Goal: Task Accomplishment & Management: Complete application form

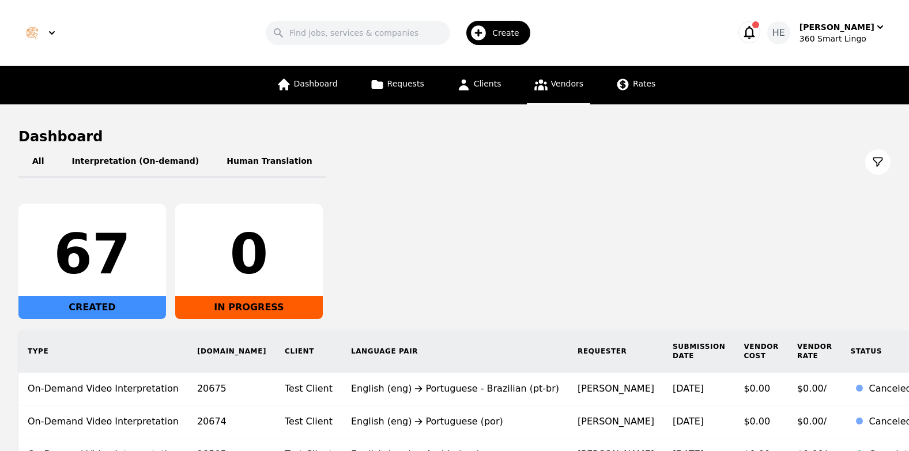
click at [557, 86] on span "Vendors" at bounding box center [567, 83] width 32 height 9
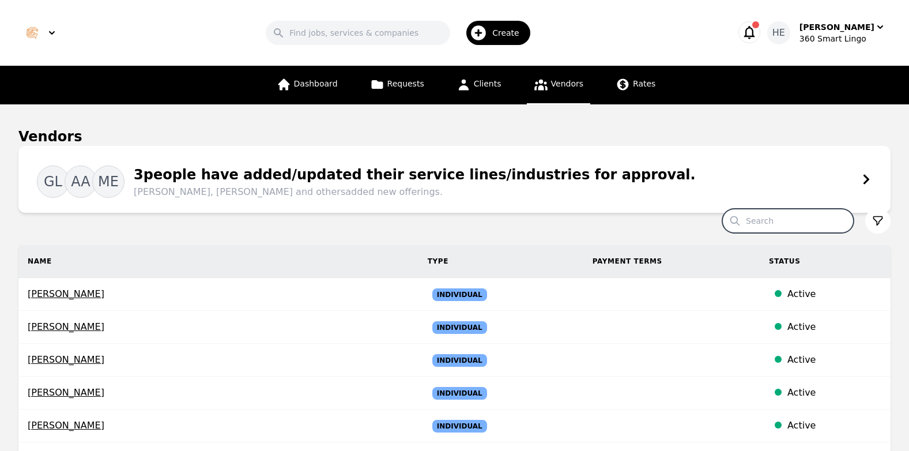
click at [777, 219] on input "Search" at bounding box center [787, 221] width 131 height 24
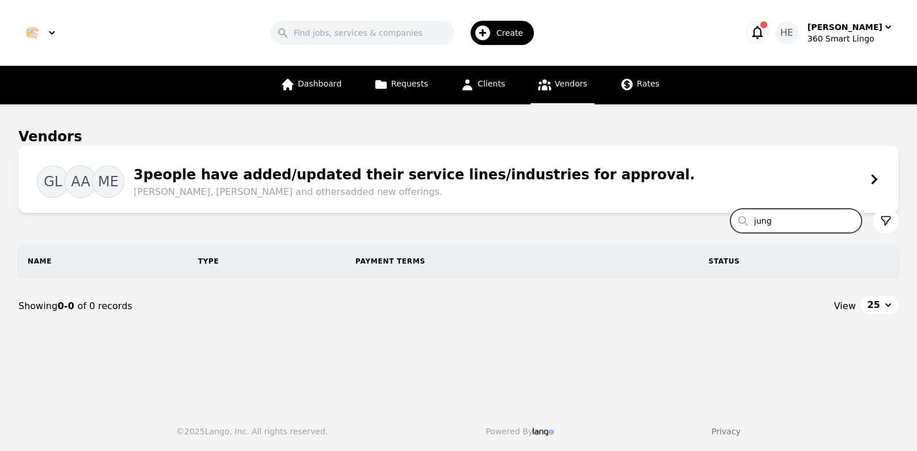
drag, startPoint x: 779, startPoint y: 224, endPoint x: 760, endPoint y: 222, distance: 19.6
click at [760, 223] on input "jung" at bounding box center [796, 221] width 131 height 24
paste input "Jung Hsiao Hsu"
drag, startPoint x: 820, startPoint y: 222, endPoint x: 762, endPoint y: 218, distance: 58.9
click at [762, 218] on input "Jung Hsiao Hsu" at bounding box center [796, 221] width 131 height 24
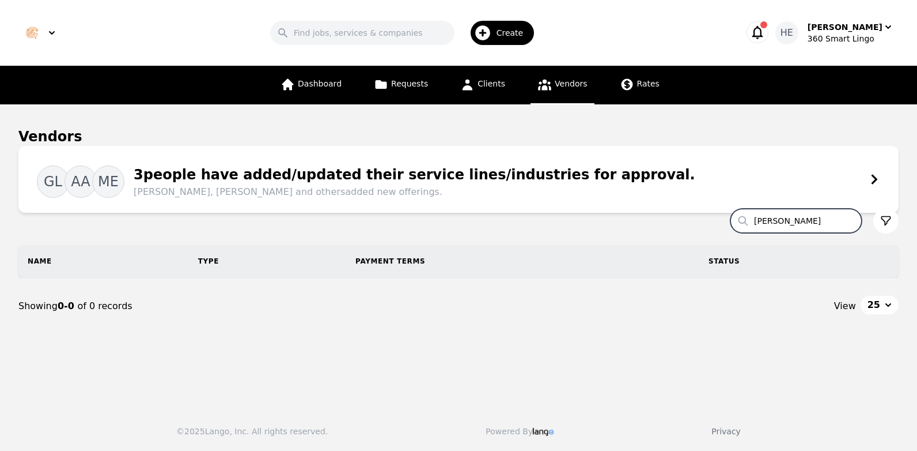
paste input "Kee Leong Toh"
click at [751, 225] on input "Kee Leong Toh" at bounding box center [796, 221] width 131 height 24
click at [850, 224] on input "Kee Leong Toh" at bounding box center [796, 221] width 131 height 24
type input "Kee Leong Toh"
click at [513, 23] on div "Create" at bounding box center [503, 33] width 64 height 24
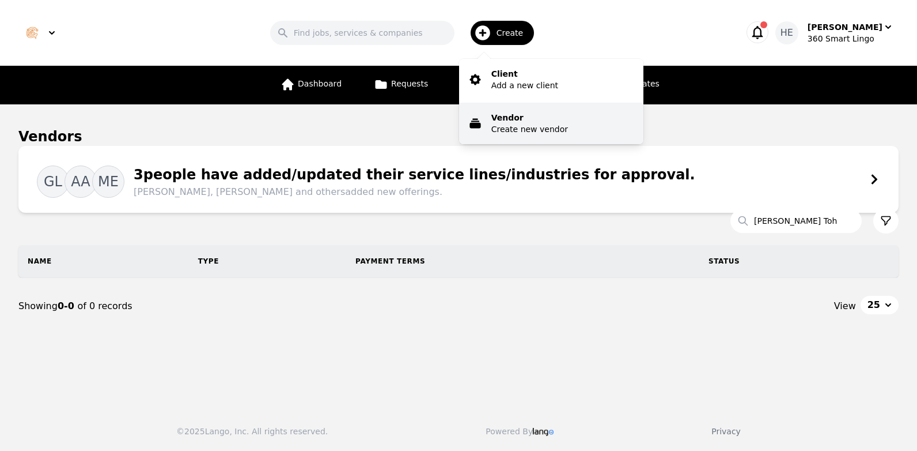
click at [525, 125] on p "Create new vendor" at bounding box center [529, 129] width 77 height 12
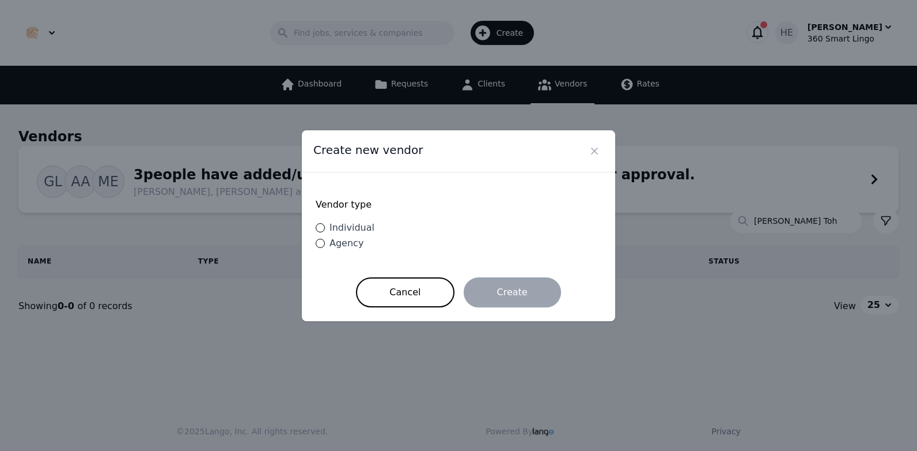
click at [345, 229] on span "Individual" at bounding box center [352, 227] width 45 height 11
click at [325, 229] on input "Individual" at bounding box center [320, 227] width 9 height 9
radio input "true"
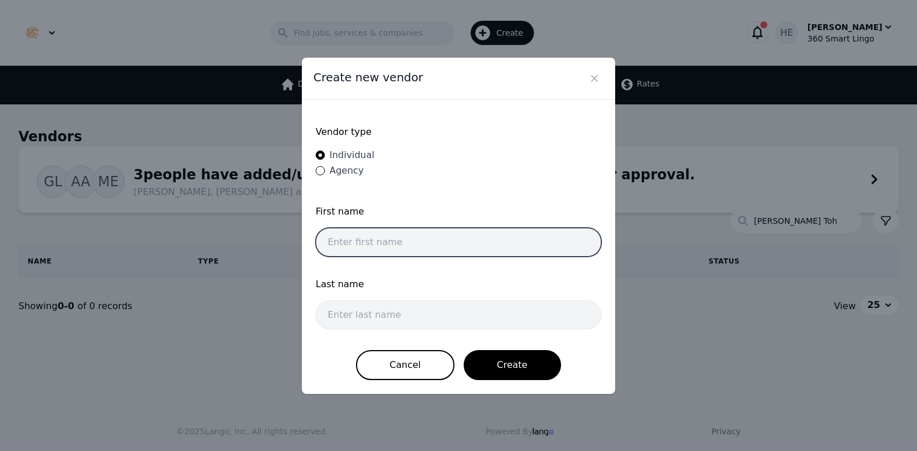
click at [375, 240] on input "text" at bounding box center [459, 242] width 286 height 29
paste input "Kee Leong Toh"
drag, startPoint x: 390, startPoint y: 243, endPoint x: 349, endPoint y: 244, distance: 41.5
click at [344, 241] on input "Kee Leong Toh" at bounding box center [459, 242] width 286 height 29
type input "Kee"
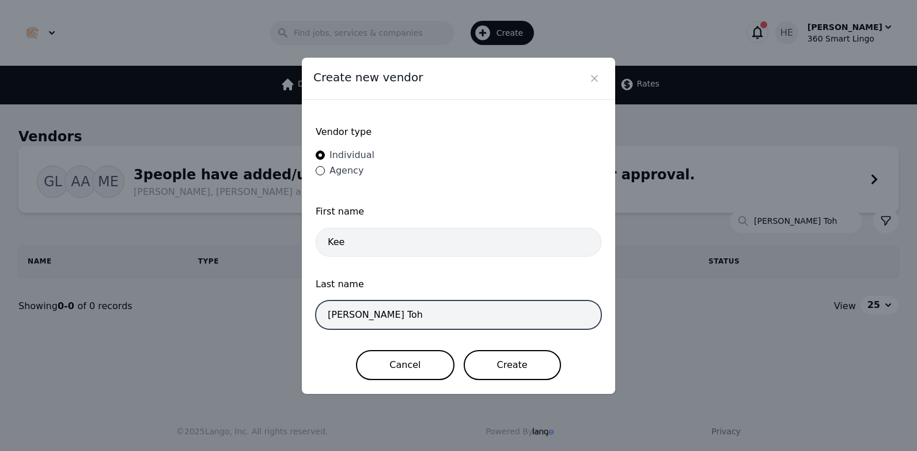
type input "Leong Toh"
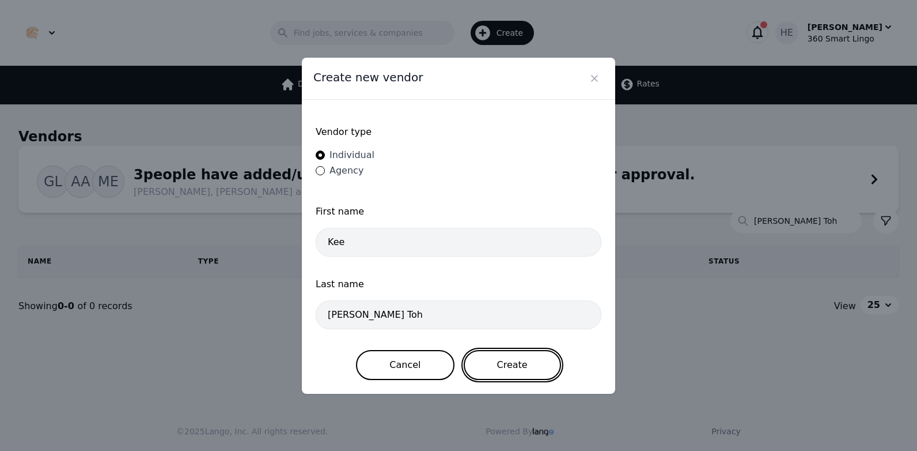
click at [506, 361] on button "Create" at bounding box center [512, 365] width 97 height 30
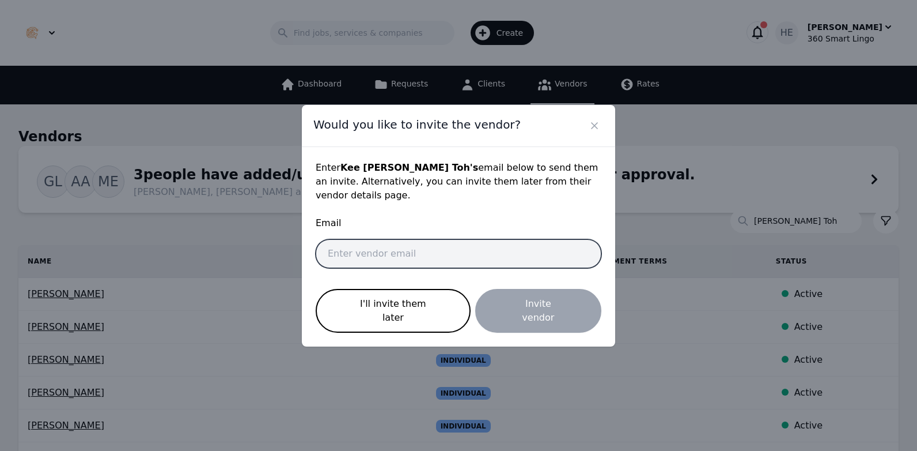
click at [361, 252] on input "email" at bounding box center [459, 253] width 286 height 29
paste input "keeleong92@gmail.com"
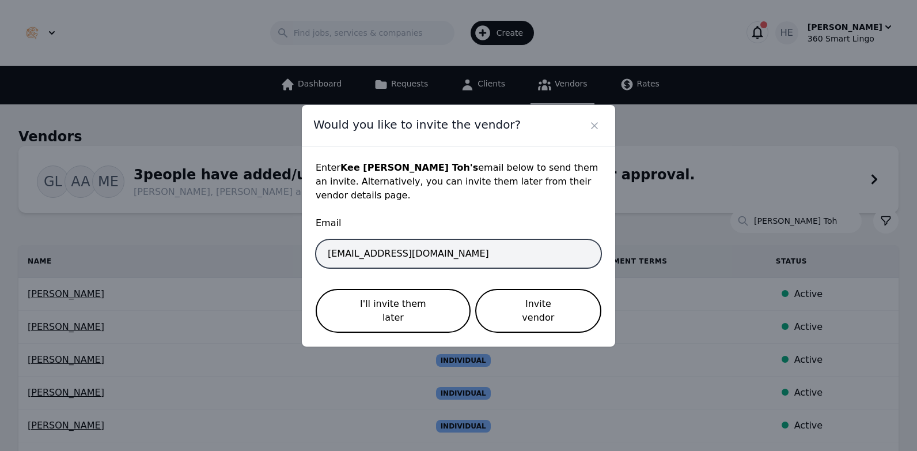
type input "keeleong92@gmail.com"
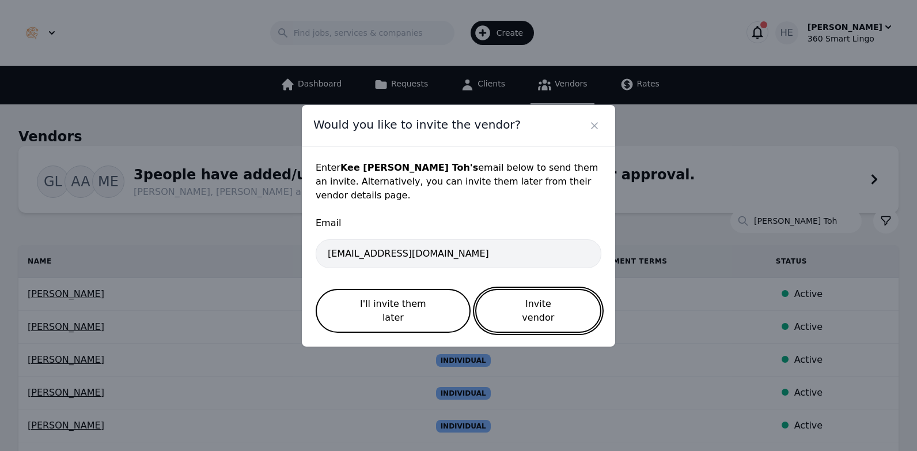
click at [551, 306] on button "Invite vendor" at bounding box center [538, 311] width 126 height 44
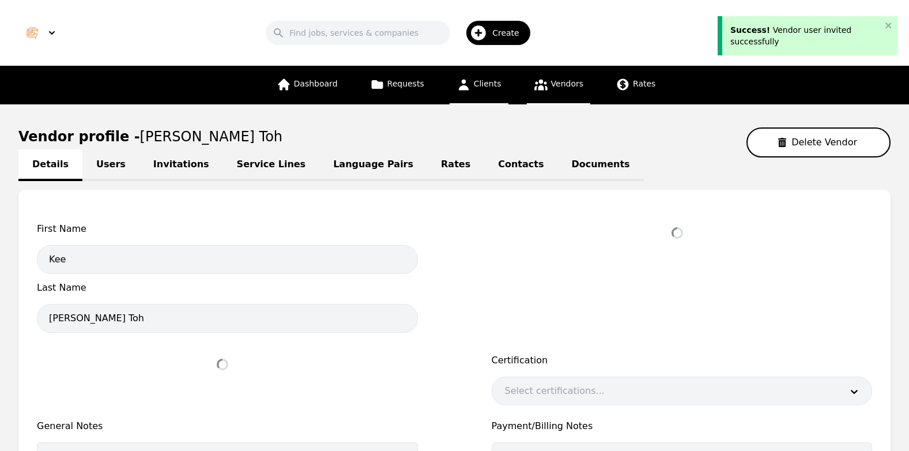
select select "active"
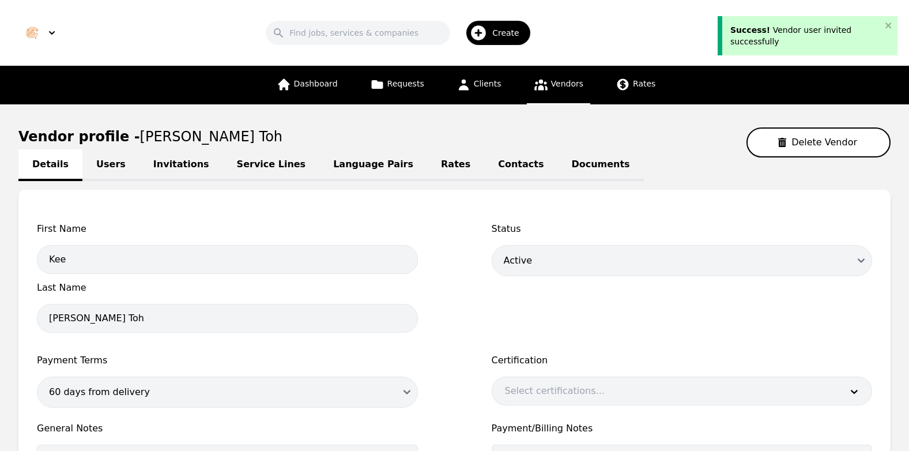
click at [165, 166] on link "Invitations" at bounding box center [181, 165] width 84 height 32
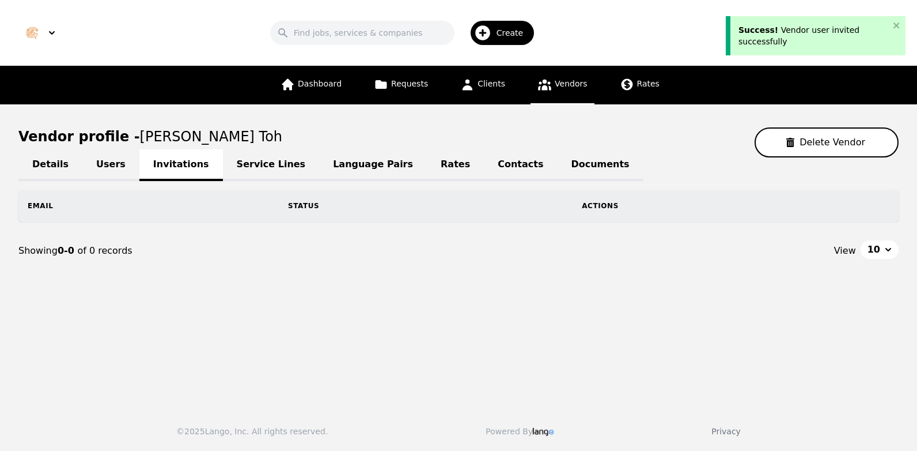
click at [230, 162] on link "Service Lines" at bounding box center [271, 165] width 97 height 32
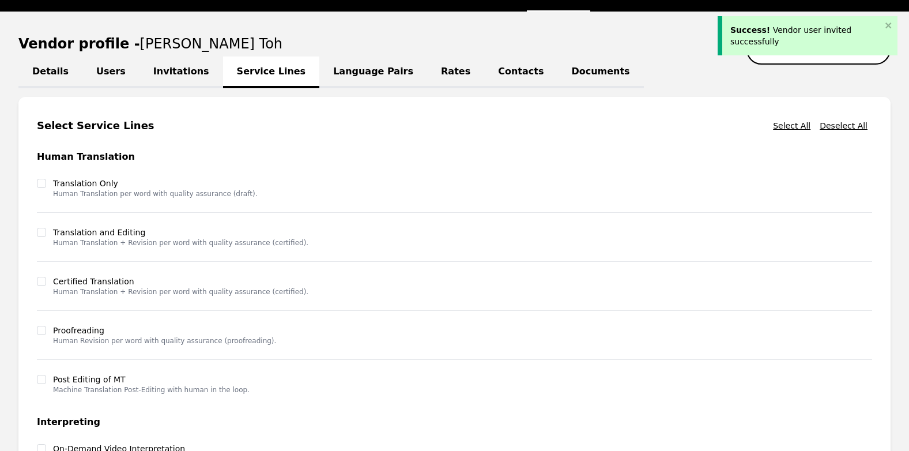
scroll to position [288, 0]
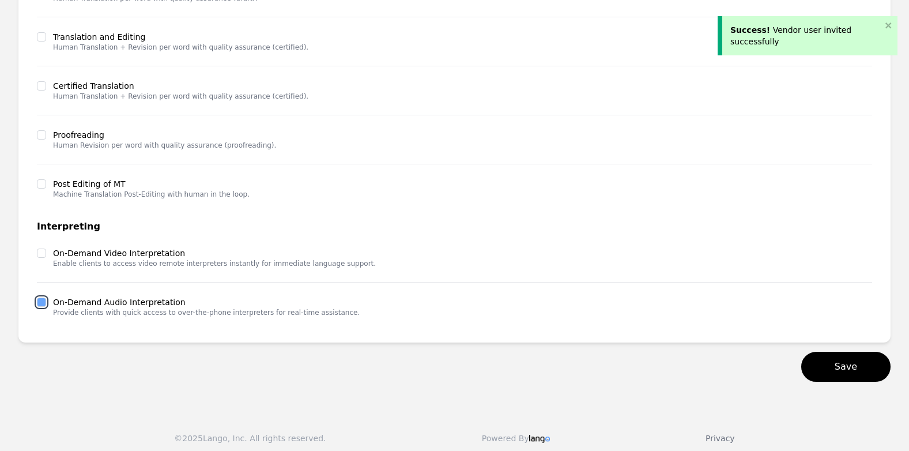
click at [44, 297] on input "checkbox" at bounding box center [41, 301] width 9 height 9
checkbox input "true"
click at [38, 258] on div at bounding box center [41, 253] width 9 height 12
click at [43, 248] on input "checkbox" at bounding box center [41, 252] width 9 height 9
checkbox input "true"
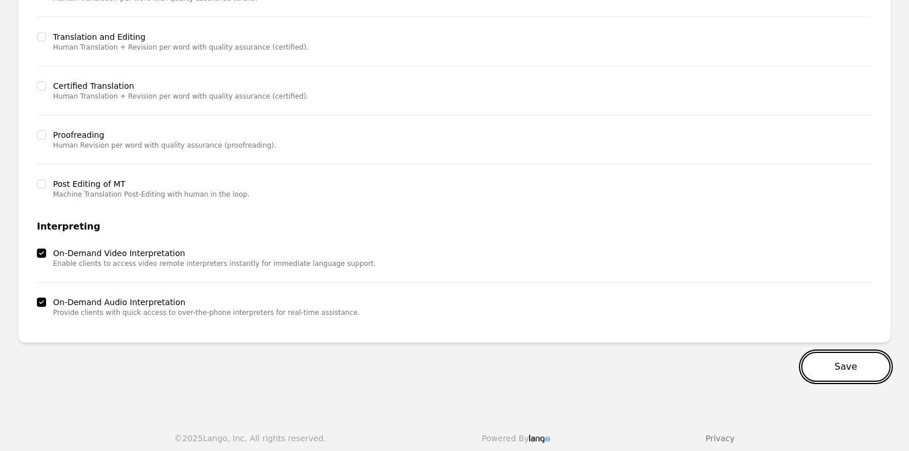
click at [849, 365] on button "Save" at bounding box center [845, 366] width 89 height 30
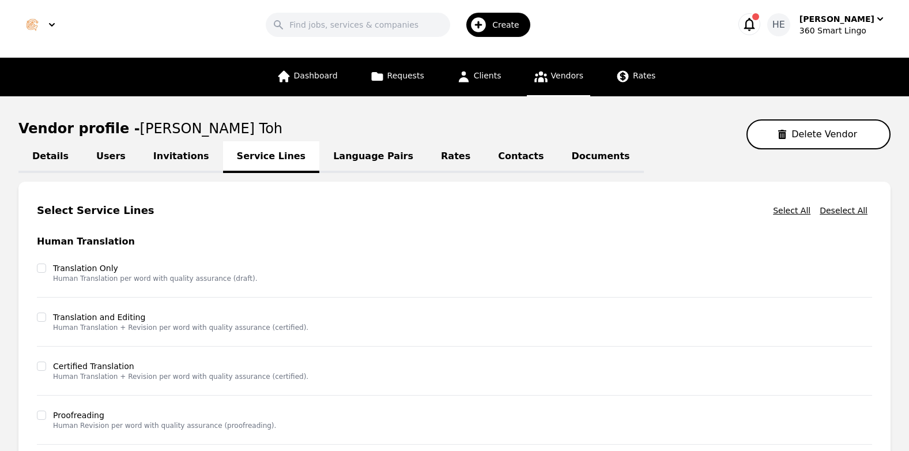
scroll to position [0, 0]
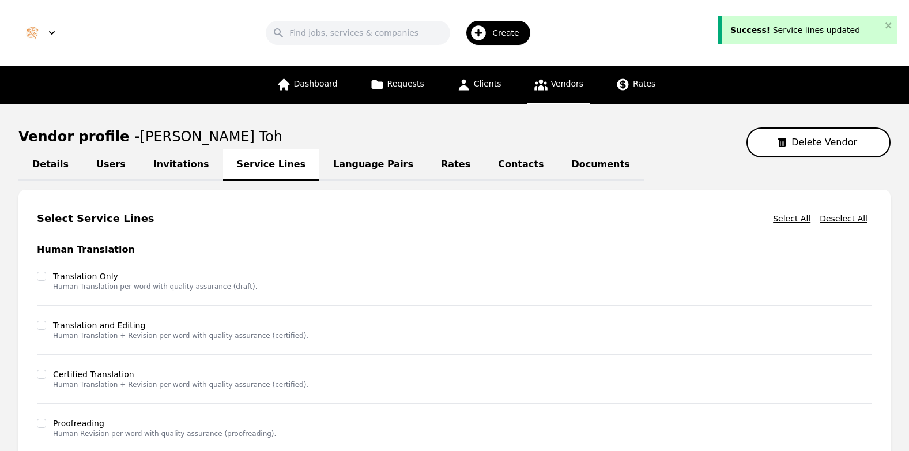
click at [557, 163] on link "Documents" at bounding box center [600, 165] width 86 height 32
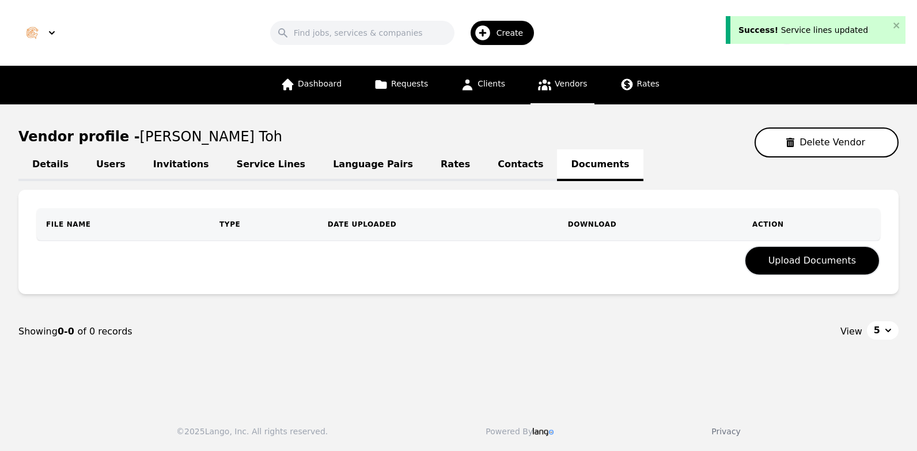
click at [484, 168] on link "Contacts" at bounding box center [520, 165] width 73 height 32
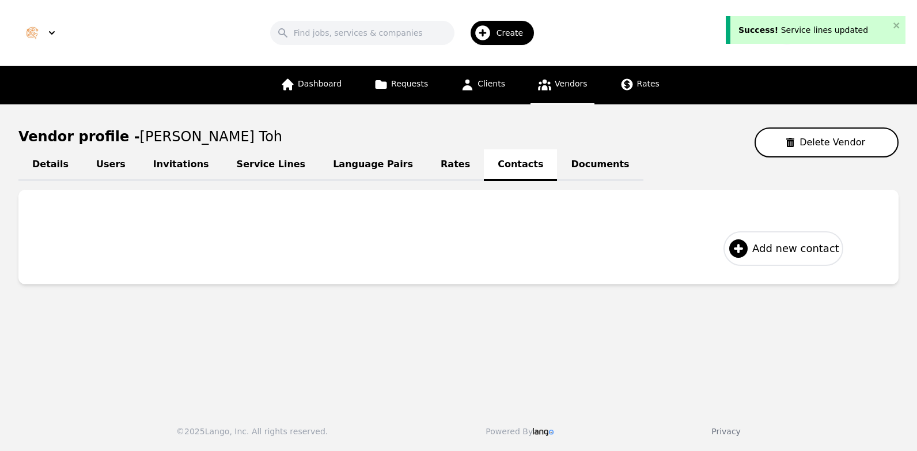
click at [782, 250] on span "Add new contact" at bounding box center [795, 248] width 87 height 16
select select "US"
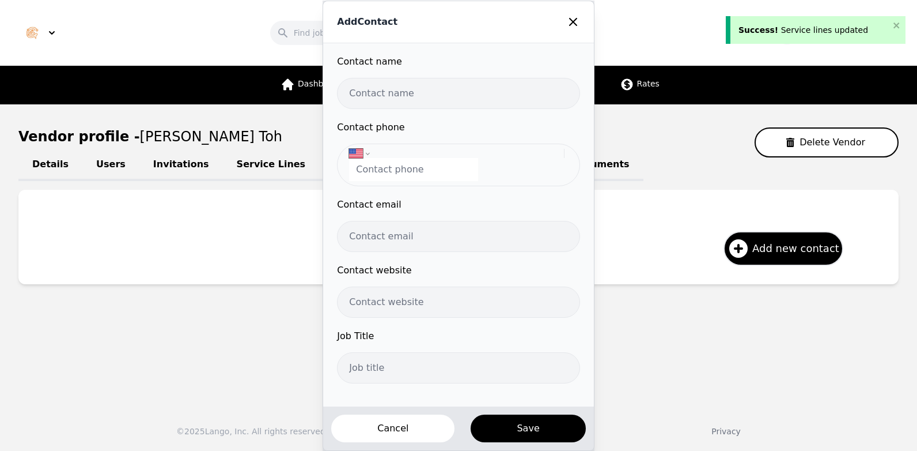
click at [404, 97] on input "text" at bounding box center [458, 93] width 243 height 31
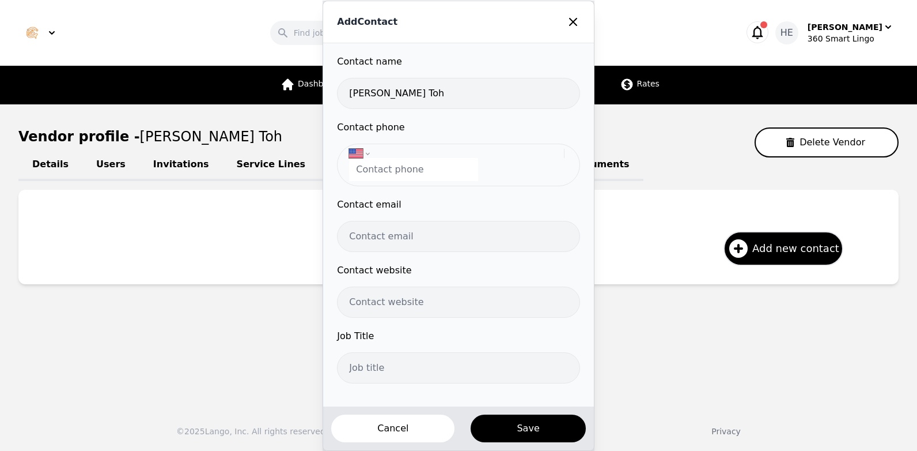
type input "Kee Leong Toh"
click at [389, 168] on input "tel" at bounding box center [413, 169] width 129 height 23
paste input "+60 16 891 3127"
type input "+60 16 891 3127"
select select "MY"
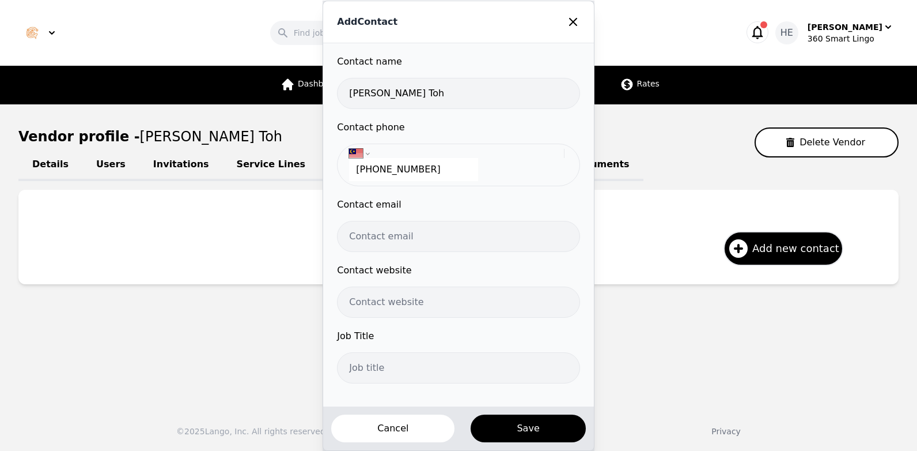
type input "+60 16 891 3127"
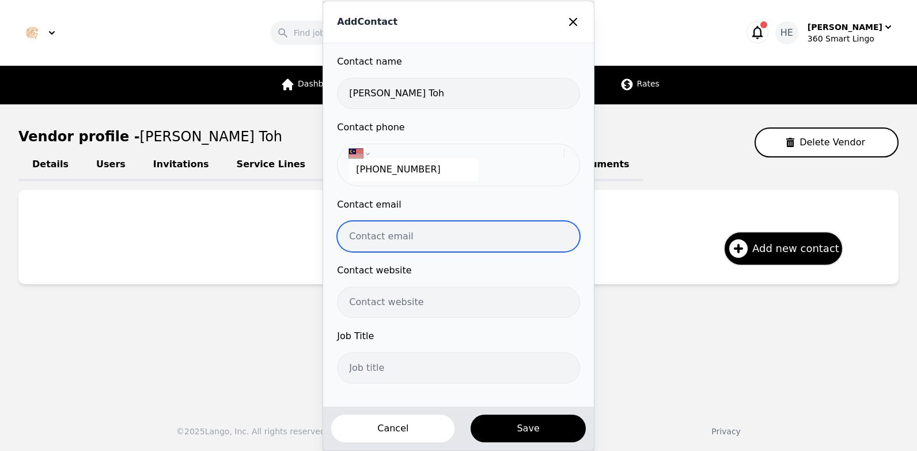
click at [387, 239] on input "email" at bounding box center [458, 236] width 243 height 31
paste input "keeleong92@gmail.com"
type input "keeleong92@gmail.com"
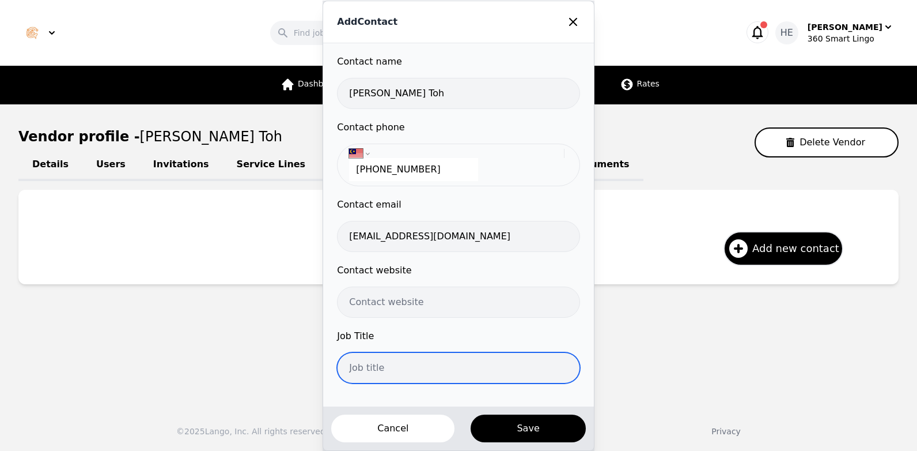
click at [385, 370] on input "text" at bounding box center [458, 367] width 243 height 31
click at [546, 373] on input "text" at bounding box center [458, 367] width 243 height 31
type input "Interpreter"
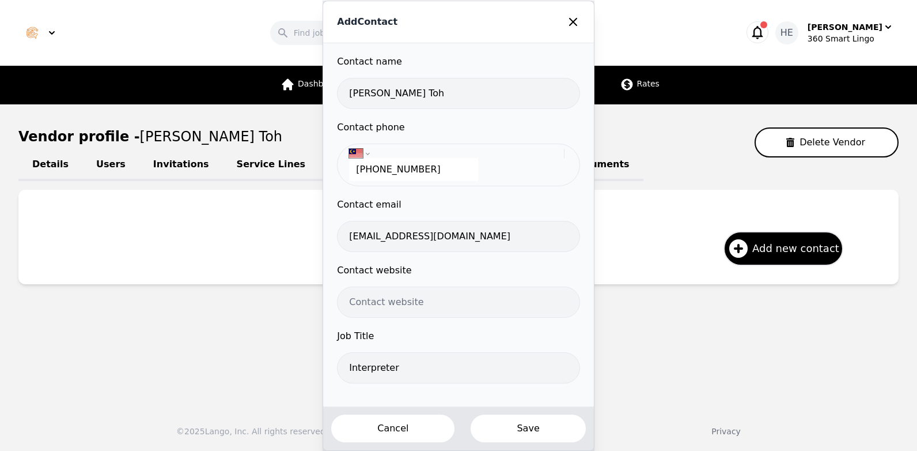
click at [531, 429] on button "Save" at bounding box center [528, 428] width 117 height 30
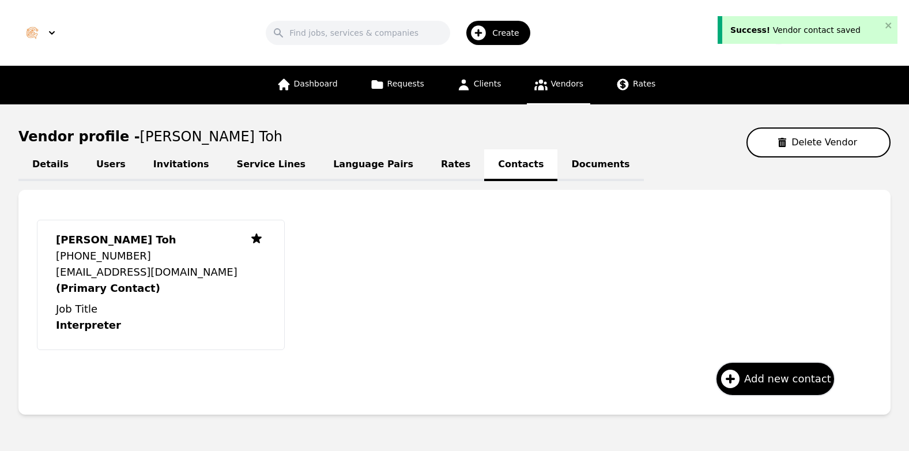
click at [241, 162] on link "Service Lines" at bounding box center [271, 165] width 97 height 32
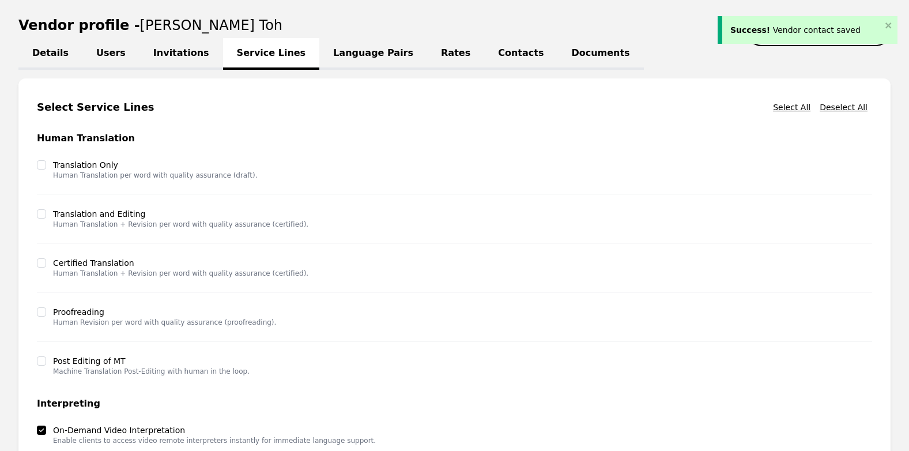
scroll to position [295, 0]
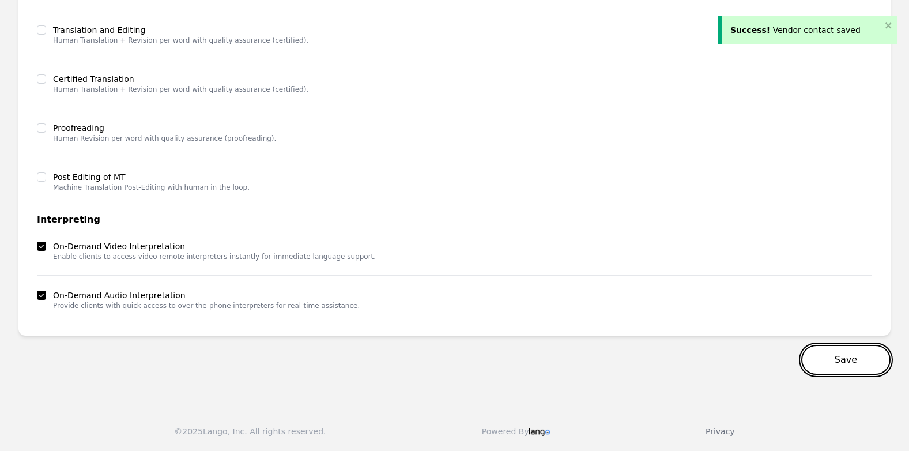
click at [840, 358] on button "Save" at bounding box center [845, 360] width 89 height 30
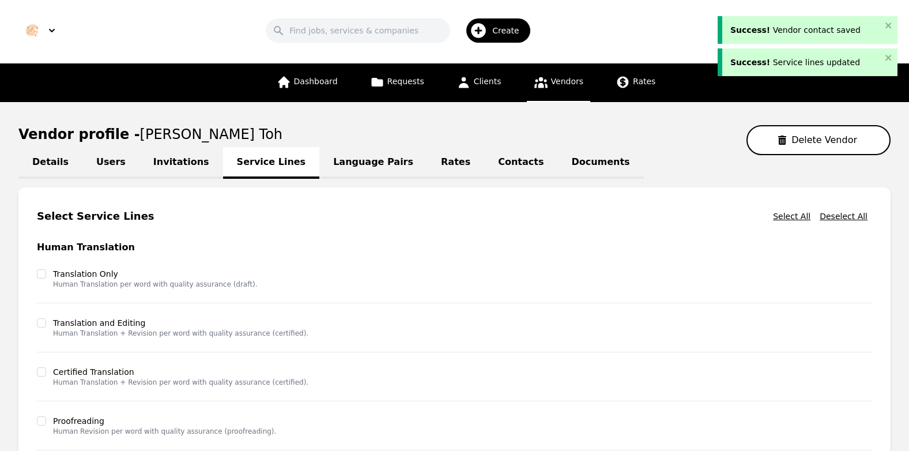
scroll to position [0, 0]
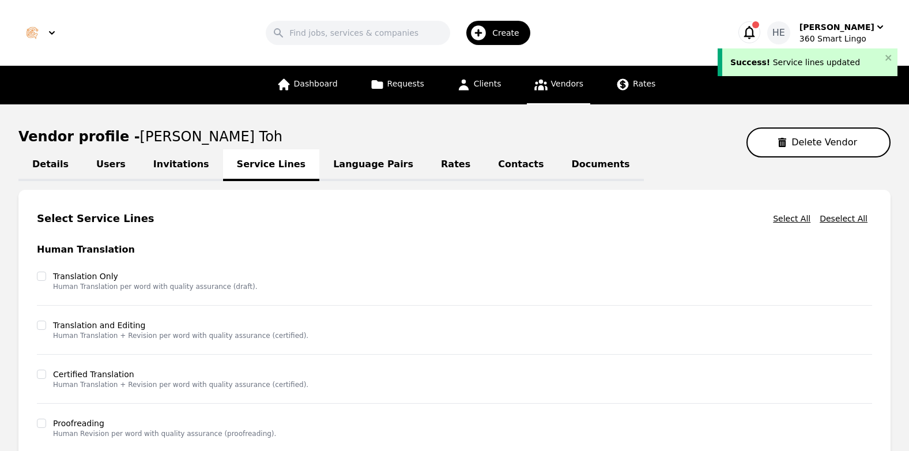
click at [336, 163] on link "Language Pairs" at bounding box center [373, 165] width 108 height 32
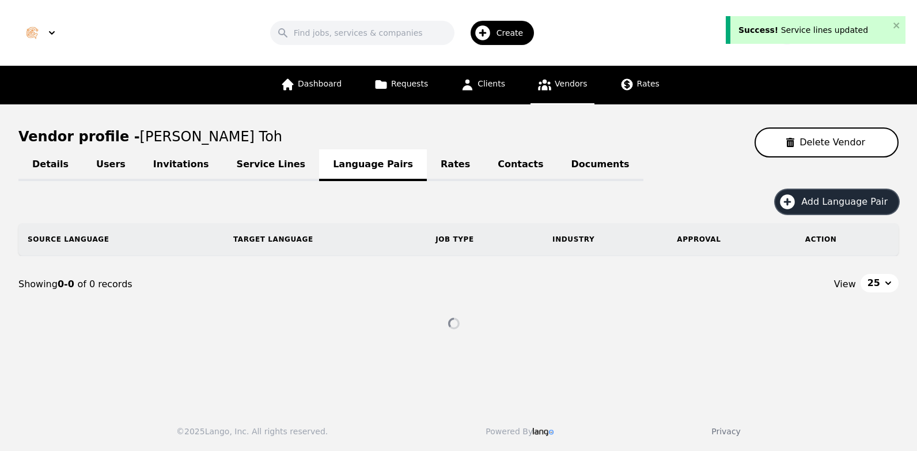
click at [825, 199] on span "Add Language Pair" at bounding box center [848, 202] width 94 height 14
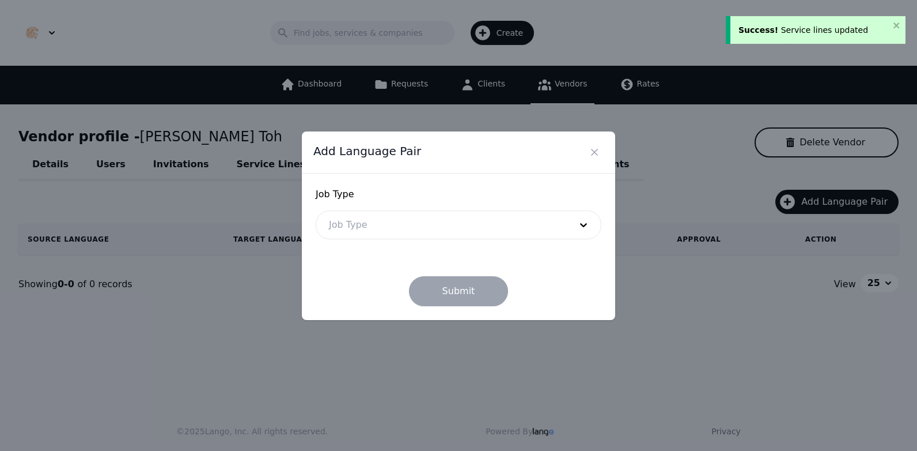
click at [433, 202] on div "Job Type Job Type" at bounding box center [459, 213] width 286 height 52
click at [426, 224] on div at bounding box center [441, 225] width 250 height 28
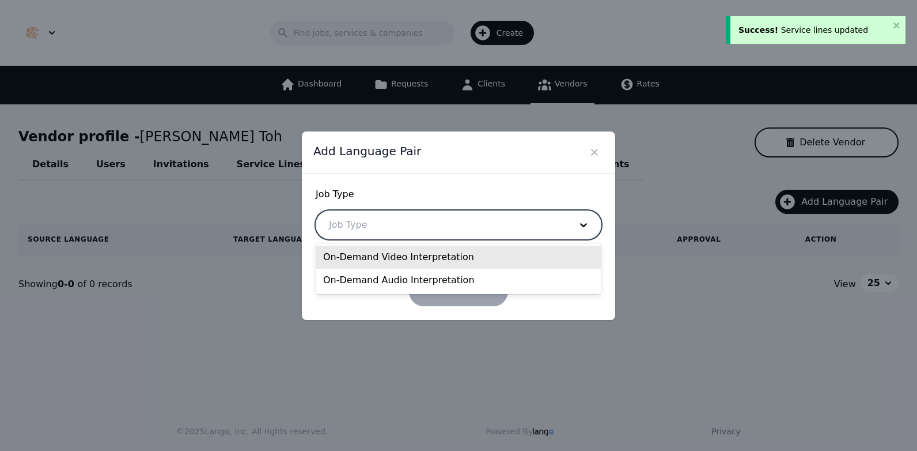
click at [394, 258] on div "On-Demand Video Interpretation" at bounding box center [458, 256] width 285 height 23
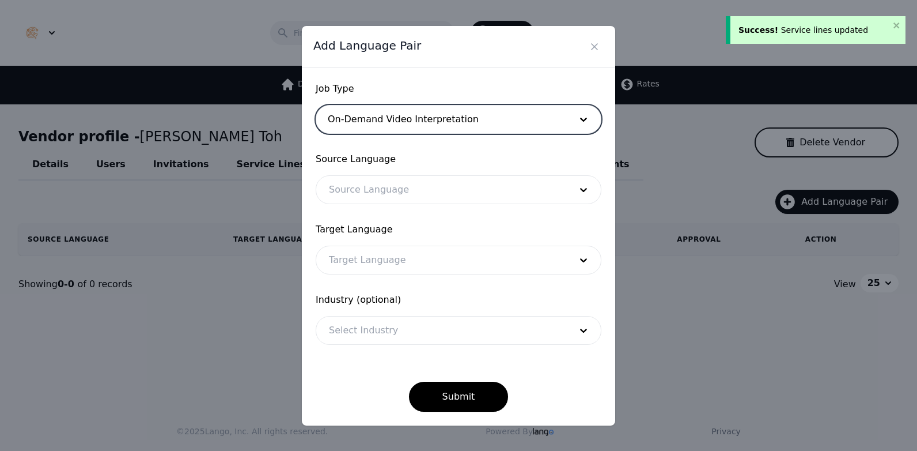
click at [355, 196] on div at bounding box center [441, 190] width 250 height 28
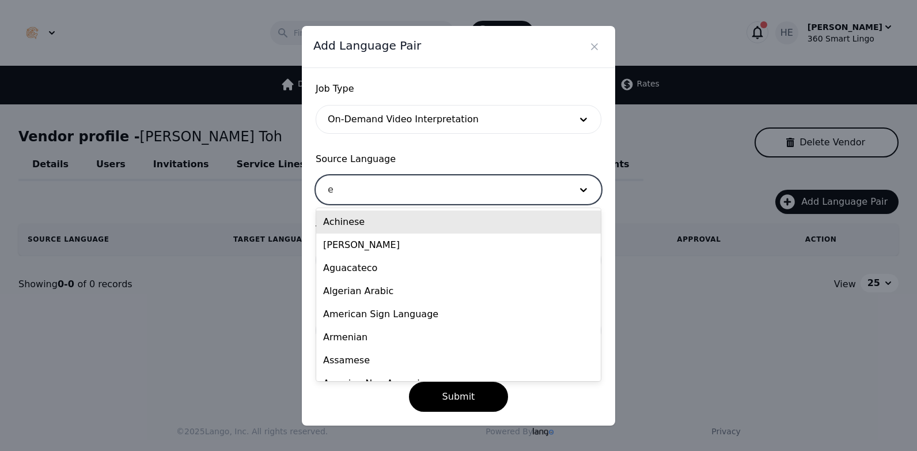
type input "en"
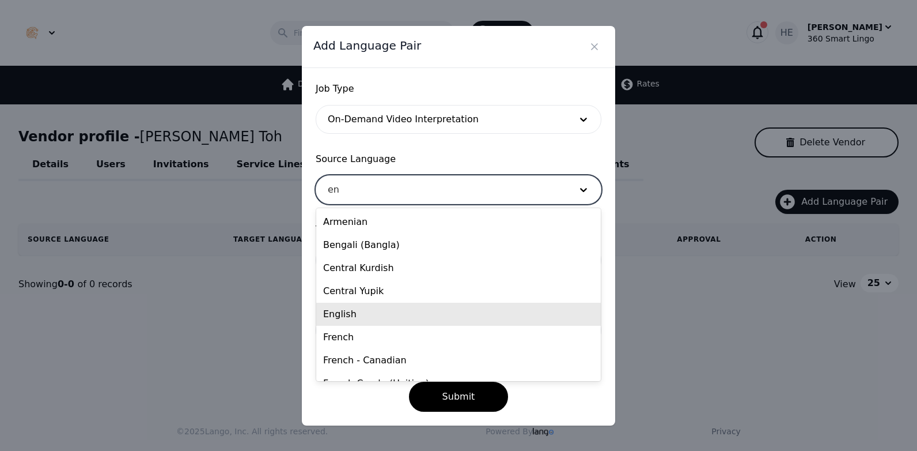
click at [361, 308] on div "English" at bounding box center [458, 313] width 285 height 23
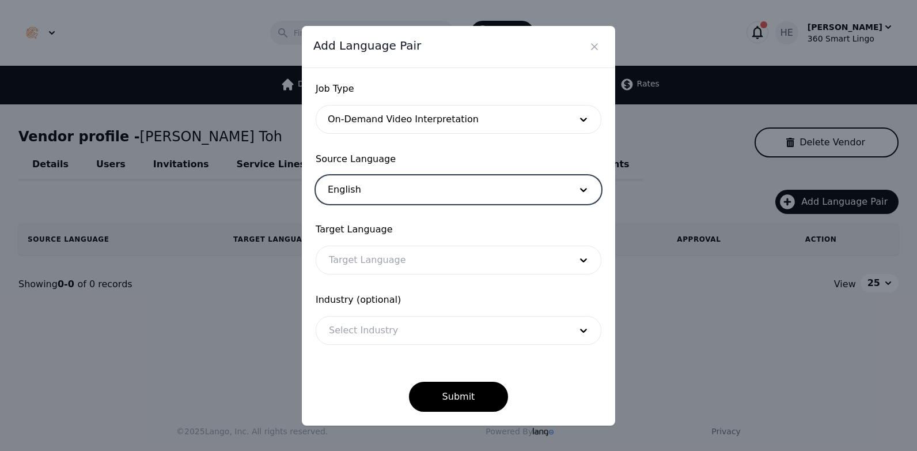
click at [396, 260] on div at bounding box center [441, 260] width 250 height 28
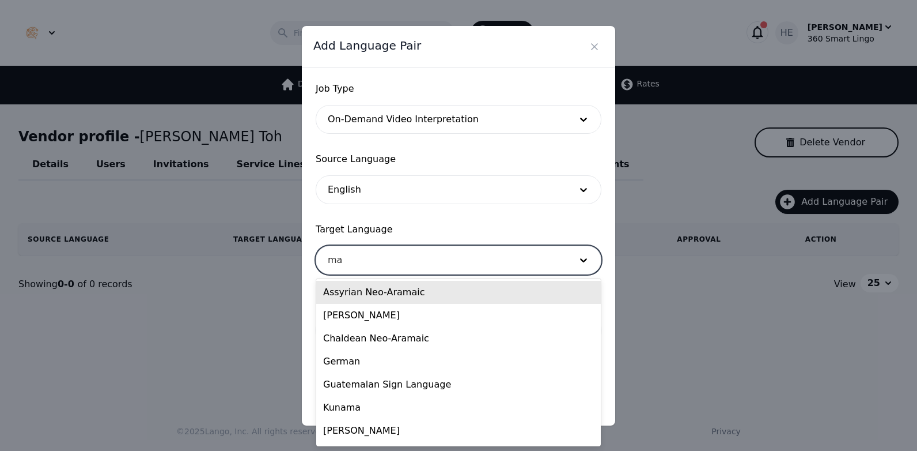
type input "man"
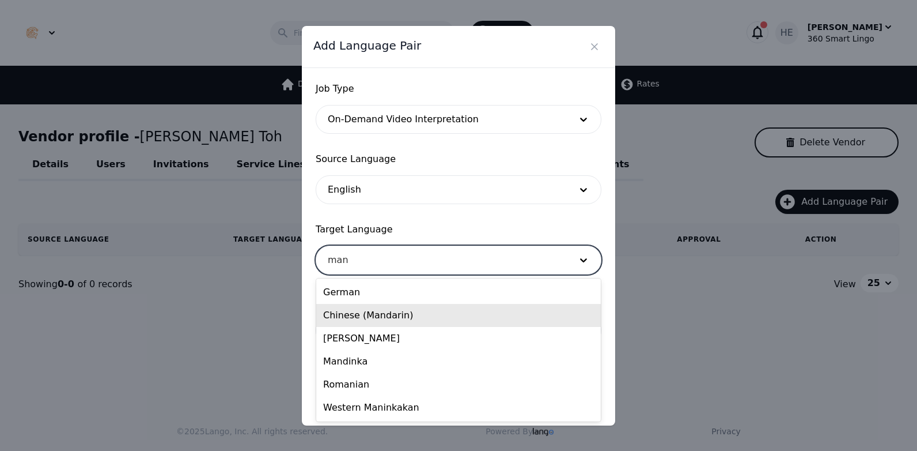
click at [376, 317] on div "Chinese (Mandarin)" at bounding box center [458, 315] width 285 height 23
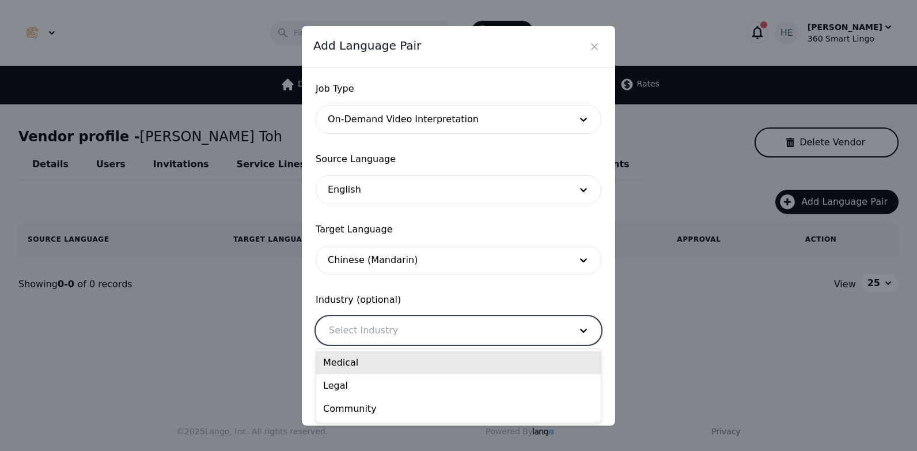
click at [380, 330] on div at bounding box center [441, 330] width 250 height 28
click at [381, 365] on div "Medical" at bounding box center [458, 362] width 285 height 23
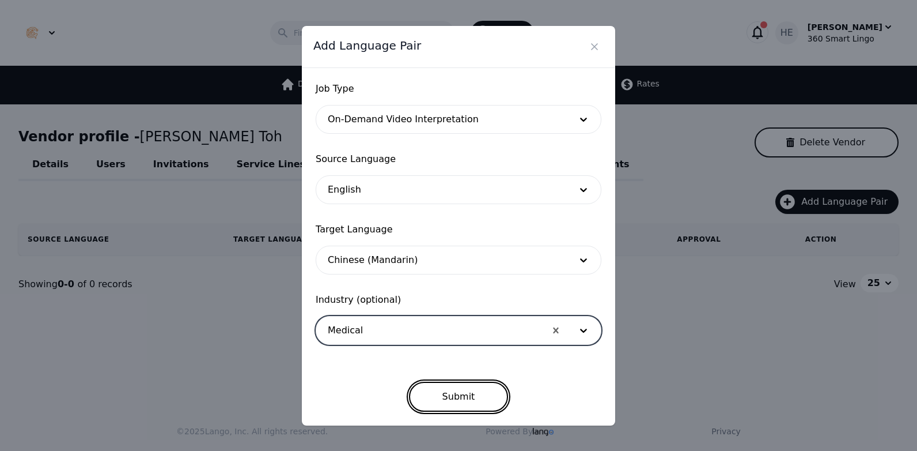
click at [453, 403] on button "Submit" at bounding box center [459, 396] width 100 height 30
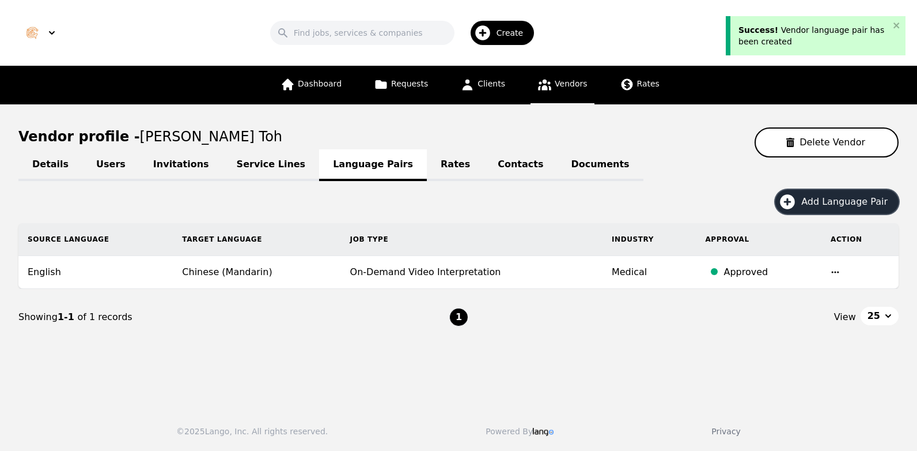
click at [830, 196] on span "Add Language Pair" at bounding box center [848, 202] width 94 height 14
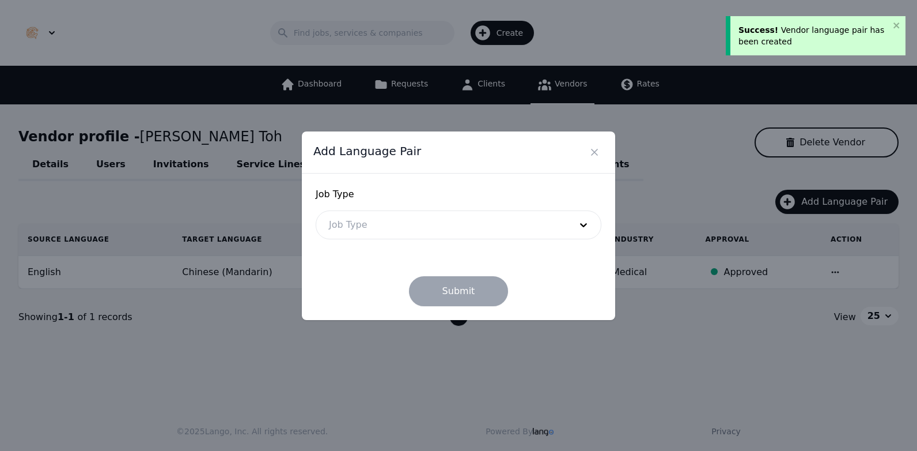
click at [434, 235] on div at bounding box center [441, 225] width 250 height 28
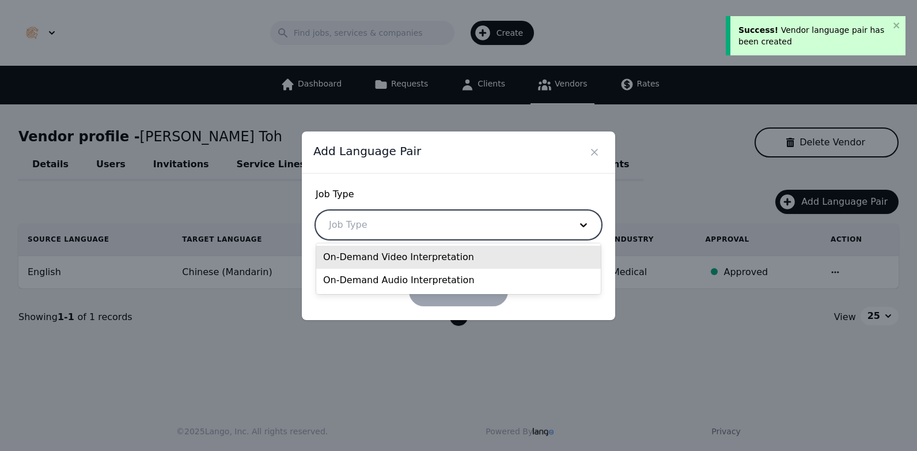
click at [427, 263] on div "On-Demand Video Interpretation" at bounding box center [458, 256] width 285 height 23
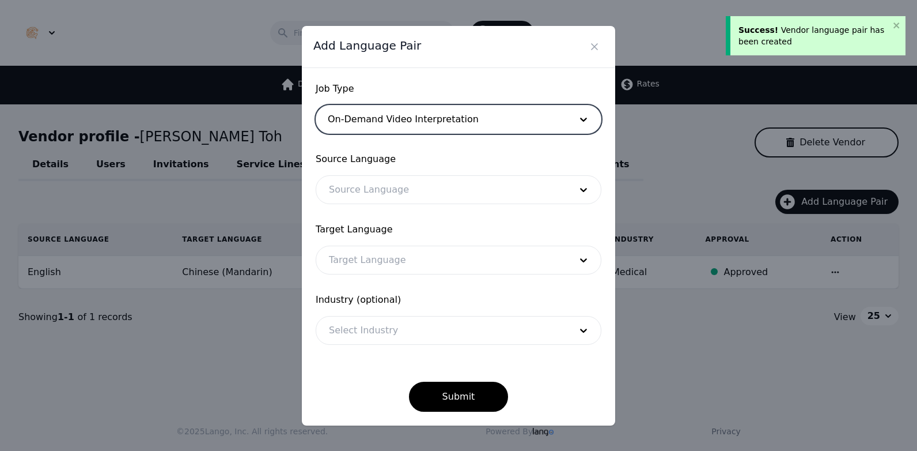
click at [422, 192] on div at bounding box center [441, 190] width 250 height 28
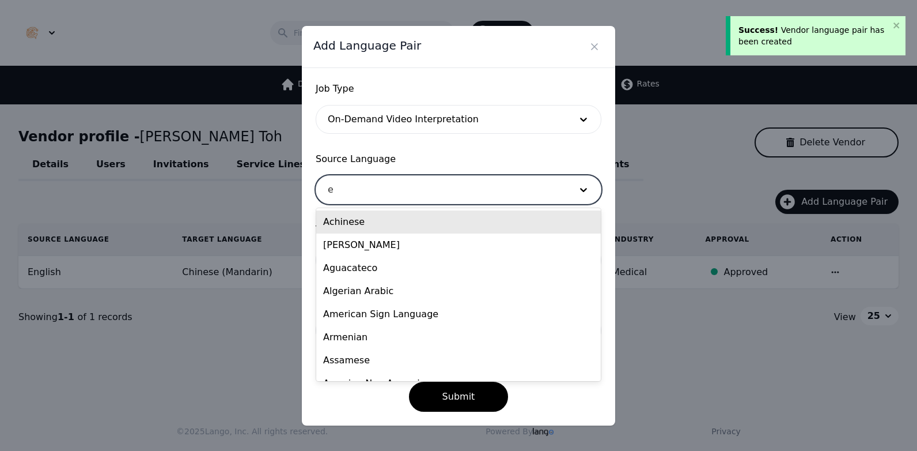
type input "en"
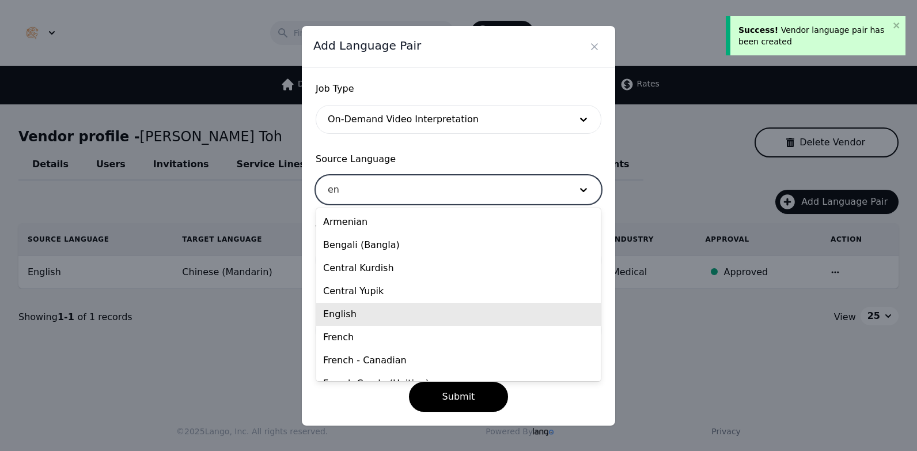
click at [406, 305] on div "English" at bounding box center [458, 313] width 285 height 23
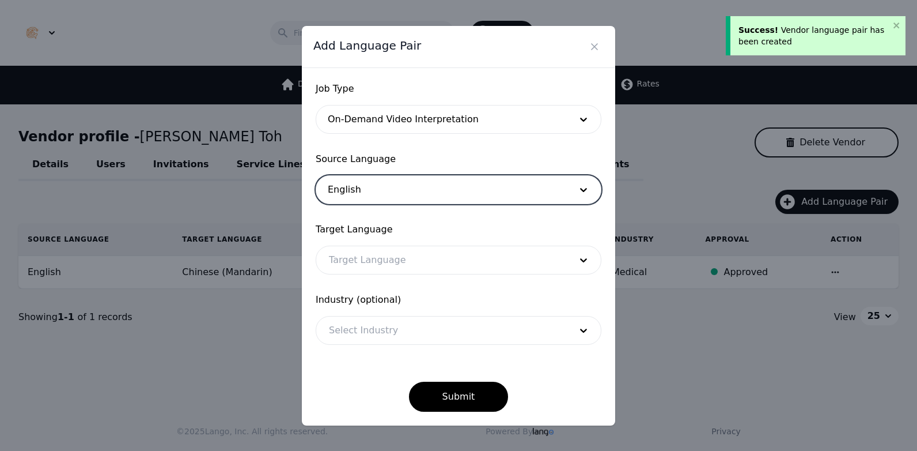
click at [402, 255] on div at bounding box center [441, 260] width 250 height 28
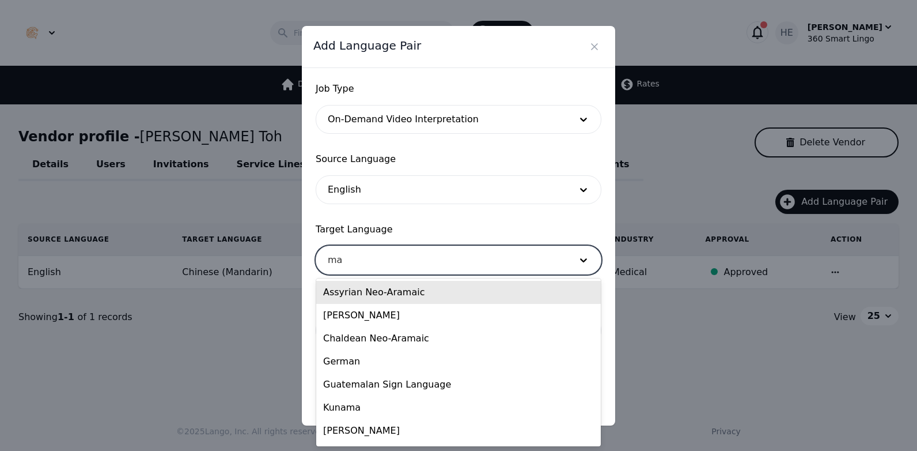
type input "man"
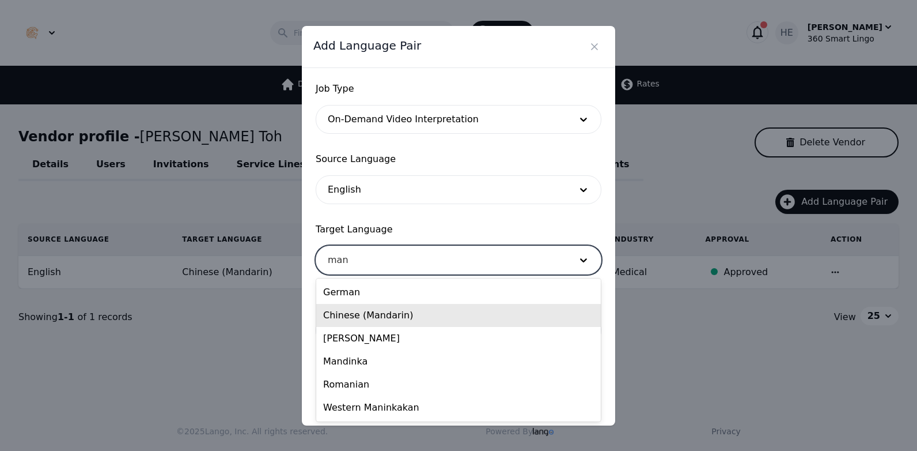
click at [396, 307] on div "Chinese (Mandarin)" at bounding box center [458, 315] width 285 height 23
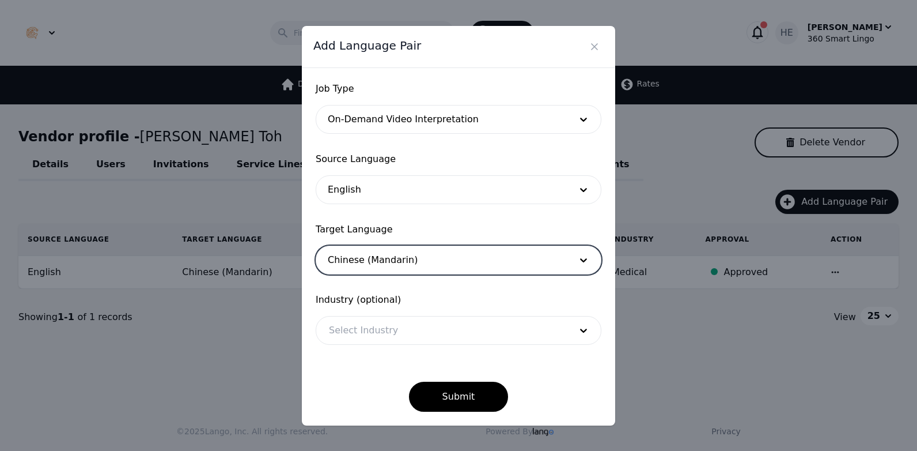
click at [399, 335] on div at bounding box center [441, 330] width 250 height 28
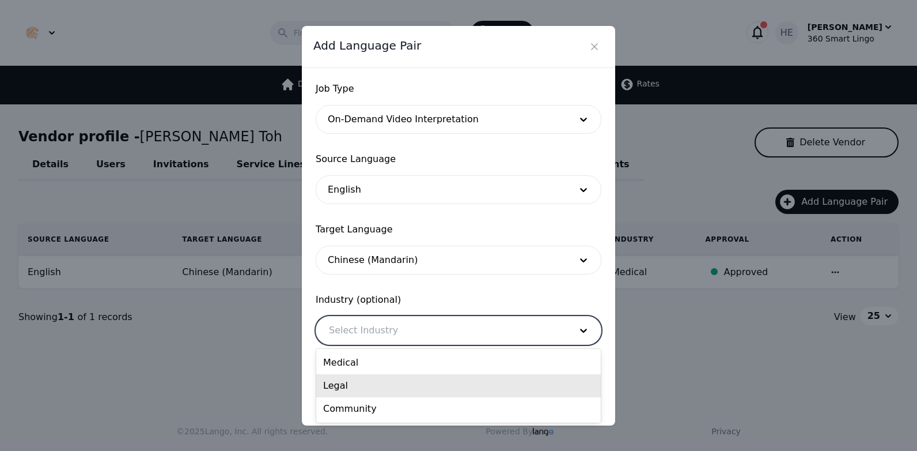
click at [399, 381] on div "Legal" at bounding box center [458, 385] width 285 height 23
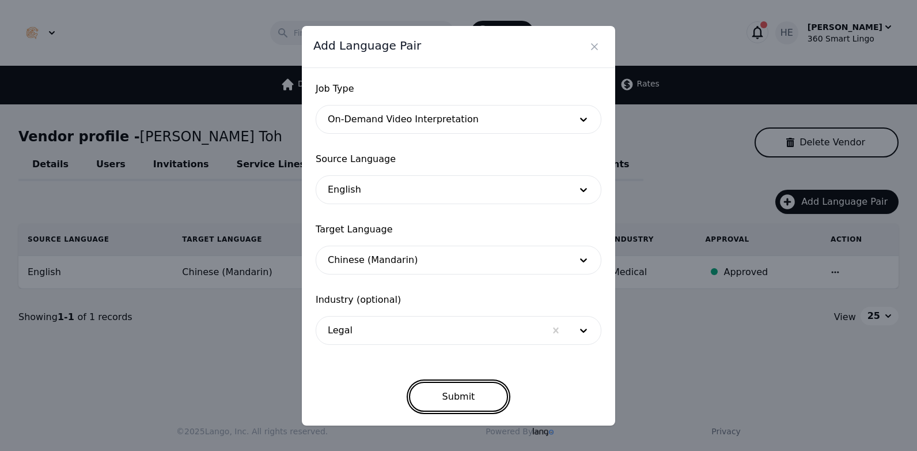
click at [448, 396] on button "Submit" at bounding box center [459, 396] width 100 height 30
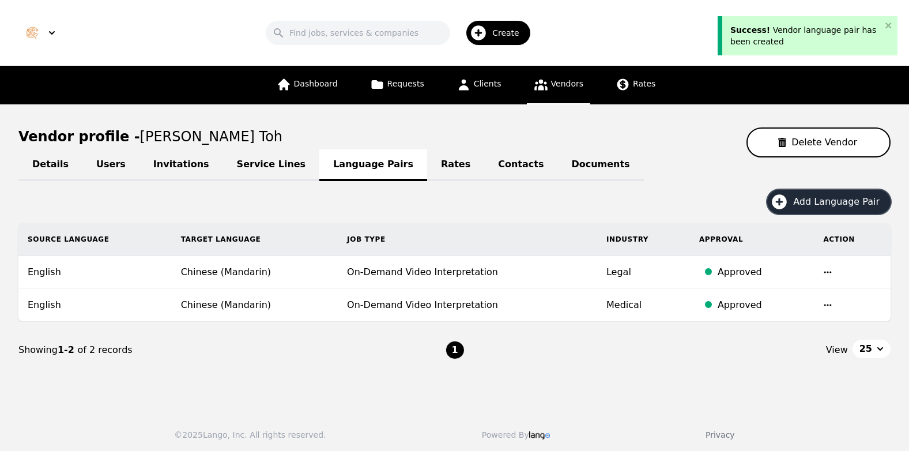
click at [835, 203] on span "Add Language Pair" at bounding box center [840, 202] width 94 height 14
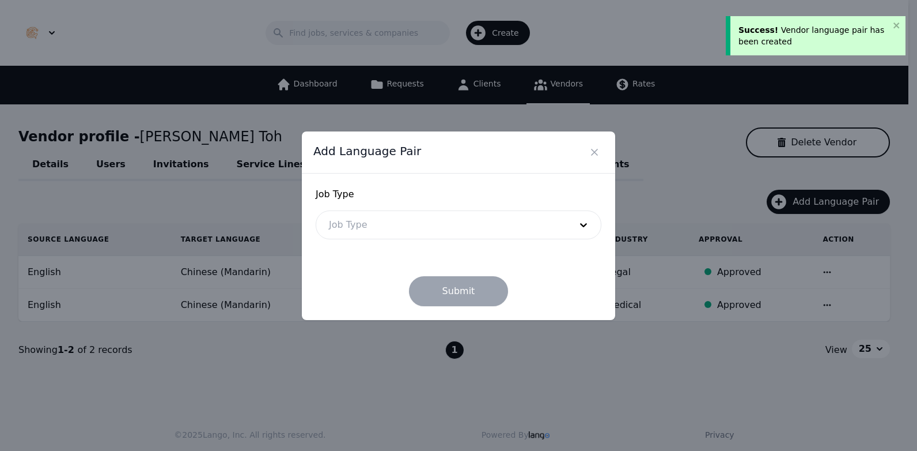
click at [520, 226] on div at bounding box center [441, 225] width 250 height 28
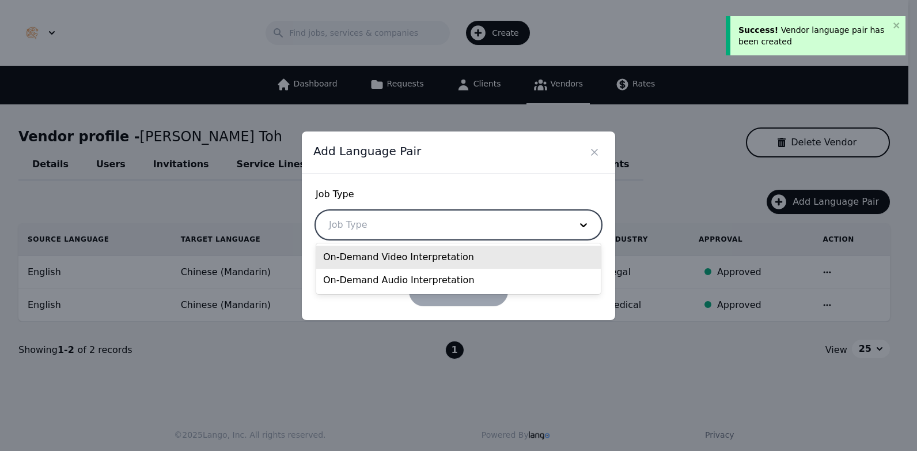
click at [453, 258] on div "On-Demand Video Interpretation" at bounding box center [458, 256] width 285 height 23
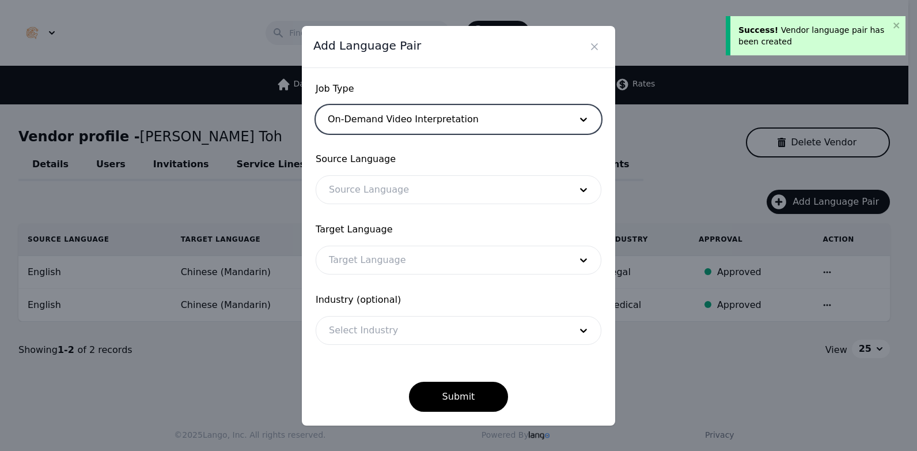
click at [407, 251] on div at bounding box center [441, 260] width 250 height 28
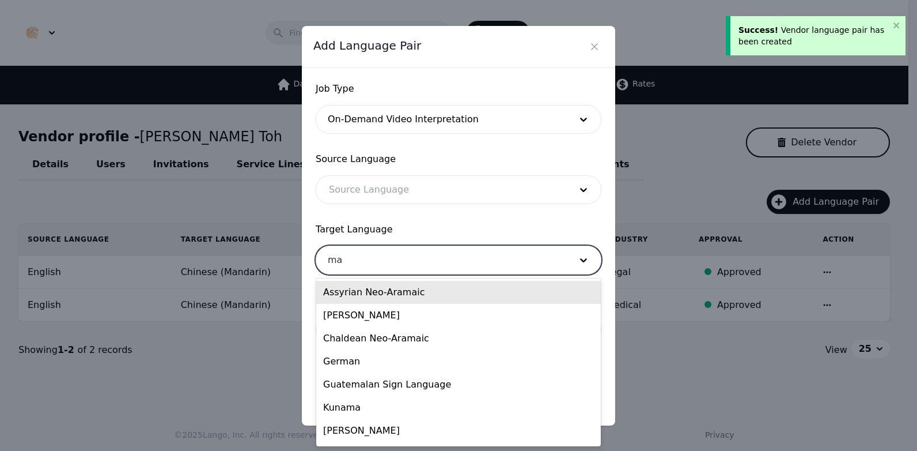
type input "man"
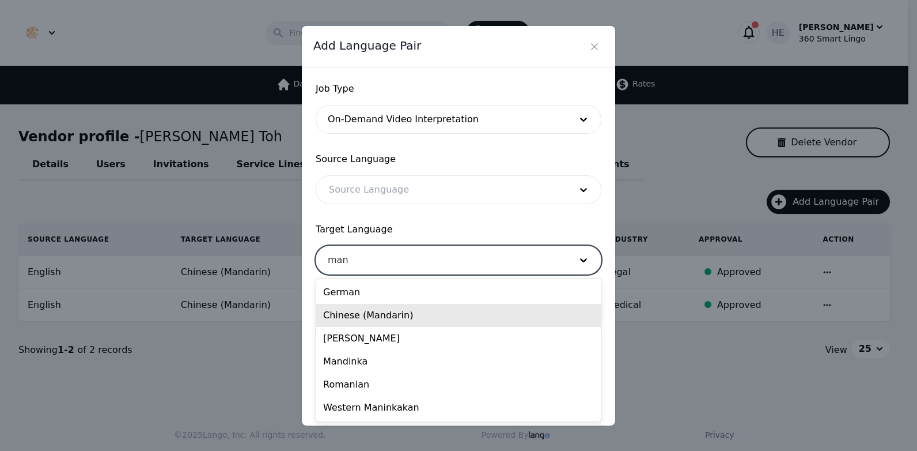
click at [389, 319] on div "Chinese (Mandarin)" at bounding box center [458, 315] width 285 height 23
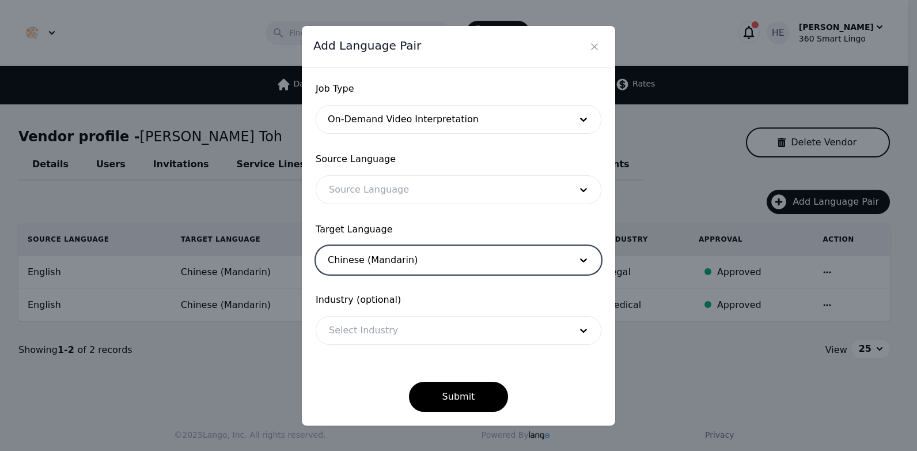
click at [397, 192] on div at bounding box center [441, 190] width 250 height 28
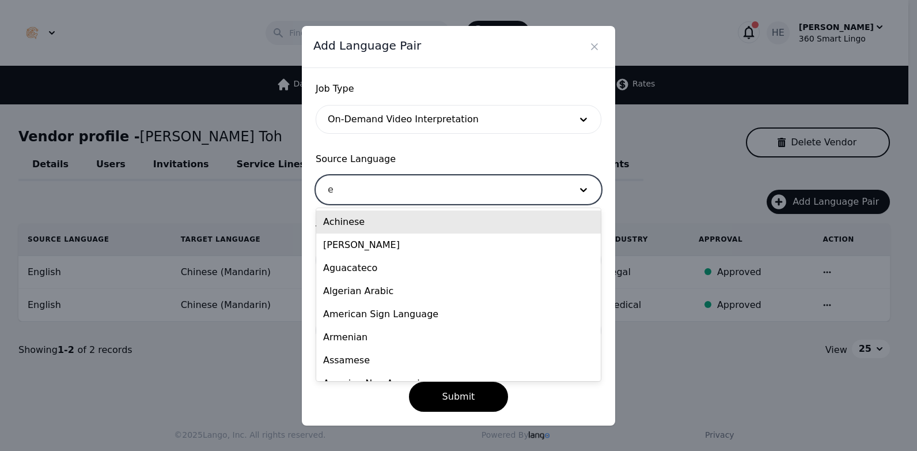
type input "en"
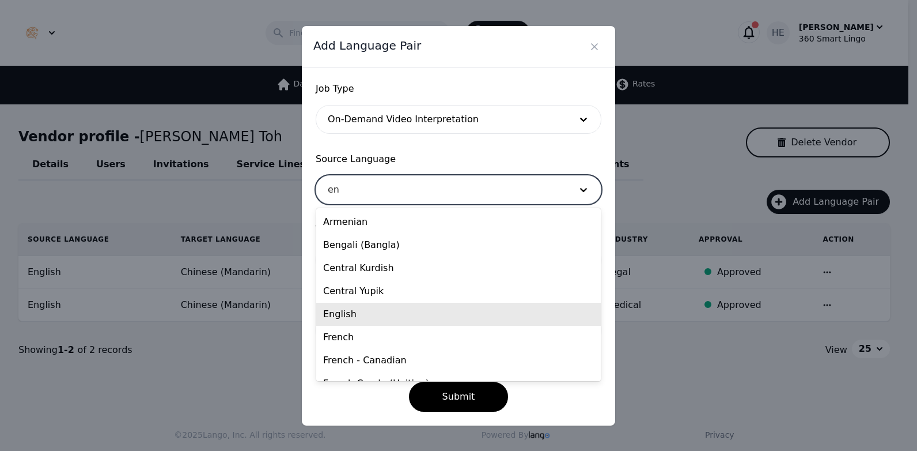
click at [374, 320] on div "English" at bounding box center [458, 313] width 285 height 23
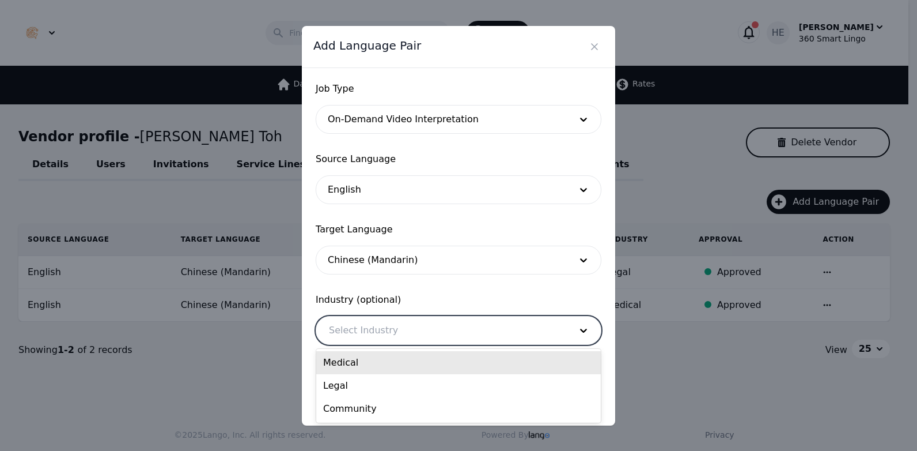
click at [399, 335] on div at bounding box center [441, 330] width 250 height 28
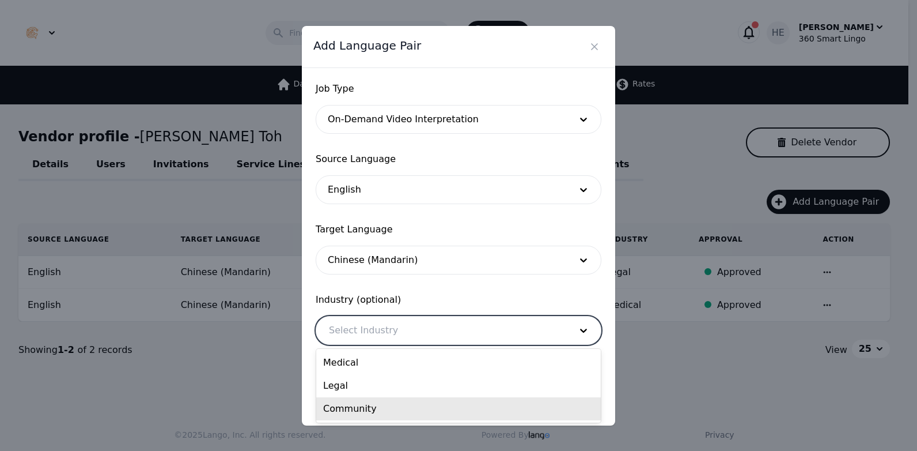
click at [403, 408] on div "Community" at bounding box center [458, 408] width 285 height 23
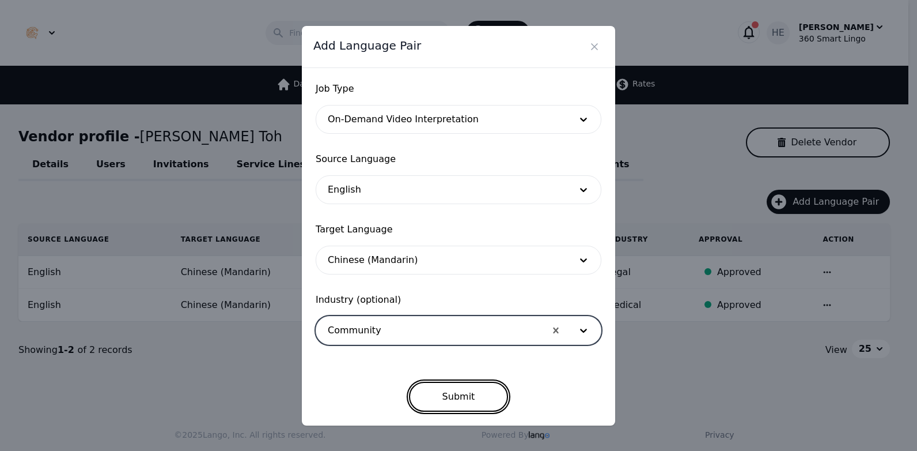
click at [448, 398] on button "Submit" at bounding box center [459, 396] width 100 height 30
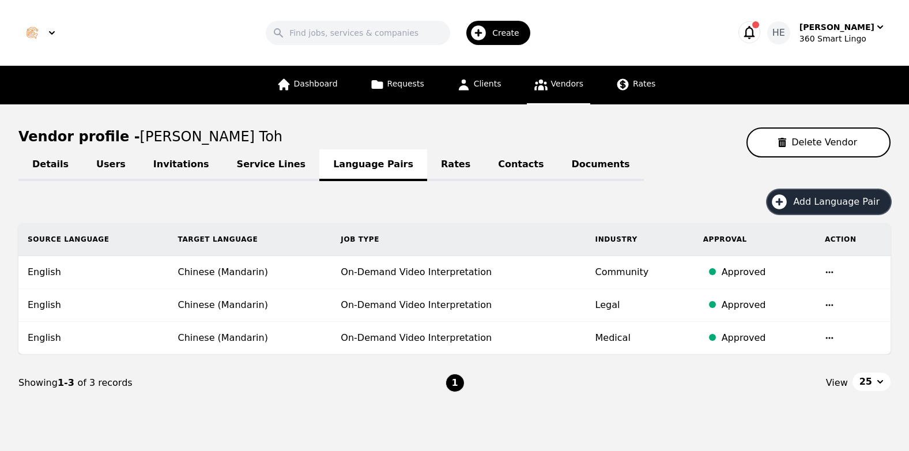
click at [842, 206] on span "Add Language Pair" at bounding box center [840, 202] width 94 height 14
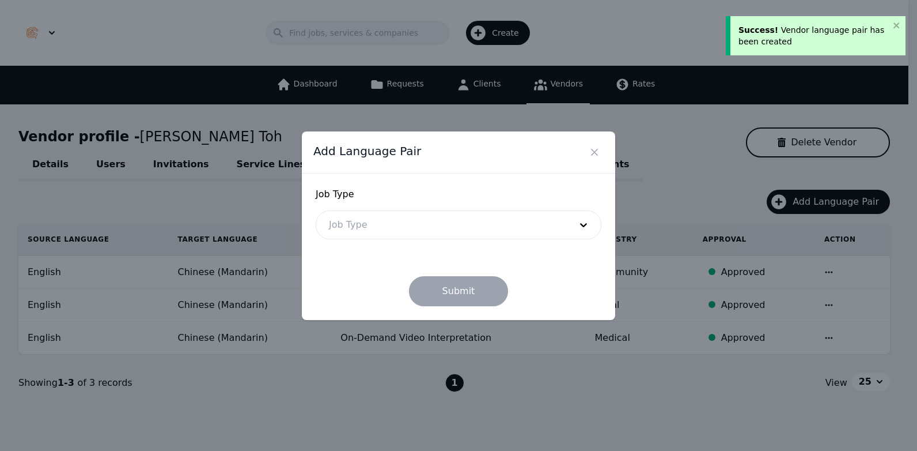
click at [510, 222] on div at bounding box center [441, 225] width 250 height 28
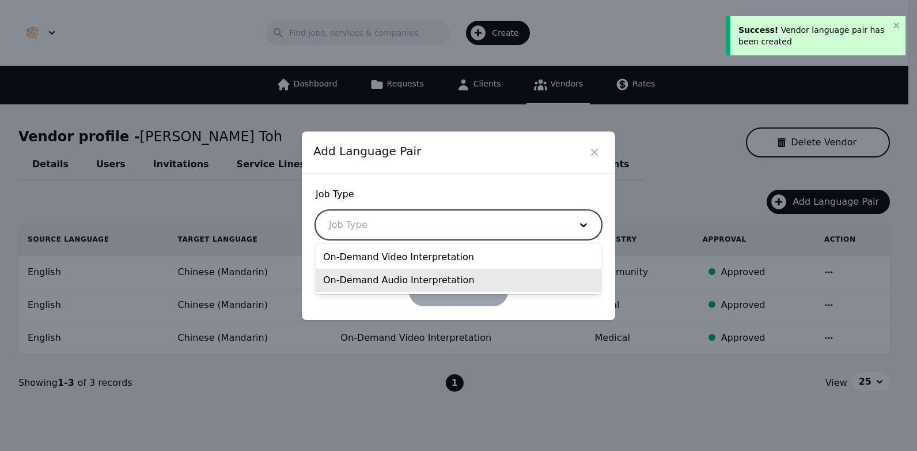
click at [453, 275] on div "On-Demand Audio Interpretation" at bounding box center [458, 279] width 285 height 23
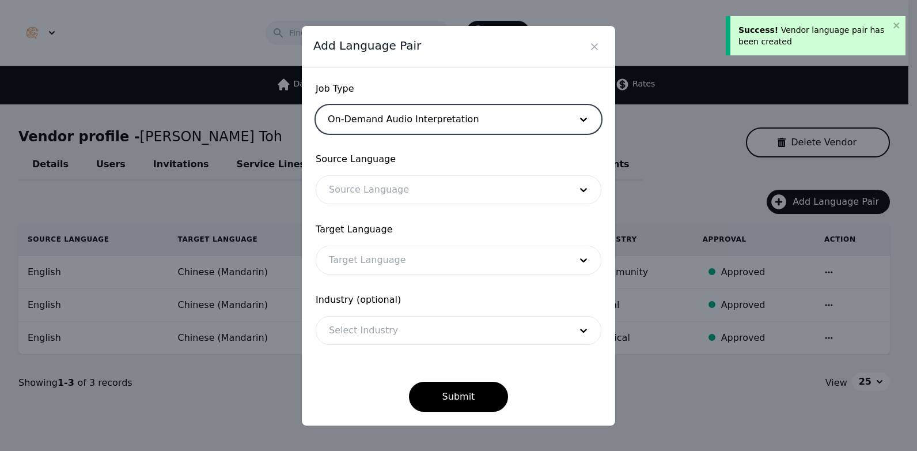
click at [377, 192] on div at bounding box center [441, 190] width 250 height 28
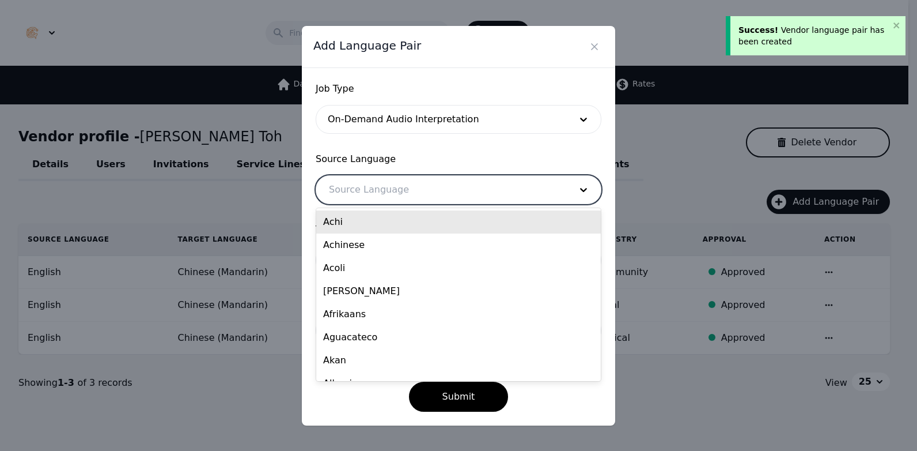
type input "e"
click at [372, 187] on div at bounding box center [441, 190] width 250 height 28
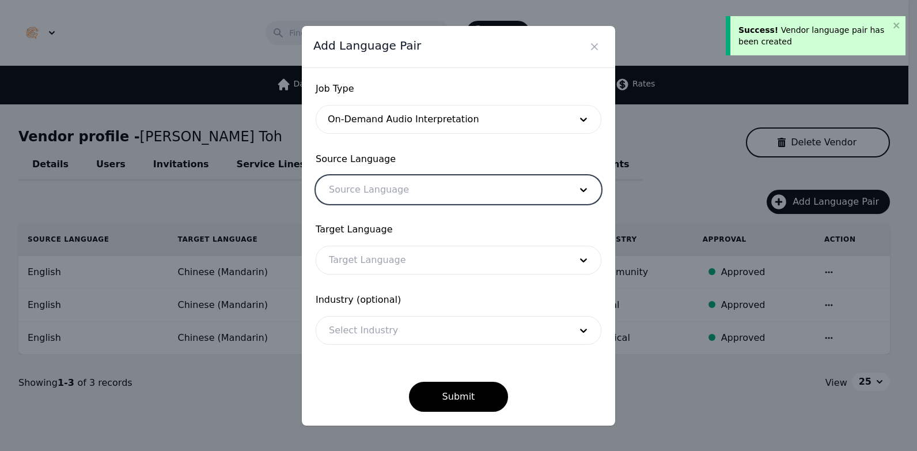
click at [372, 187] on div at bounding box center [441, 190] width 250 height 28
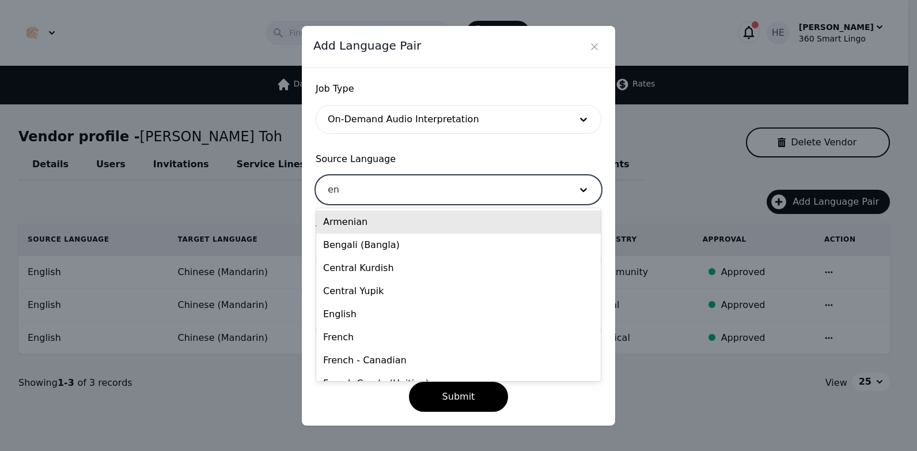
type input "eng"
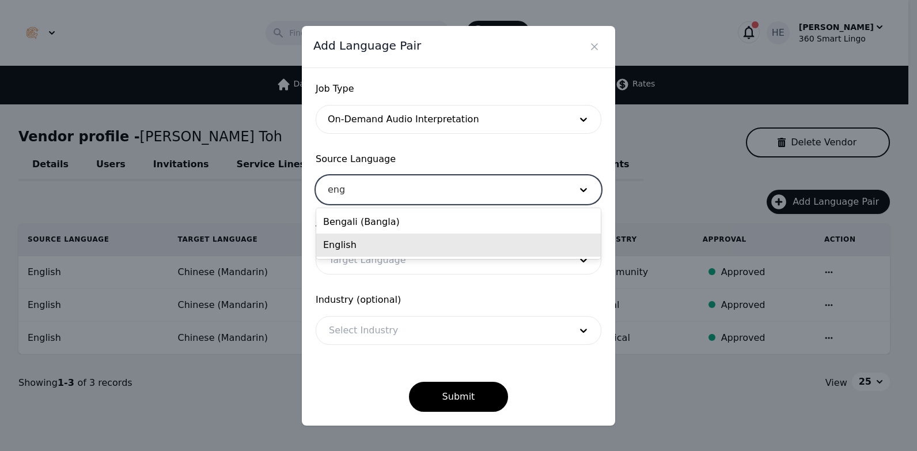
click at [374, 253] on div "English" at bounding box center [458, 244] width 285 height 23
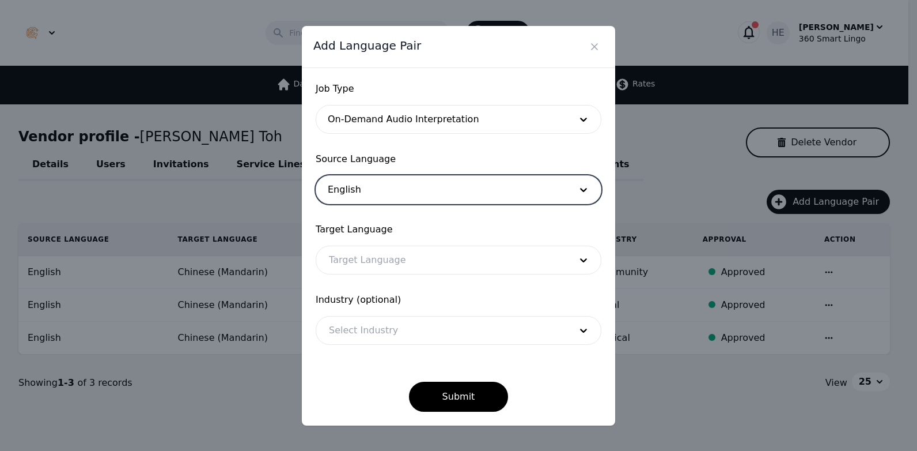
click at [375, 262] on div at bounding box center [441, 260] width 250 height 28
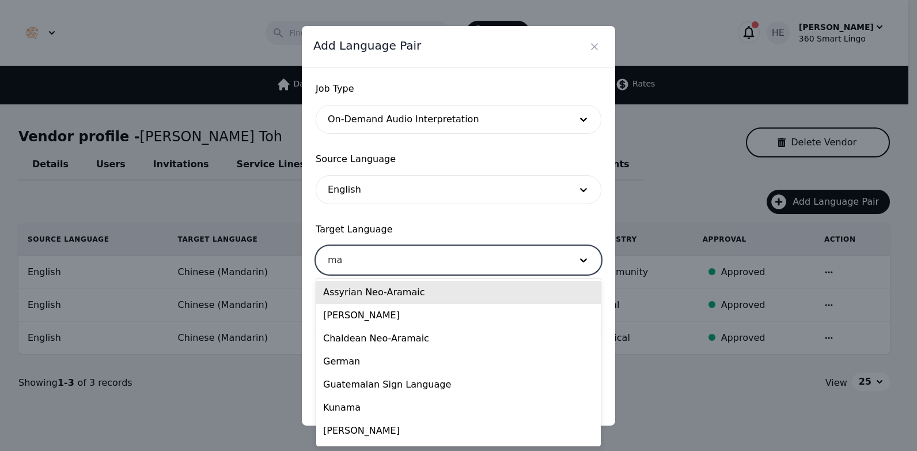
type input "man"
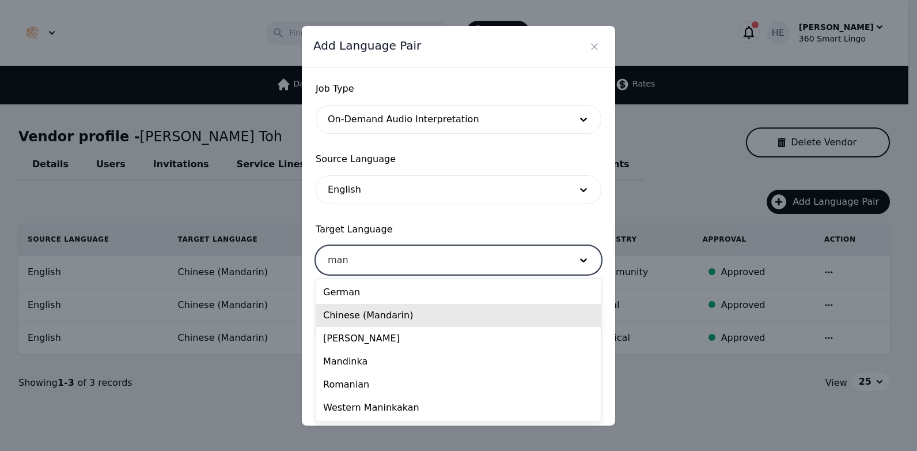
click at [388, 316] on div "Chinese (Mandarin)" at bounding box center [458, 315] width 285 height 23
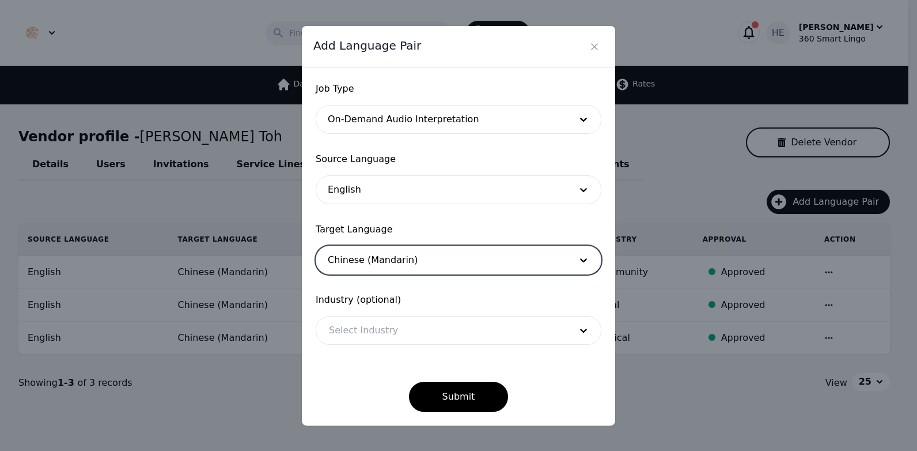
click at [387, 327] on div at bounding box center [441, 330] width 250 height 28
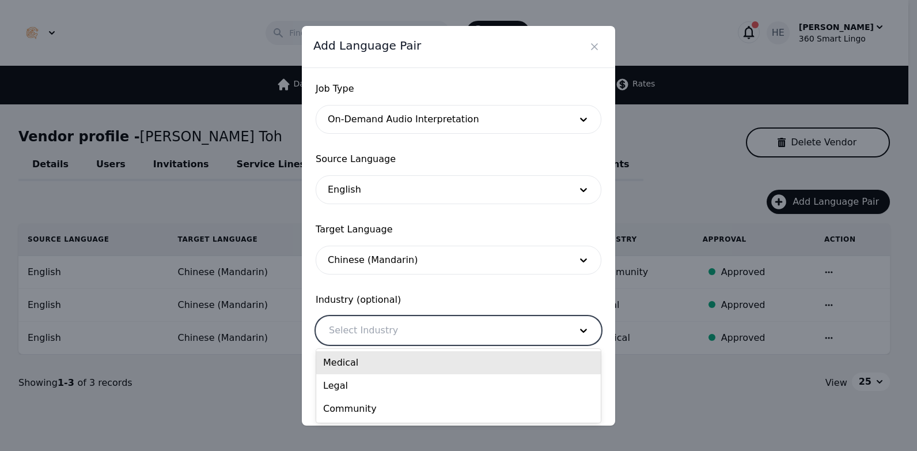
click at [386, 366] on div "Medical" at bounding box center [458, 362] width 285 height 23
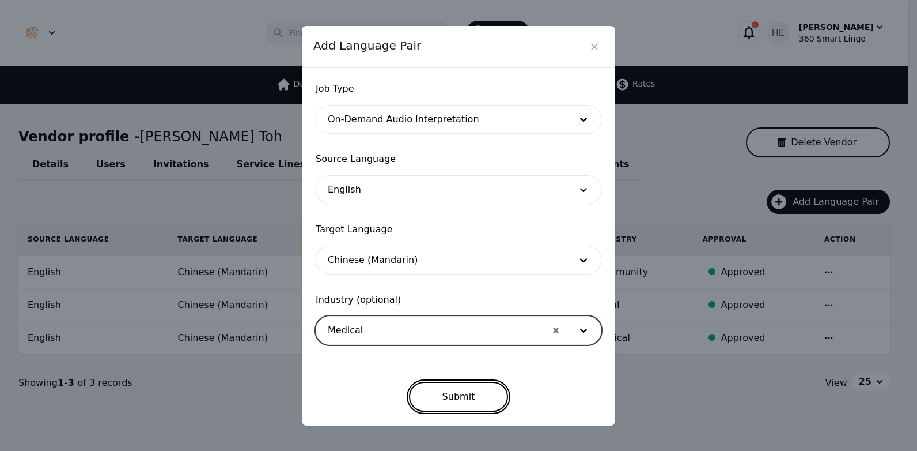
click at [443, 396] on button "Submit" at bounding box center [459, 396] width 100 height 30
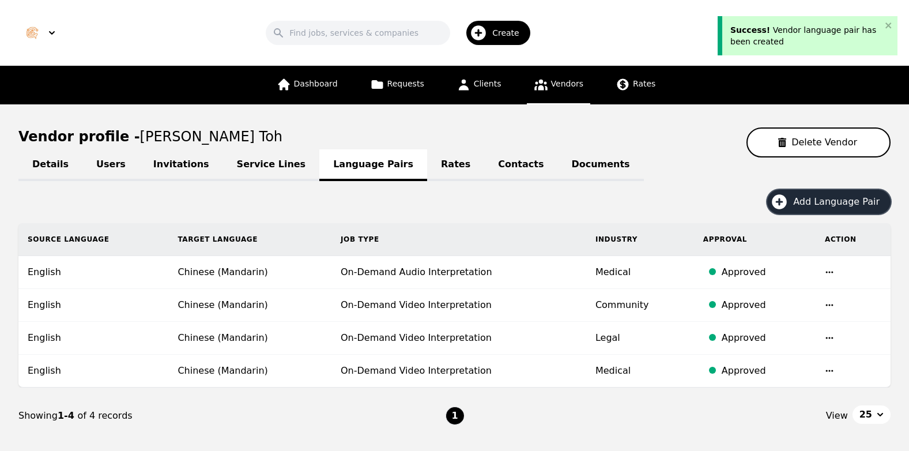
click at [840, 203] on span "Add Language Pair" at bounding box center [840, 202] width 94 height 14
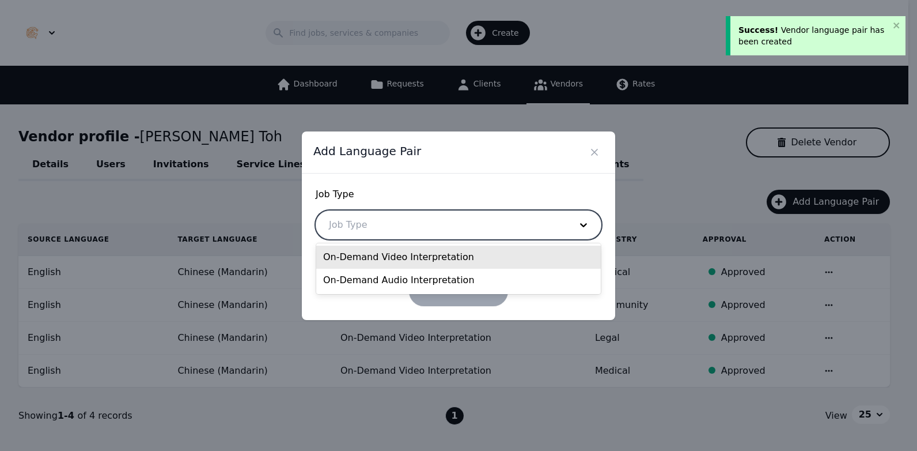
click at [483, 232] on div at bounding box center [441, 225] width 250 height 28
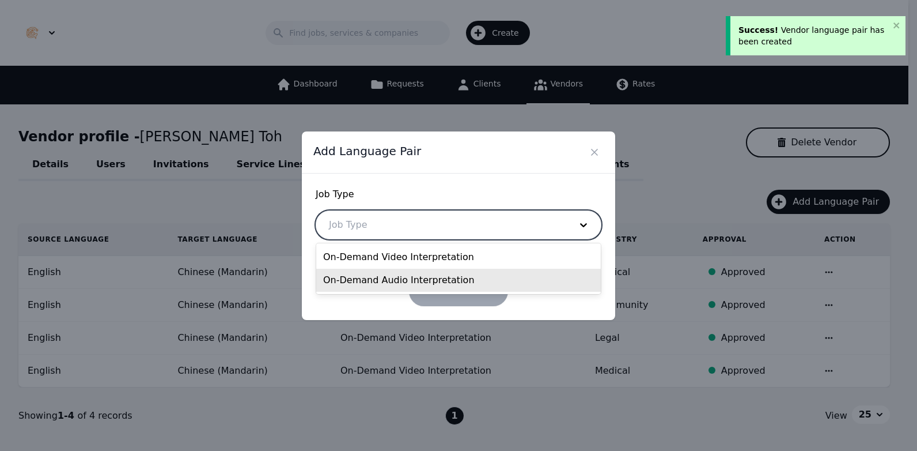
click at [449, 277] on div "On-Demand Audio Interpretation" at bounding box center [458, 279] width 285 height 23
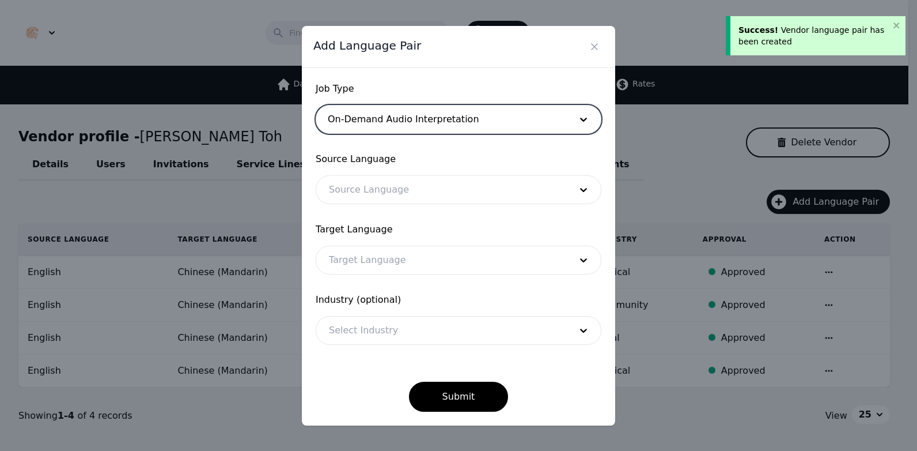
click at [423, 181] on div at bounding box center [441, 190] width 250 height 28
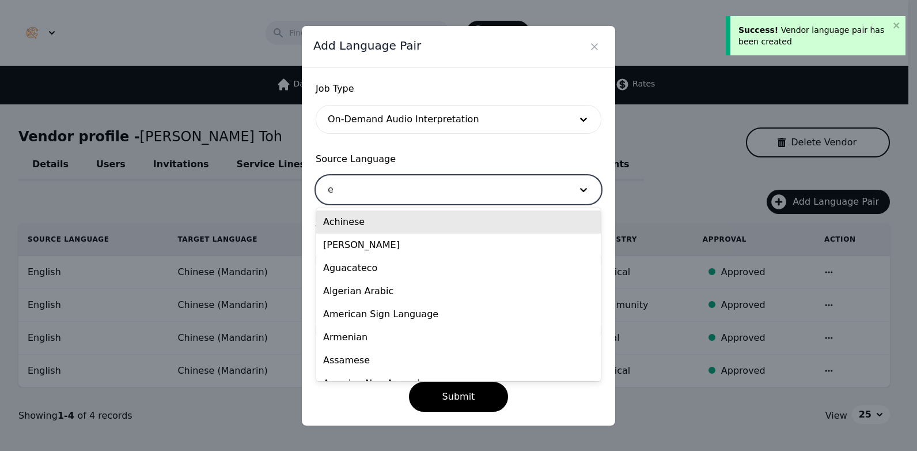
type input "en"
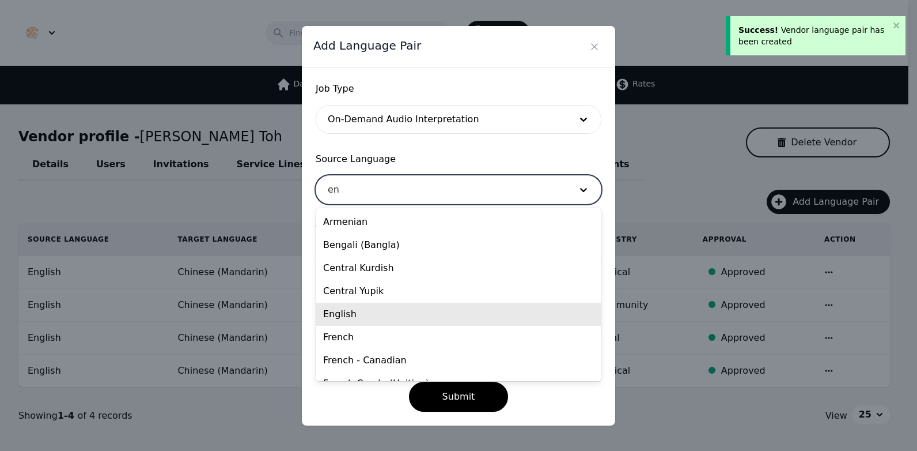
click at [405, 321] on div "English" at bounding box center [458, 313] width 285 height 23
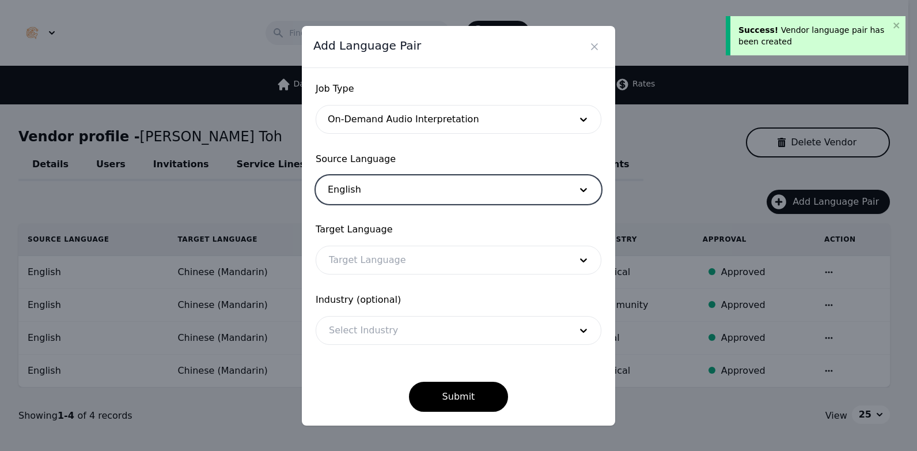
click at [404, 259] on div at bounding box center [441, 260] width 250 height 28
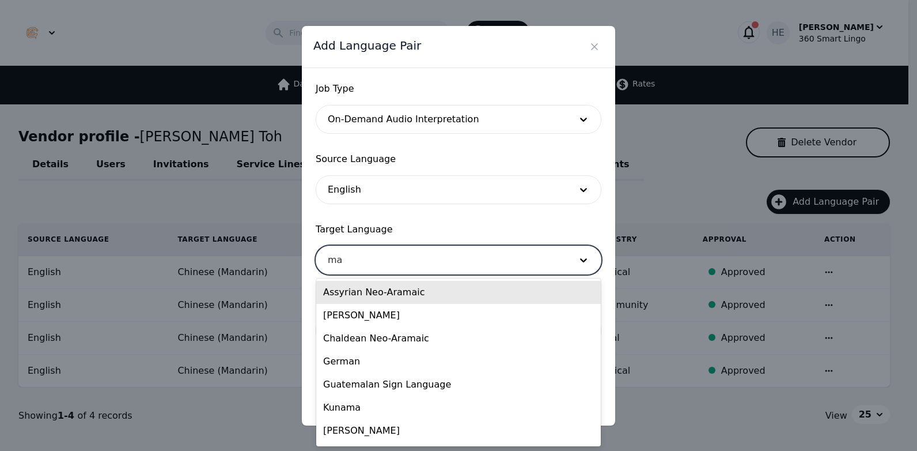
type input "man"
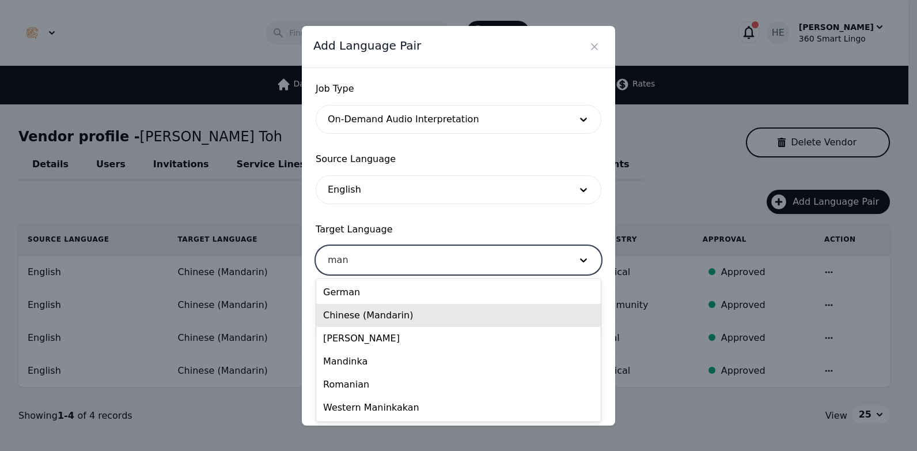
click at [399, 318] on div "Chinese (Mandarin)" at bounding box center [458, 315] width 285 height 23
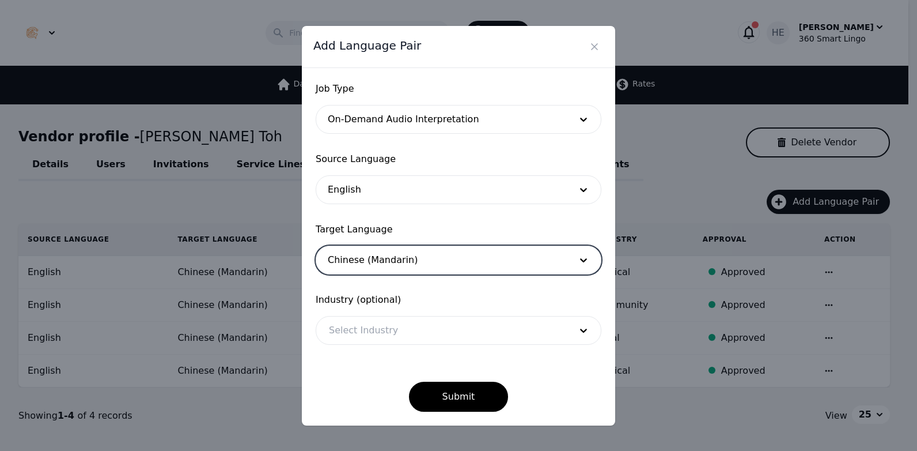
click at [396, 328] on div at bounding box center [441, 330] width 250 height 28
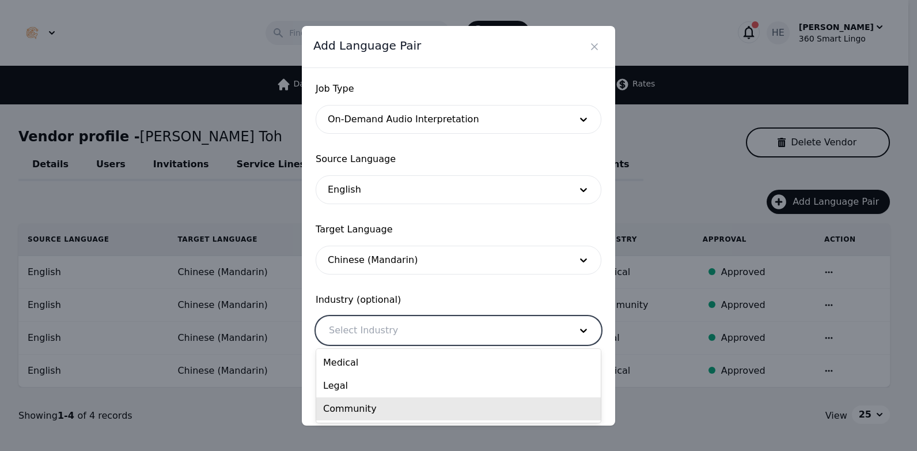
click at [401, 410] on div "Community" at bounding box center [458, 408] width 285 height 23
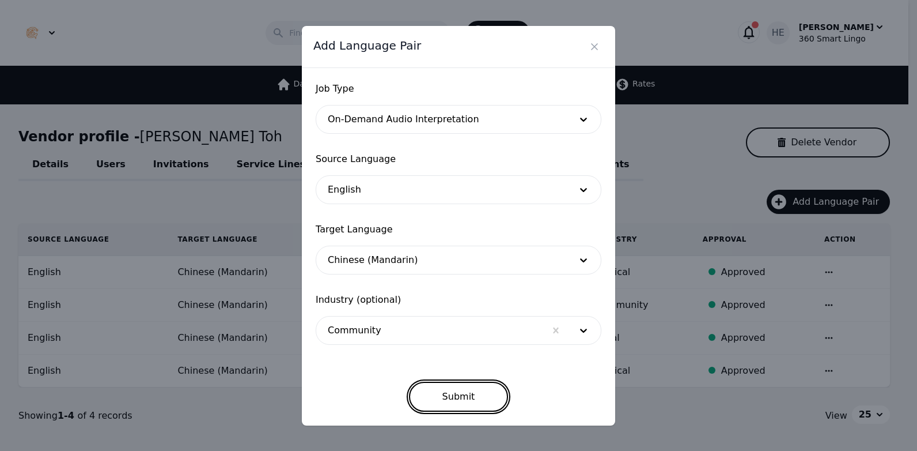
click at [478, 396] on button "Submit" at bounding box center [459, 396] width 100 height 30
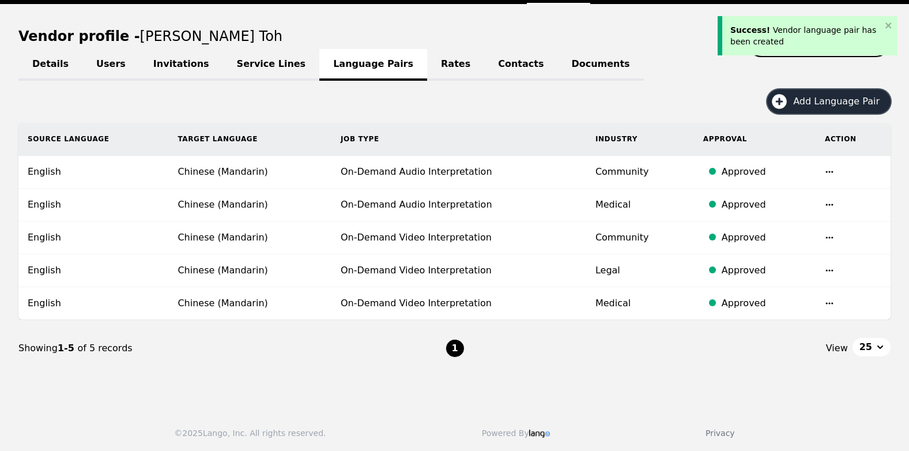
scroll to position [101, 0]
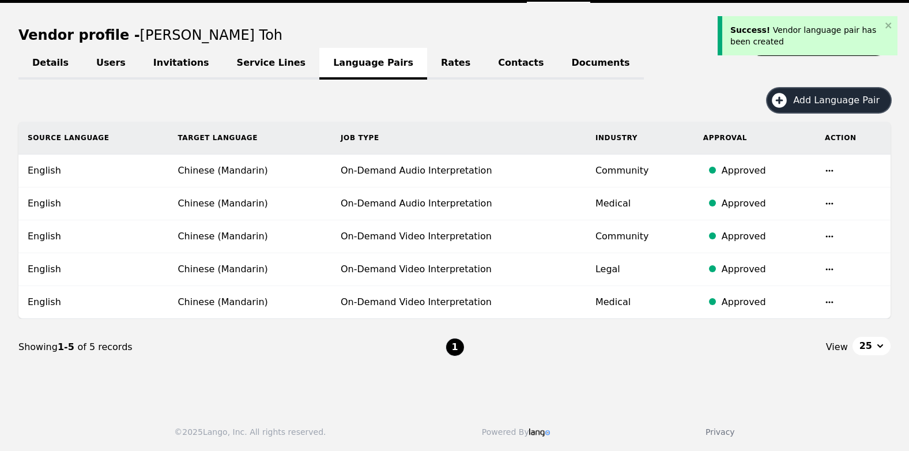
click at [821, 92] on button "Add Language Pair" at bounding box center [828, 100] width 123 height 24
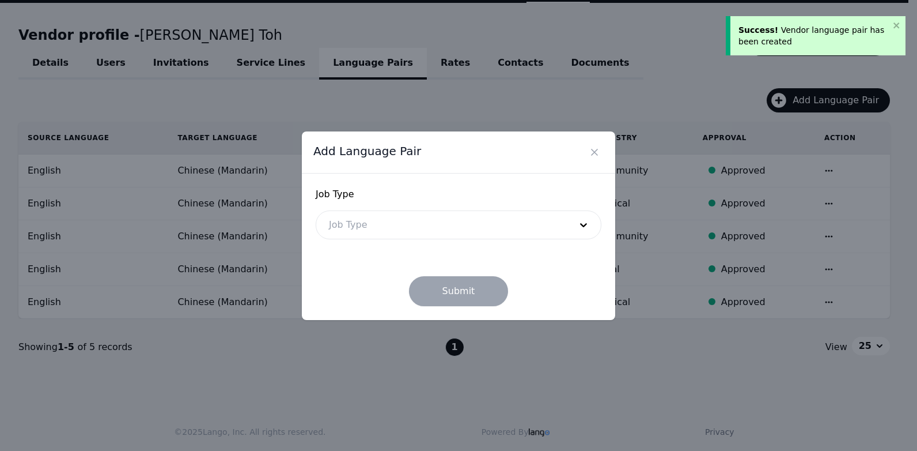
click at [431, 219] on div at bounding box center [441, 225] width 250 height 28
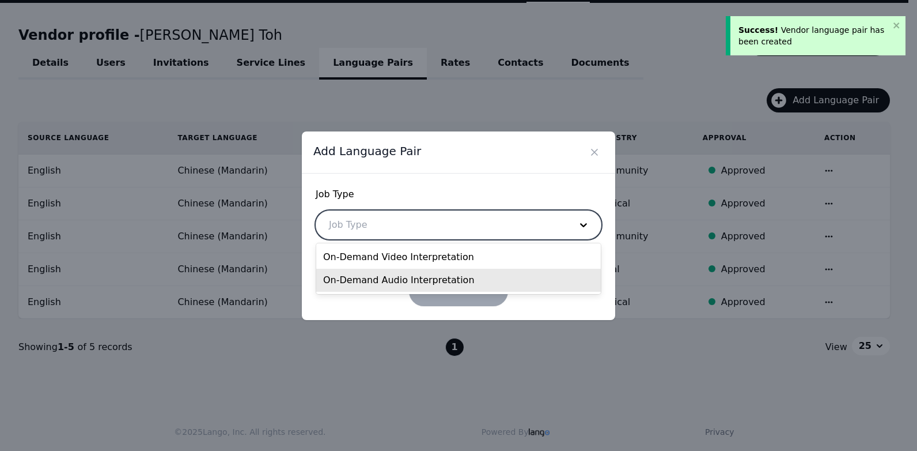
click at [403, 285] on div "On-Demand Audio Interpretation" at bounding box center [458, 279] width 285 height 23
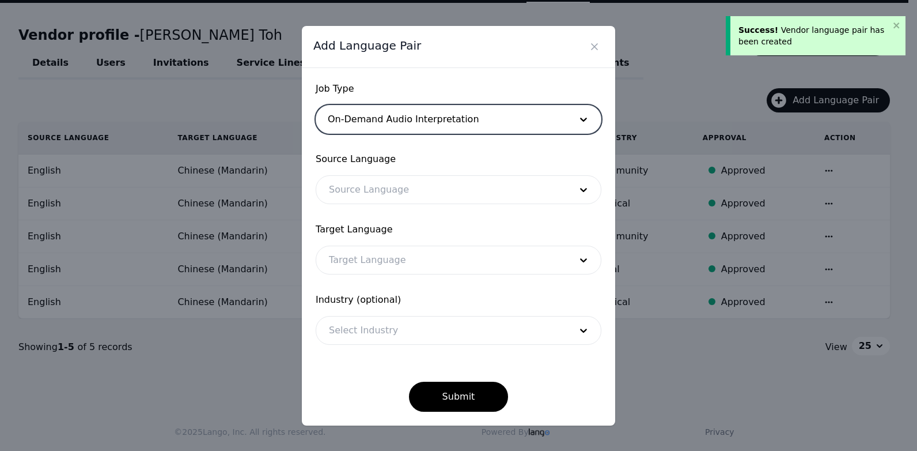
click at [415, 184] on div at bounding box center [441, 190] width 250 height 28
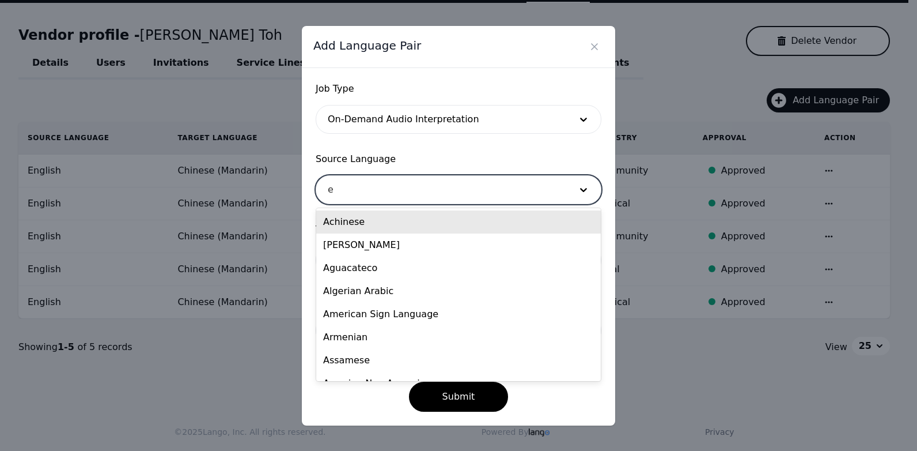
type input "en"
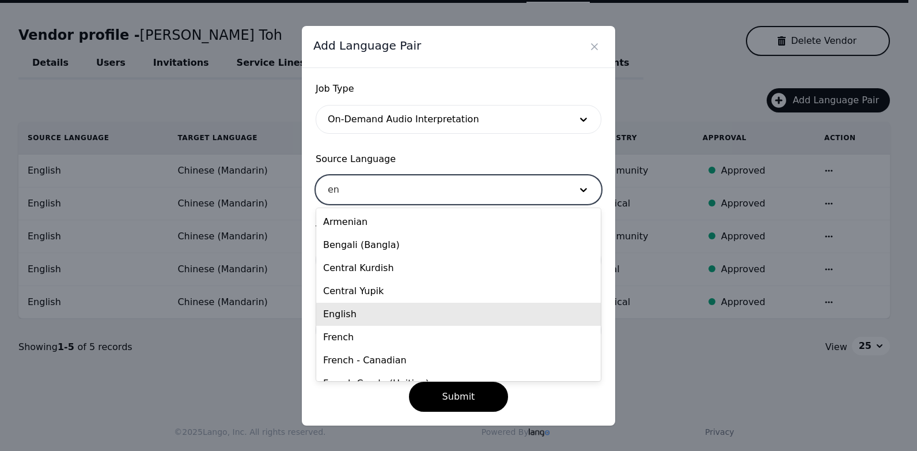
click at [391, 313] on div "English" at bounding box center [458, 313] width 285 height 23
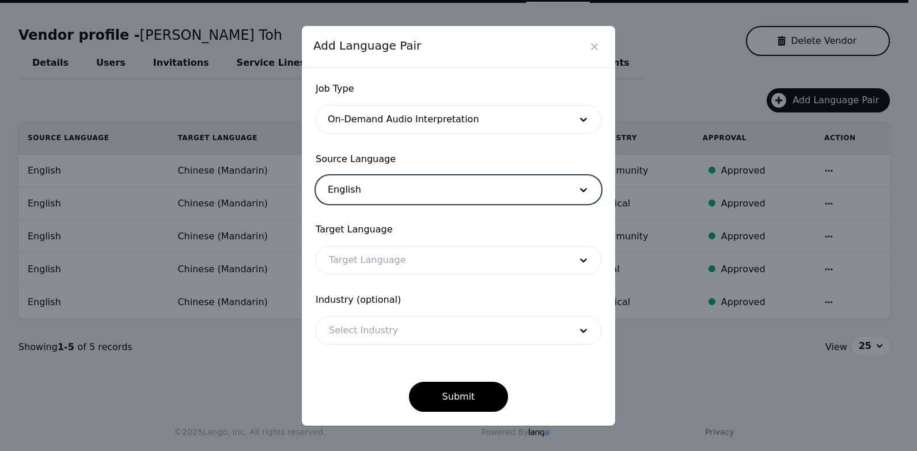
click at [392, 252] on div at bounding box center [441, 260] width 250 height 28
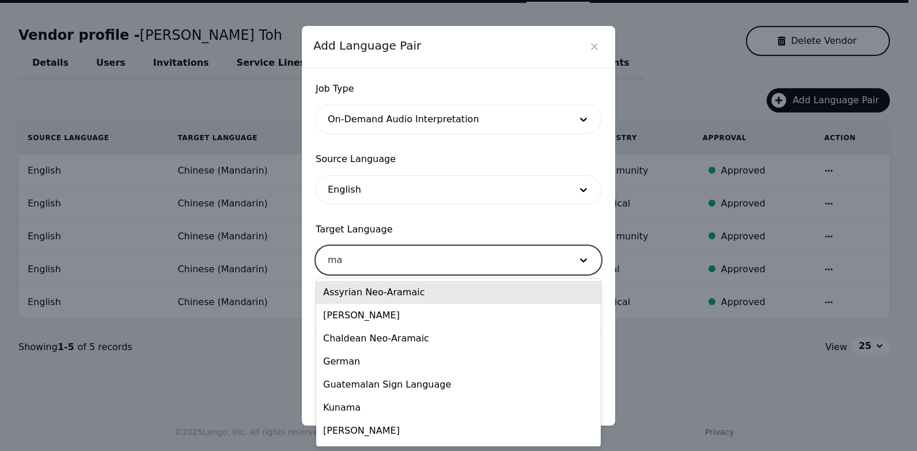
type input "man"
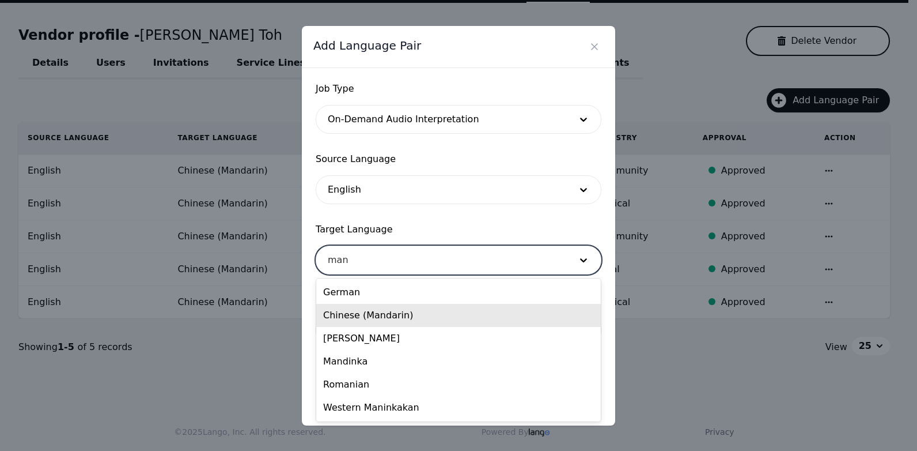
click at [386, 321] on div "Chinese (Mandarin)" at bounding box center [458, 315] width 285 height 23
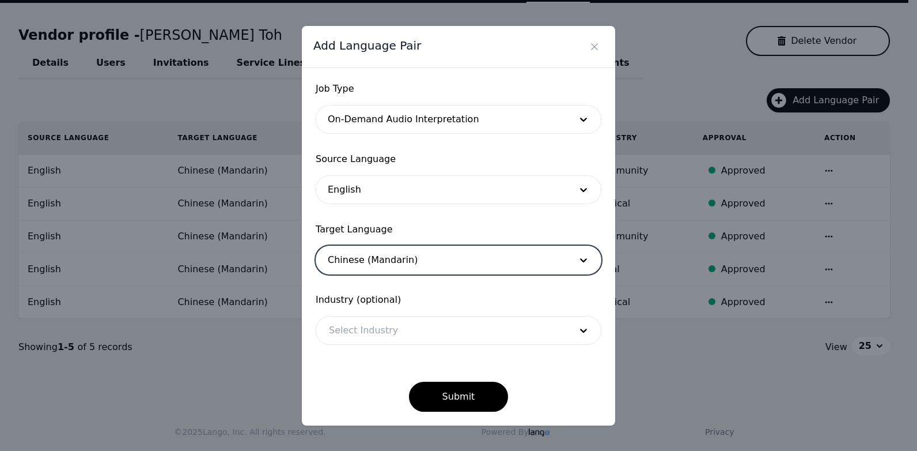
click at [389, 333] on div at bounding box center [441, 330] width 250 height 28
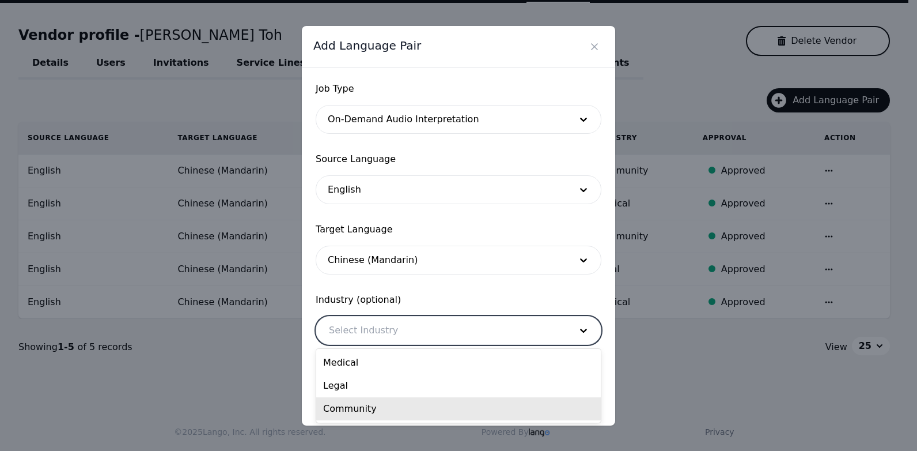
click at [388, 409] on div "Community" at bounding box center [458, 408] width 285 height 23
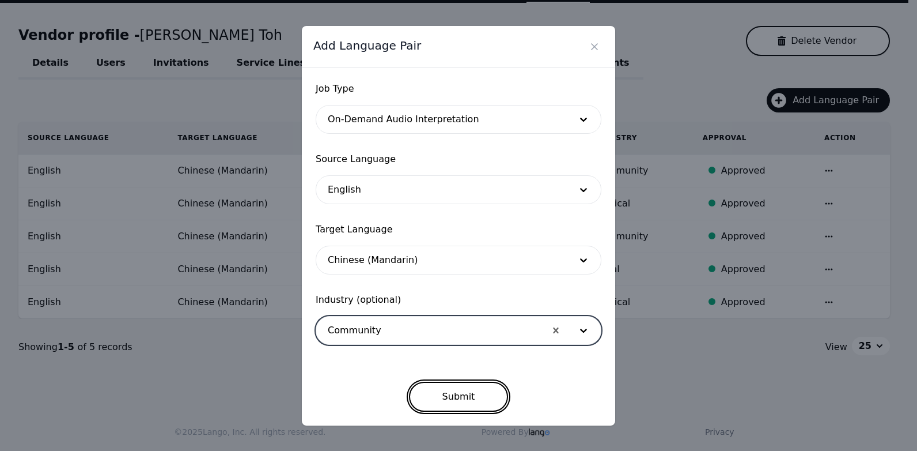
click at [437, 406] on button "Submit" at bounding box center [459, 396] width 100 height 30
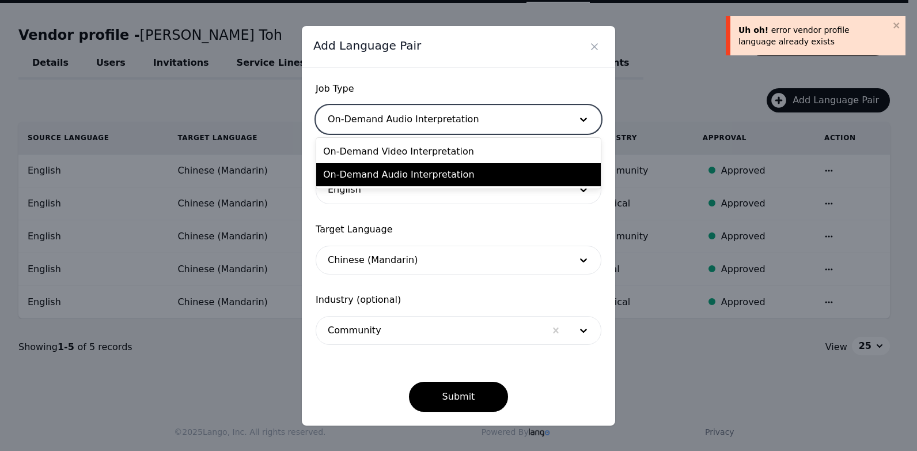
click at [486, 127] on div at bounding box center [441, 119] width 250 height 28
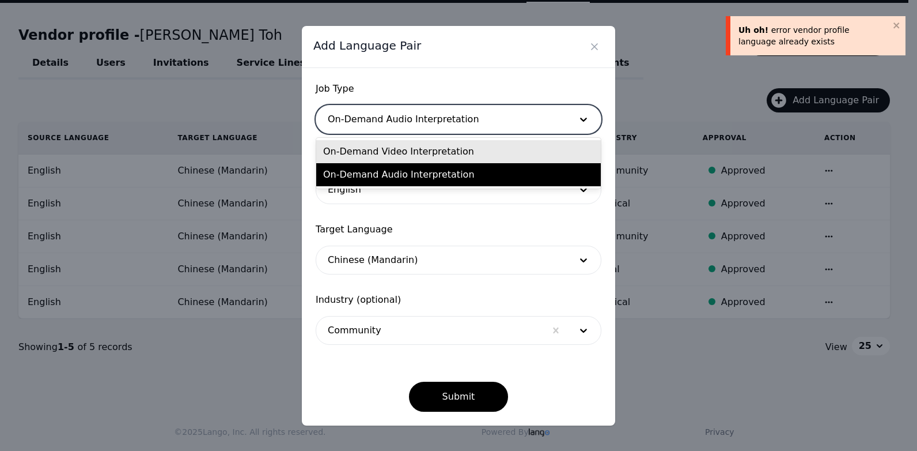
click at [466, 150] on div "On-Demand Video Interpretation" at bounding box center [458, 151] width 285 height 23
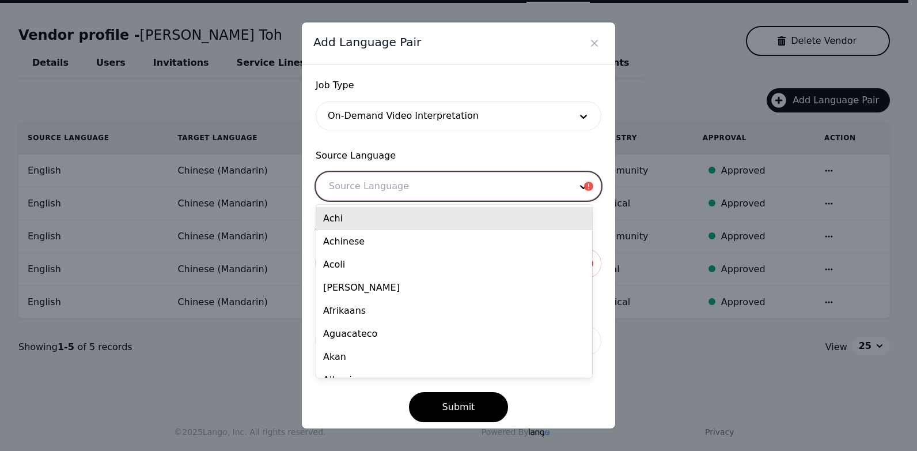
click at [498, 183] on div at bounding box center [441, 186] width 250 height 28
type input "en"
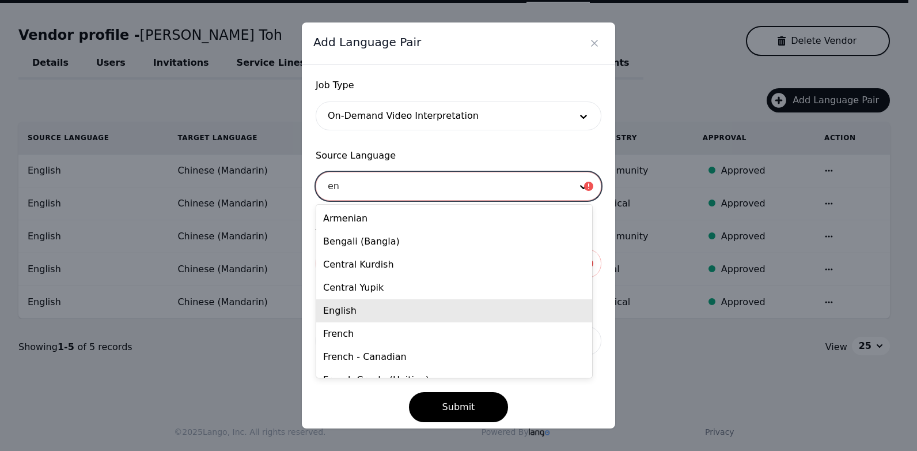
click at [374, 305] on div "English" at bounding box center [454, 310] width 276 height 23
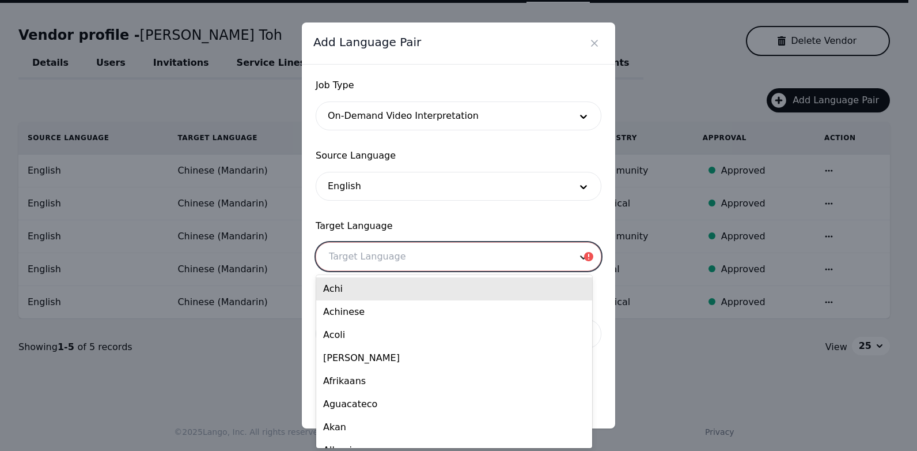
click at [578, 262] on icon at bounding box center [584, 257] width 12 height 12
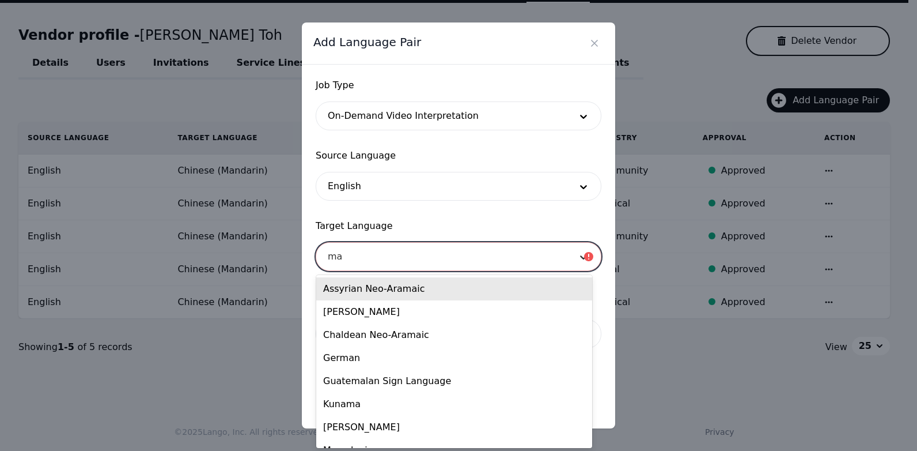
type input "man"
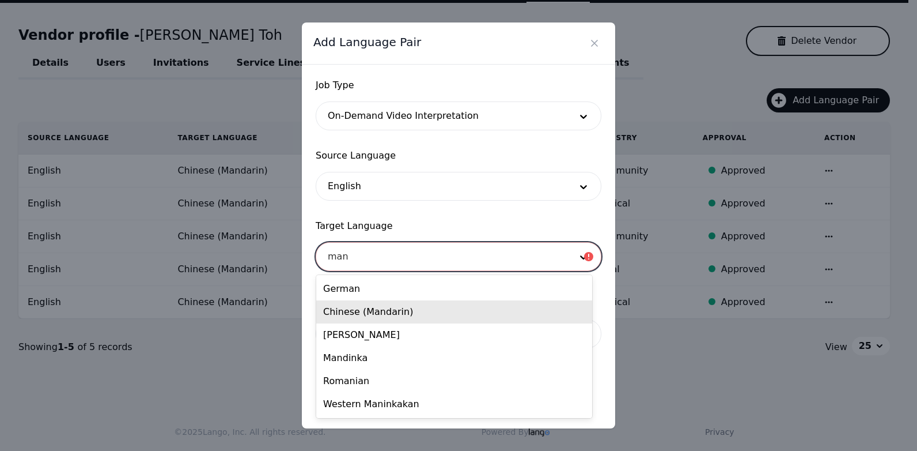
click at [430, 321] on div "Chinese (Mandarin)" at bounding box center [454, 311] width 276 height 23
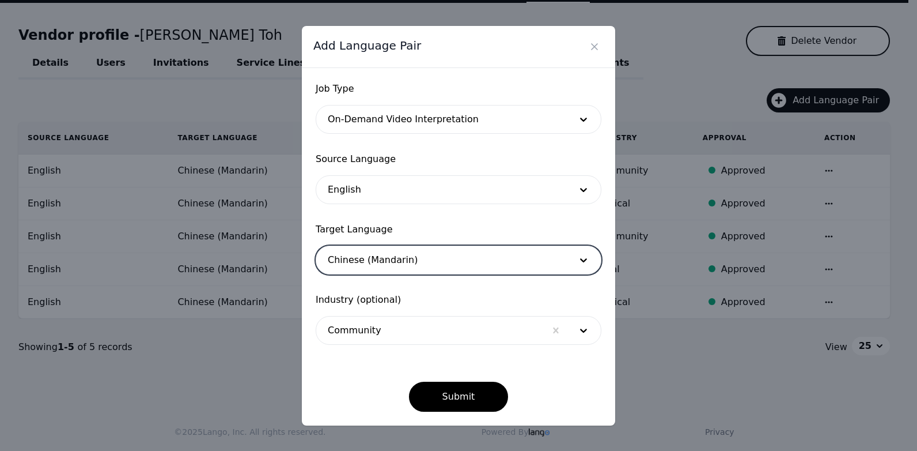
click at [520, 334] on div at bounding box center [430, 330] width 229 height 28
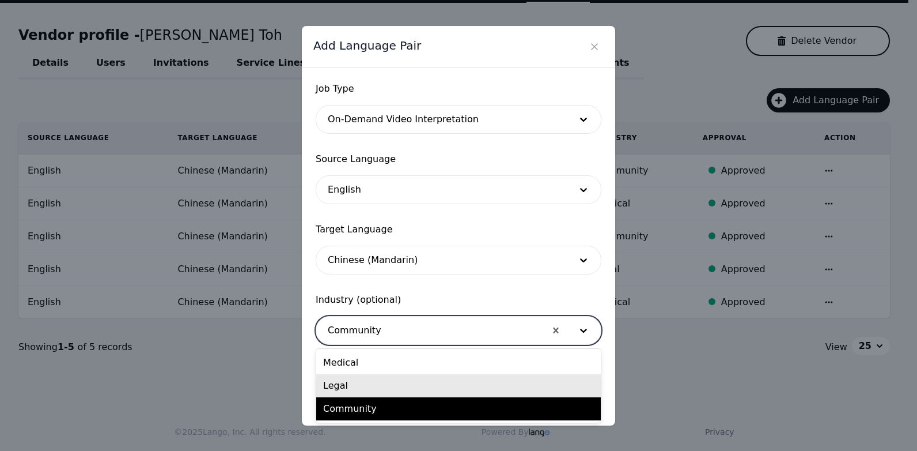
click at [476, 387] on div "Legal" at bounding box center [458, 385] width 285 height 23
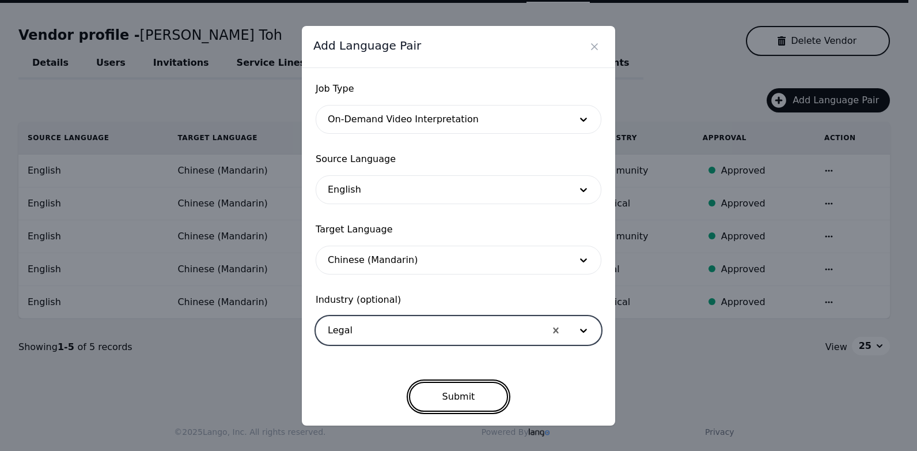
click at [481, 396] on button "Submit" at bounding box center [459, 396] width 100 height 30
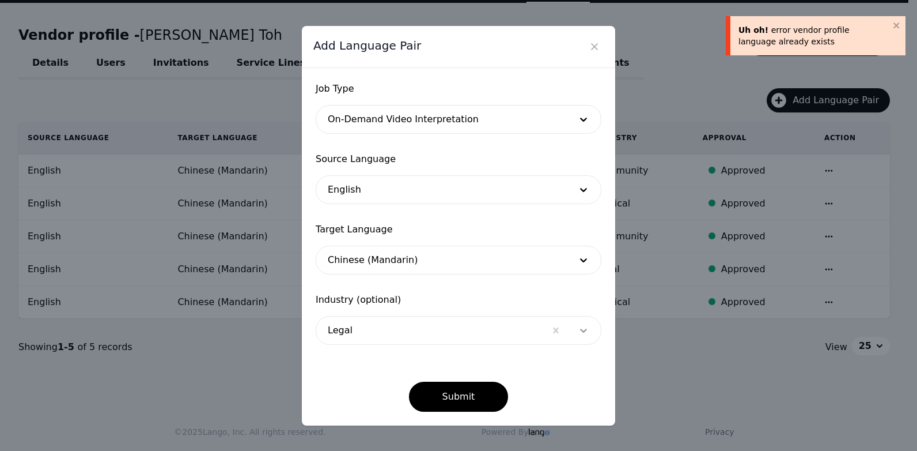
click at [588, 332] on icon at bounding box center [584, 330] width 12 height 12
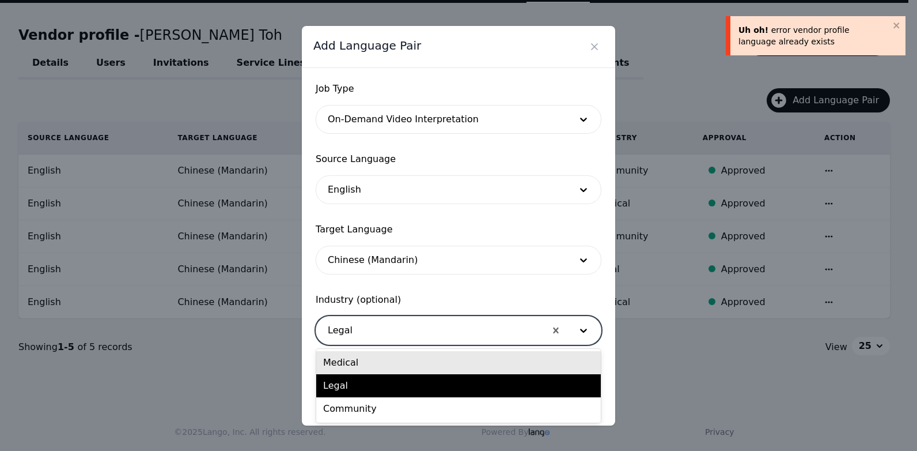
click at [476, 363] on div "Medical" at bounding box center [458, 362] width 285 height 23
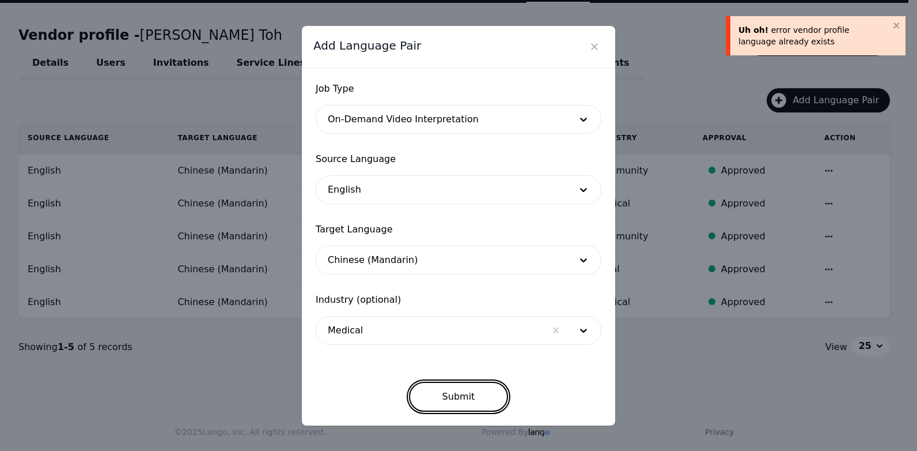
click at [471, 390] on button "Submit" at bounding box center [459, 396] width 100 height 30
click at [528, 116] on div at bounding box center [441, 119] width 250 height 28
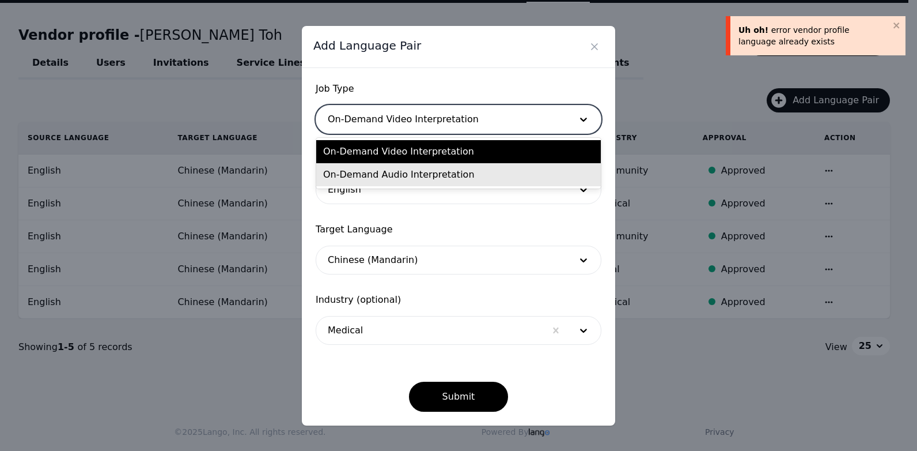
click at [485, 178] on div "On-Demand Audio Interpretation" at bounding box center [458, 174] width 285 height 23
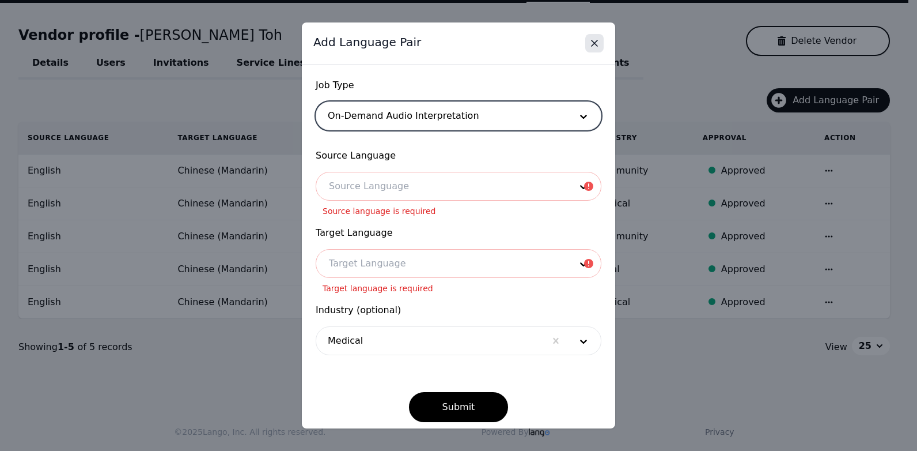
click at [595, 44] on icon "Close" at bounding box center [595, 43] width 12 height 12
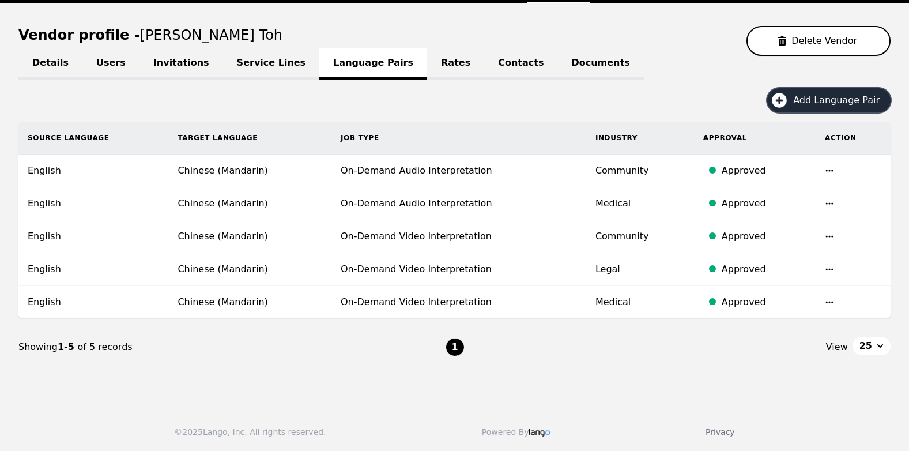
click at [827, 93] on span "Add Language Pair" at bounding box center [840, 100] width 94 height 14
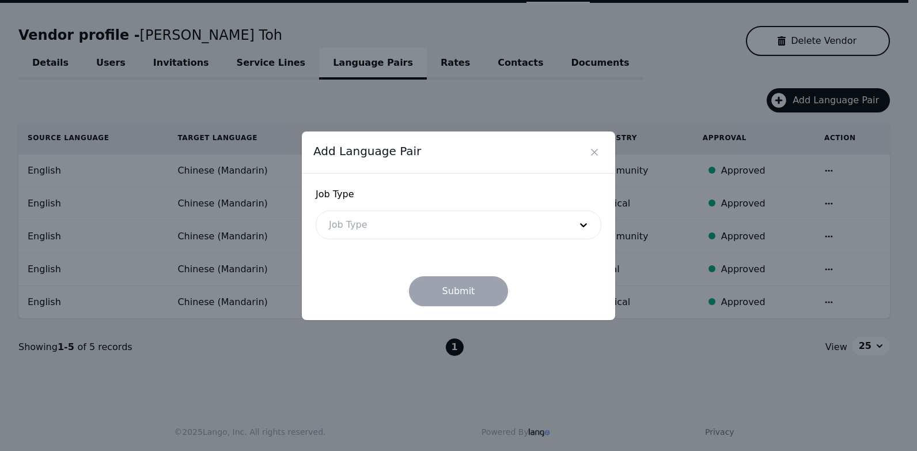
click at [463, 232] on div at bounding box center [441, 225] width 250 height 28
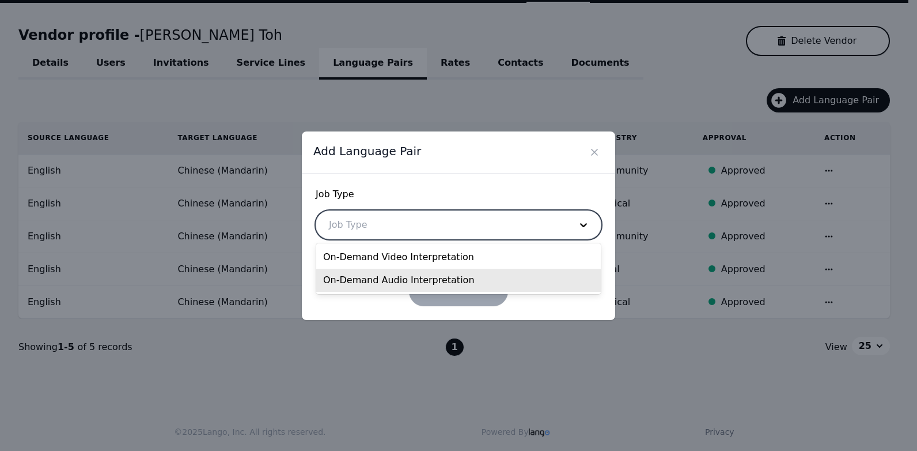
click at [418, 283] on div "On-Demand Audio Interpretation" at bounding box center [458, 279] width 285 height 23
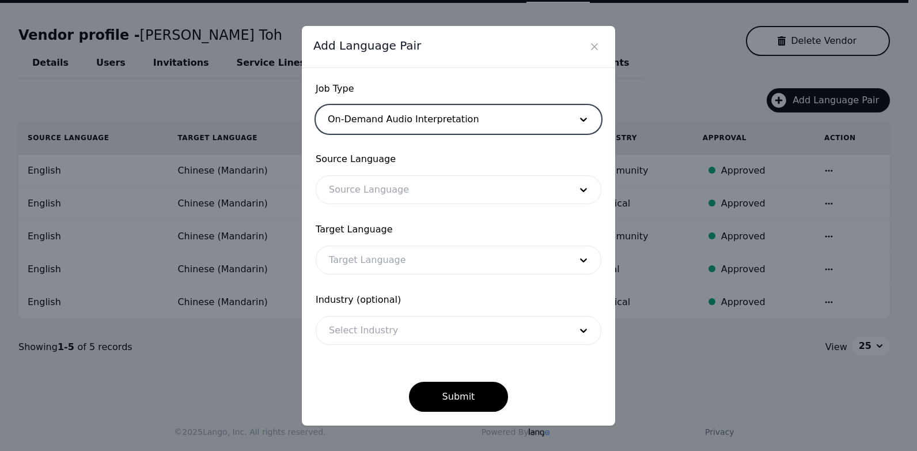
click at [388, 192] on div at bounding box center [441, 190] width 250 height 28
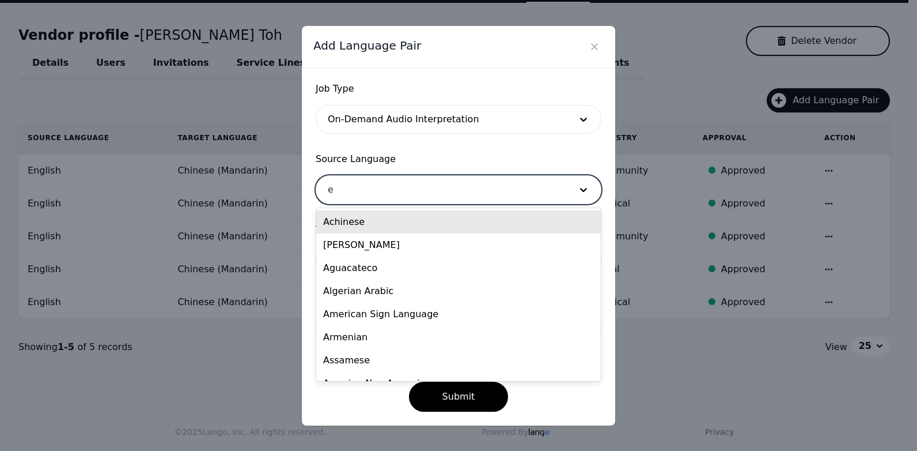
type input "en"
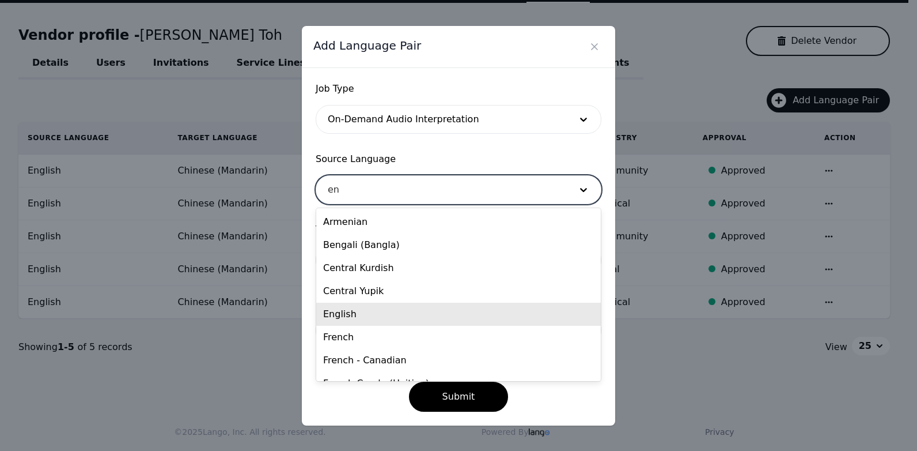
click at [343, 315] on div "English" at bounding box center [458, 313] width 285 height 23
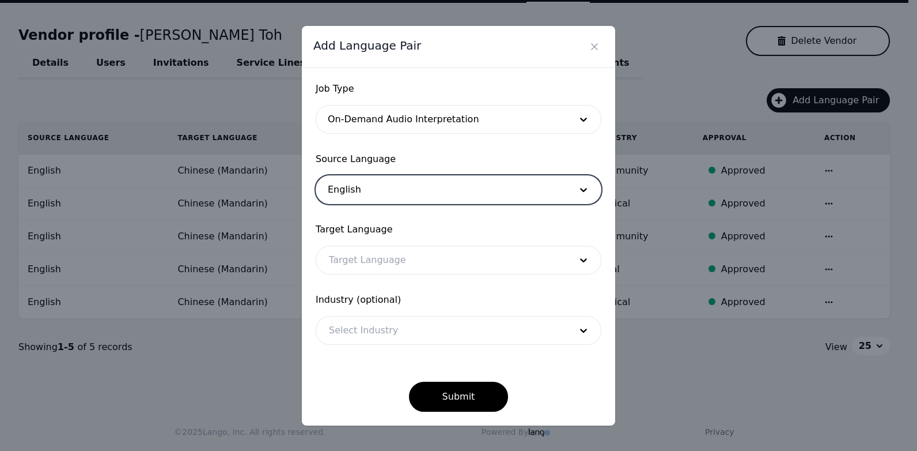
click at [366, 263] on div at bounding box center [441, 260] width 250 height 28
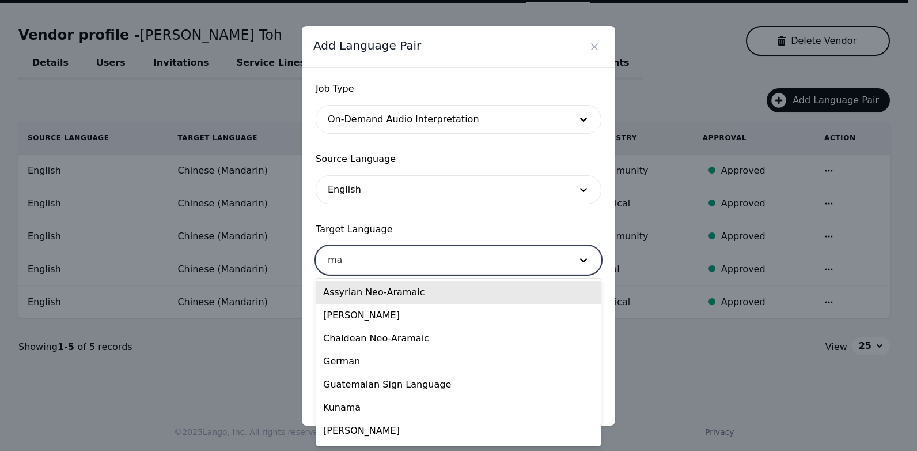
type input "man"
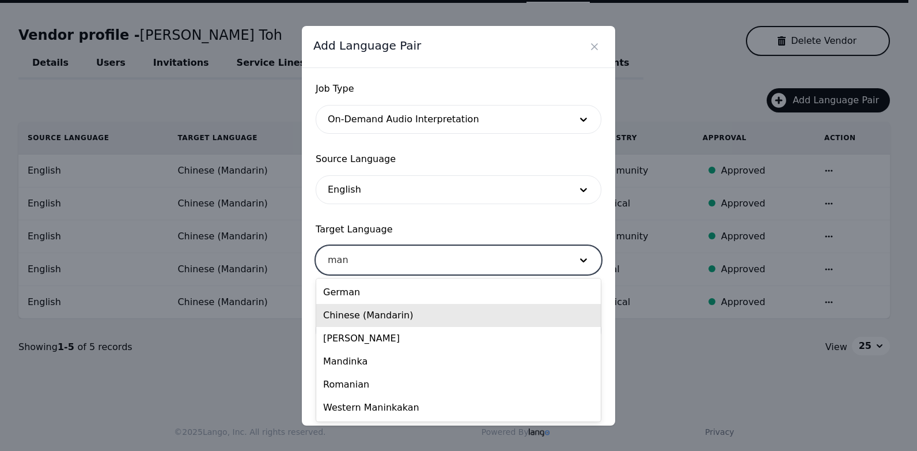
click at [382, 321] on div "Chinese (Mandarin)" at bounding box center [458, 315] width 285 height 23
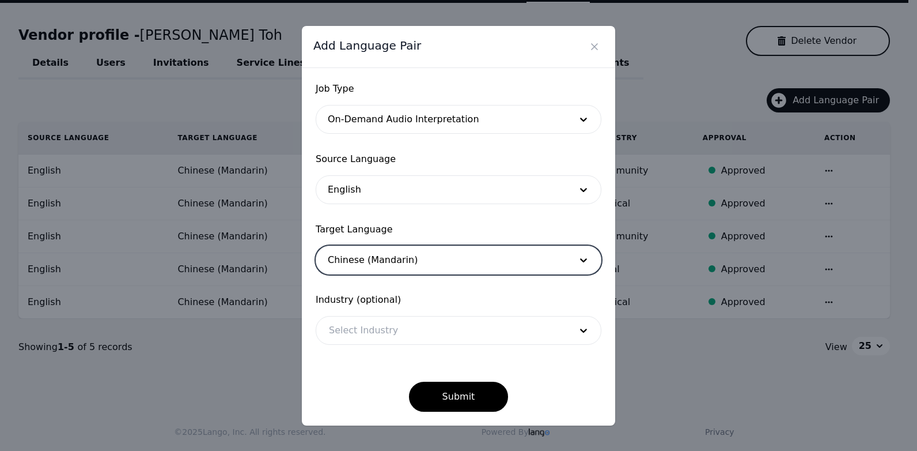
click at [375, 330] on div at bounding box center [441, 330] width 250 height 28
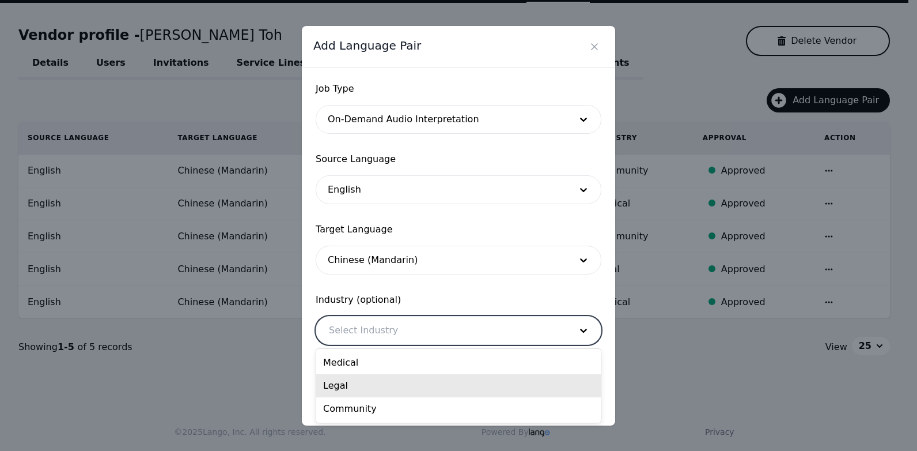
drag, startPoint x: 370, startPoint y: 383, endPoint x: 407, endPoint y: 389, distance: 37.4
click at [370, 383] on div "Legal" at bounding box center [458, 385] width 285 height 23
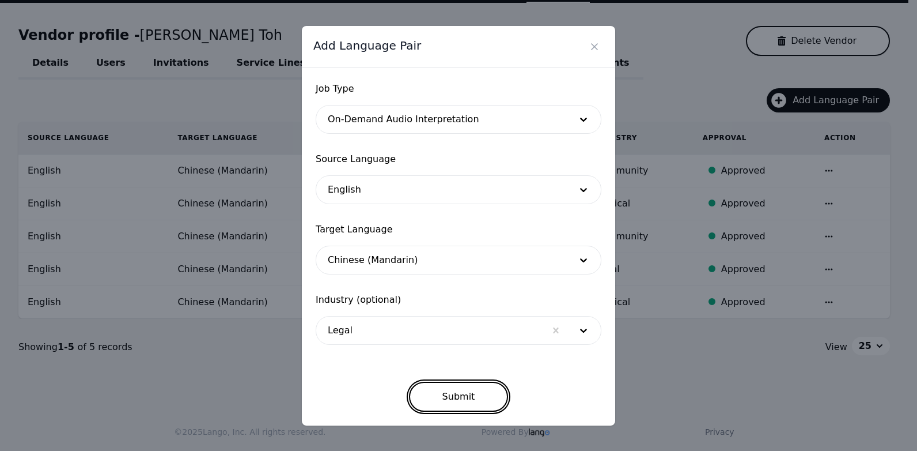
click at [465, 400] on button "Submit" at bounding box center [459, 396] width 100 height 30
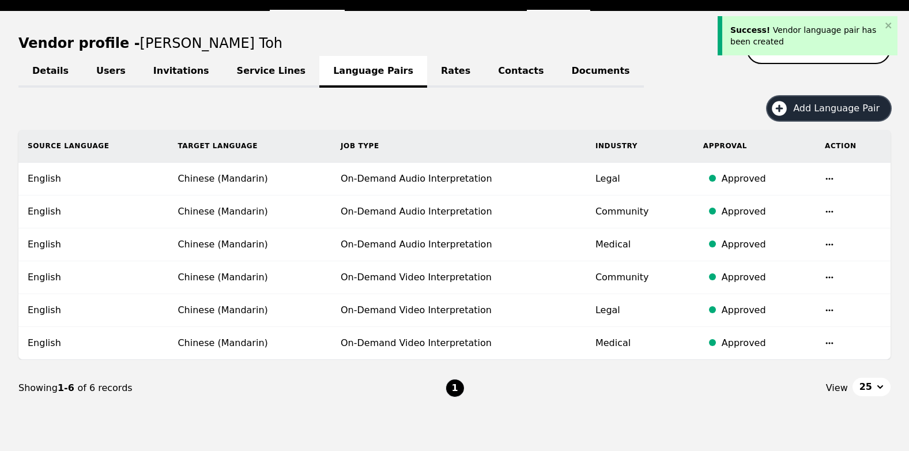
scroll to position [0, 0]
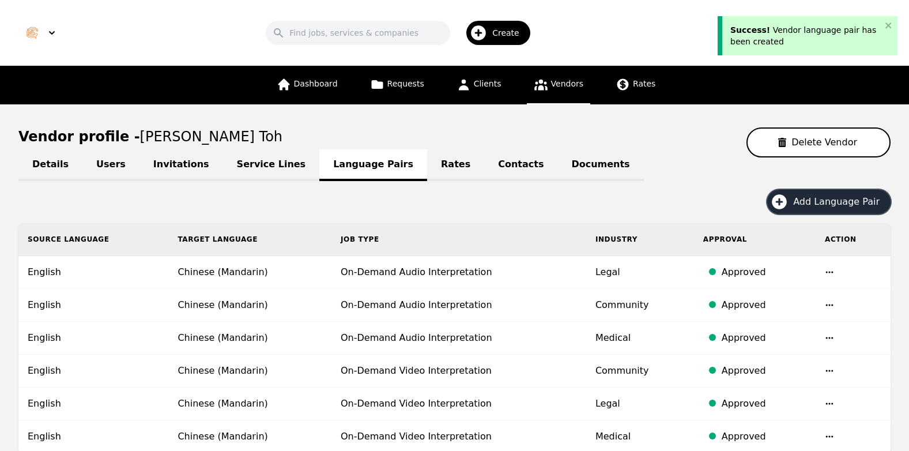
click at [510, 31] on span "Create" at bounding box center [509, 33] width 35 height 12
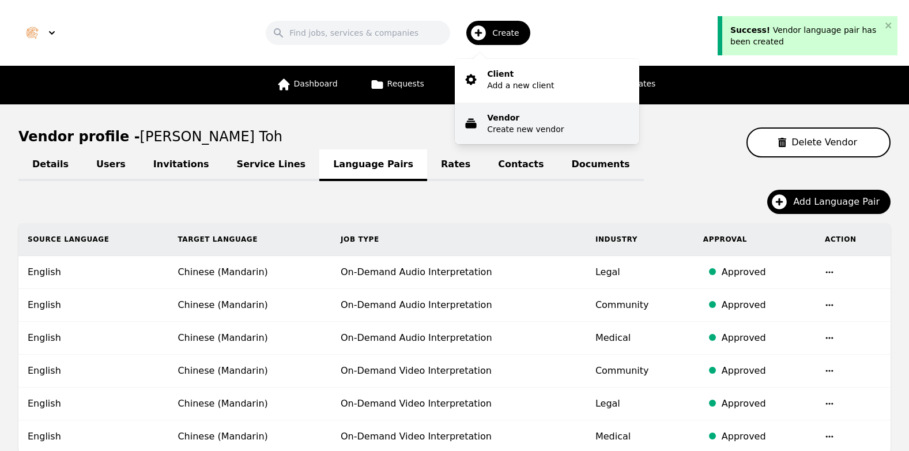
click at [521, 124] on p "Create new vendor" at bounding box center [525, 129] width 77 height 12
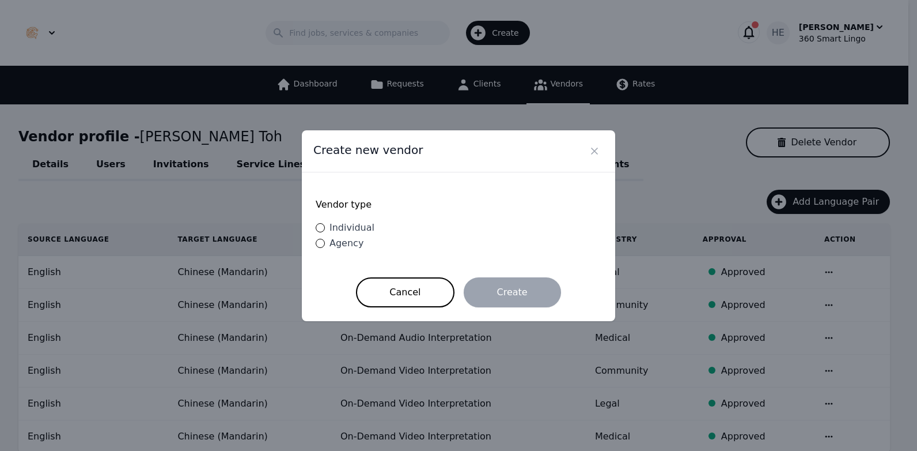
click at [347, 226] on span "Individual" at bounding box center [352, 227] width 45 height 11
click at [325, 226] on input "Individual" at bounding box center [320, 227] width 9 height 9
radio input "true"
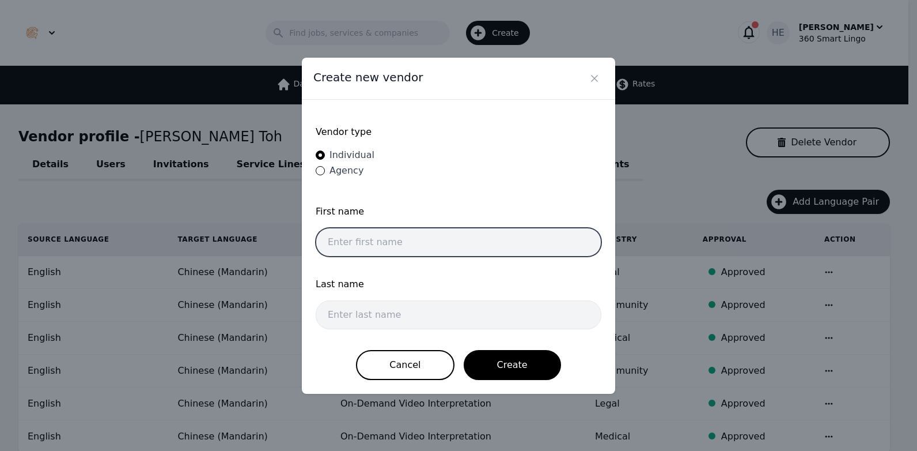
click at [410, 239] on input "text" at bounding box center [459, 242] width 286 height 29
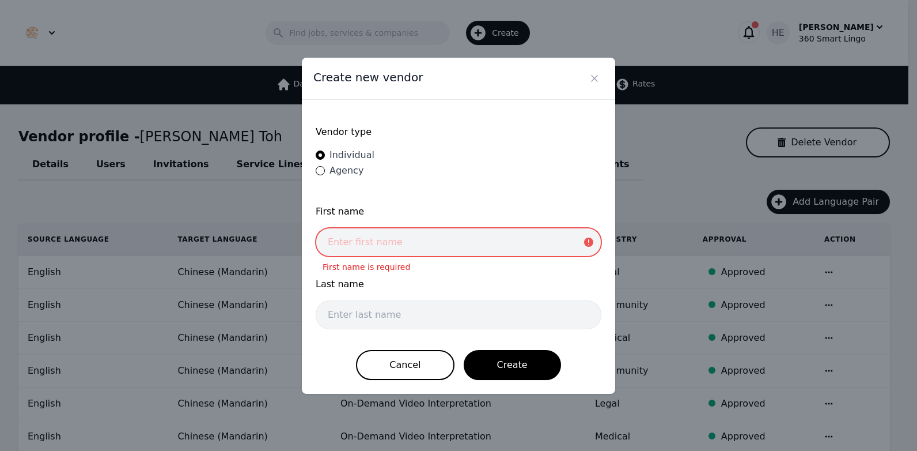
click at [378, 245] on input "text" at bounding box center [459, 242] width 286 height 29
paste input "Jung Hsiao Hsu"
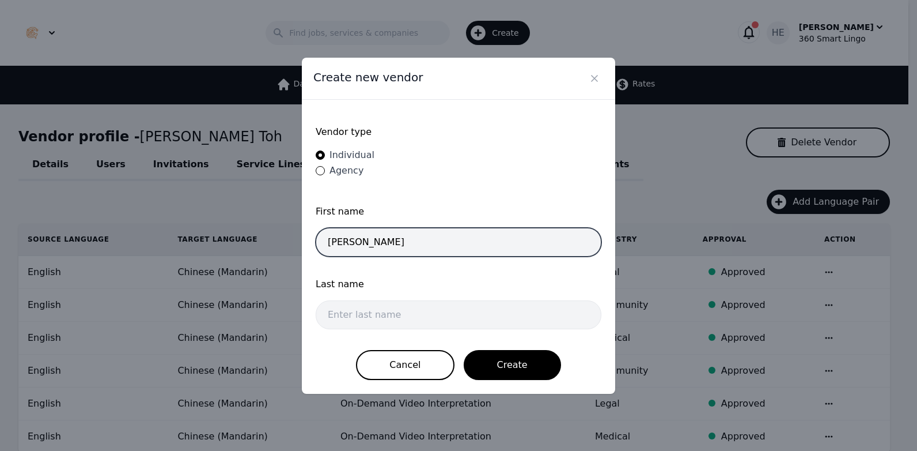
type input "Jung Hsiao Hsu"
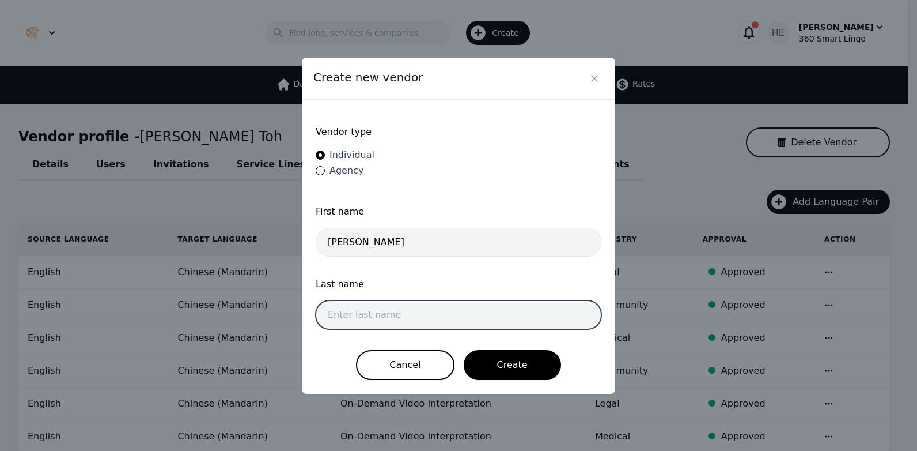
click at [368, 311] on input "text" at bounding box center [459, 314] width 286 height 29
paste input "tartu183@gmail.com"
type input "tartu183@gmail.com"
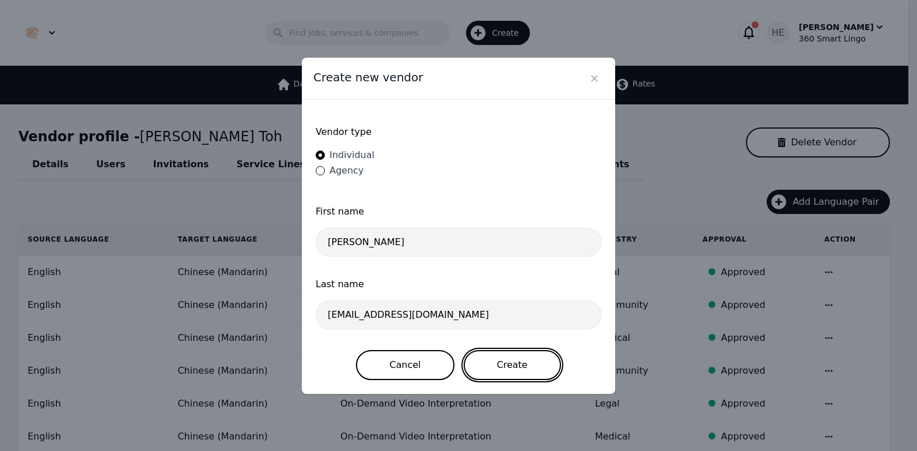
click at [518, 366] on button "Create" at bounding box center [512, 365] width 97 height 30
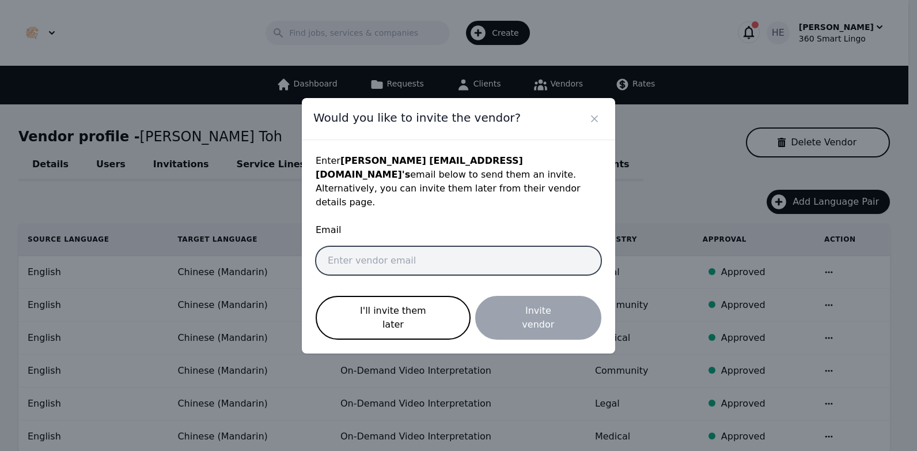
click at [459, 258] on input "email" at bounding box center [459, 260] width 286 height 29
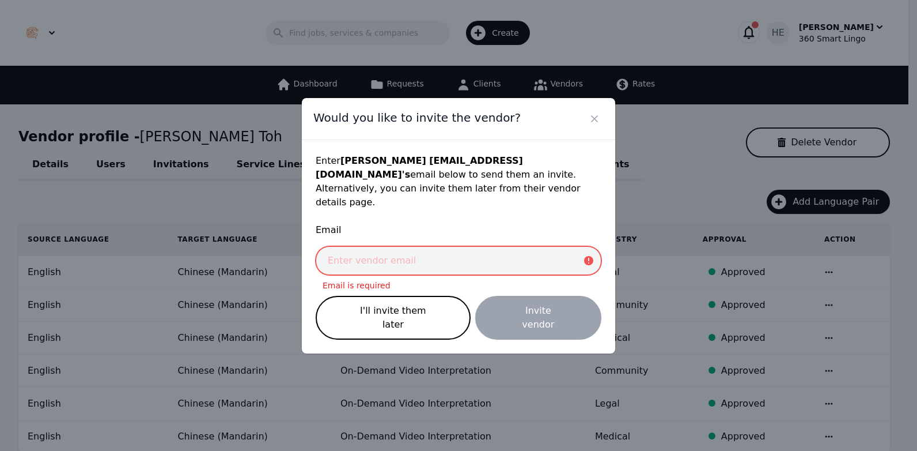
drag, startPoint x: 453, startPoint y: 273, endPoint x: 452, endPoint y: 266, distance: 7.6
click at [453, 273] on input "email" at bounding box center [459, 260] width 286 height 29
click at [437, 265] on input "email" at bounding box center [459, 260] width 286 height 29
paste input "tartu183@gmail.com"
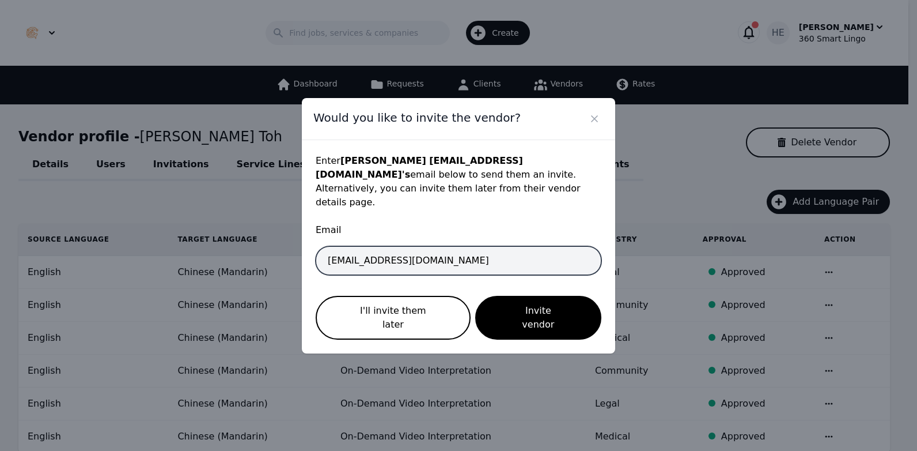
type input "tartu183@gmail.com"
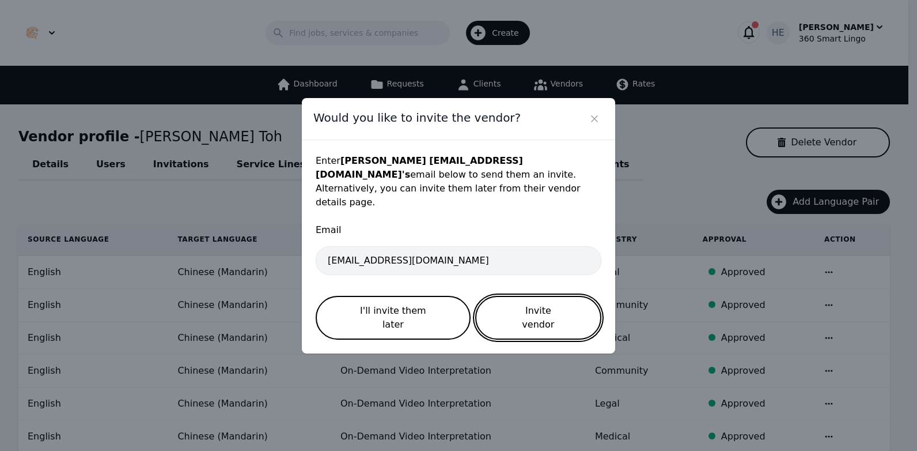
click at [513, 313] on button "Invite vendor" at bounding box center [538, 318] width 126 height 44
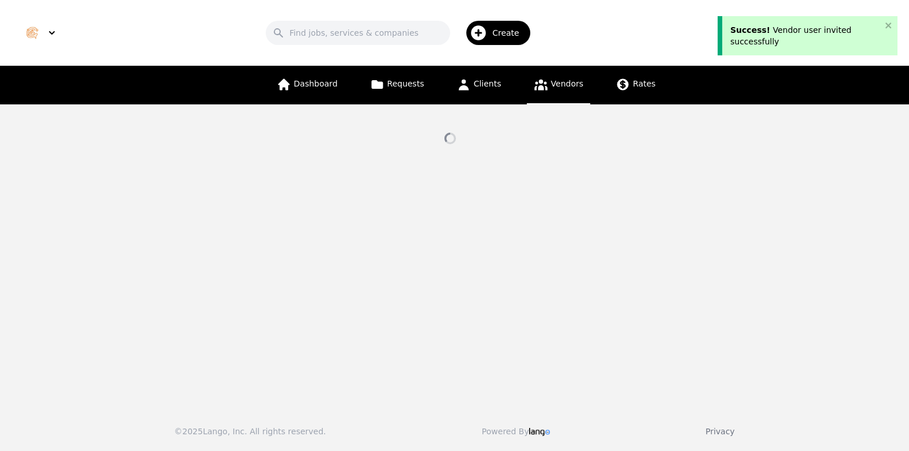
select select "active"
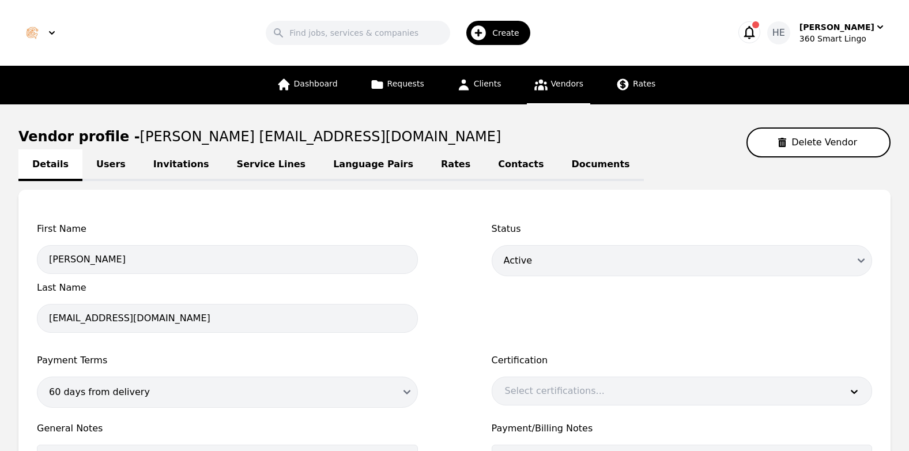
click at [224, 164] on link "Service Lines" at bounding box center [271, 165] width 97 height 32
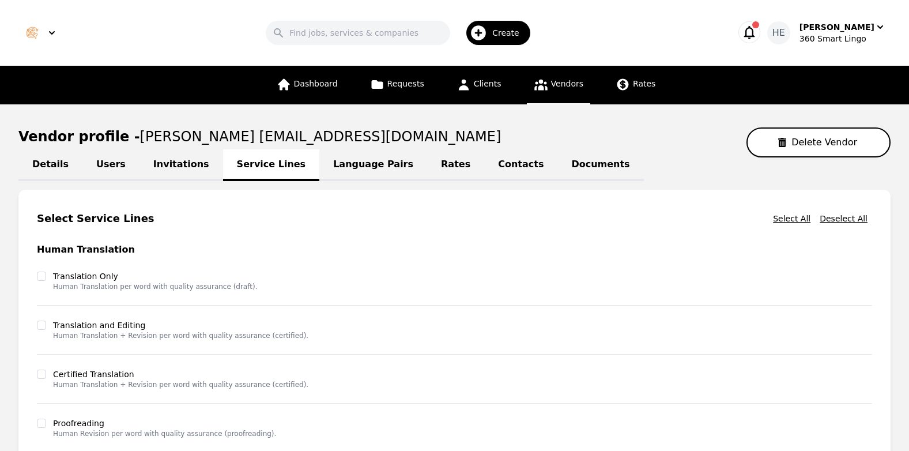
scroll to position [288, 0]
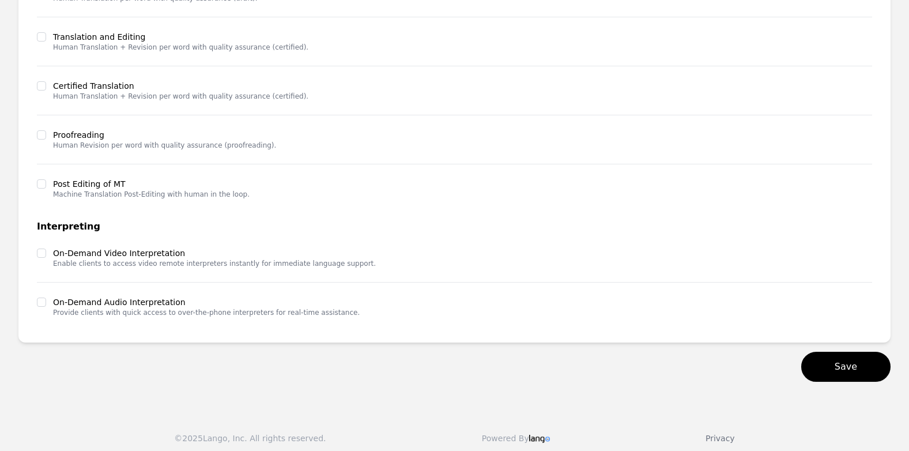
click at [45, 247] on div at bounding box center [41, 253] width 9 height 12
click at [41, 255] on input "checkbox" at bounding box center [41, 252] width 9 height 9
checkbox input "true"
click at [41, 302] on input "checkbox" at bounding box center [41, 301] width 9 height 9
checkbox input "true"
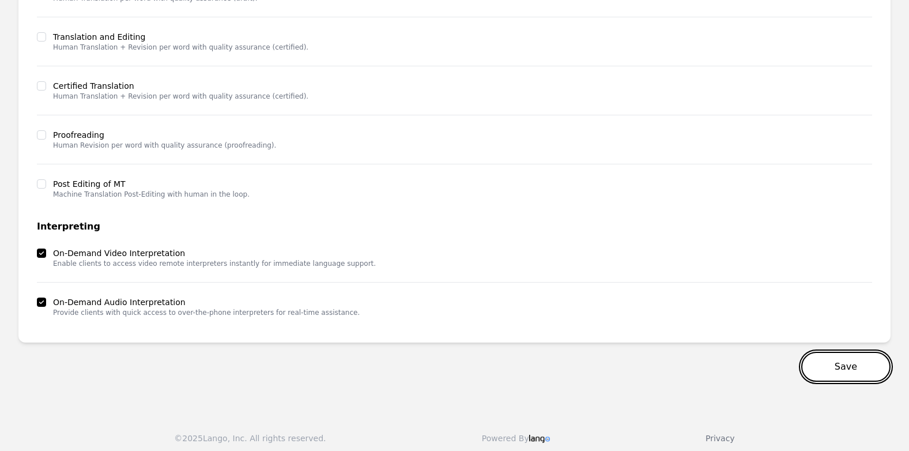
click at [850, 374] on button "Save" at bounding box center [845, 366] width 89 height 30
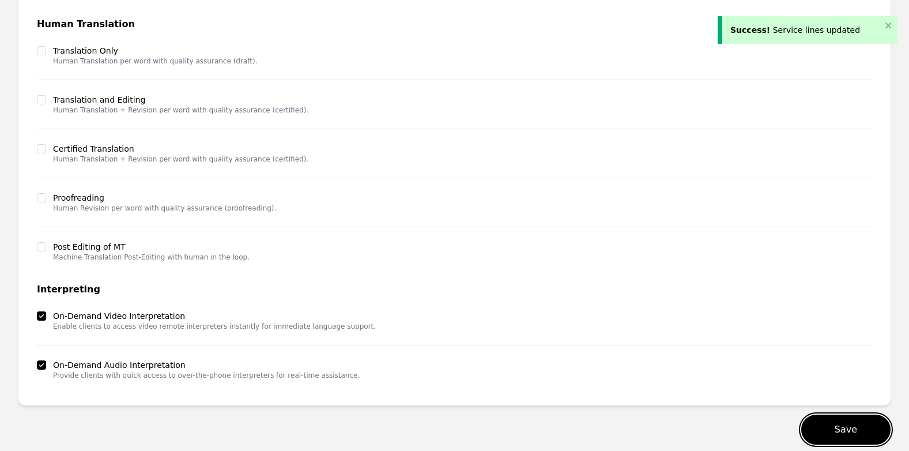
scroll to position [0, 0]
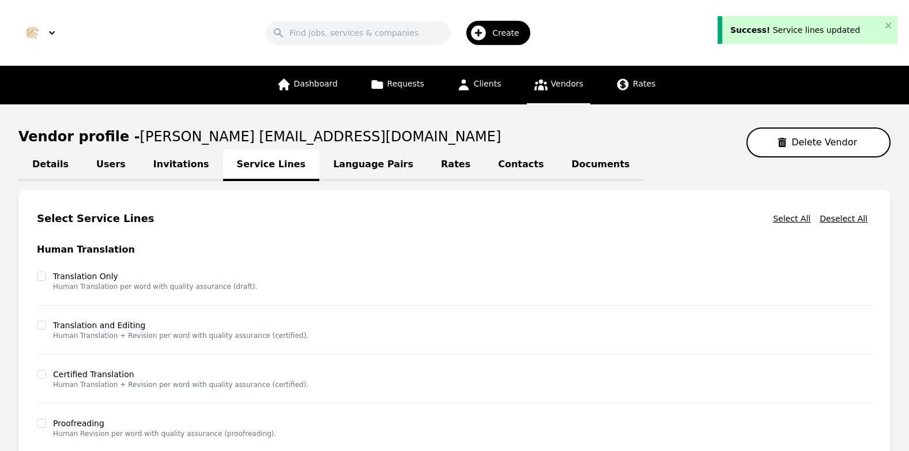
click at [484, 165] on link "Contacts" at bounding box center [520, 165] width 73 height 32
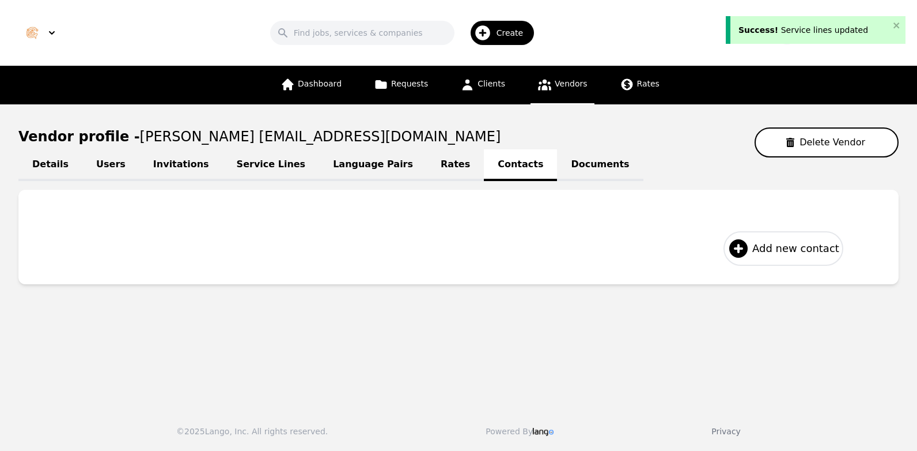
click at [767, 244] on span "Add new contact" at bounding box center [795, 248] width 87 height 16
select select "US"
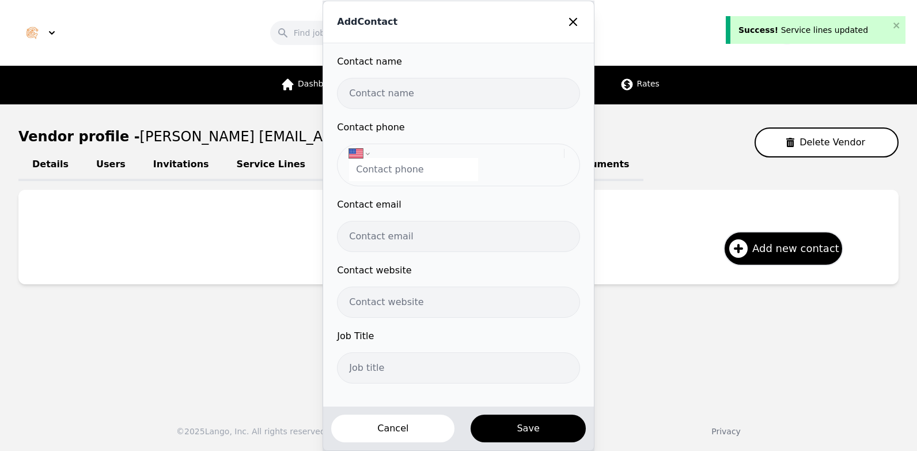
click at [415, 92] on input "text" at bounding box center [458, 93] width 243 height 31
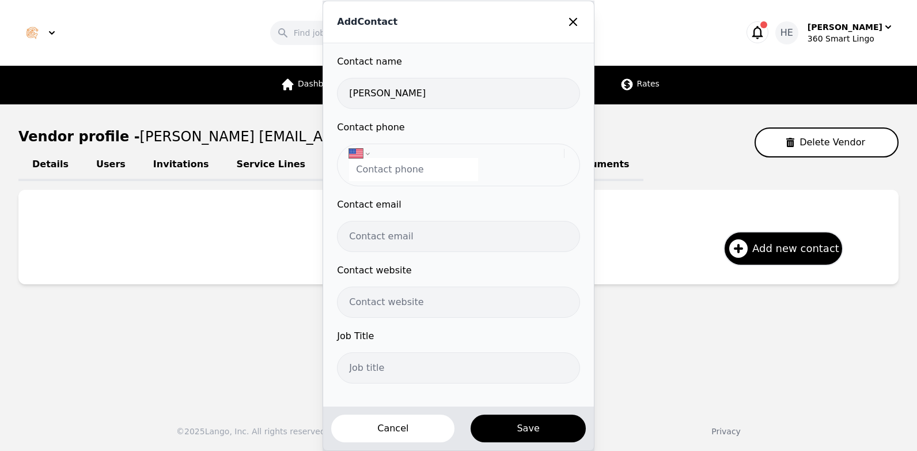
type input "Jung Hsiao Hsu"
click at [402, 173] on input "tel" at bounding box center [413, 169] width 129 height 23
paste input "1 83"
drag, startPoint x: 384, startPoint y: 169, endPoint x: 361, endPoint y: 174, distance: 24.2
click at [361, 174] on input "1 83" at bounding box center [413, 169] width 129 height 23
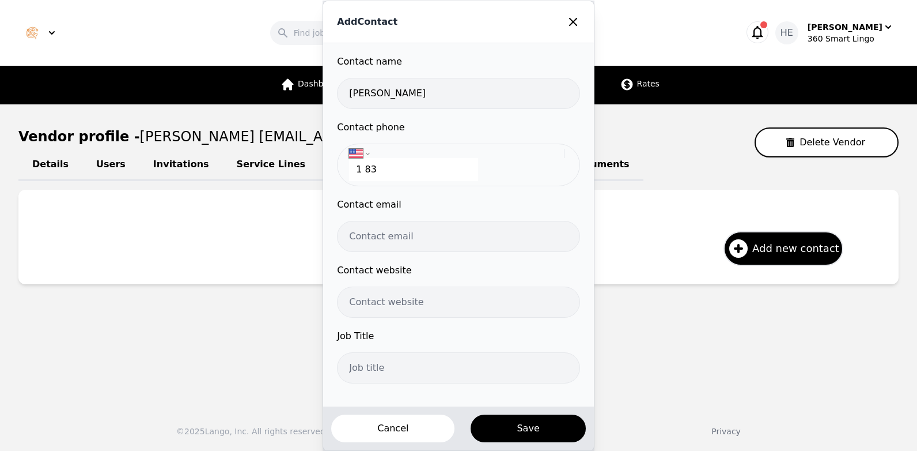
paste input "+886 925 131 165"
type input "+886 925 131 165"
select select "TW"
type input "+886 925 131 165"
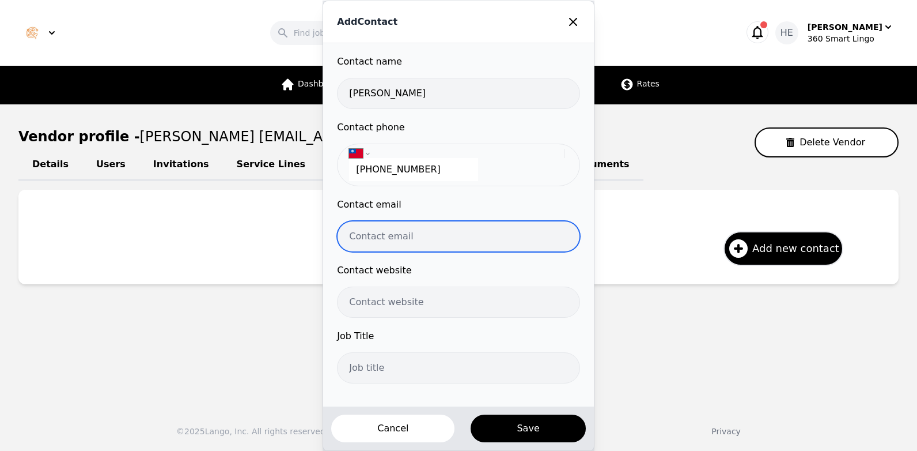
click at [393, 239] on input "email" at bounding box center [458, 236] width 243 height 31
paste input "tartu183@gmail.com"
type input "tartu183@gmail.com"
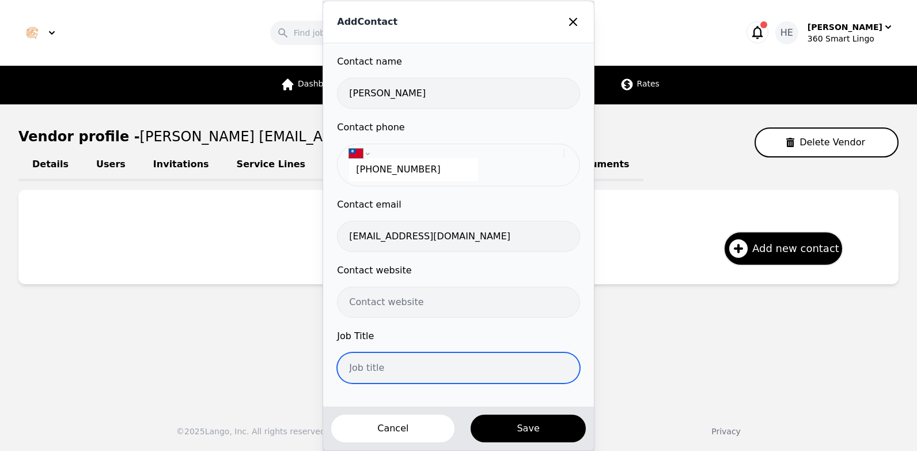
click at [384, 369] on input "text" at bounding box center [458, 367] width 243 height 31
type input "Interpreter"
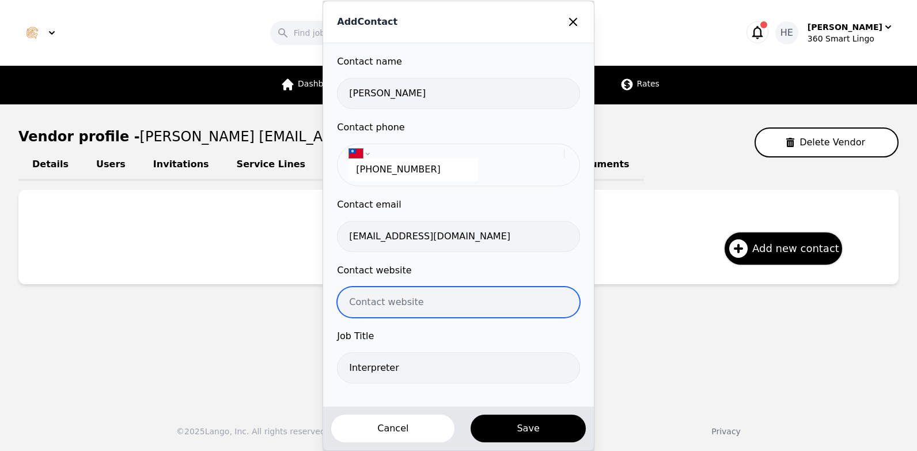
click at [427, 304] on input "url" at bounding box center [458, 301] width 243 height 31
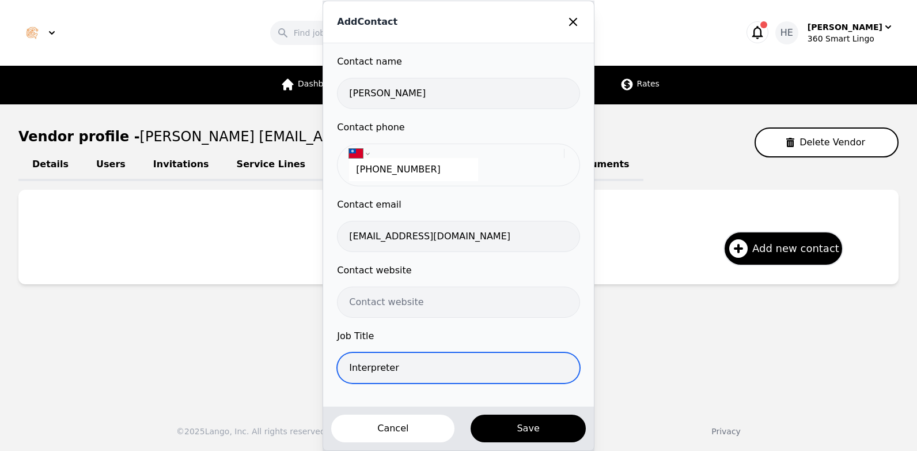
drag, startPoint x: 396, startPoint y: 369, endPoint x: 358, endPoint y: 372, distance: 38.8
click at [346, 379] on input "Interpreter" at bounding box center [458, 367] width 243 height 31
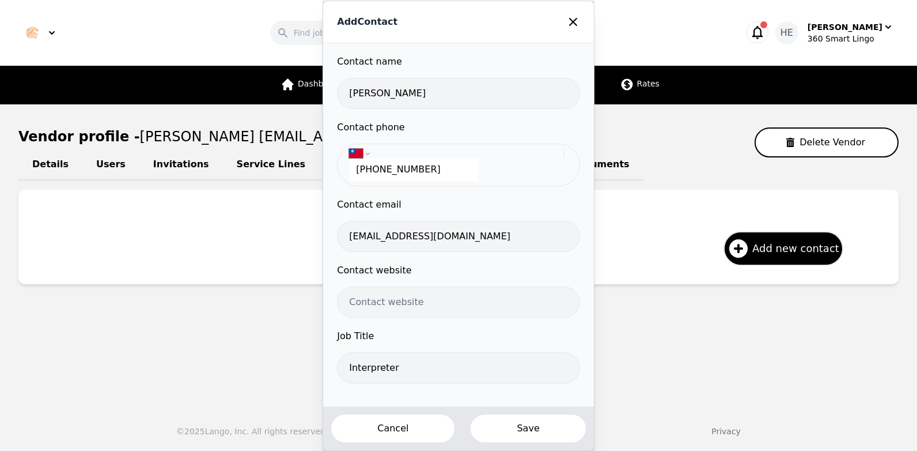
click at [506, 427] on button "Save" at bounding box center [528, 428] width 117 height 30
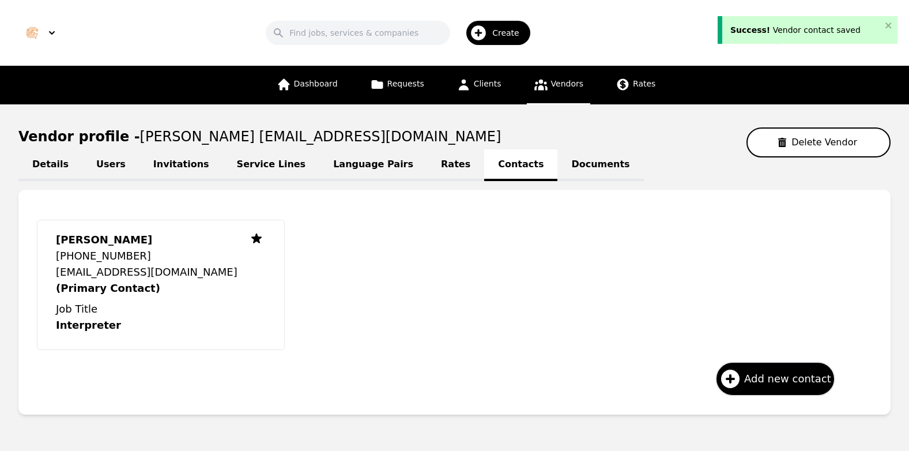
click at [333, 165] on link "Language Pairs" at bounding box center [373, 165] width 108 height 32
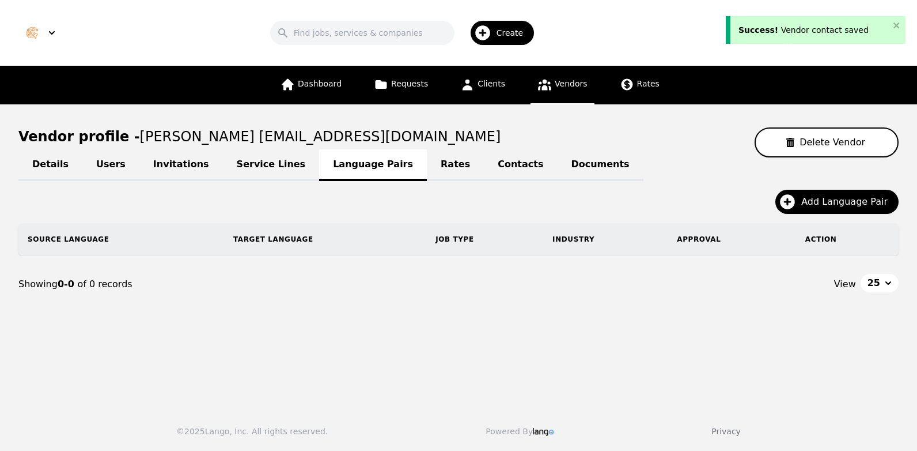
click at [245, 161] on link "Service Lines" at bounding box center [271, 165] width 97 height 32
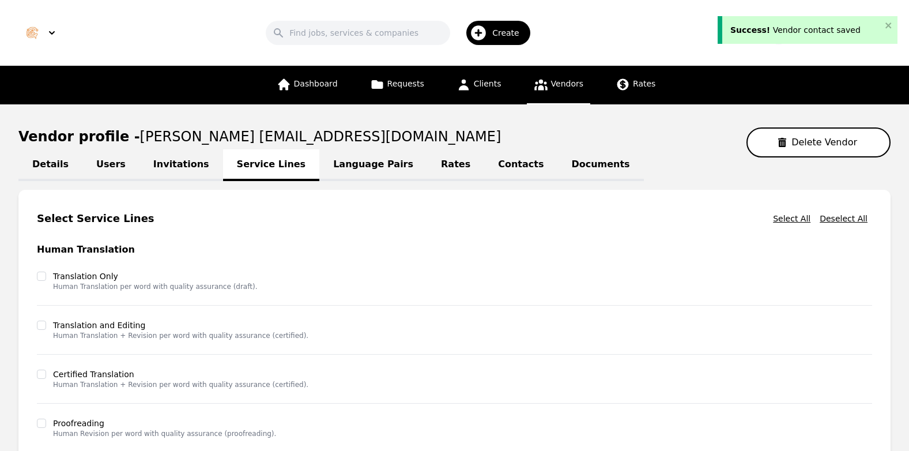
click at [349, 165] on link "Language Pairs" at bounding box center [373, 165] width 108 height 32
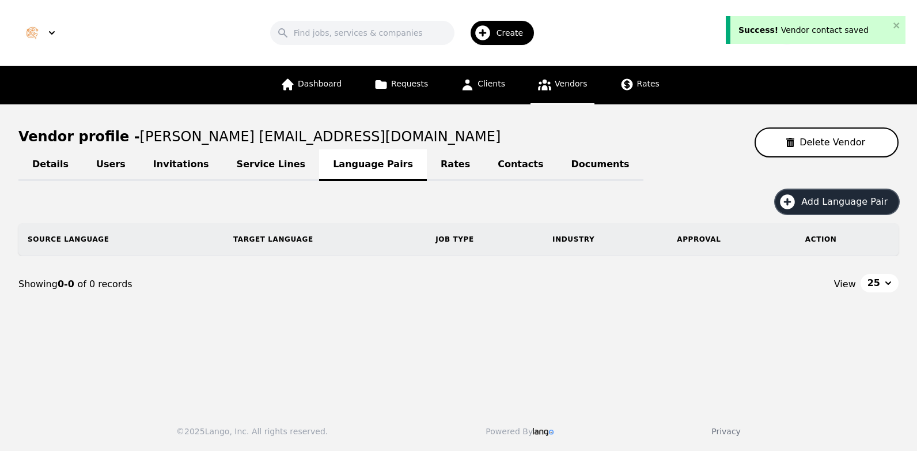
click at [844, 201] on span "Add Language Pair" at bounding box center [848, 202] width 94 height 14
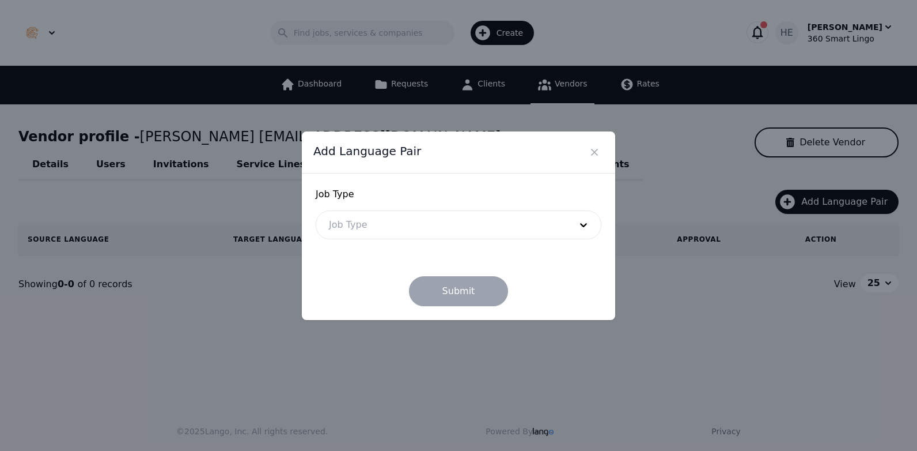
click at [425, 224] on div at bounding box center [441, 225] width 250 height 28
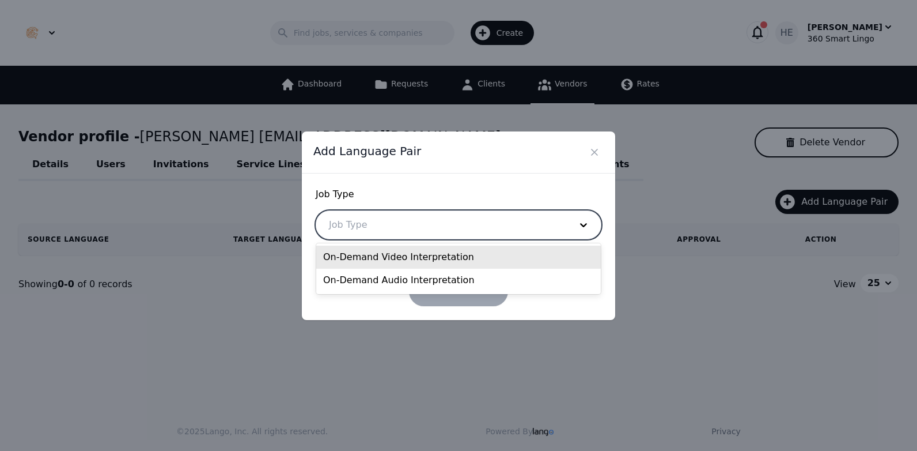
click at [404, 258] on div "On-Demand Video Interpretation" at bounding box center [458, 256] width 285 height 23
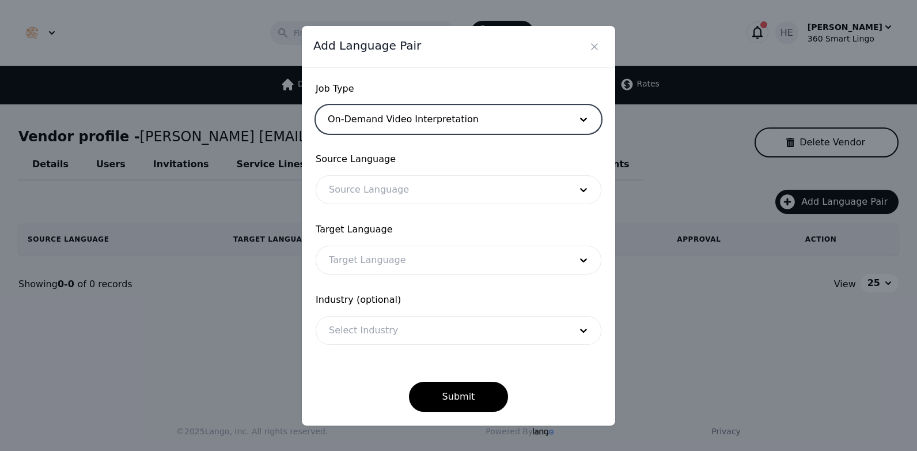
click at [373, 190] on div at bounding box center [441, 190] width 250 height 28
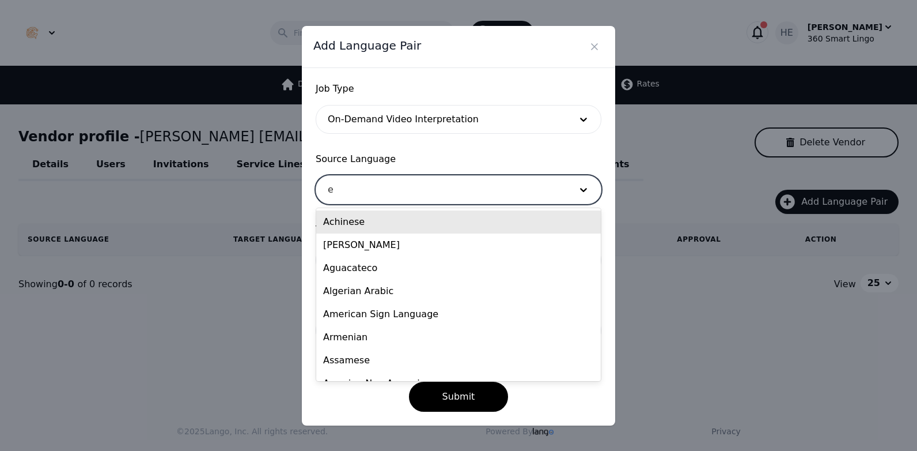
type input "en"
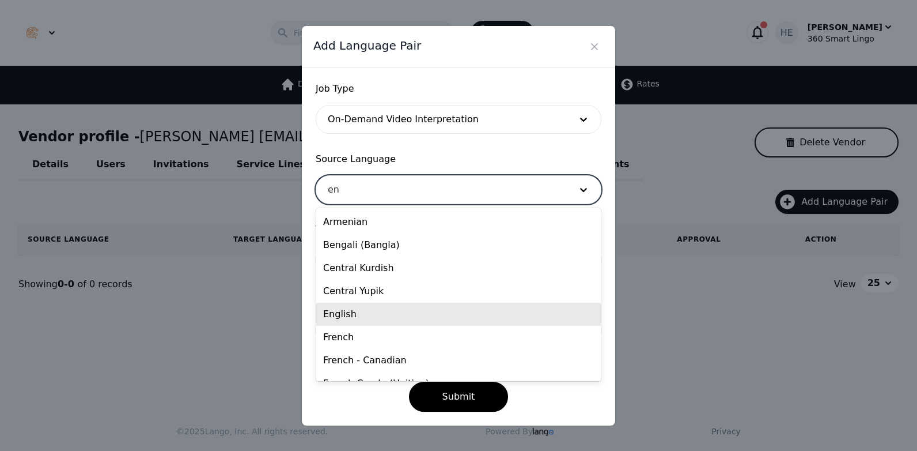
click at [364, 317] on div "English" at bounding box center [458, 313] width 285 height 23
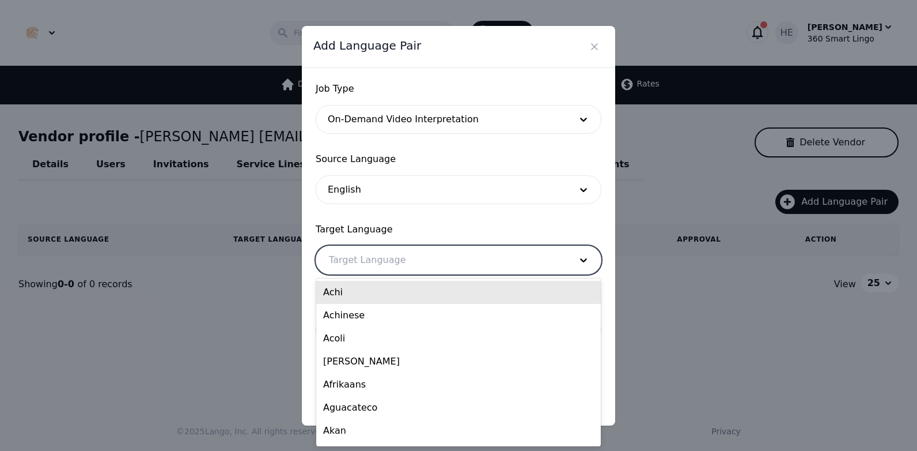
click at [369, 260] on div at bounding box center [441, 260] width 250 height 28
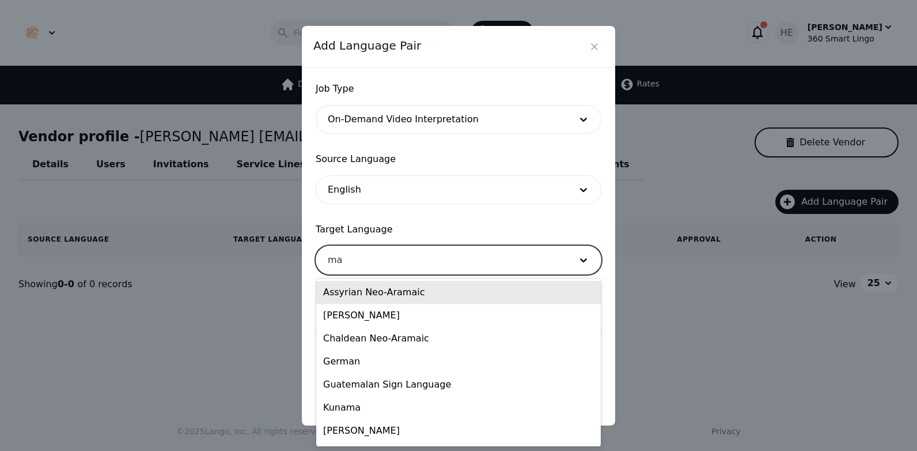
type input "man"
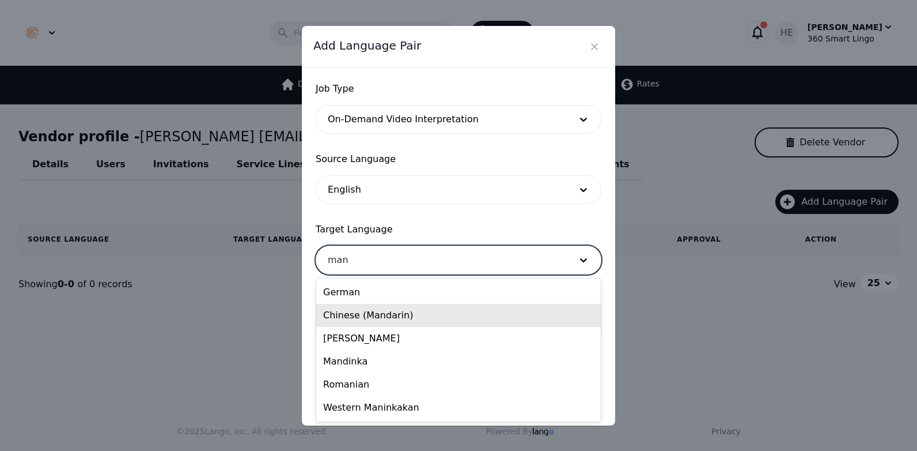
click at [376, 318] on div "Chinese (Mandarin)" at bounding box center [458, 315] width 285 height 23
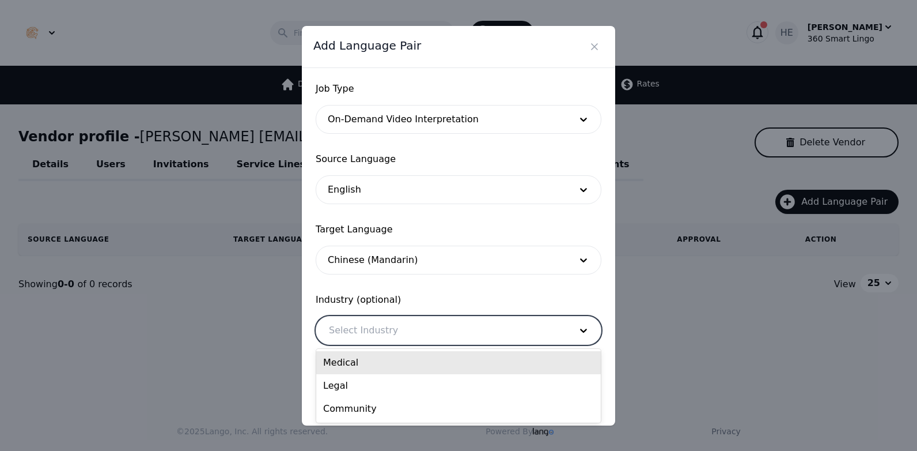
click at [377, 325] on div at bounding box center [441, 330] width 250 height 28
click at [366, 359] on div "Medical" at bounding box center [458, 362] width 285 height 23
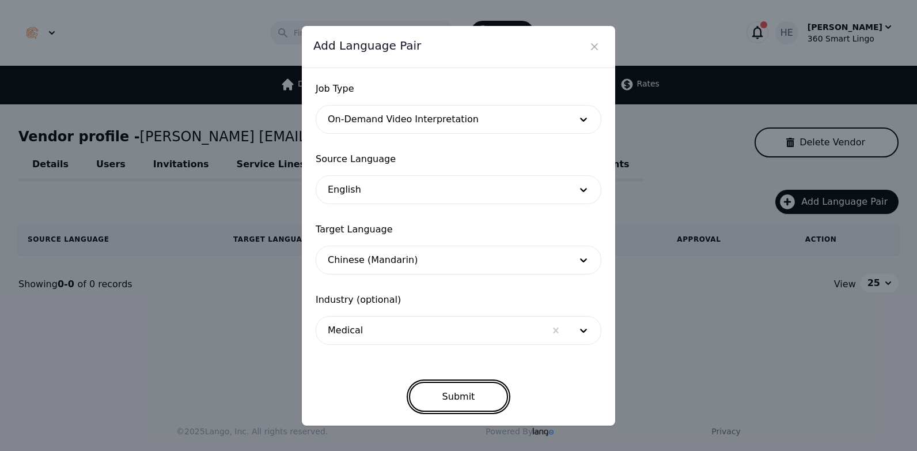
click at [446, 390] on button "Submit" at bounding box center [459, 396] width 100 height 30
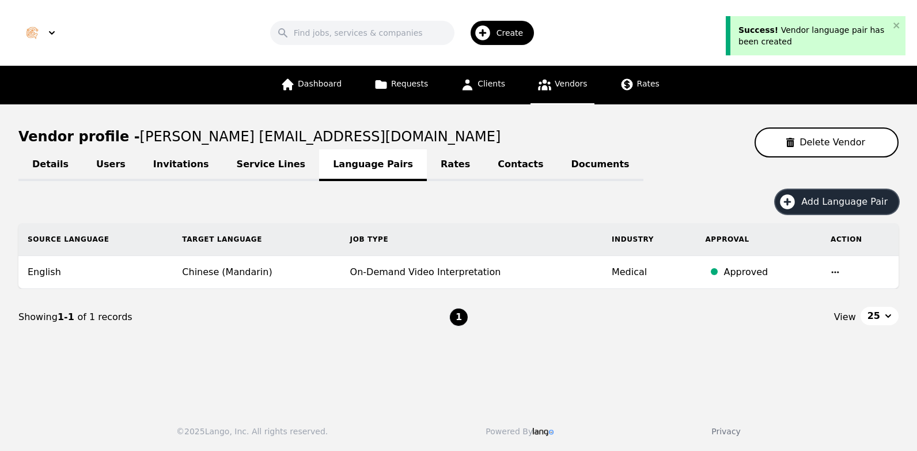
click at [814, 200] on span "Add Language Pair" at bounding box center [848, 202] width 94 height 14
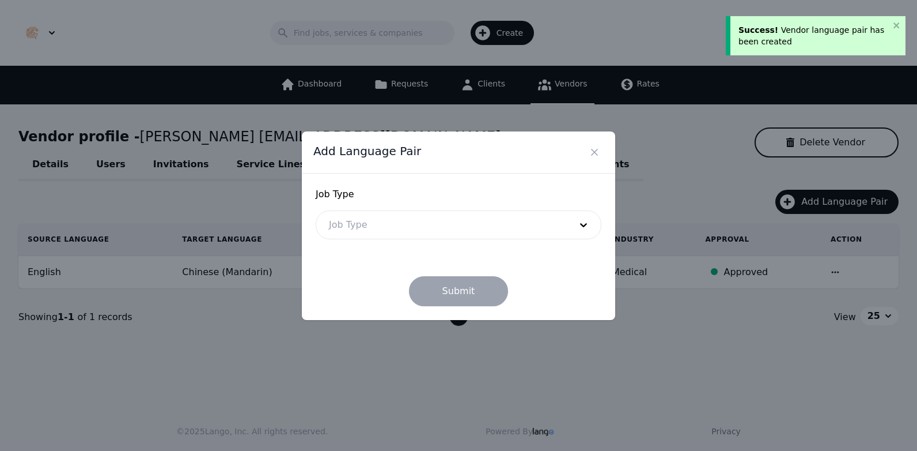
click at [407, 245] on form "Job Type Job Type Submit" at bounding box center [459, 246] width 286 height 119
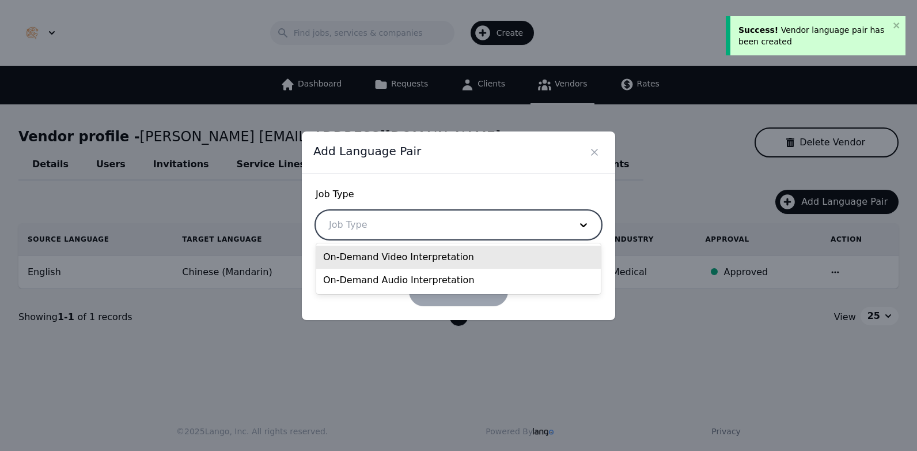
click at [406, 230] on div at bounding box center [441, 225] width 250 height 28
click at [401, 255] on div "On-Demand Video Interpretation" at bounding box center [458, 256] width 285 height 23
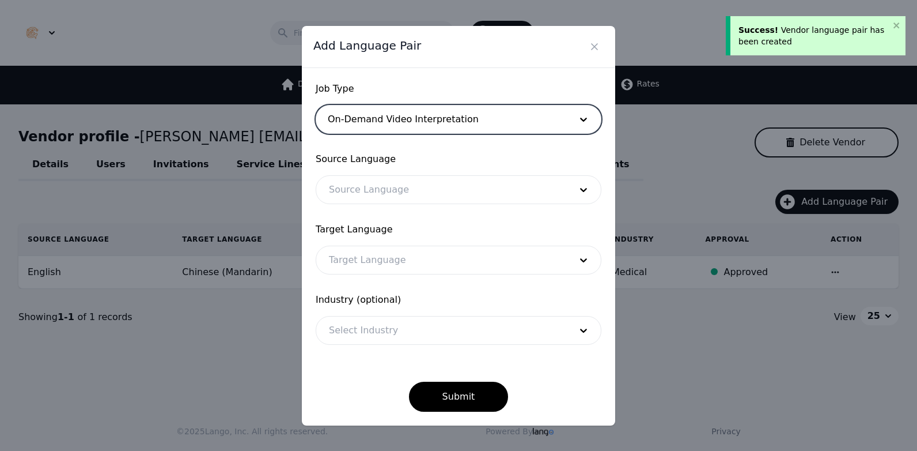
click at [383, 184] on div at bounding box center [441, 190] width 250 height 28
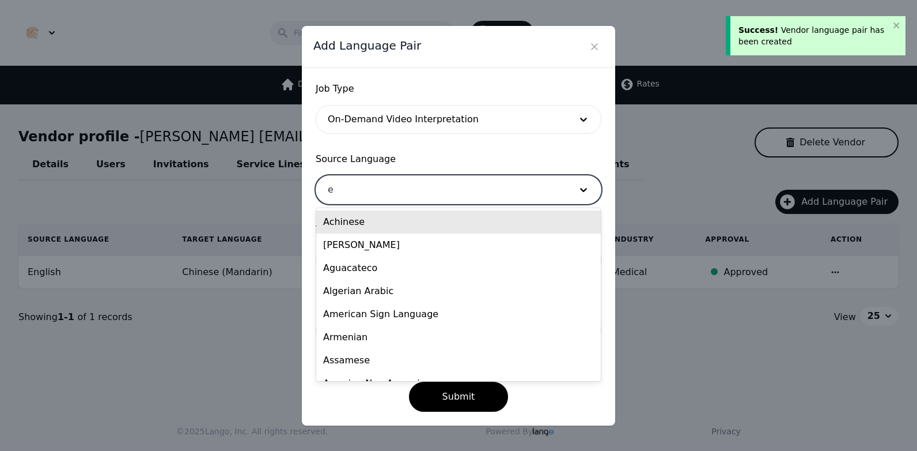
type input "en"
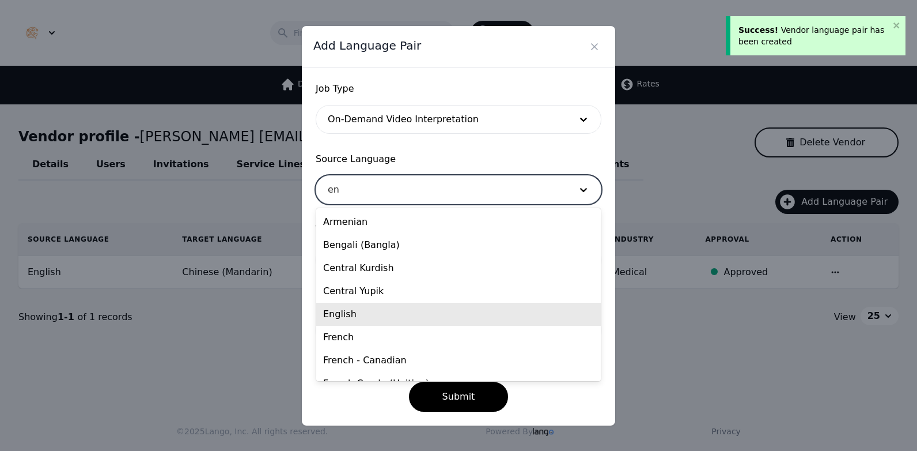
click at [374, 308] on div "English" at bounding box center [458, 313] width 285 height 23
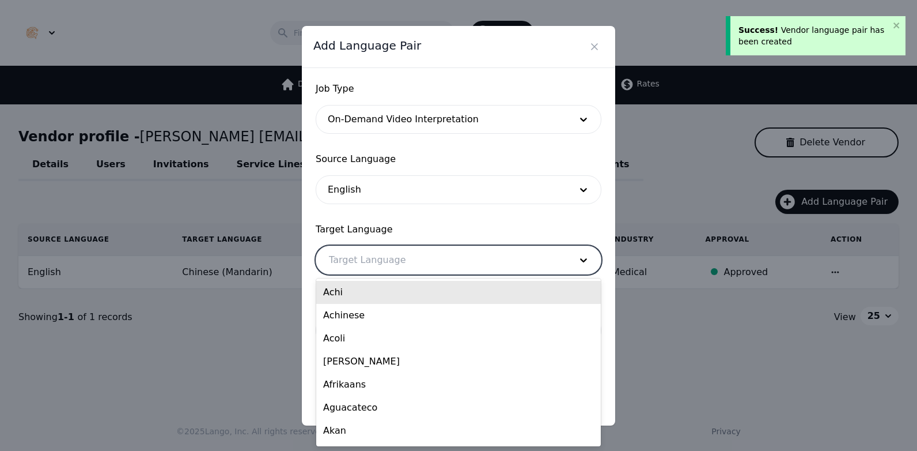
click at [364, 265] on div at bounding box center [441, 260] width 250 height 28
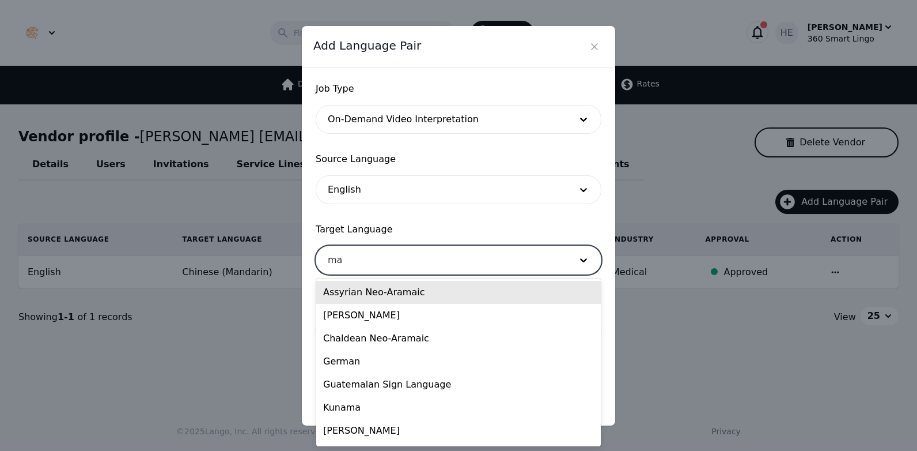
type input "man"
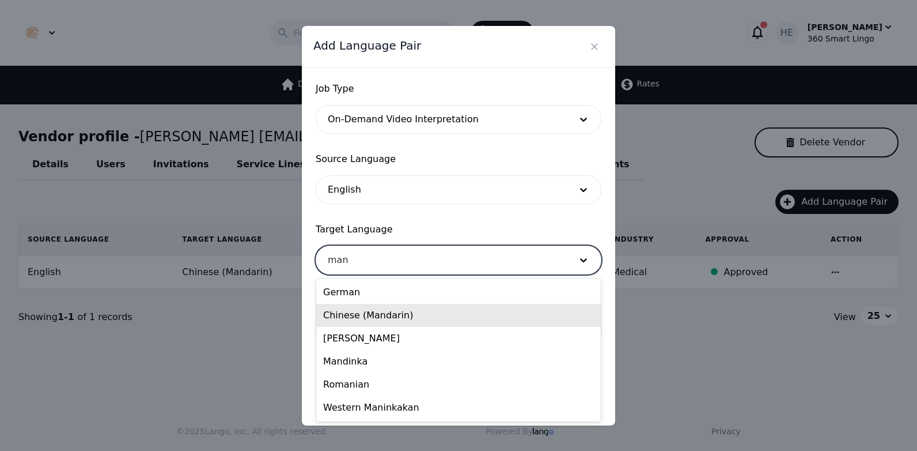
click at [365, 315] on div "Chinese (Mandarin)" at bounding box center [458, 315] width 285 height 23
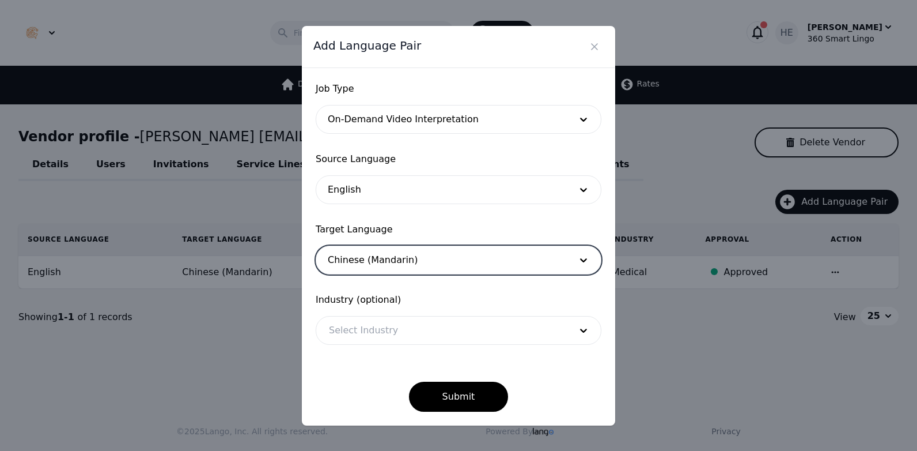
click at [370, 334] on div at bounding box center [441, 330] width 250 height 28
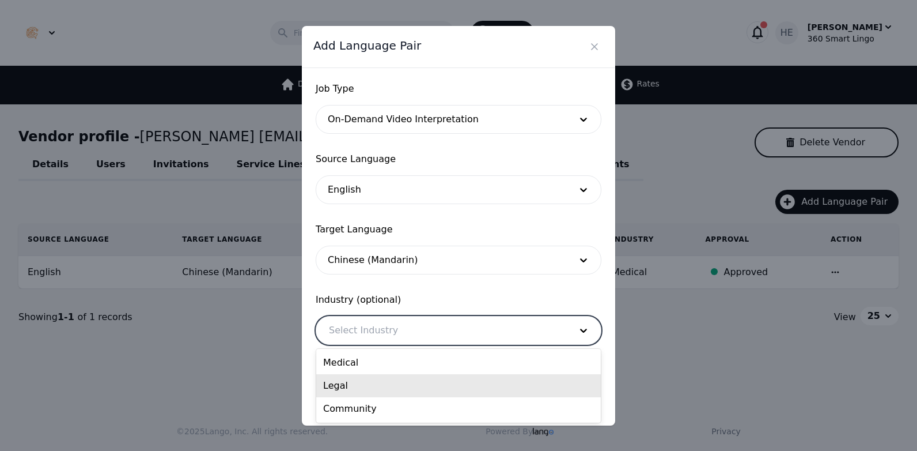
click at [377, 386] on div "Legal" at bounding box center [458, 385] width 285 height 23
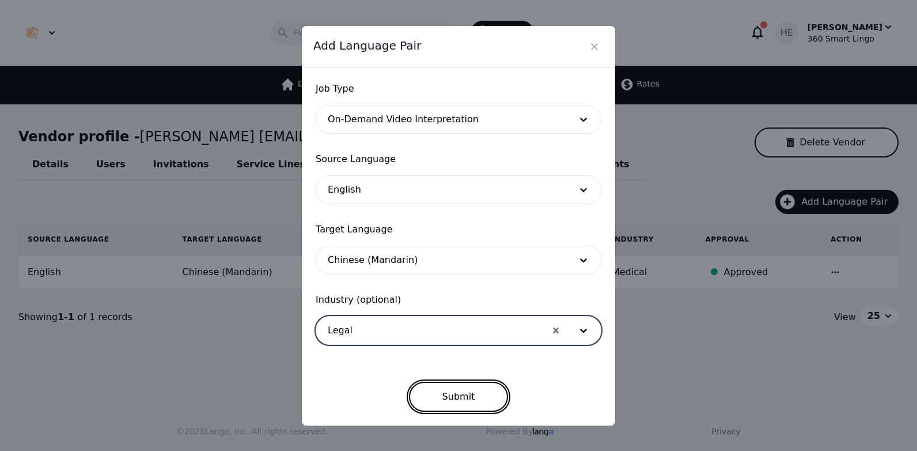
click at [442, 391] on button "Submit" at bounding box center [459, 396] width 100 height 30
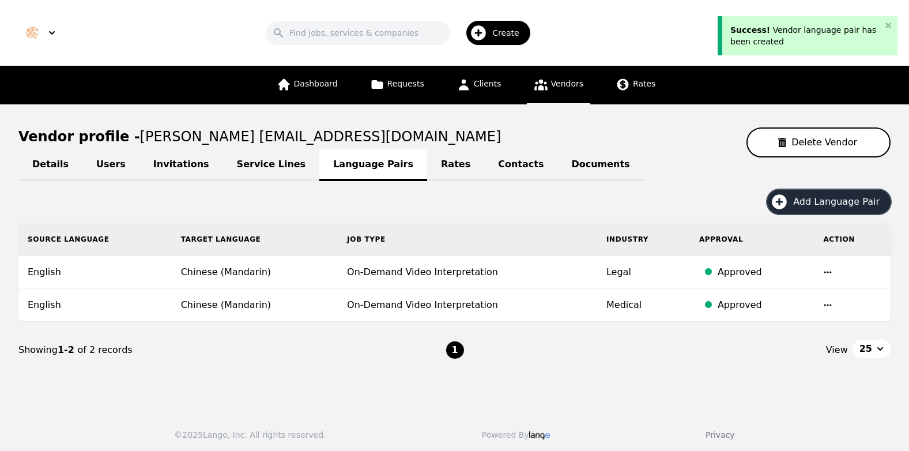
click at [831, 199] on span "Add Language Pair" at bounding box center [840, 202] width 94 height 14
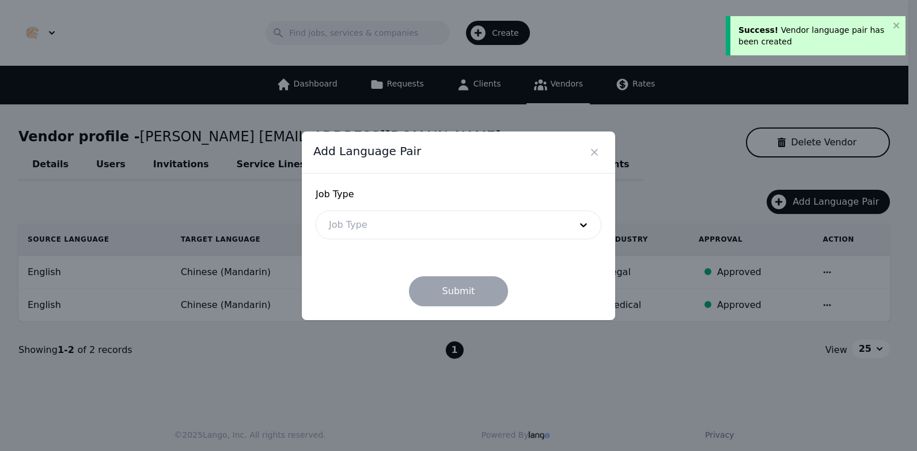
click at [444, 228] on div at bounding box center [441, 225] width 250 height 28
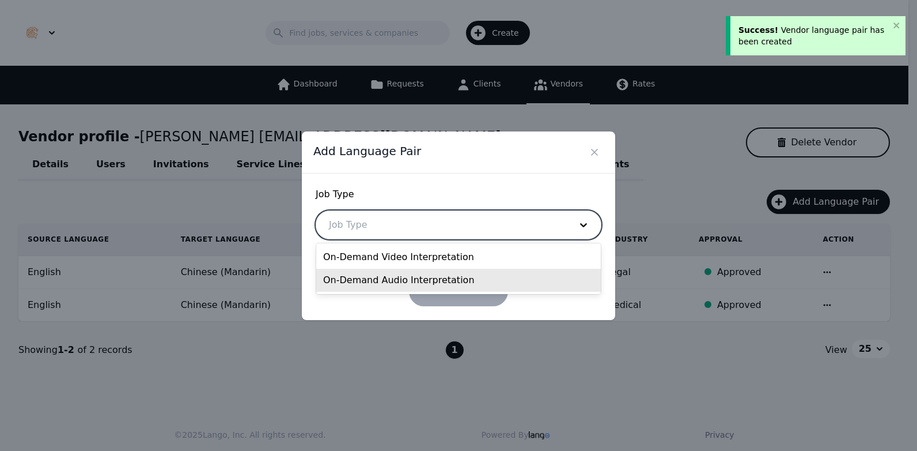
click at [406, 275] on div "On-Demand Audio Interpretation" at bounding box center [458, 279] width 285 height 23
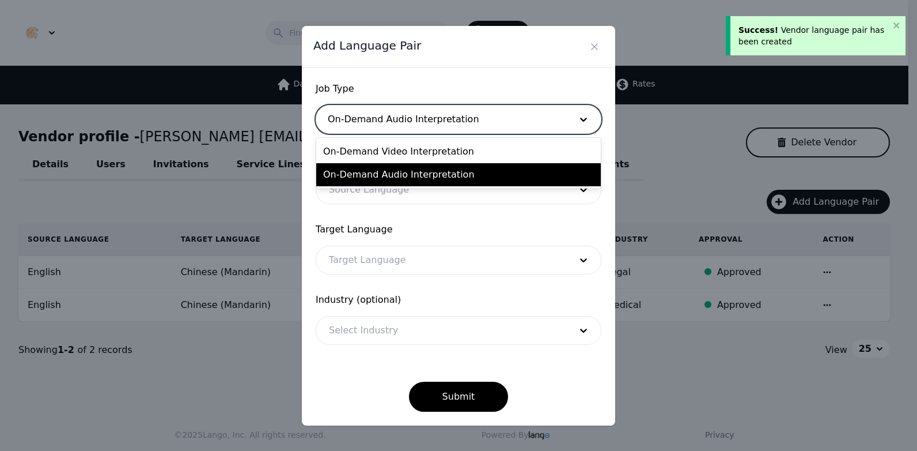
click at [402, 105] on div at bounding box center [441, 119] width 250 height 28
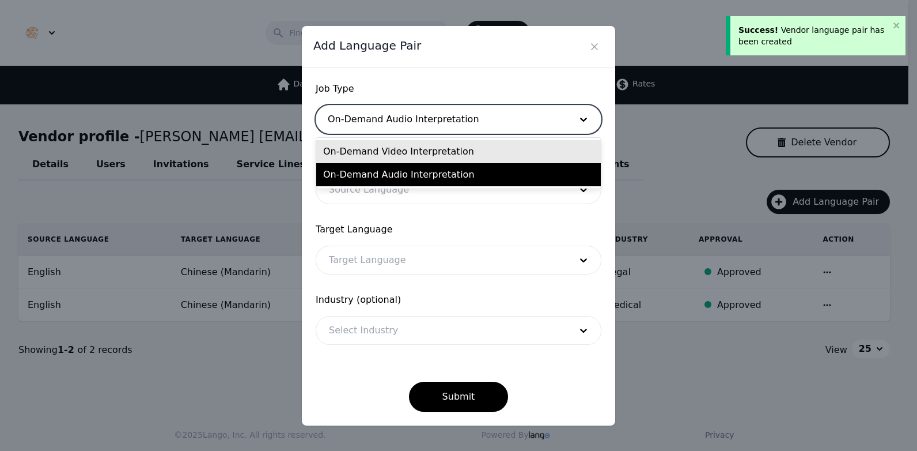
click at [402, 157] on div "On-Demand Video Interpretation" at bounding box center [458, 151] width 285 height 23
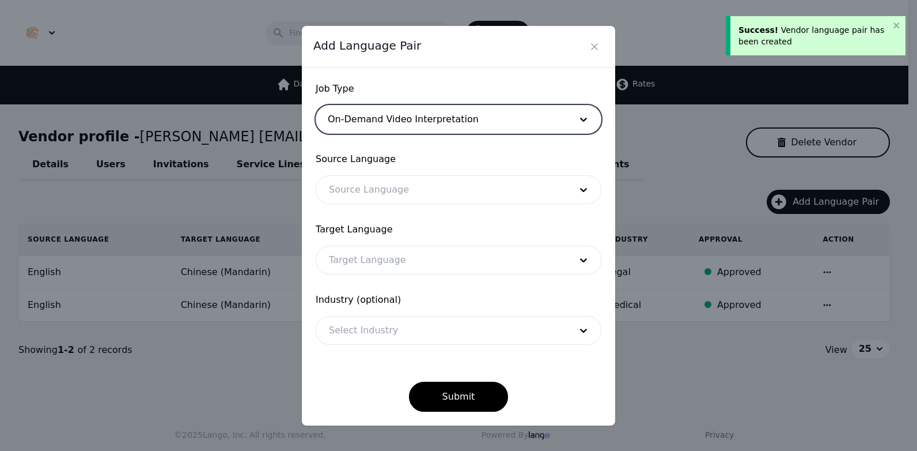
click at [395, 186] on div at bounding box center [441, 190] width 250 height 28
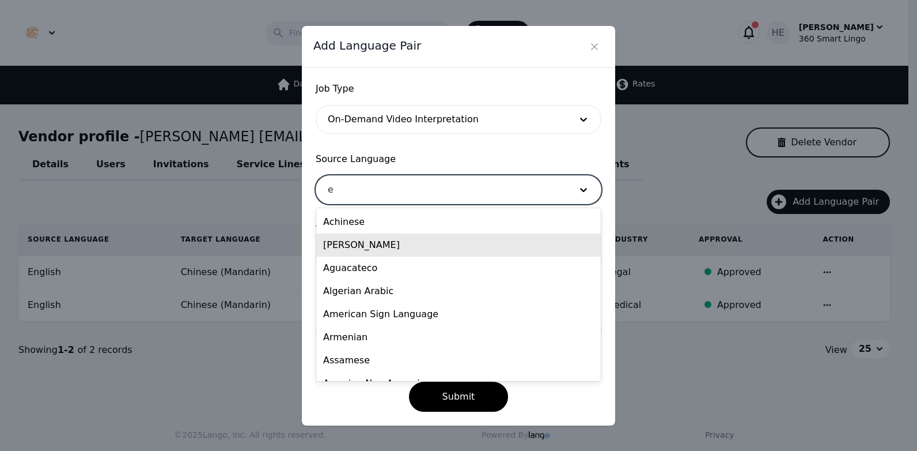
type input "en"
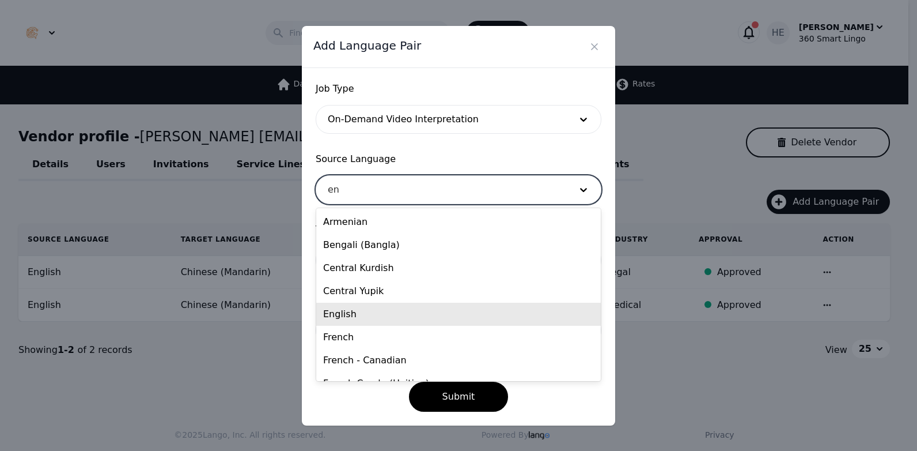
click at [373, 313] on div "English" at bounding box center [458, 313] width 285 height 23
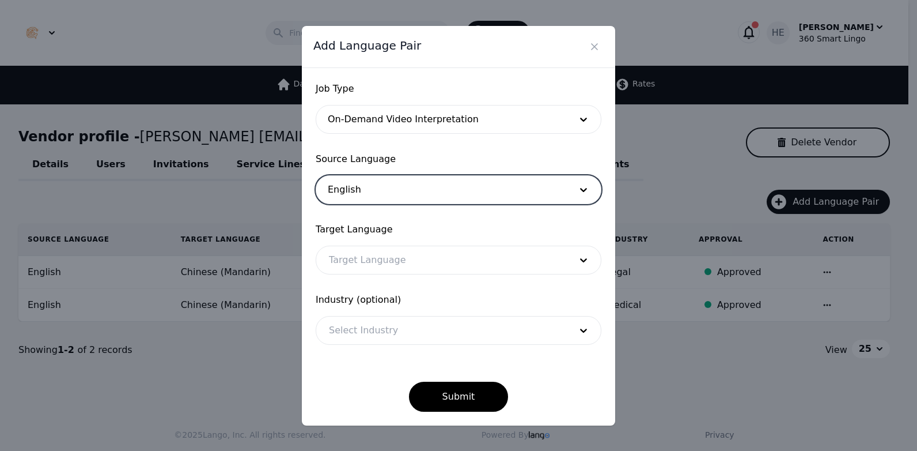
click at [383, 263] on div at bounding box center [441, 260] width 250 height 28
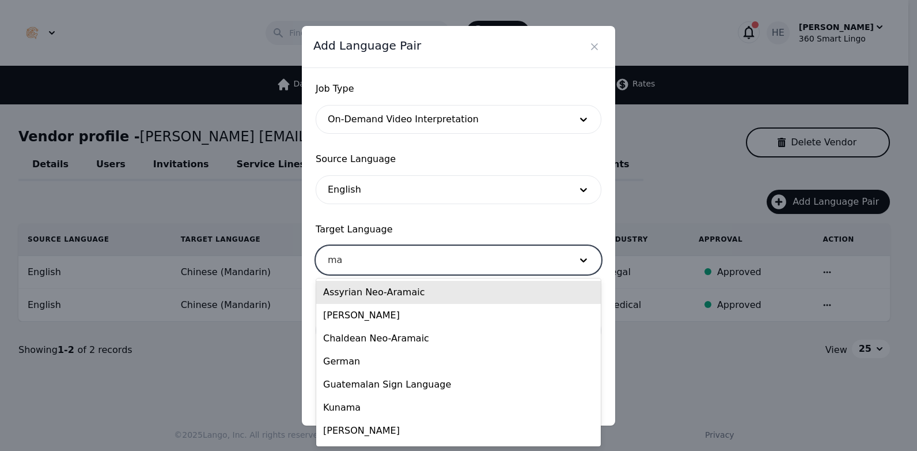
type input "man"
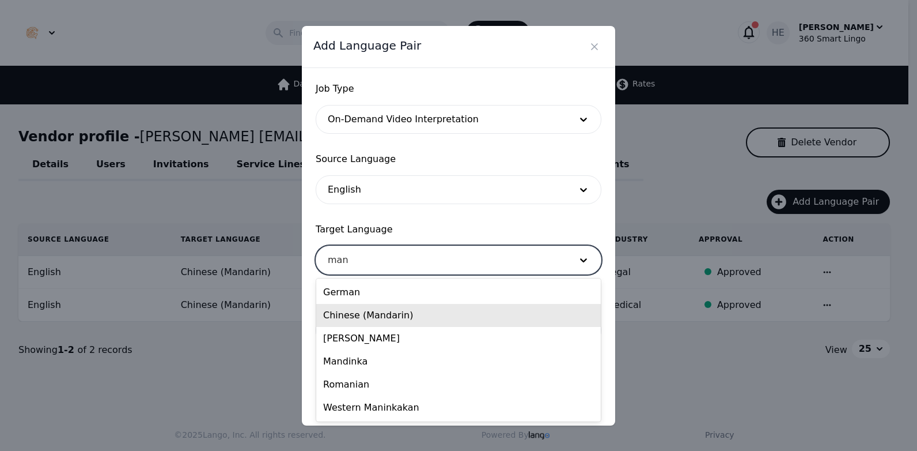
click at [376, 317] on div "Chinese (Mandarin)" at bounding box center [458, 315] width 285 height 23
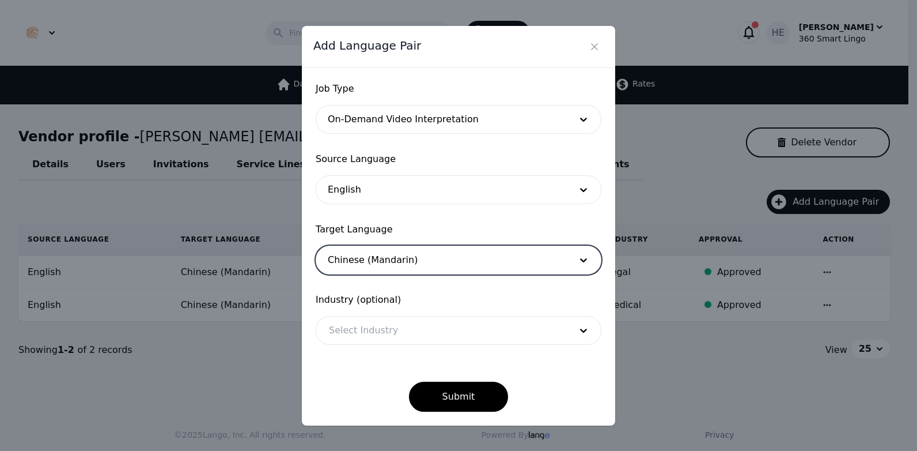
click at [388, 326] on div at bounding box center [441, 330] width 250 height 28
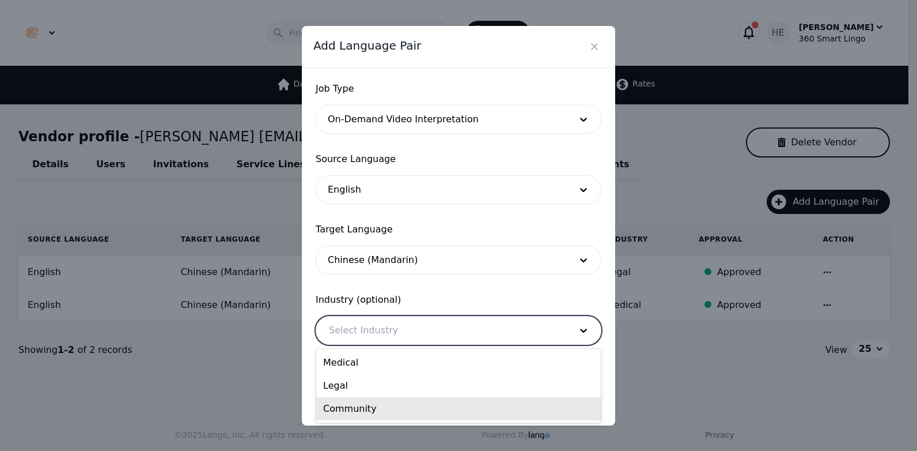
click at [396, 407] on div "Community" at bounding box center [458, 408] width 285 height 23
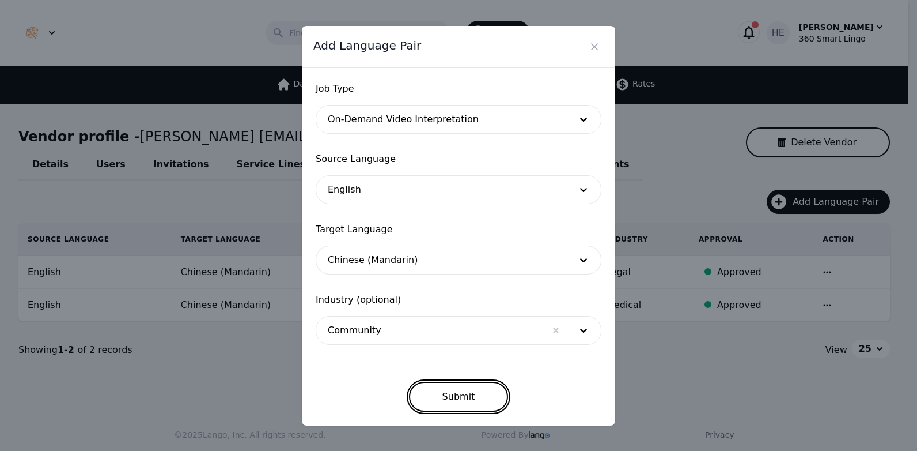
click at [444, 407] on button "Submit" at bounding box center [459, 396] width 100 height 30
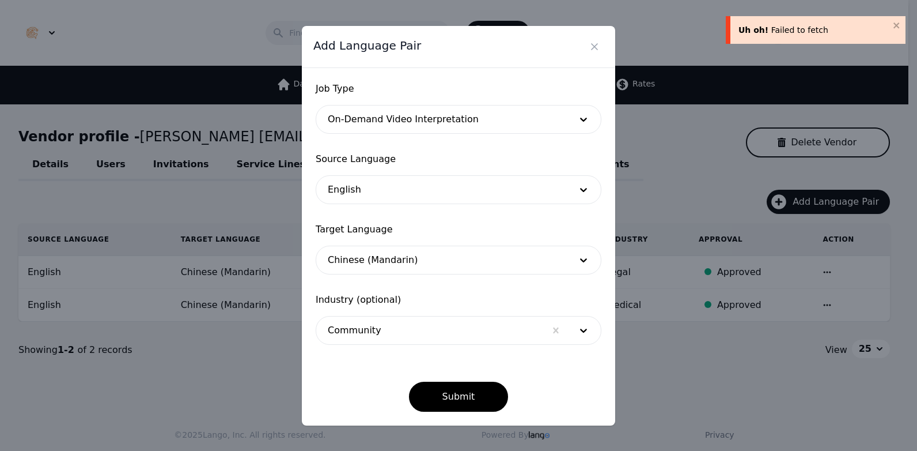
click at [680, 363] on div "Add Language Pair Job Type On-Demand Video Interpretation Source Language Engli…" at bounding box center [458, 225] width 917 height 451
click at [461, 395] on button "Submit" at bounding box center [459, 396] width 100 height 30
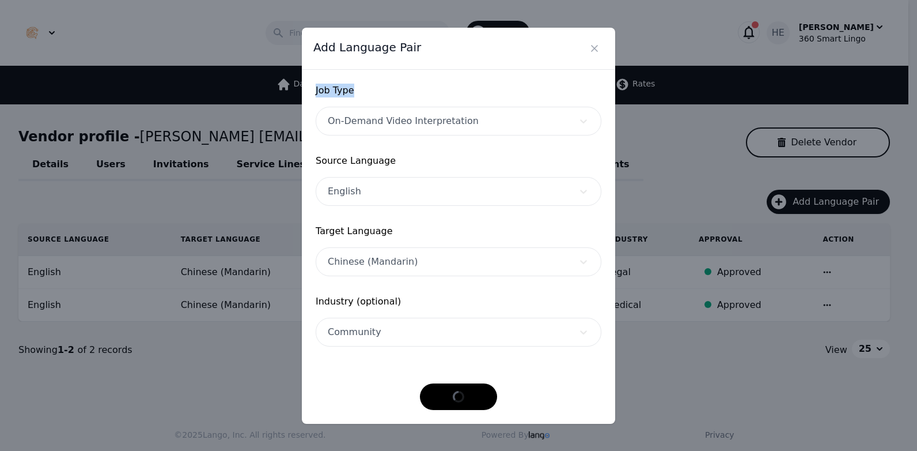
drag, startPoint x: 498, startPoint y: 40, endPoint x: 445, endPoint y: 96, distance: 77.4
click at [445, 96] on div "Add Language Pair Job Type On-Demand Video Interpretation Source Language Engli…" at bounding box center [458, 226] width 313 height 396
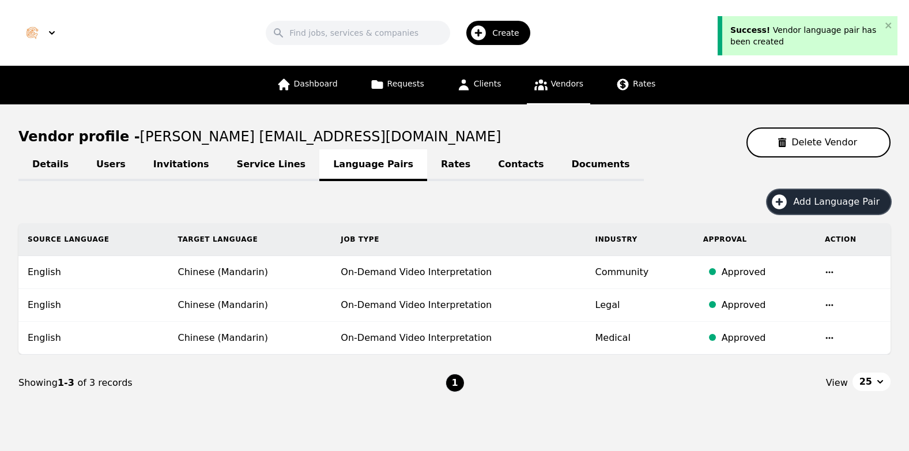
click at [842, 195] on button "Add Language Pair" at bounding box center [828, 202] width 123 height 24
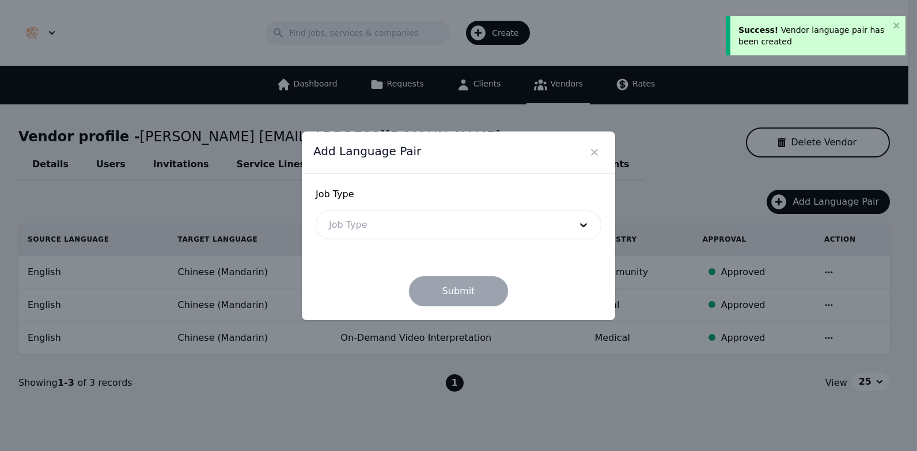
click at [457, 230] on div at bounding box center [441, 225] width 250 height 28
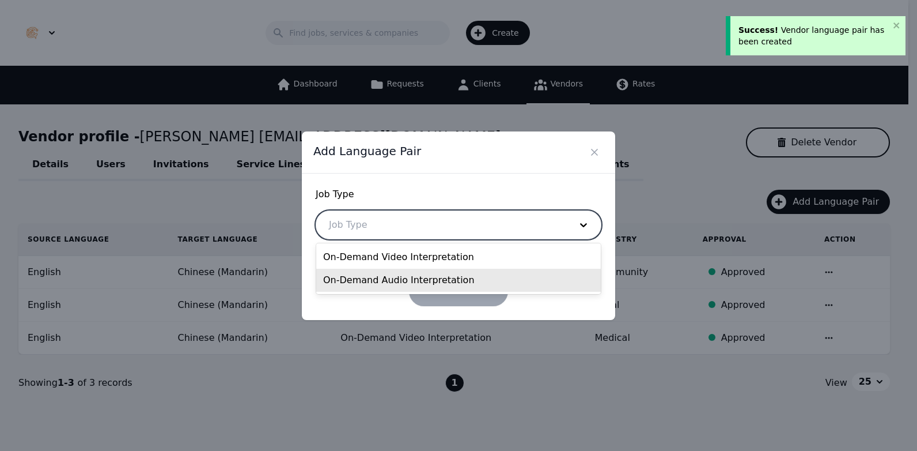
click at [434, 285] on div "On-Demand Audio Interpretation" at bounding box center [458, 279] width 285 height 23
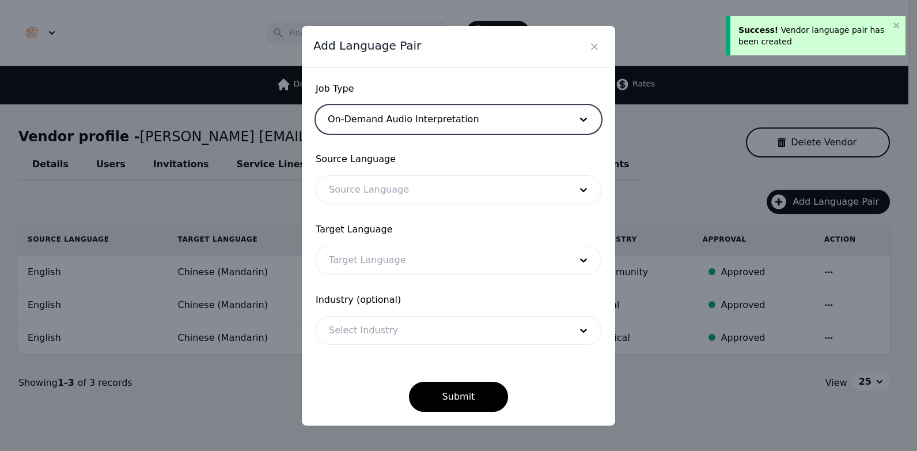
click at [404, 190] on div at bounding box center [441, 190] width 250 height 28
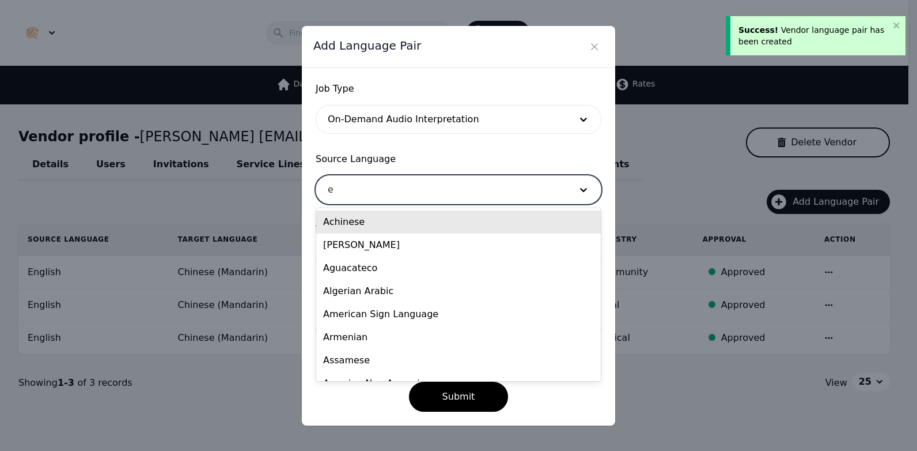
type input "en"
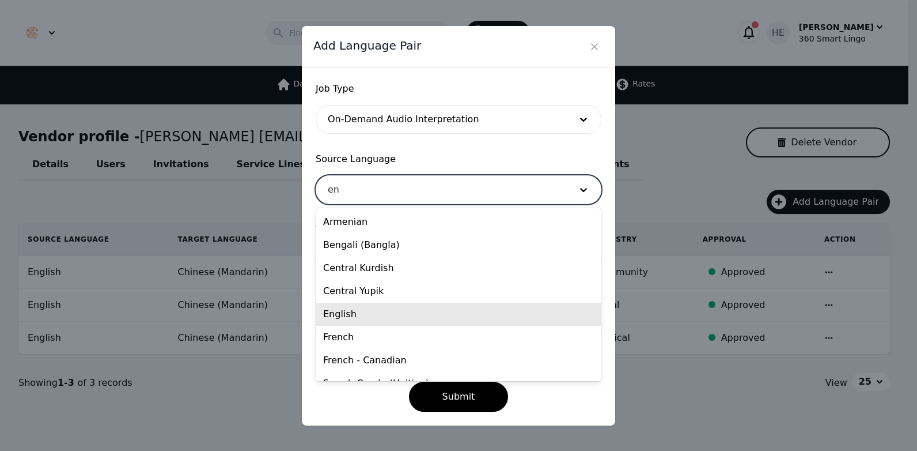
click at [365, 314] on div "English" at bounding box center [458, 313] width 285 height 23
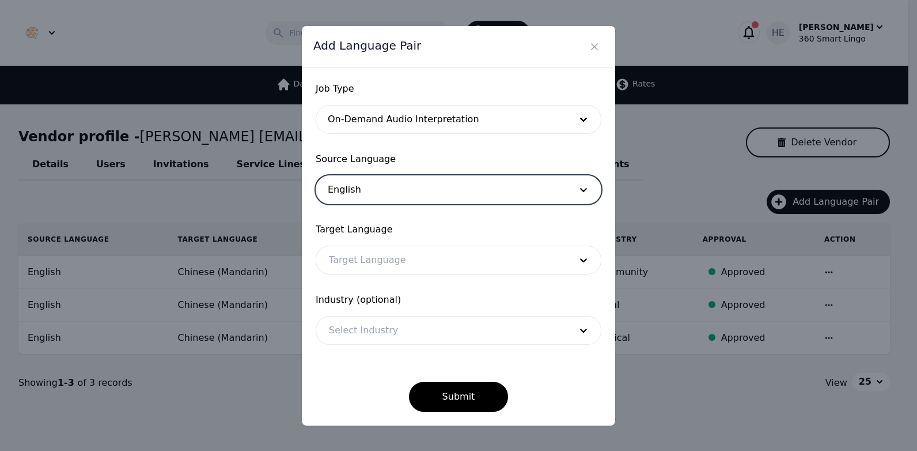
click at [372, 262] on div at bounding box center [441, 260] width 250 height 28
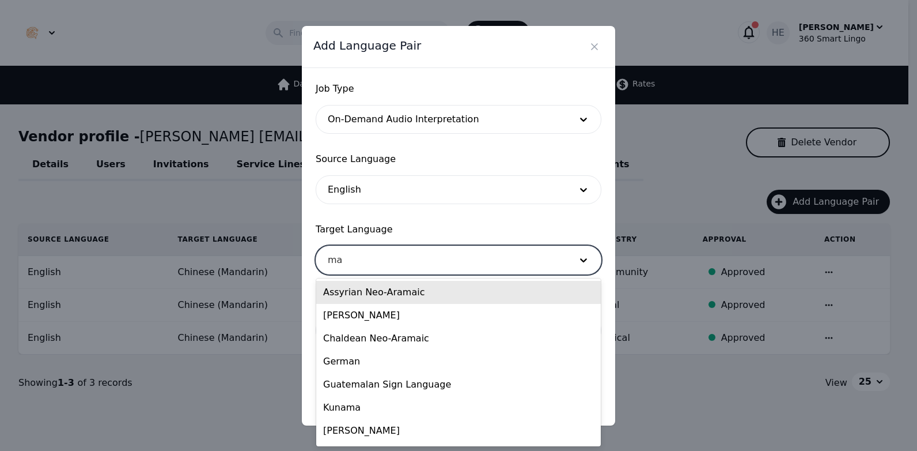
type input "man"
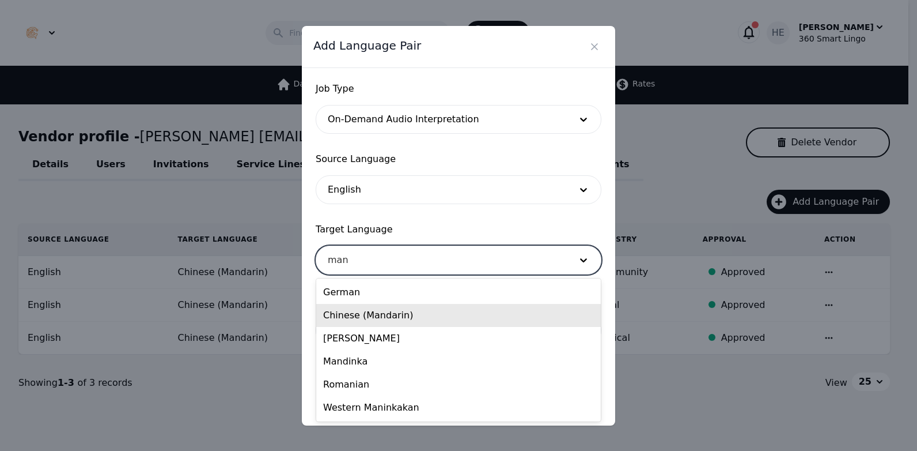
click at [383, 320] on div "Chinese (Mandarin)" at bounding box center [458, 315] width 285 height 23
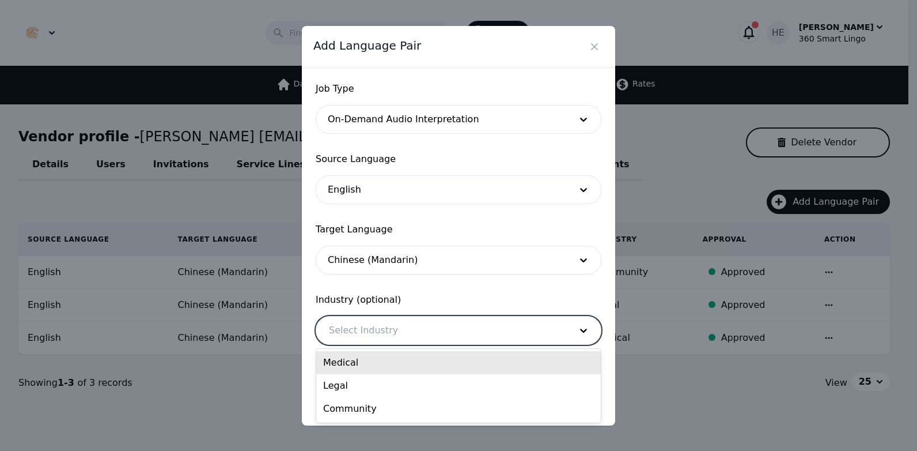
click at [381, 331] on div at bounding box center [441, 330] width 250 height 28
click at [381, 357] on div "Medical" at bounding box center [458, 362] width 285 height 23
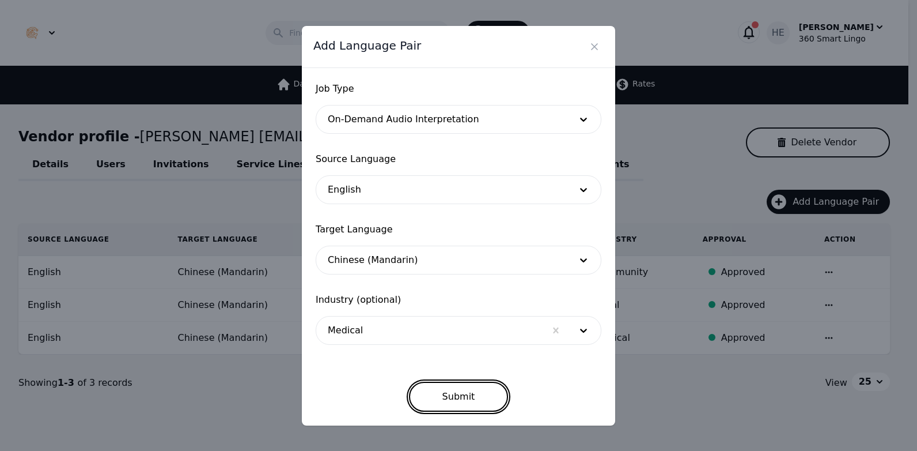
click at [452, 393] on button "Submit" at bounding box center [459, 396] width 100 height 30
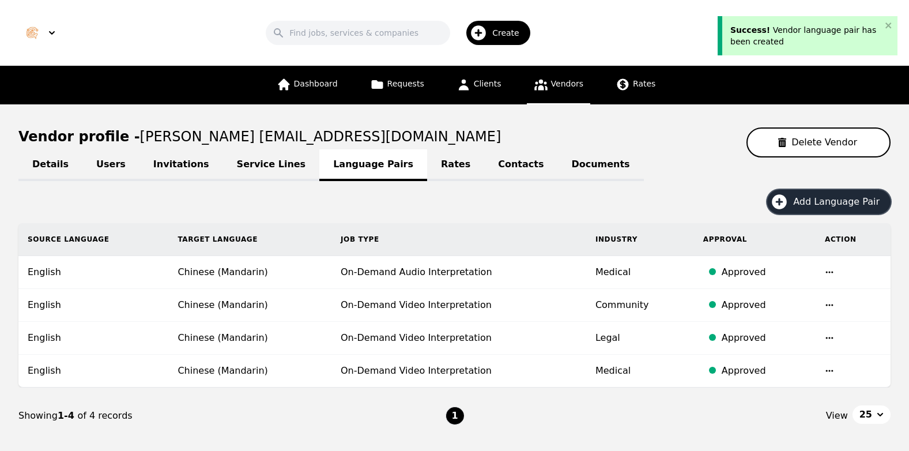
click at [850, 200] on span "Add Language Pair" at bounding box center [840, 202] width 94 height 14
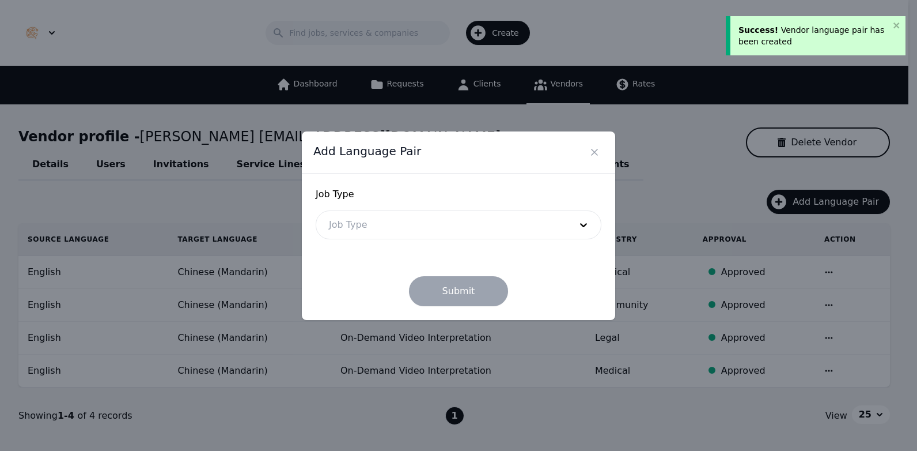
click at [453, 233] on div at bounding box center [441, 225] width 250 height 28
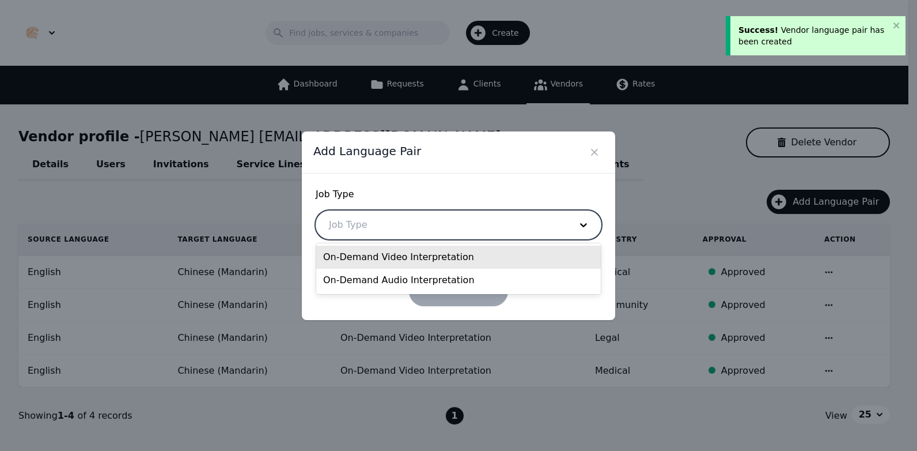
click at [417, 266] on div "On-Demand Video Interpretation" at bounding box center [458, 256] width 285 height 23
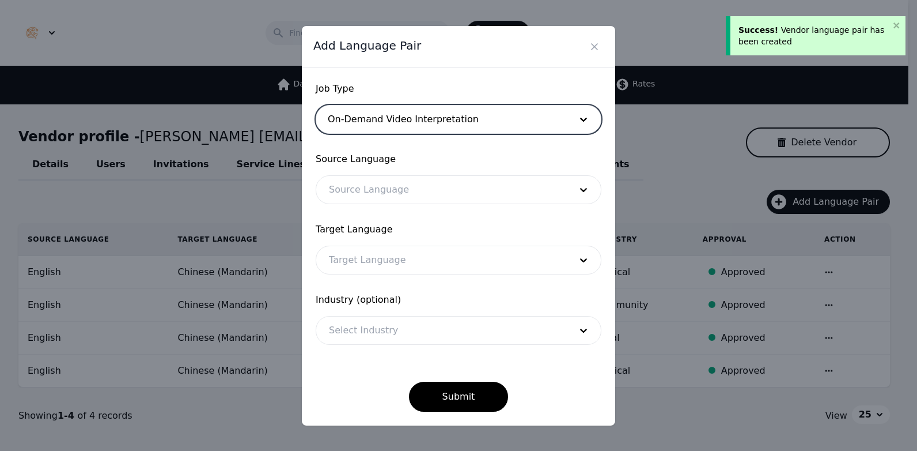
click at [410, 112] on div at bounding box center [441, 119] width 250 height 28
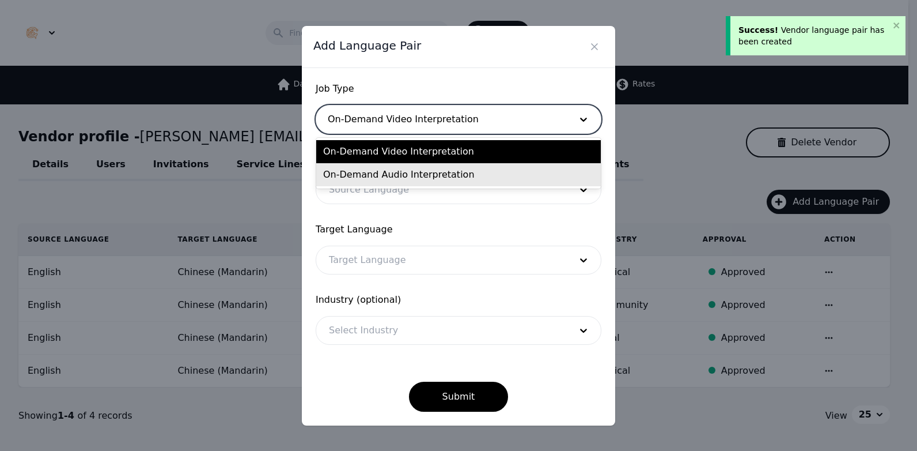
click at [406, 178] on div "On-Demand Audio Interpretation" at bounding box center [458, 174] width 285 height 23
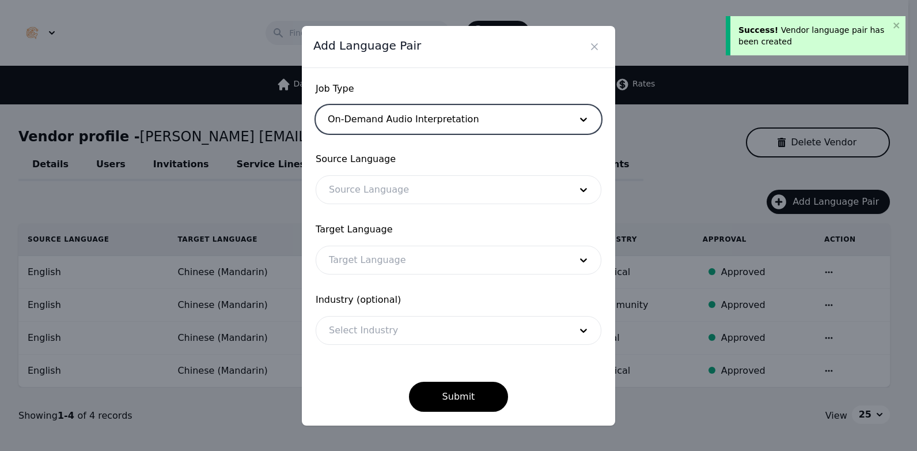
click at [402, 191] on div at bounding box center [441, 190] width 250 height 28
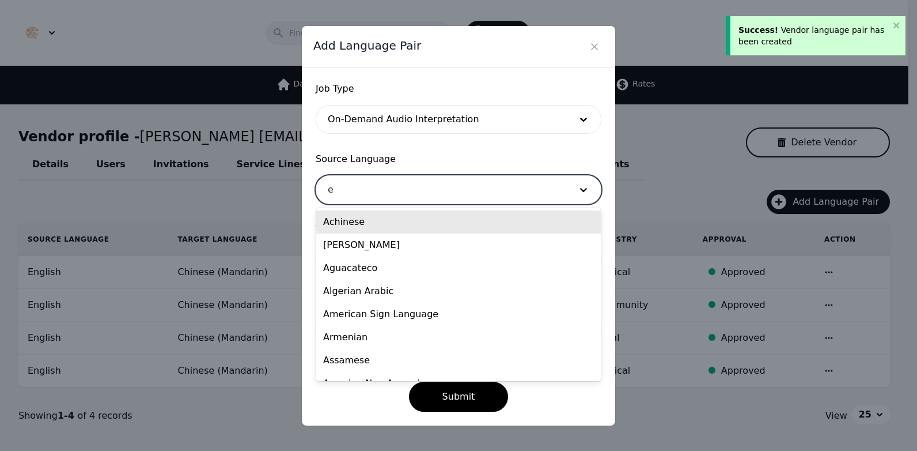
type input "en"
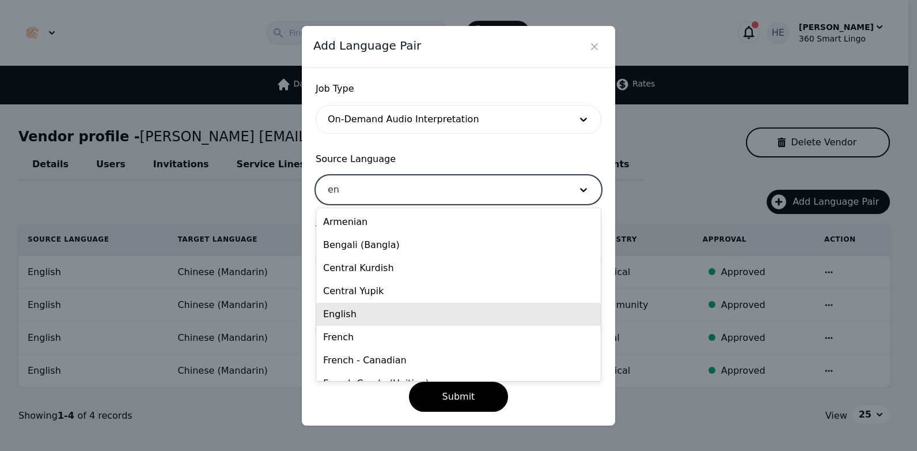
click at [395, 312] on div "English" at bounding box center [458, 313] width 285 height 23
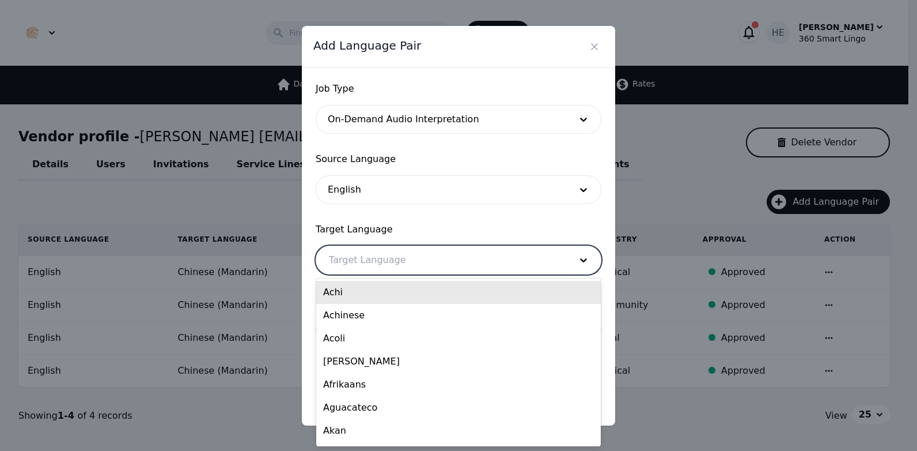
click at [391, 258] on div at bounding box center [441, 260] width 250 height 28
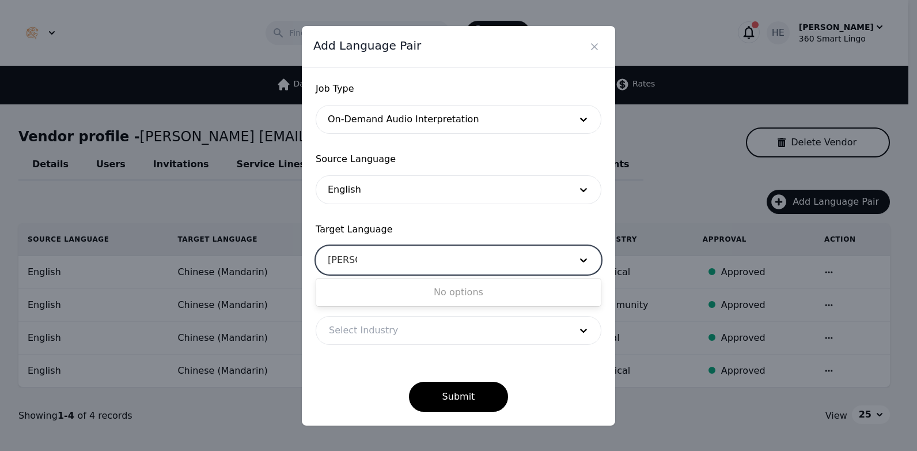
type input "man"
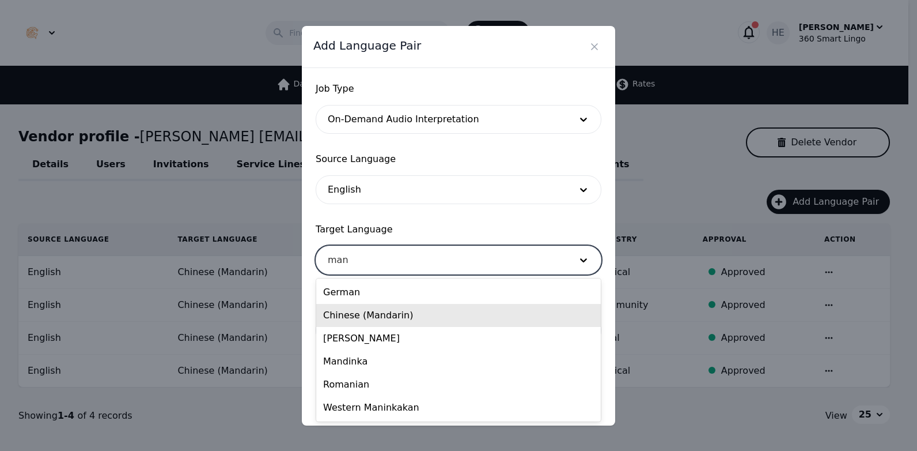
click at [397, 312] on div "Chinese (Mandarin)" at bounding box center [458, 315] width 285 height 23
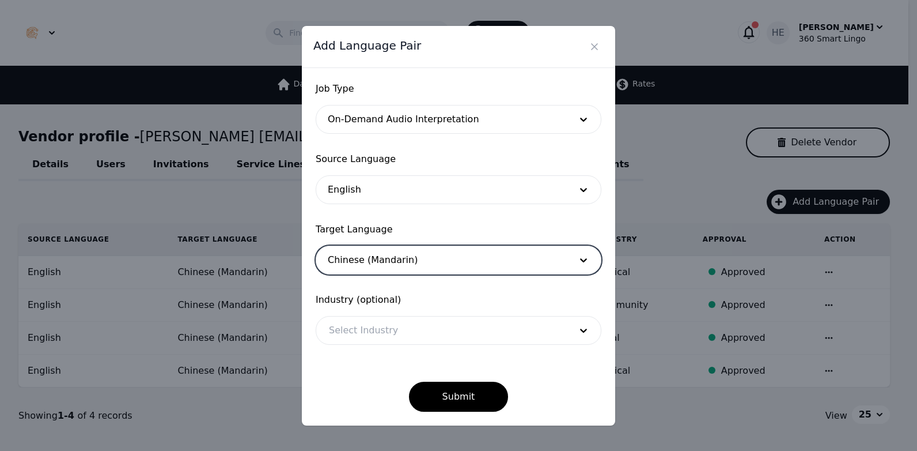
click at [377, 328] on div at bounding box center [441, 330] width 250 height 28
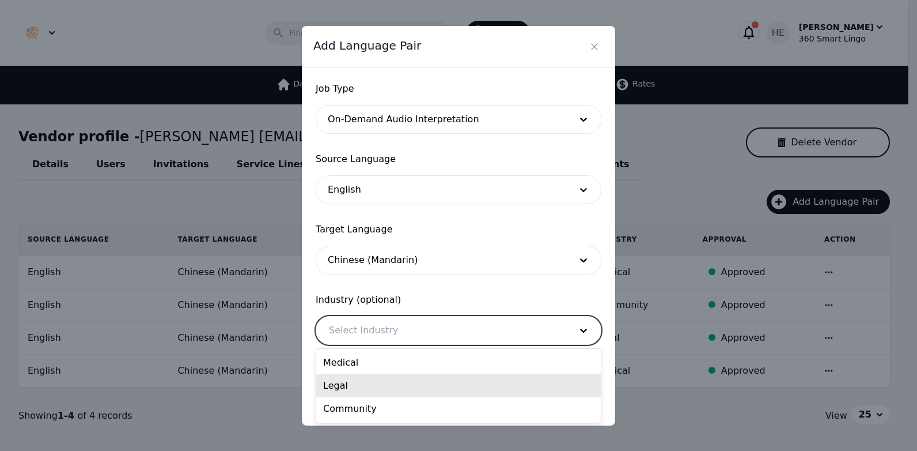
click at [374, 388] on div "Legal" at bounding box center [458, 385] width 285 height 23
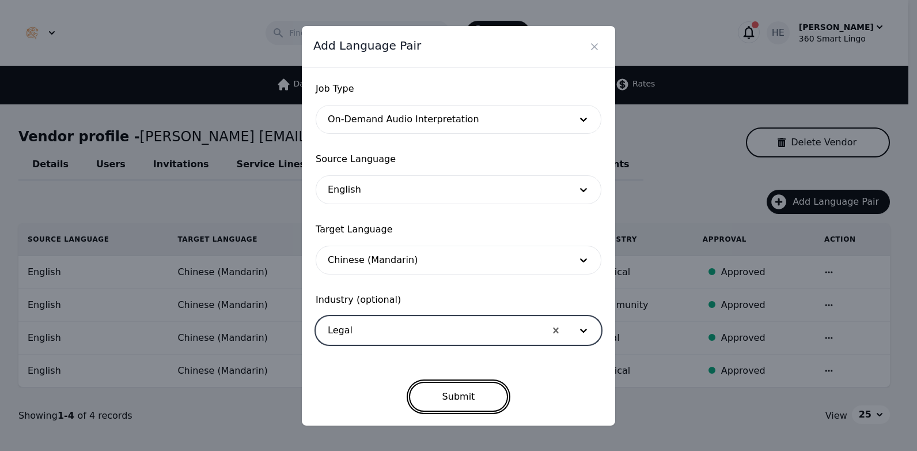
click at [452, 399] on button "Submit" at bounding box center [459, 396] width 100 height 30
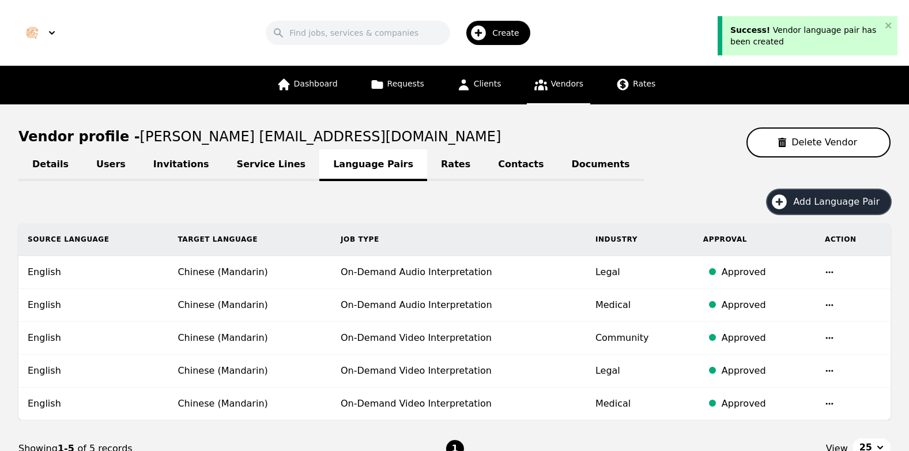
click at [834, 203] on span "Add Language Pair" at bounding box center [840, 202] width 94 height 14
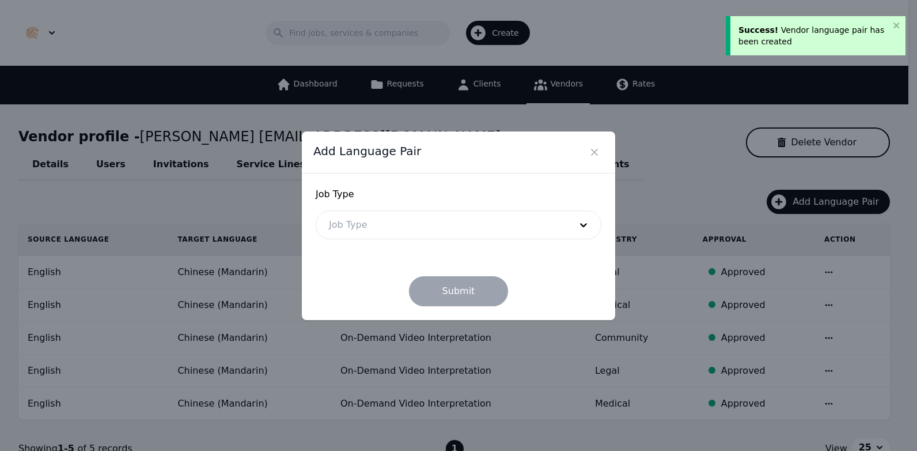
click at [467, 226] on div at bounding box center [441, 225] width 250 height 28
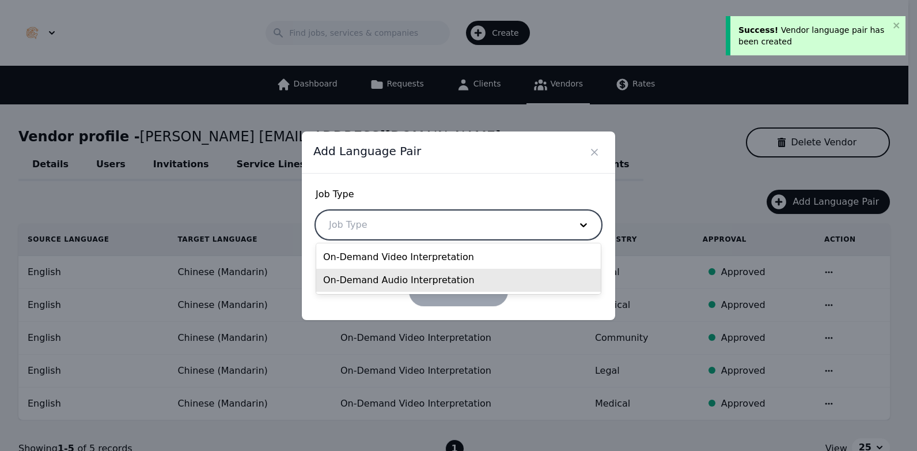
click at [429, 279] on div "On-Demand Audio Interpretation" at bounding box center [458, 279] width 285 height 23
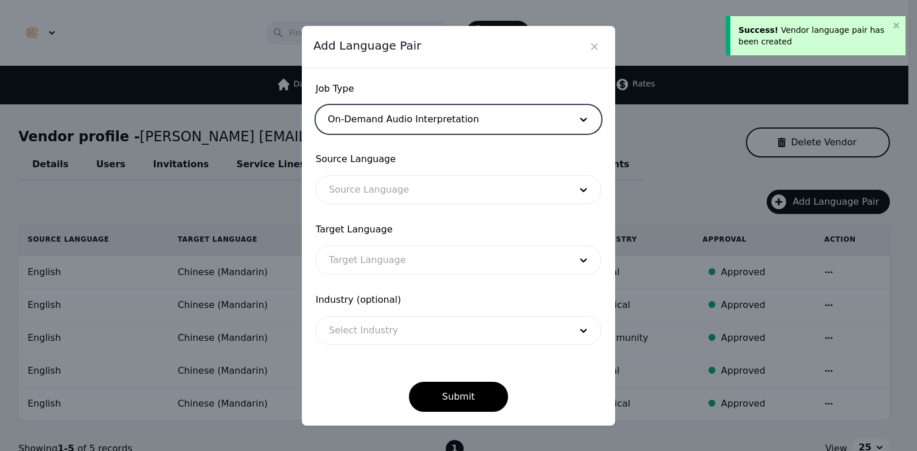
click at [375, 188] on div at bounding box center [441, 190] width 250 height 28
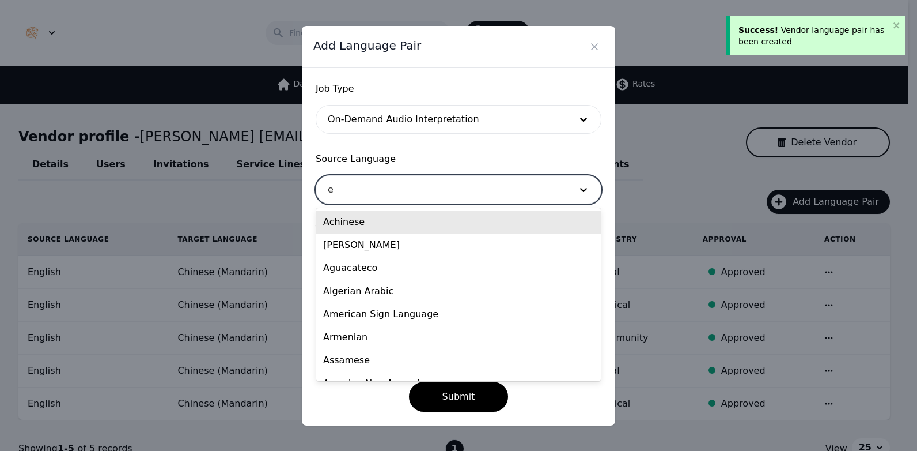
type input "en"
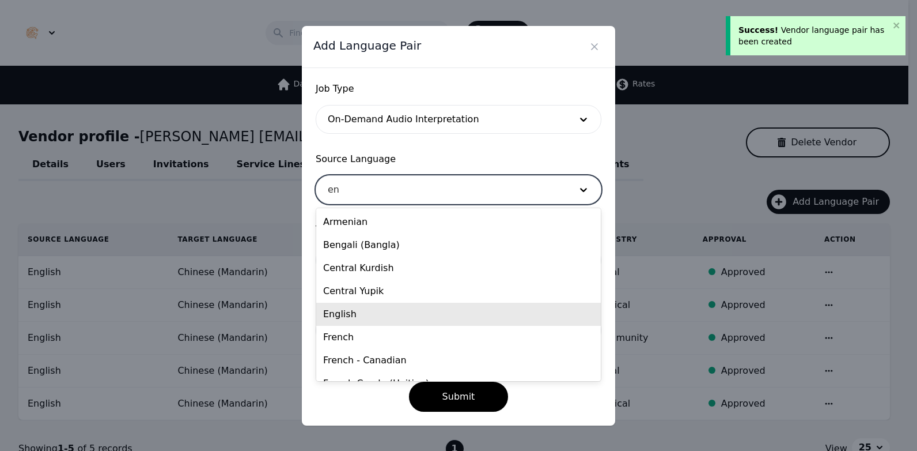
click at [356, 309] on div "English" at bounding box center [458, 313] width 285 height 23
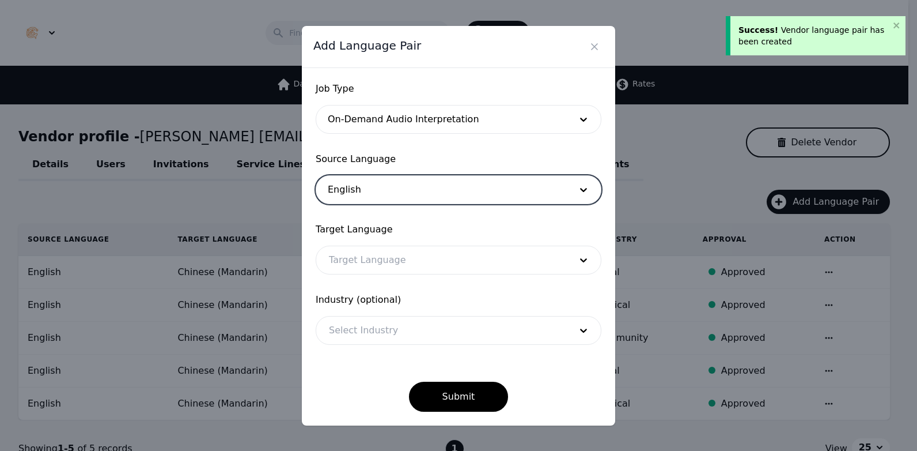
click at [381, 260] on div at bounding box center [441, 260] width 250 height 28
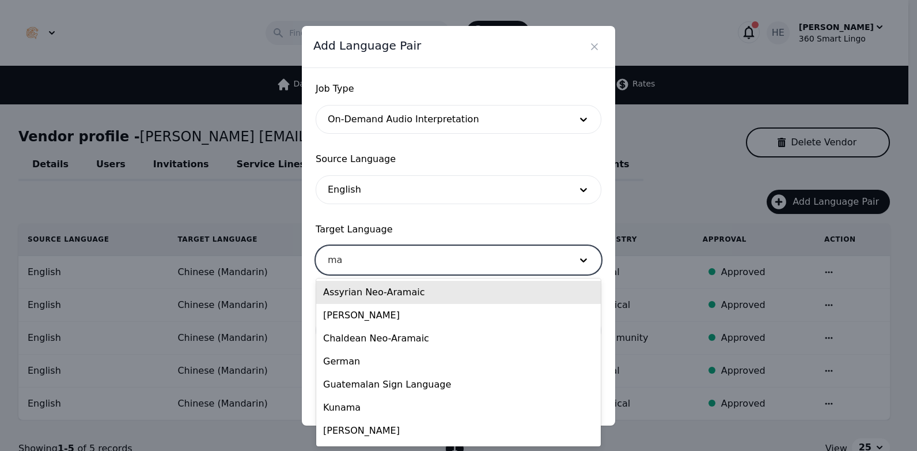
type input "man"
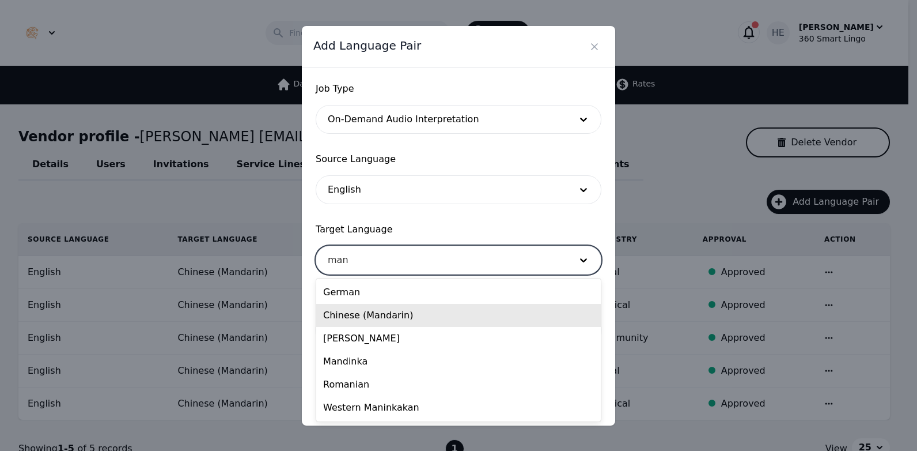
click at [398, 319] on div "Chinese (Mandarin)" at bounding box center [458, 315] width 285 height 23
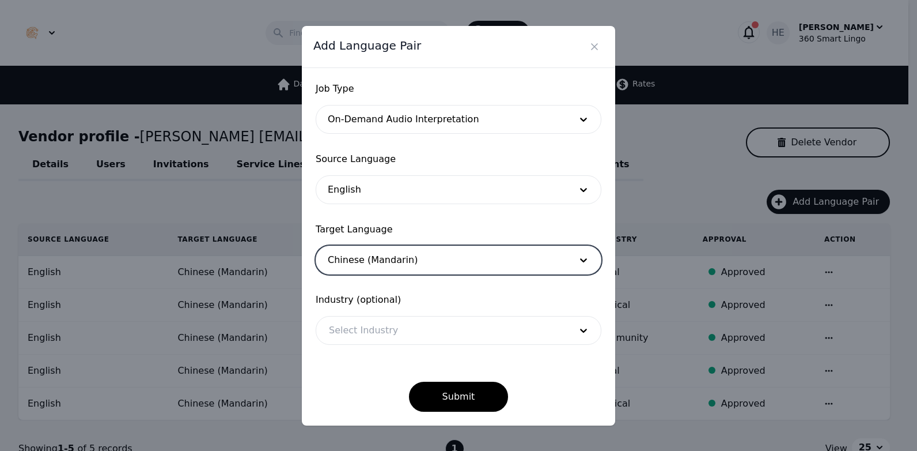
click at [400, 328] on div at bounding box center [441, 330] width 250 height 28
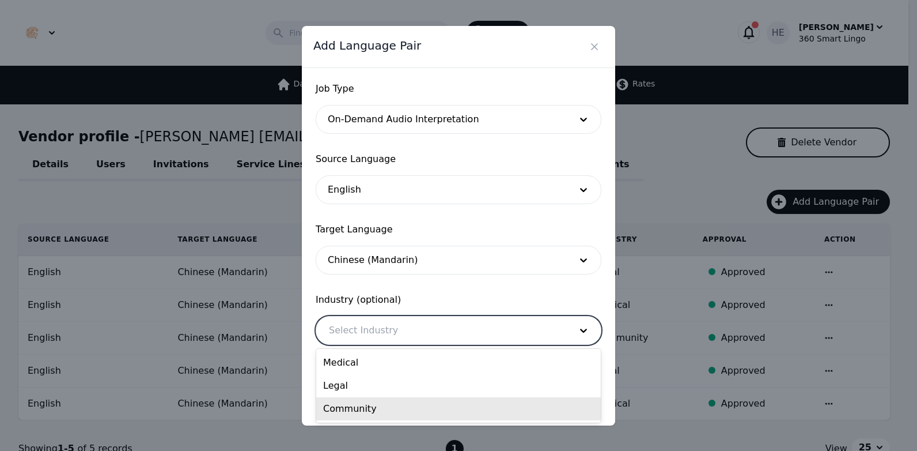
click at [390, 406] on div "Community" at bounding box center [458, 408] width 285 height 23
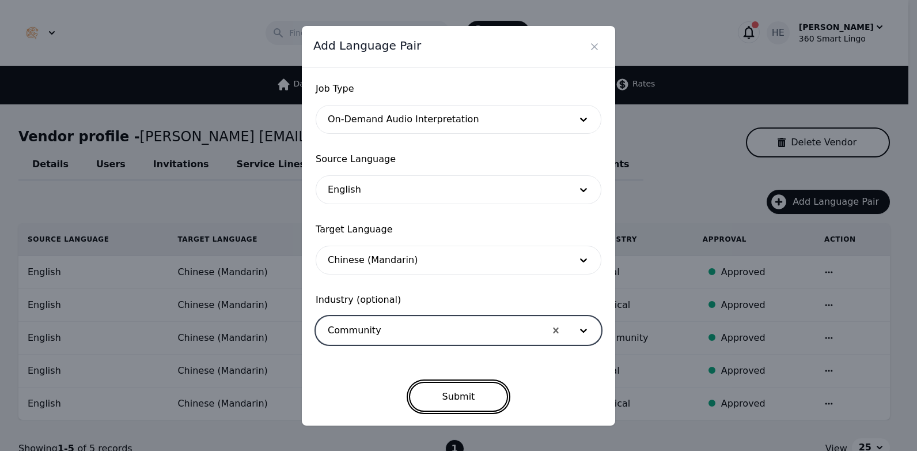
click at [446, 399] on button "Submit" at bounding box center [459, 396] width 100 height 30
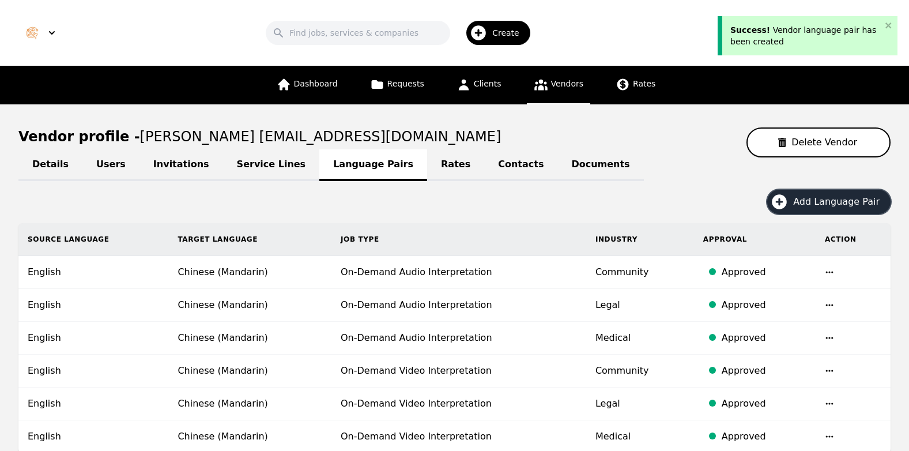
click at [518, 33] on span "Create" at bounding box center [509, 33] width 35 height 12
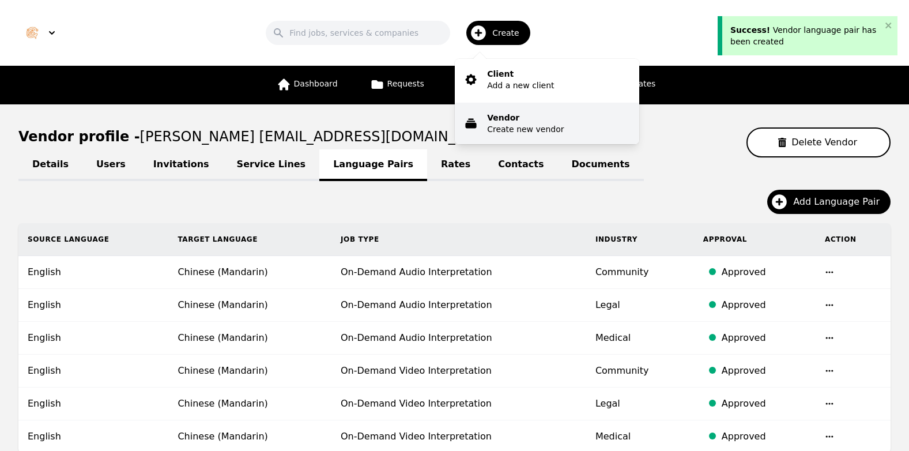
click at [529, 115] on p "Vendor" at bounding box center [525, 118] width 77 height 12
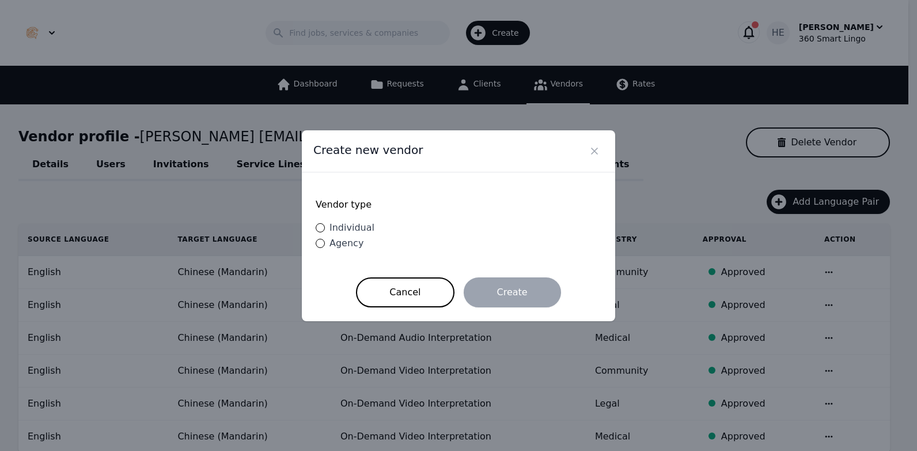
click at [349, 219] on div "Vendor type Individual Agency" at bounding box center [459, 224] width 286 height 77
click at [351, 230] on span "Individual" at bounding box center [352, 227] width 45 height 11
drag, startPoint x: 351, startPoint y: 230, endPoint x: 334, endPoint y: 226, distance: 17.3
click at [334, 226] on span "Individual" at bounding box center [352, 227] width 45 height 11
click at [325, 226] on input "Individual" at bounding box center [320, 227] width 9 height 9
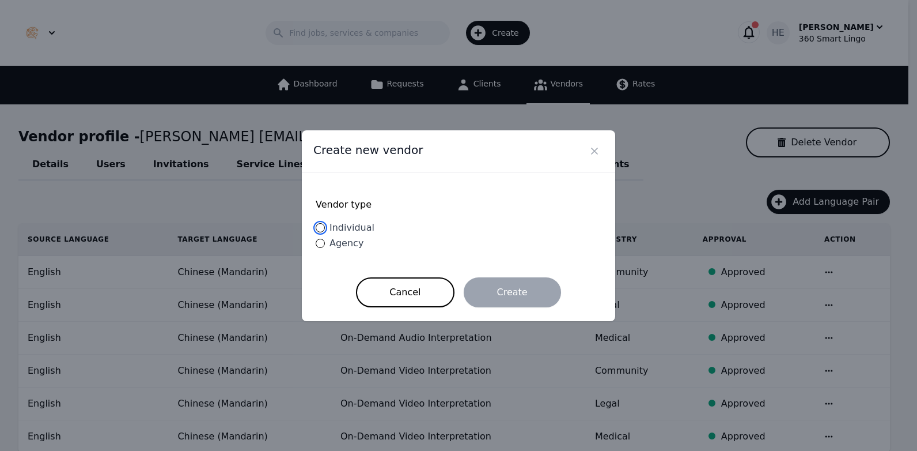
radio input "true"
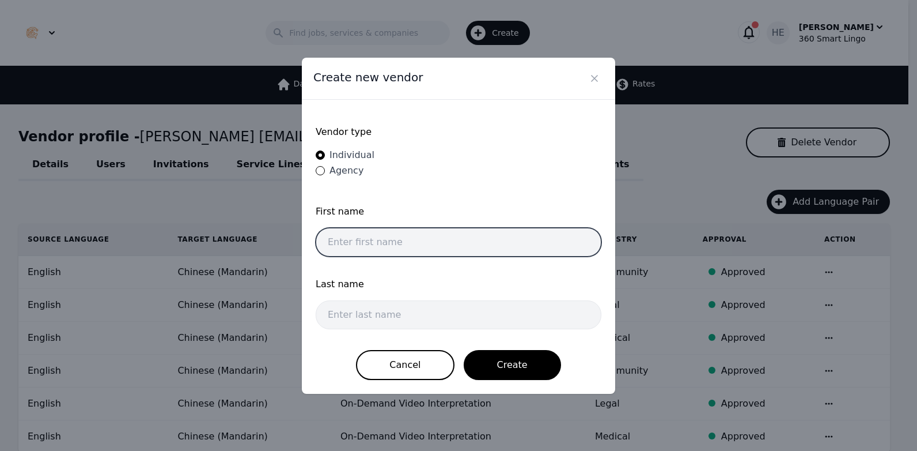
click at [392, 245] on input "text" at bounding box center [459, 242] width 286 height 29
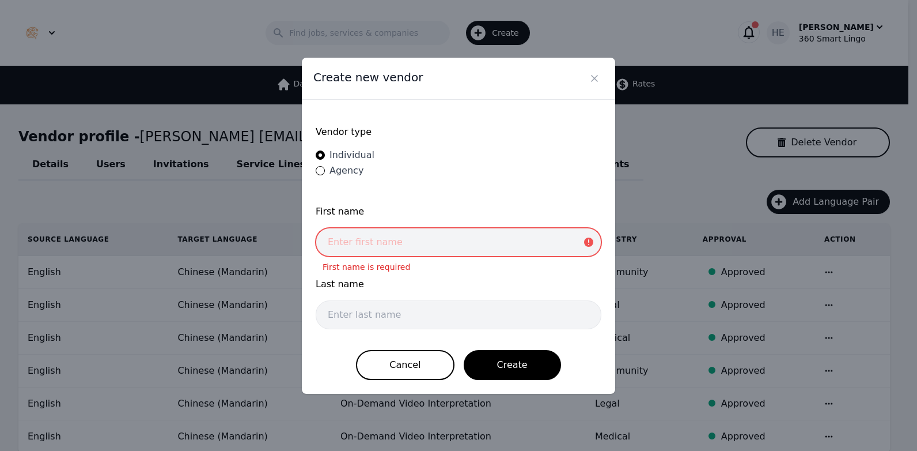
click at [432, 246] on input "text" at bounding box center [459, 242] width 286 height 29
paste input "Simon Ugwunkwo"
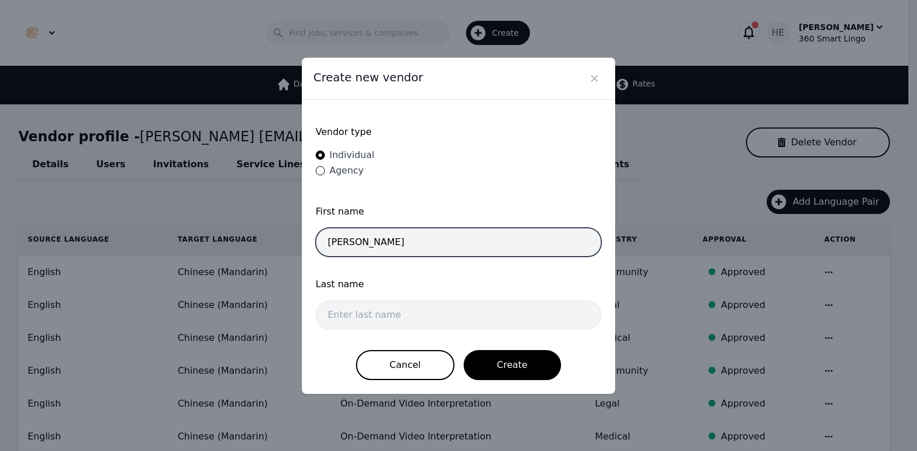
drag, startPoint x: 401, startPoint y: 242, endPoint x: 359, endPoint y: 243, distance: 41.5
click at [359, 243] on input "Simon Ugwunkwo" at bounding box center [459, 242] width 286 height 29
drag, startPoint x: 381, startPoint y: 244, endPoint x: 364, endPoint y: 243, distance: 17.9
click at [357, 243] on input "Simon Ugwunkwo" at bounding box center [459, 242] width 286 height 29
type input "Simon"
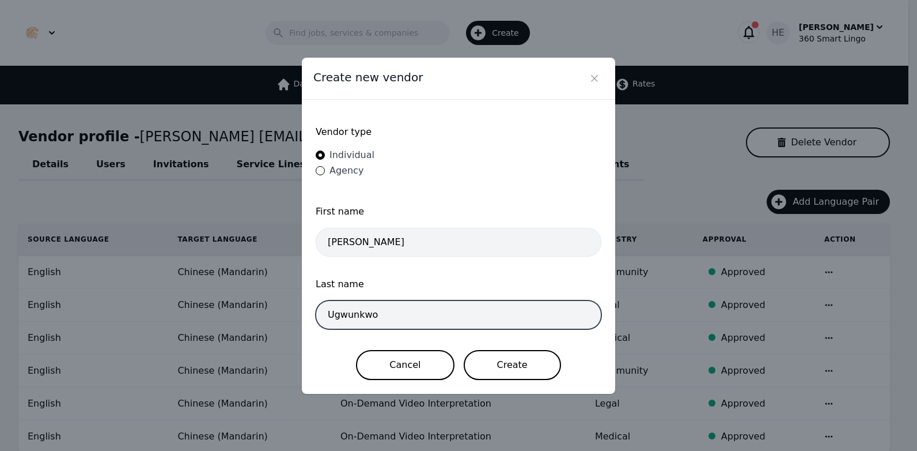
type input "Ugwunkwo"
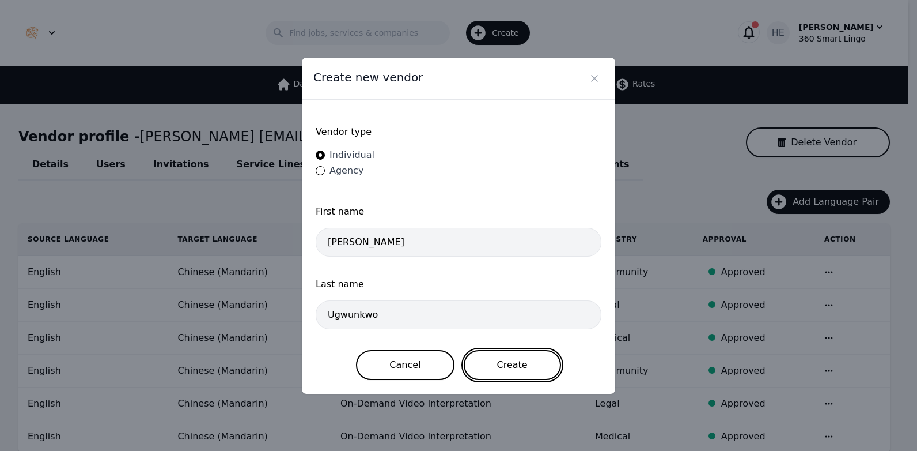
click at [501, 359] on button "Create" at bounding box center [512, 365] width 97 height 30
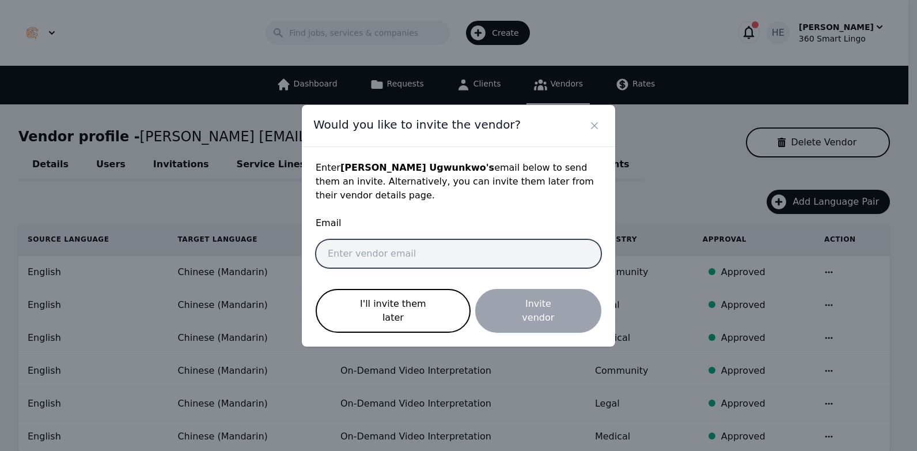
click at [421, 254] on input "email" at bounding box center [459, 253] width 286 height 29
paste input "simifug@gmail.com"
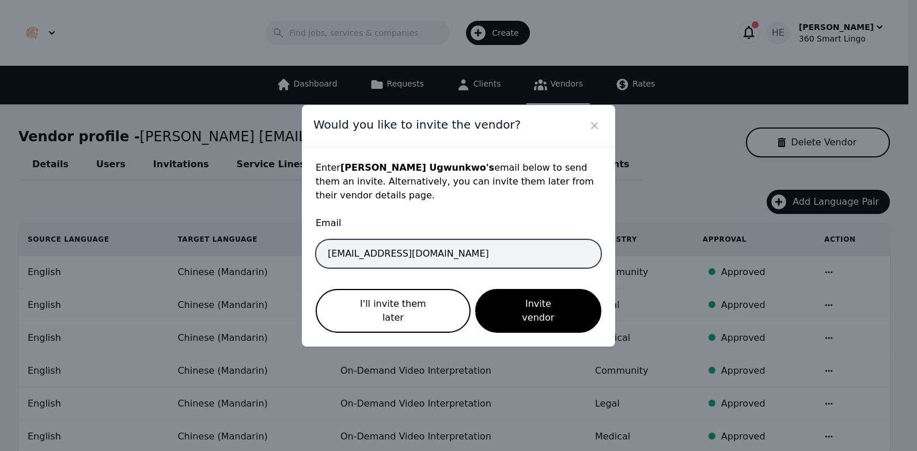
type input "simifug@gmail.com"
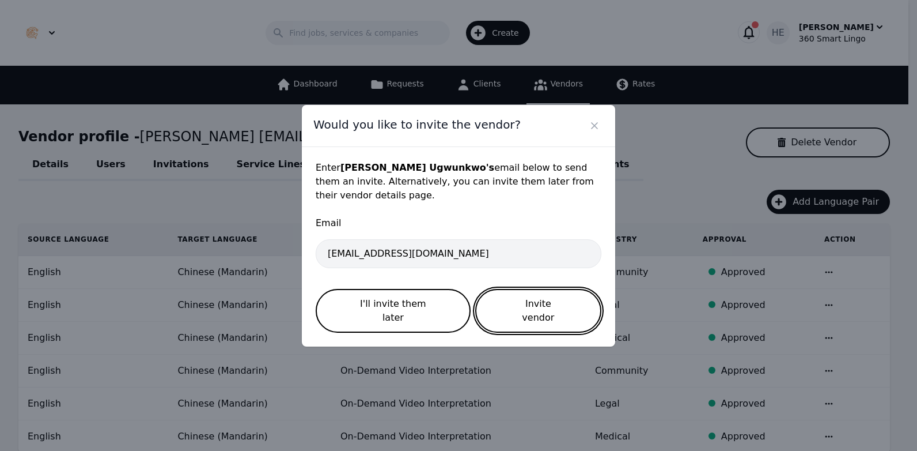
click at [531, 304] on button "Invite vendor" at bounding box center [538, 311] width 126 height 44
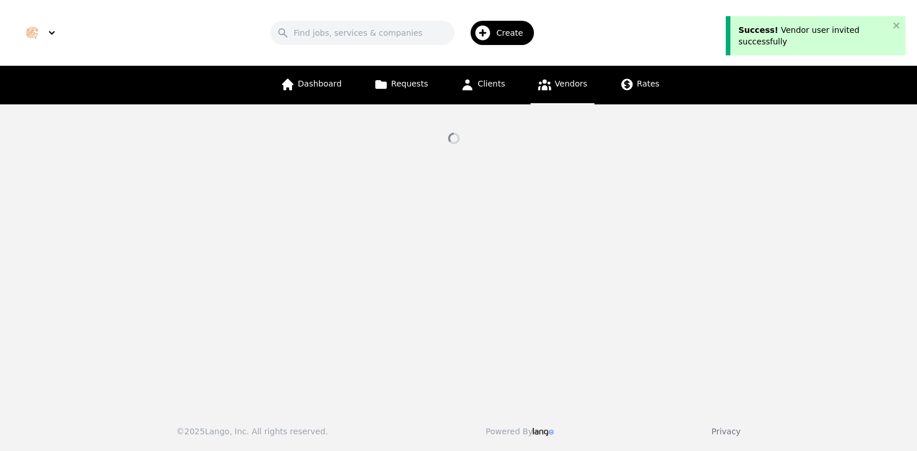
select select "active"
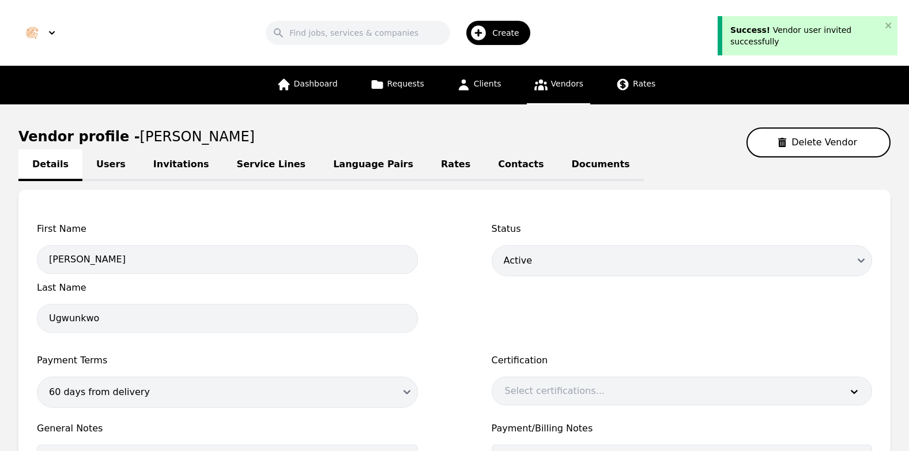
click at [161, 166] on link "Invitations" at bounding box center [181, 165] width 84 height 32
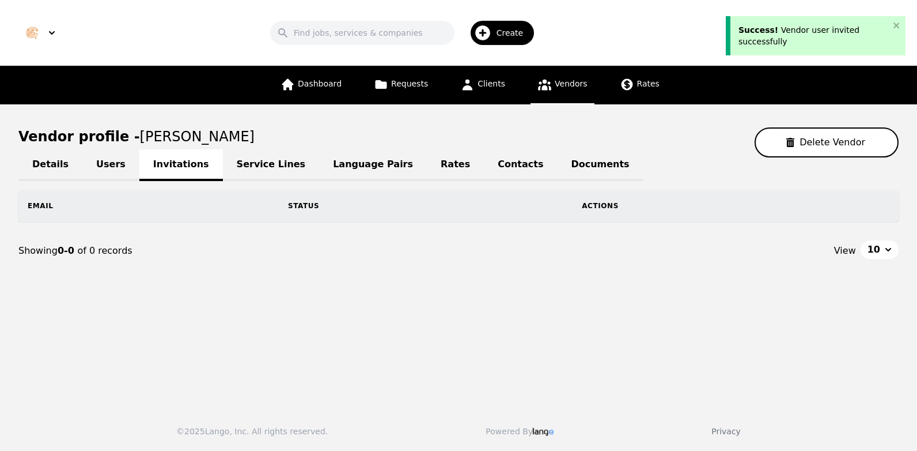
click at [223, 164] on link "Service Lines" at bounding box center [271, 165] width 97 height 32
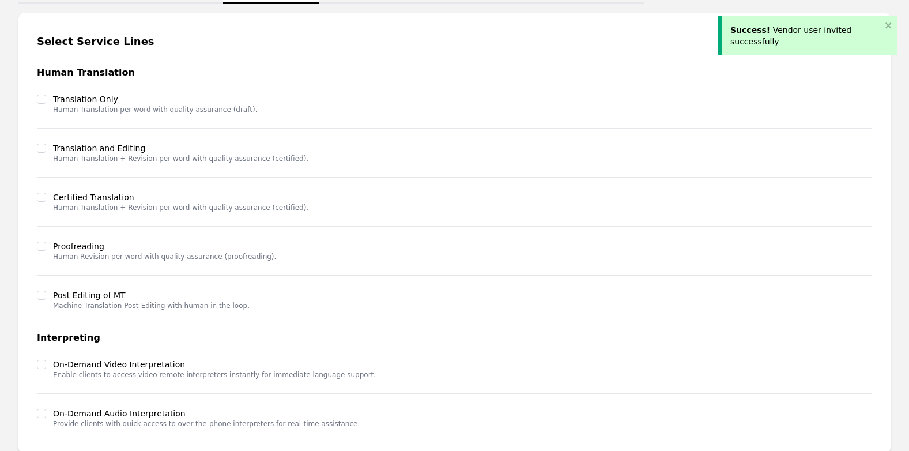
scroll to position [295, 0]
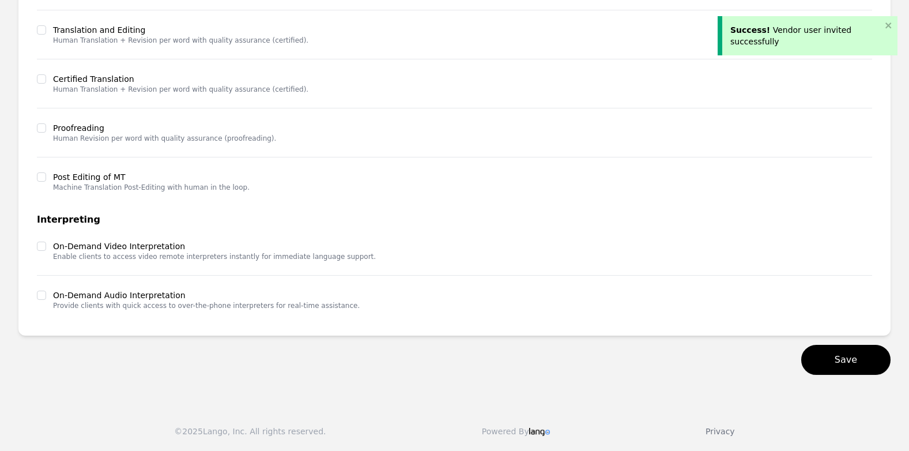
click at [44, 289] on div at bounding box center [41, 295] width 9 height 12
click at [39, 247] on input "checkbox" at bounding box center [41, 245] width 9 height 9
checkbox input "true"
click at [38, 294] on input "checkbox" at bounding box center [41, 294] width 9 height 9
checkbox input "true"
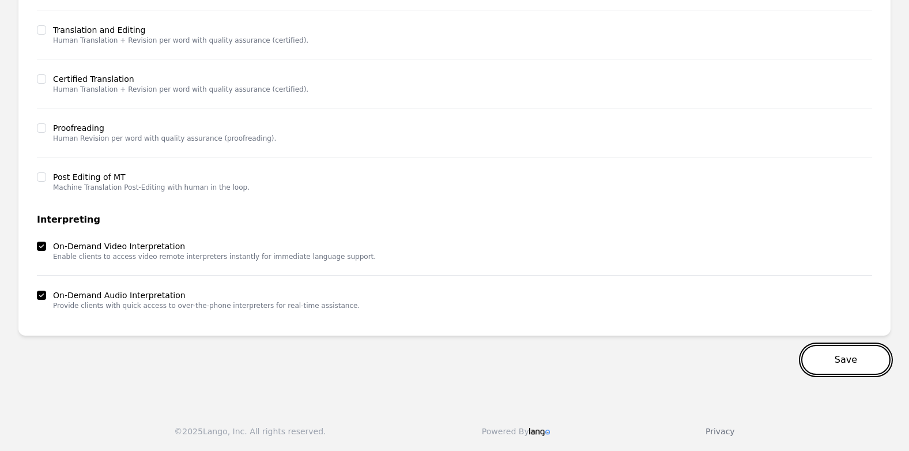
click at [856, 365] on button "Save" at bounding box center [845, 360] width 89 height 30
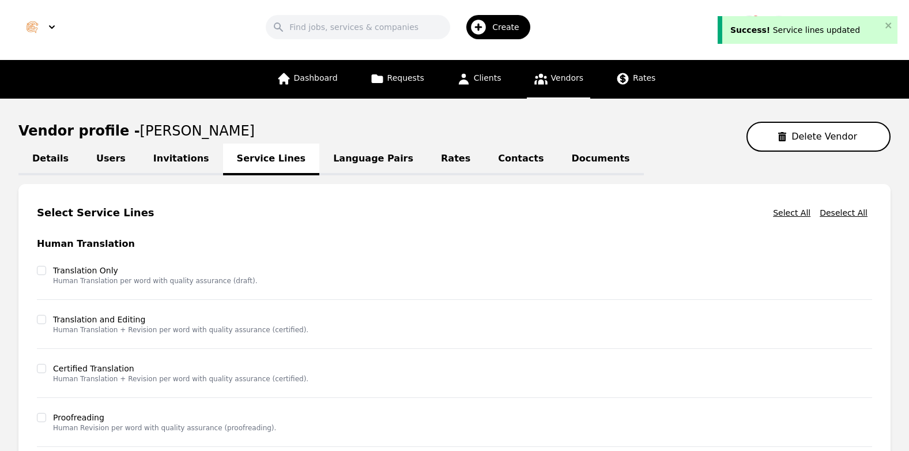
scroll to position [0, 0]
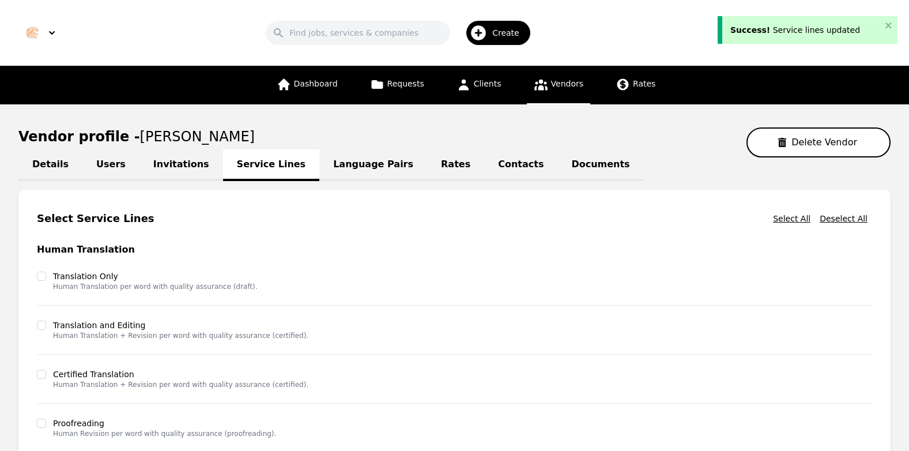
click at [484, 164] on link "Contacts" at bounding box center [520, 165] width 73 height 32
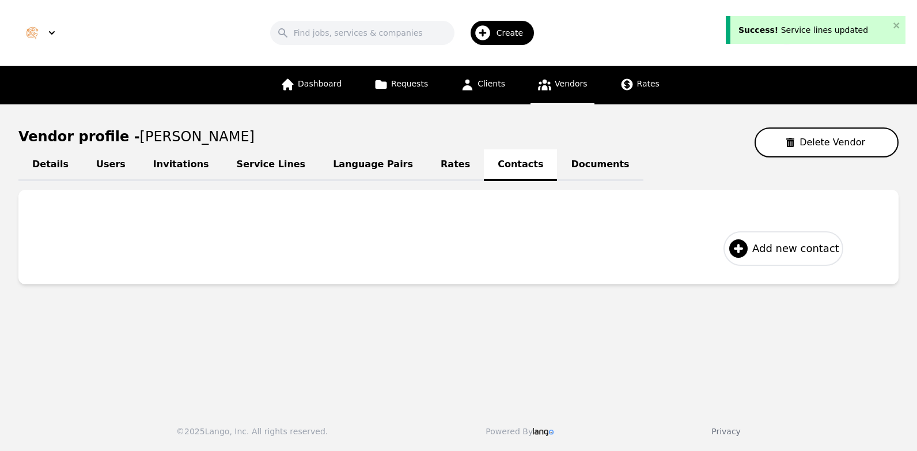
click at [794, 243] on span "Add new contact" at bounding box center [795, 248] width 87 height 16
select select "US"
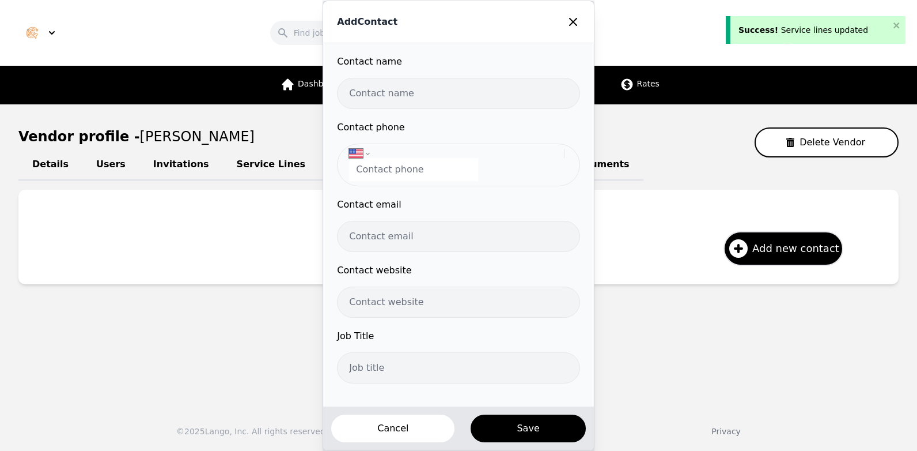
click at [395, 99] on input "text" at bounding box center [458, 93] width 243 height 31
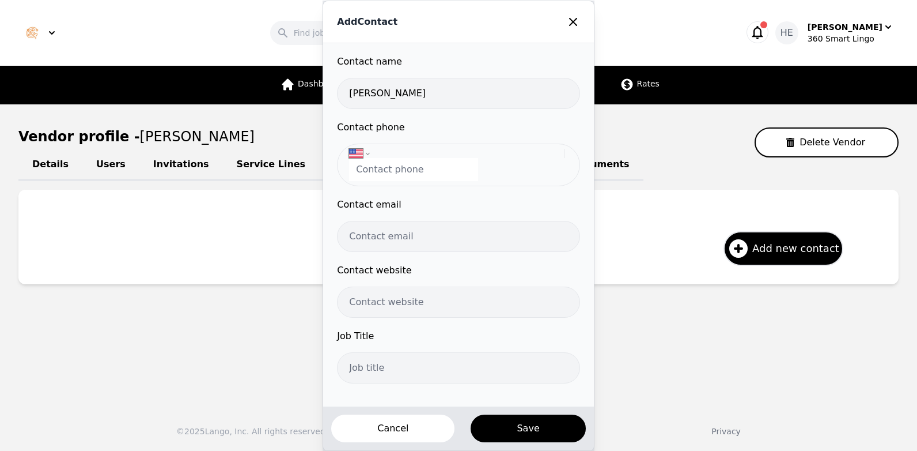
type input "Simon Ugwunkwo"
click at [414, 164] on input "tel" at bounding box center [413, 169] width 129 height 23
paste input "+234 814 596 7251"
type input "+234 814 596 7251"
select select "NG"
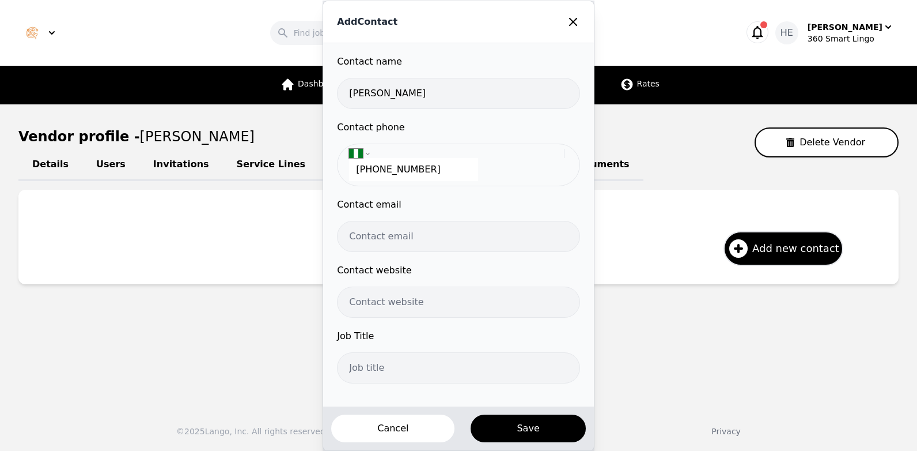
type input "+234 814 596 7251"
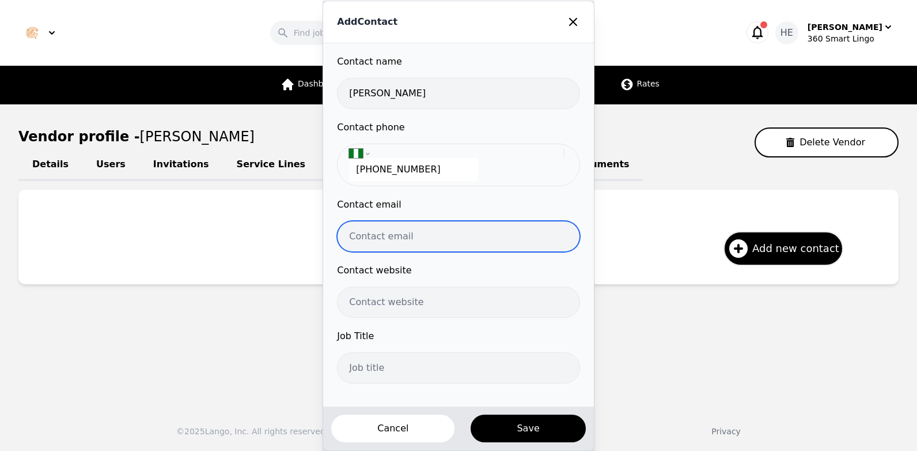
click at [401, 247] on input "email" at bounding box center [458, 236] width 243 height 31
paste input "simifug@gmail.com"
type input "simifug@gmail.com"
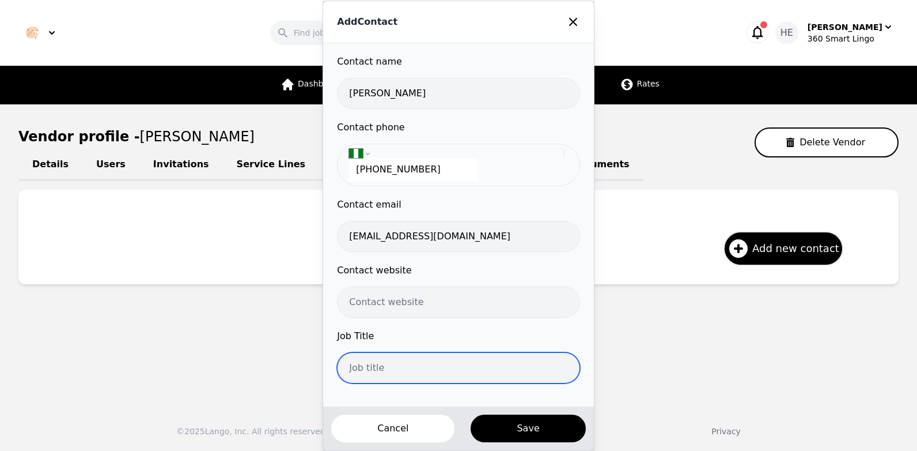
click at [398, 370] on input "text" at bounding box center [458, 367] width 243 height 31
paste input "Interpreter"
type input "Interpreter"
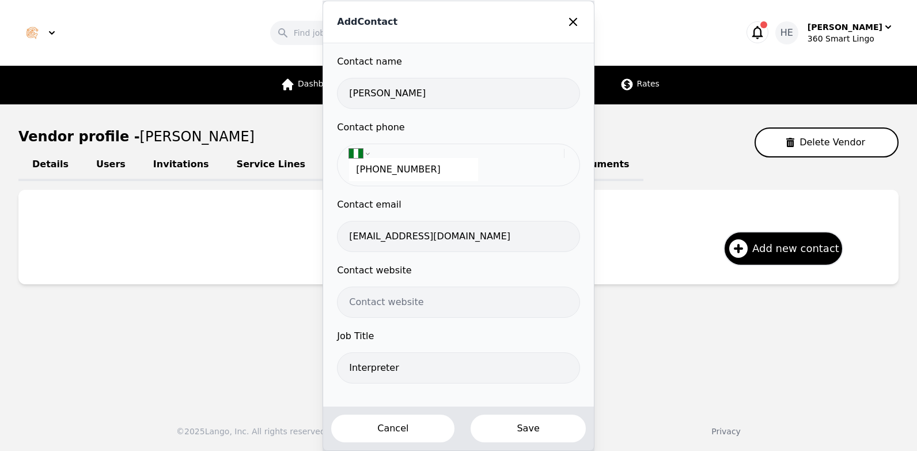
click at [535, 426] on button "Save" at bounding box center [528, 428] width 117 height 30
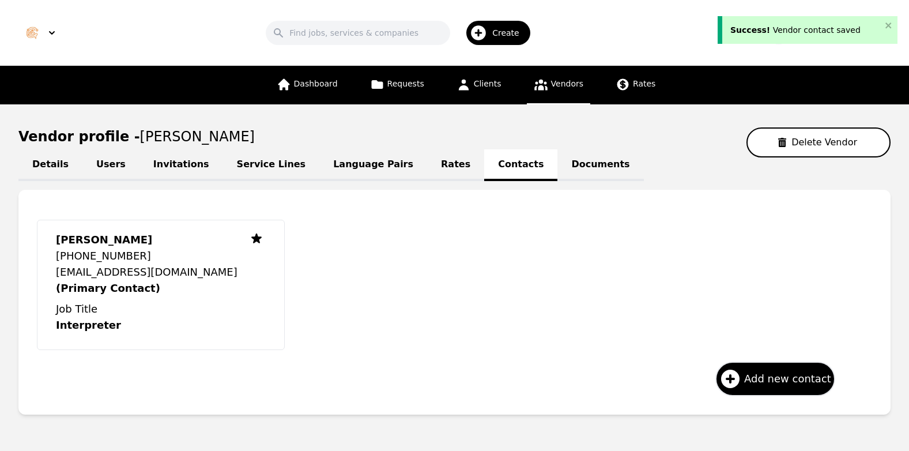
click at [342, 161] on link "Language Pairs" at bounding box center [373, 165] width 108 height 32
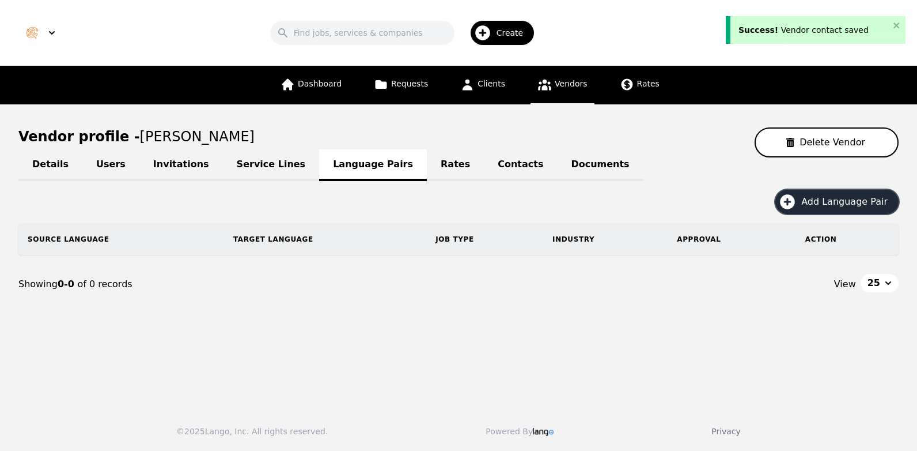
click at [848, 197] on span "Add Language Pair" at bounding box center [848, 202] width 94 height 14
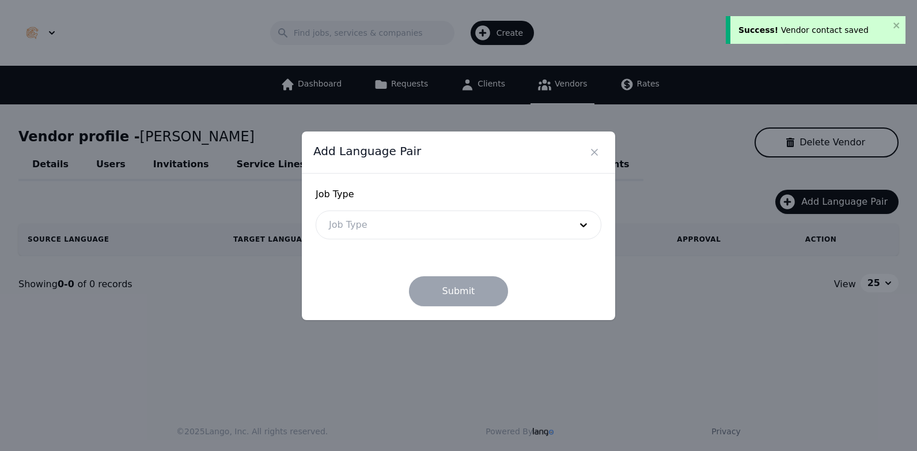
click at [487, 215] on div at bounding box center [441, 225] width 250 height 28
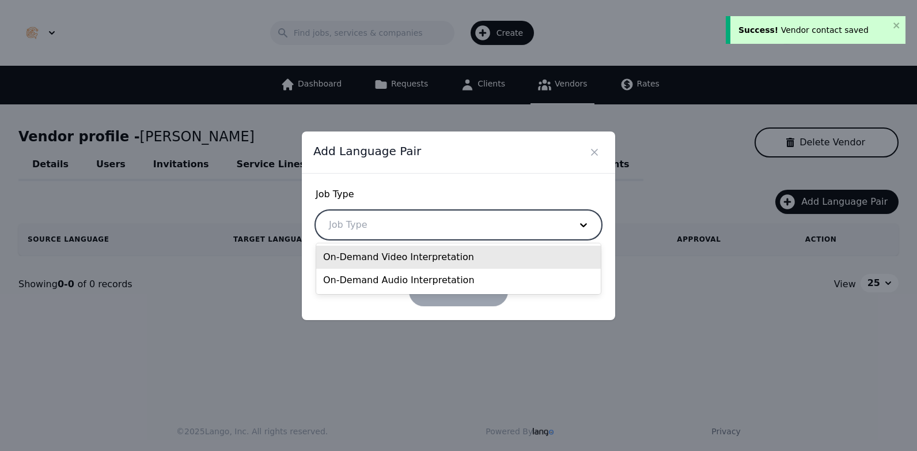
click at [423, 262] on div "On-Demand Video Interpretation" at bounding box center [458, 256] width 285 height 23
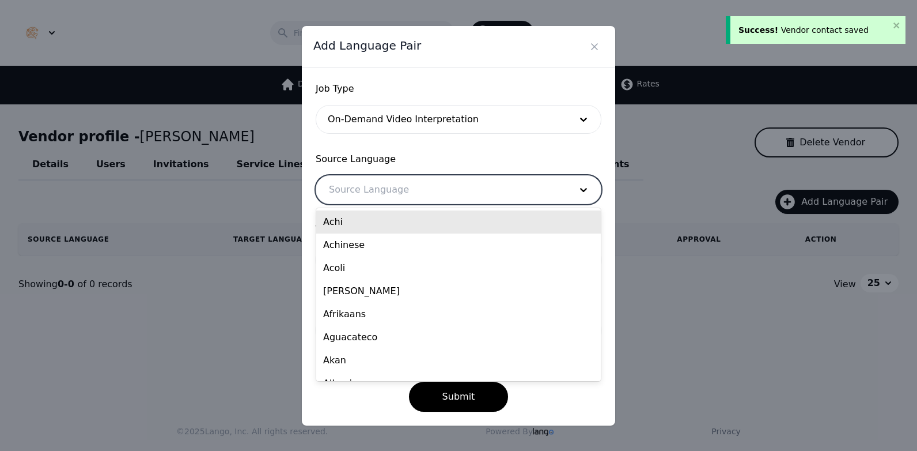
click at [370, 186] on div at bounding box center [441, 190] width 250 height 28
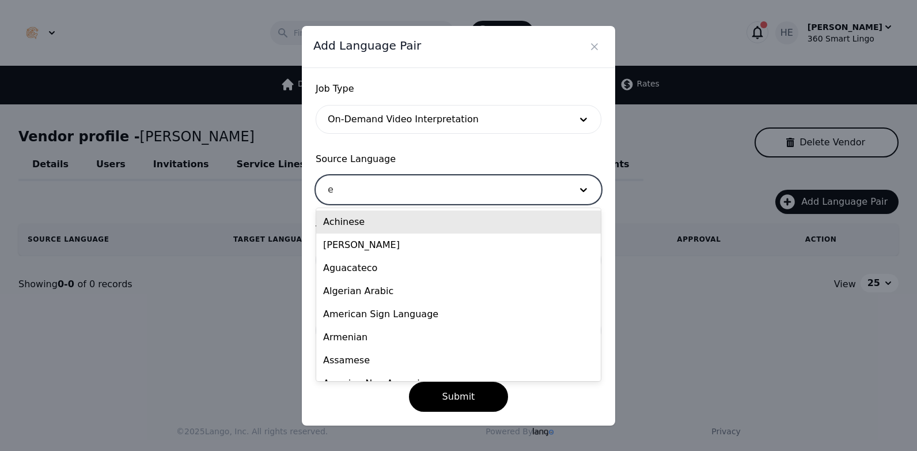
type input "en"
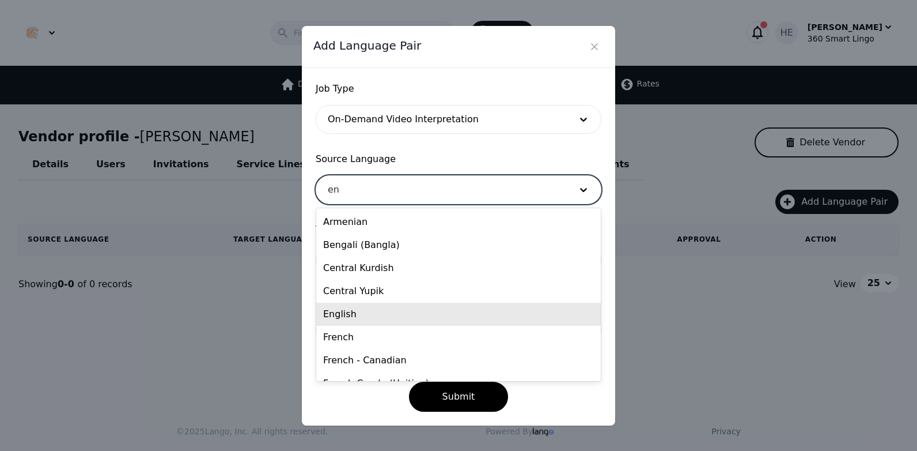
click at [369, 308] on div "English" at bounding box center [458, 313] width 285 height 23
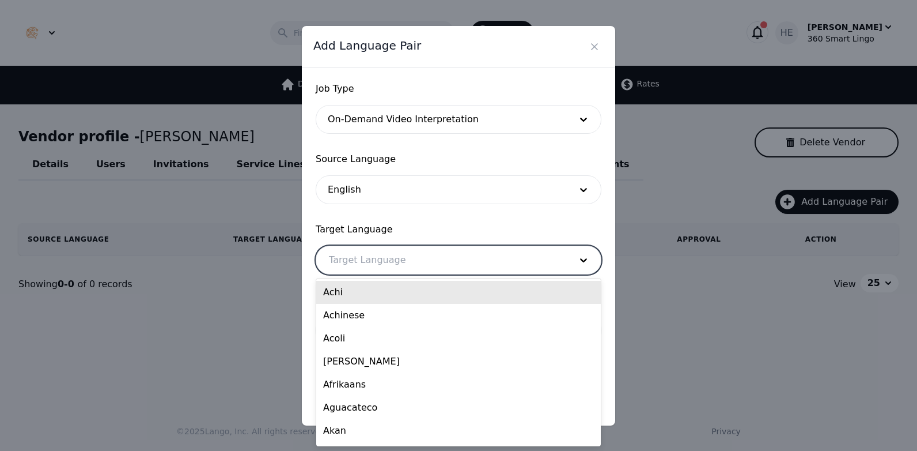
click at [372, 259] on div at bounding box center [441, 260] width 250 height 28
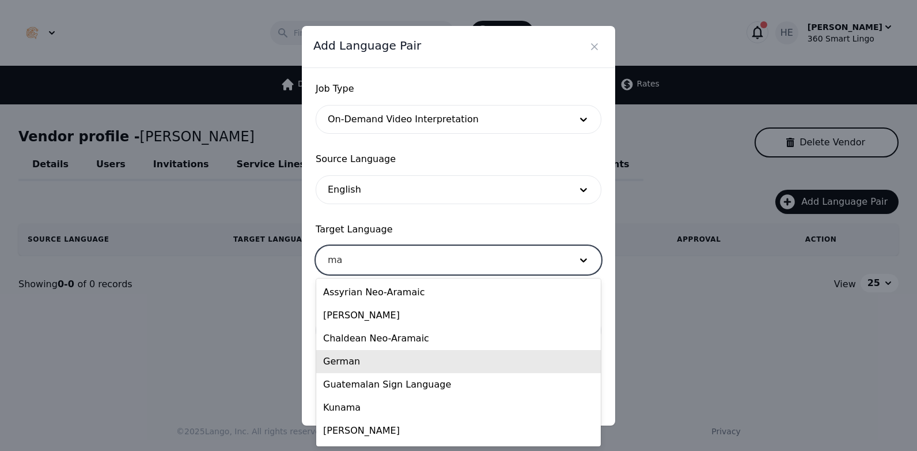
type input "man"
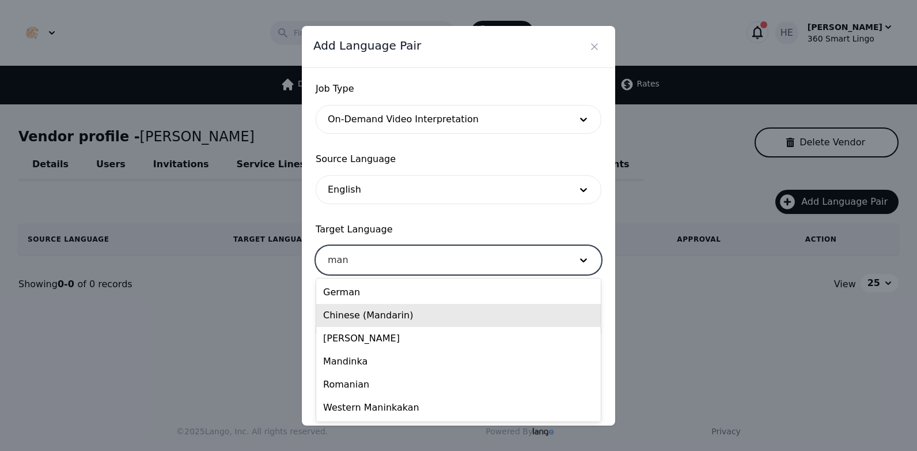
click at [381, 311] on div "Chinese (Mandarin)" at bounding box center [458, 315] width 285 height 23
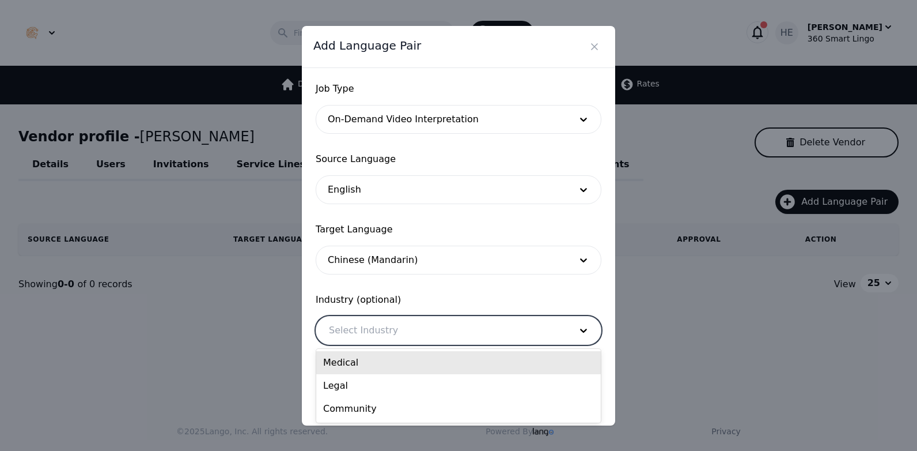
click at [411, 328] on div at bounding box center [441, 330] width 250 height 28
click at [393, 359] on div "Medical" at bounding box center [458, 362] width 285 height 23
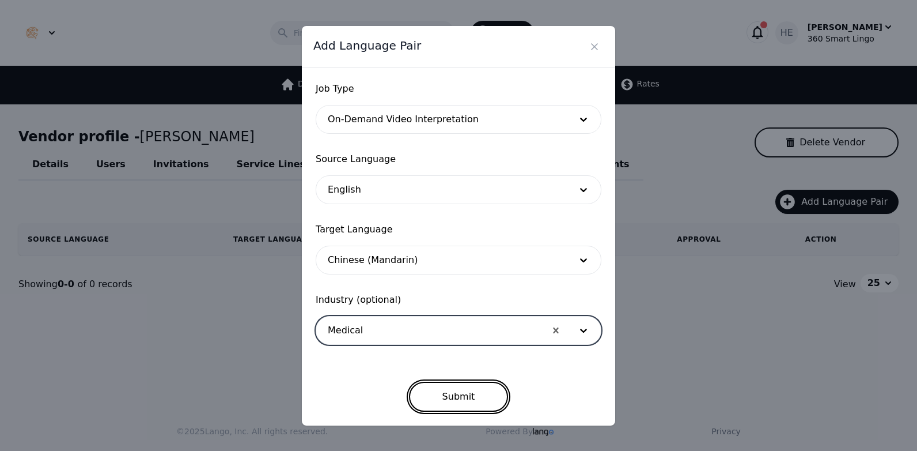
click at [463, 390] on button "Submit" at bounding box center [459, 396] width 100 height 30
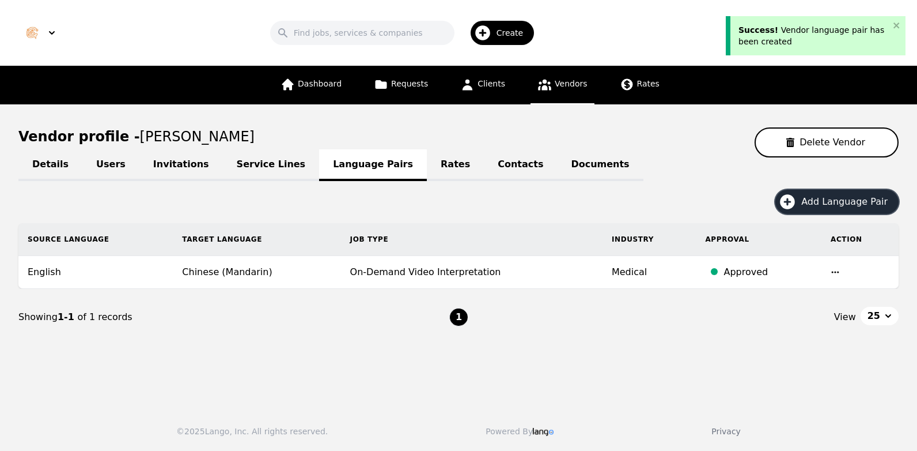
click at [847, 202] on span "Add Language Pair" at bounding box center [848, 202] width 94 height 14
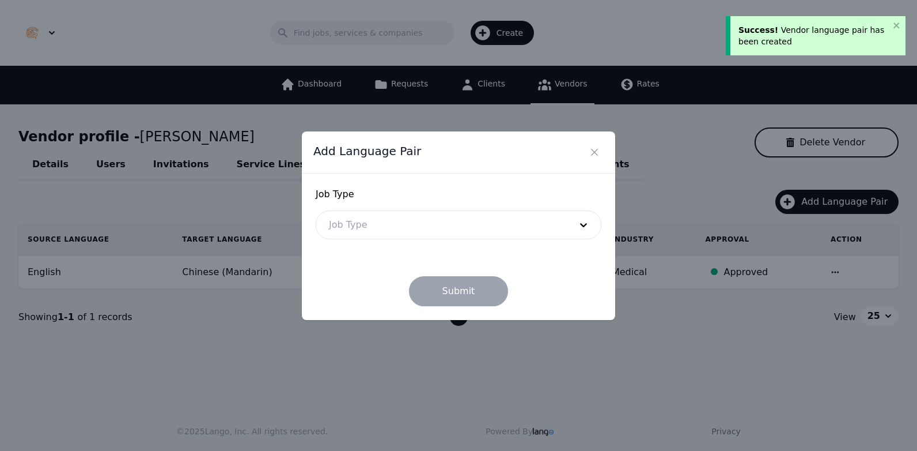
click at [505, 224] on div at bounding box center [441, 225] width 250 height 28
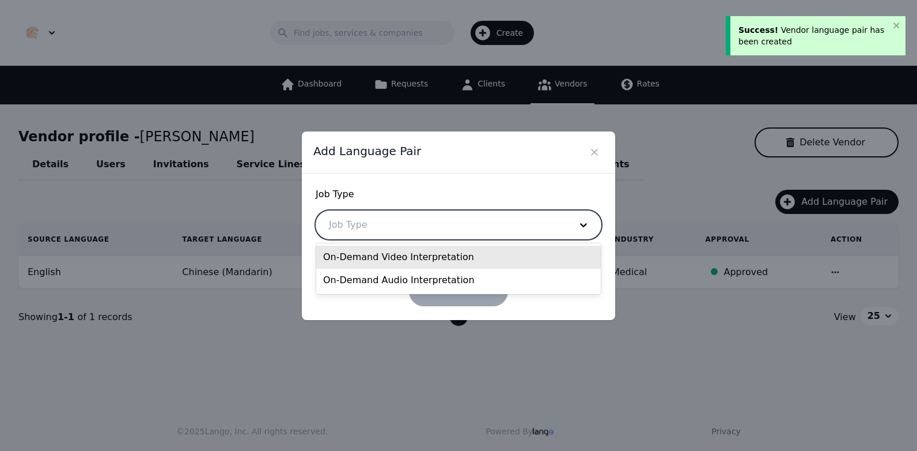
click at [415, 250] on div "On-Demand Video Interpretation" at bounding box center [458, 256] width 285 height 23
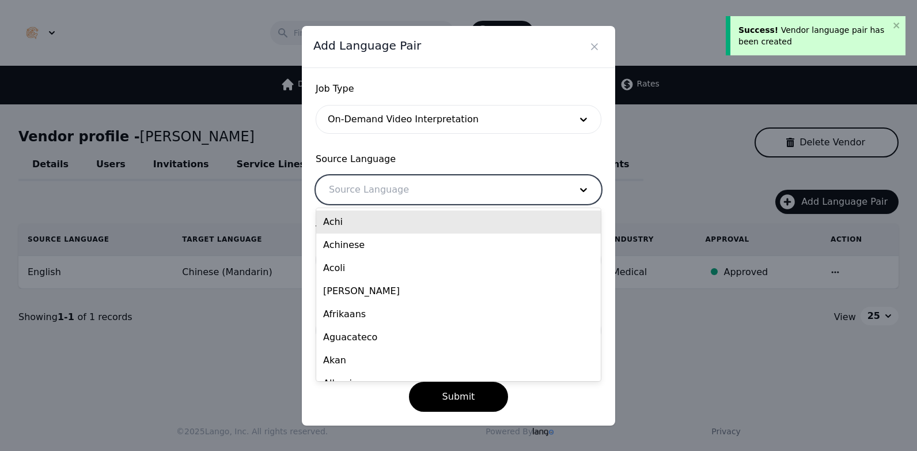
click at [380, 183] on div at bounding box center [441, 190] width 250 height 28
type input "en"
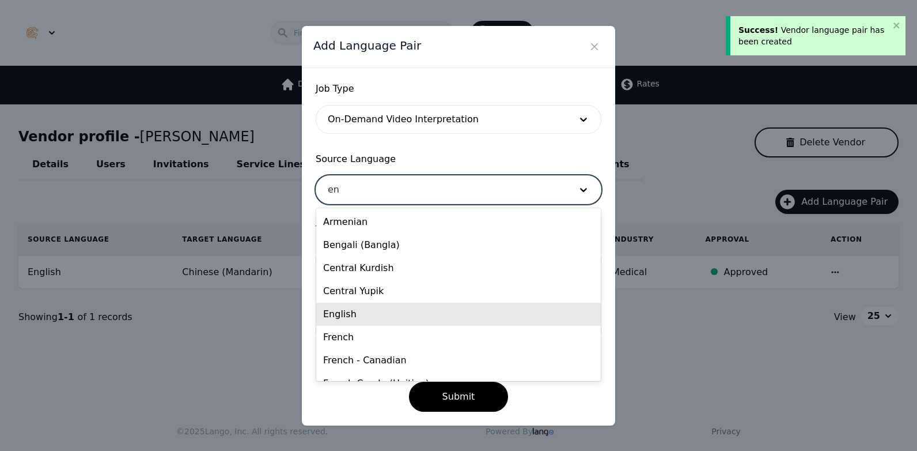
click at [364, 310] on div "English" at bounding box center [458, 313] width 285 height 23
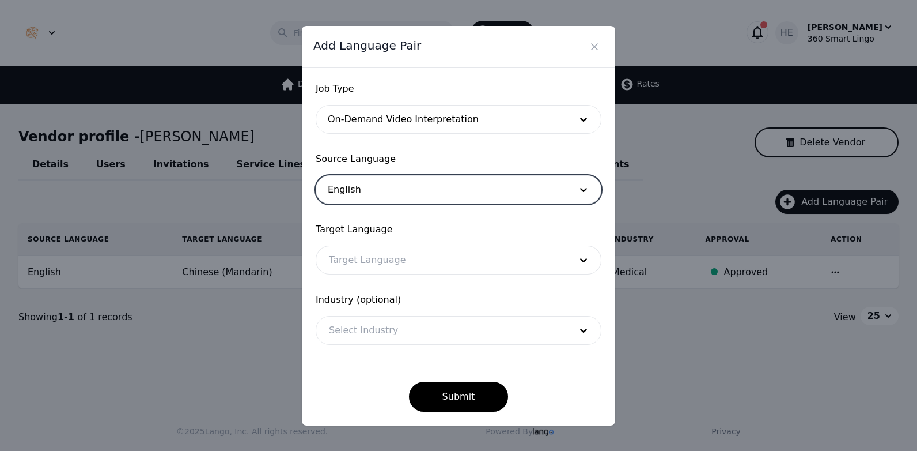
click at [382, 259] on div at bounding box center [441, 260] width 250 height 28
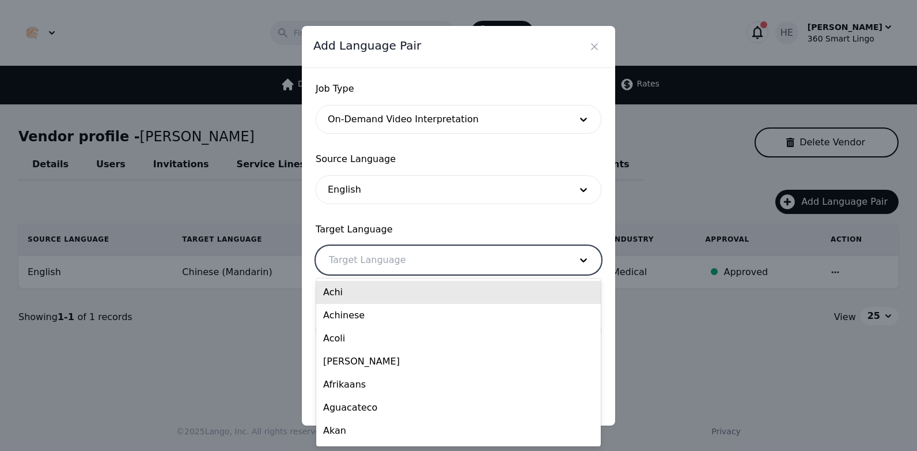
click at [382, 260] on div at bounding box center [441, 260] width 250 height 28
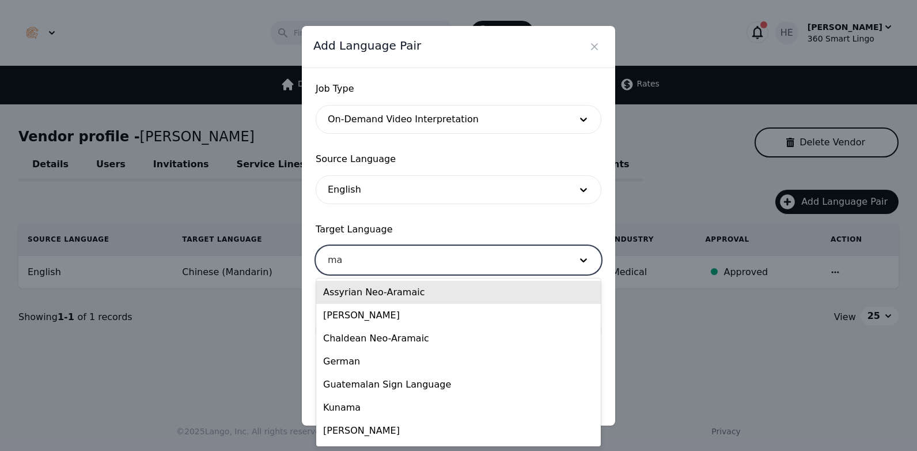
type input "man"
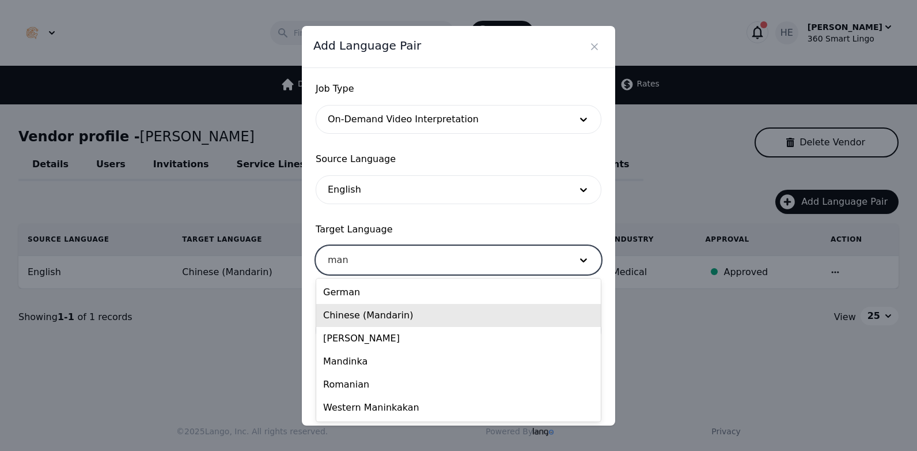
click at [377, 318] on div "Chinese (Mandarin)" at bounding box center [458, 315] width 285 height 23
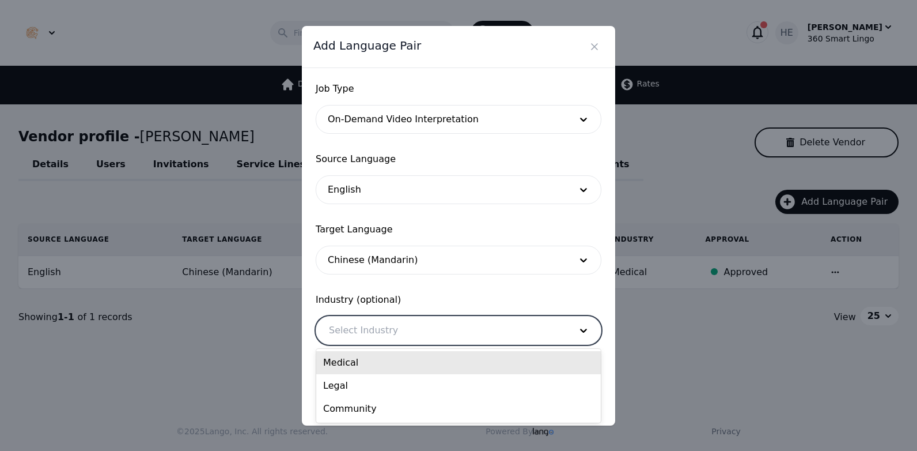
click at [399, 320] on div at bounding box center [441, 330] width 250 height 28
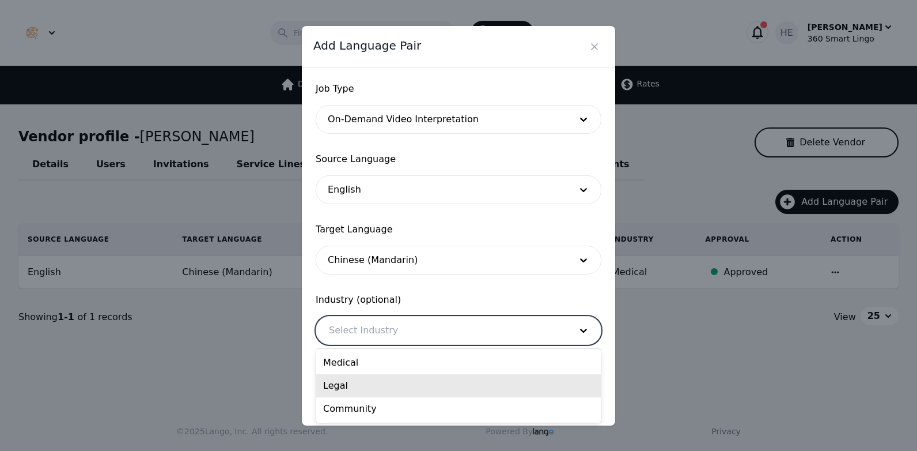
click at [368, 389] on div "Legal" at bounding box center [458, 385] width 285 height 23
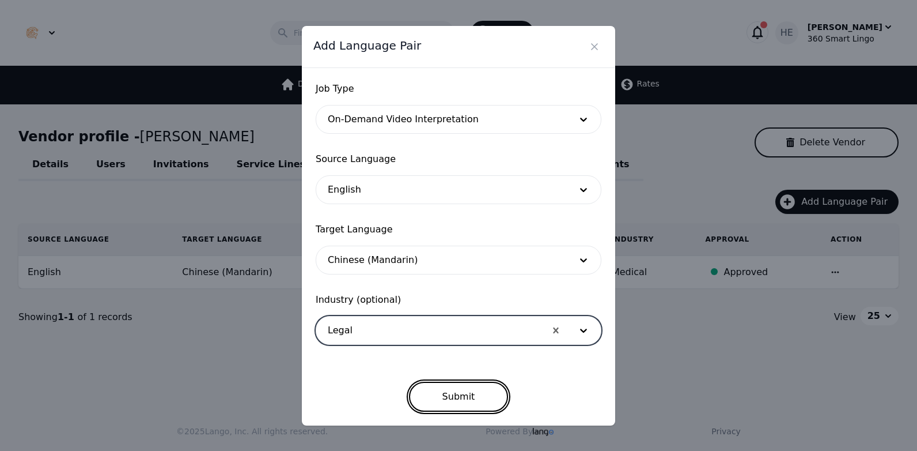
click at [456, 401] on button "Submit" at bounding box center [459, 396] width 100 height 30
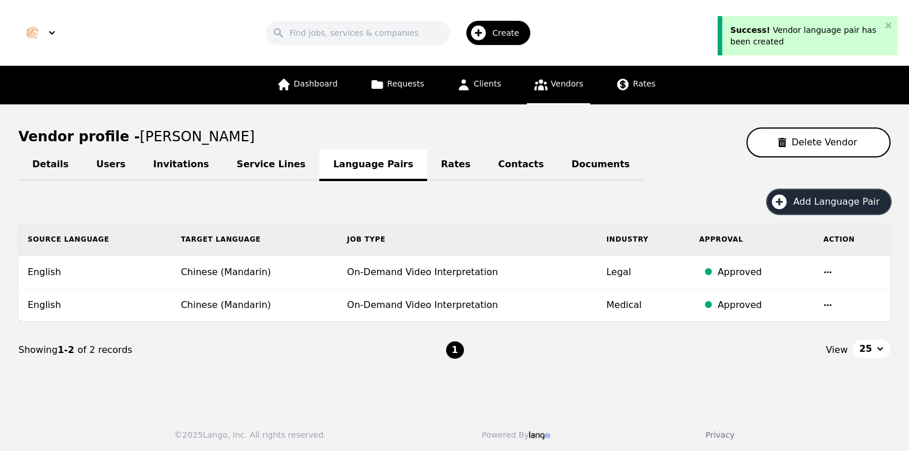
click at [839, 199] on span "Add Language Pair" at bounding box center [840, 202] width 94 height 14
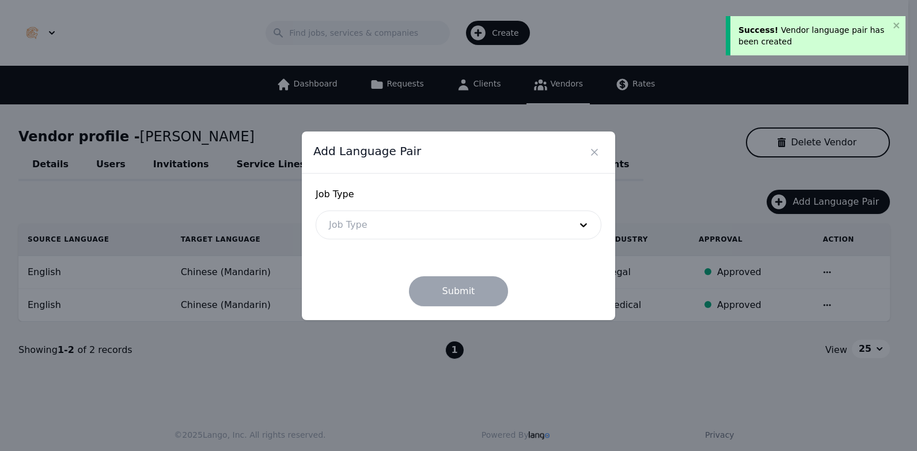
click at [502, 222] on div at bounding box center [441, 225] width 250 height 28
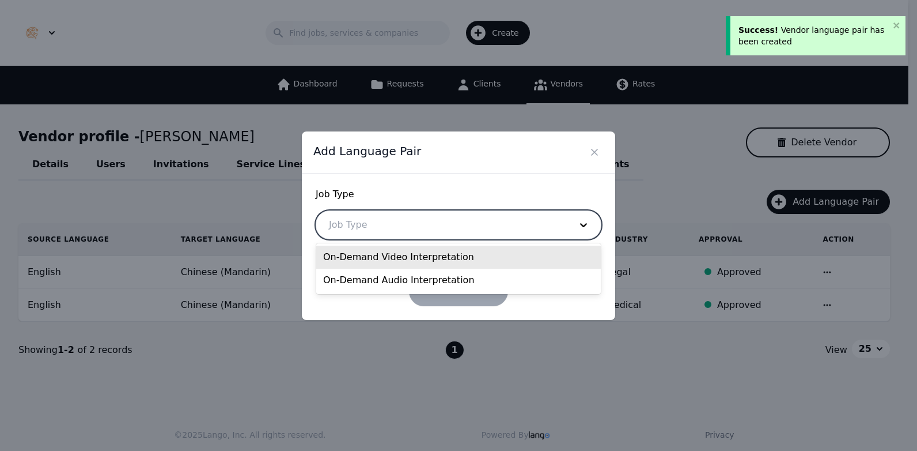
click at [405, 258] on div "On-Demand Video Interpretation" at bounding box center [458, 256] width 285 height 23
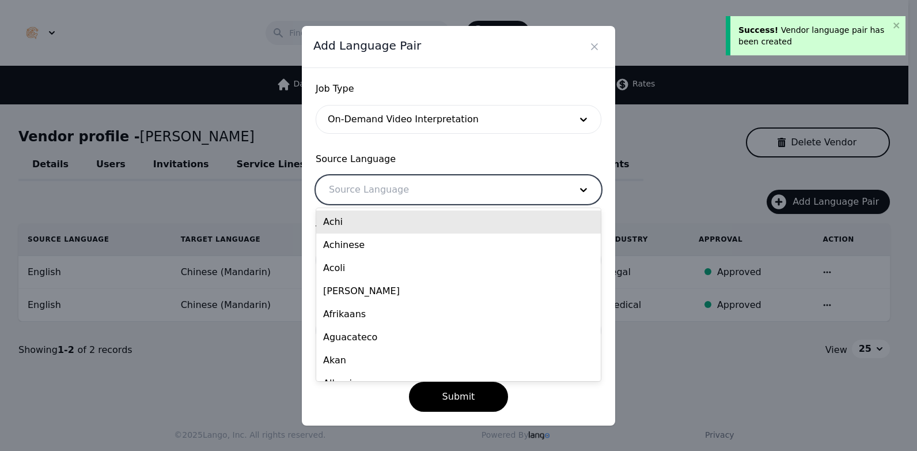
click at [388, 185] on div at bounding box center [441, 190] width 250 height 28
type input "en"
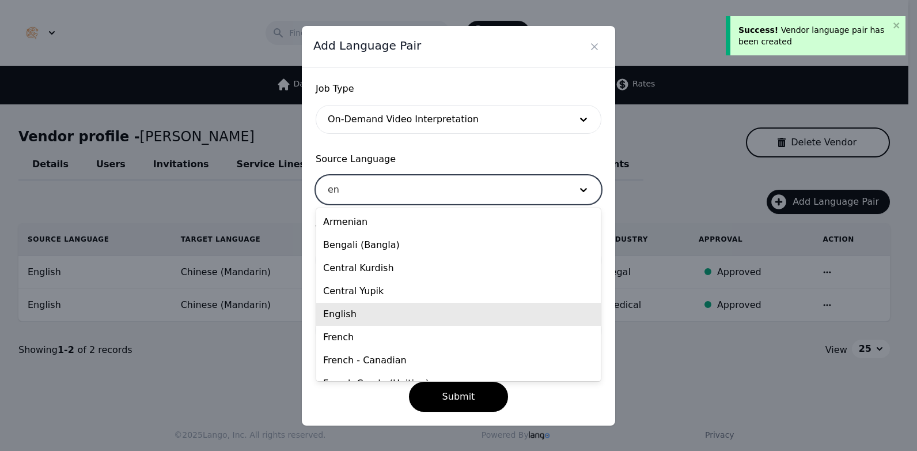
click at [366, 313] on div "English" at bounding box center [458, 313] width 285 height 23
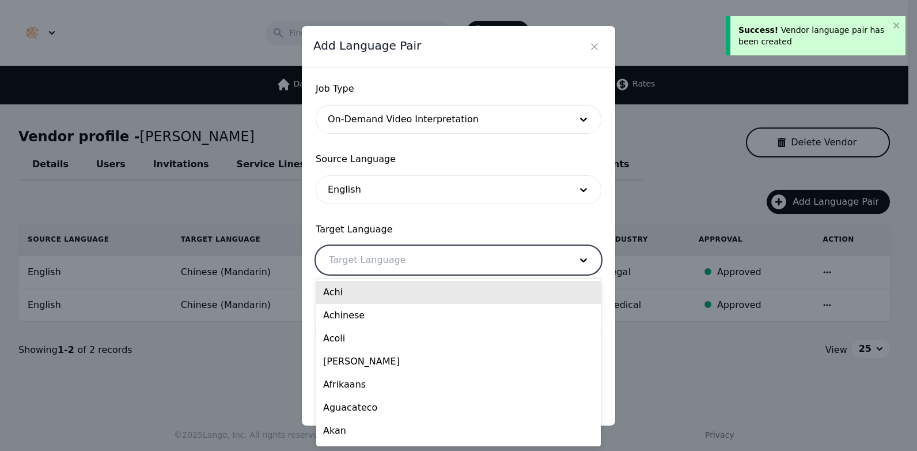
click at [384, 257] on div at bounding box center [441, 260] width 250 height 28
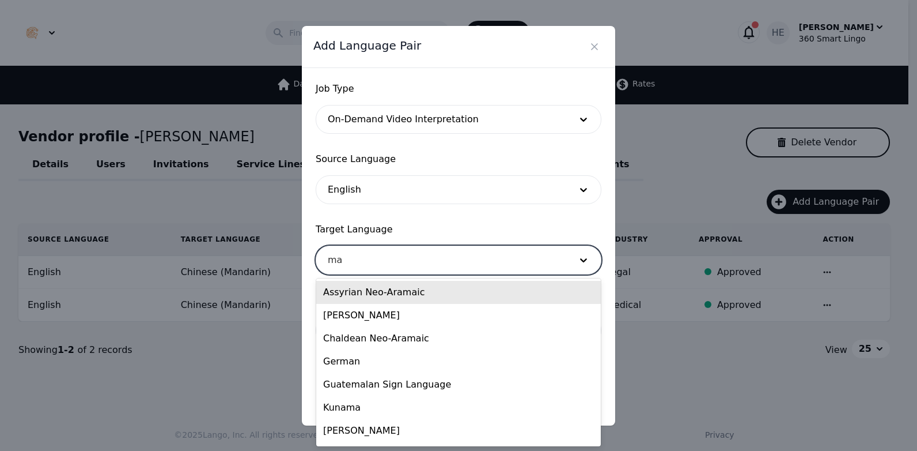
type input "man"
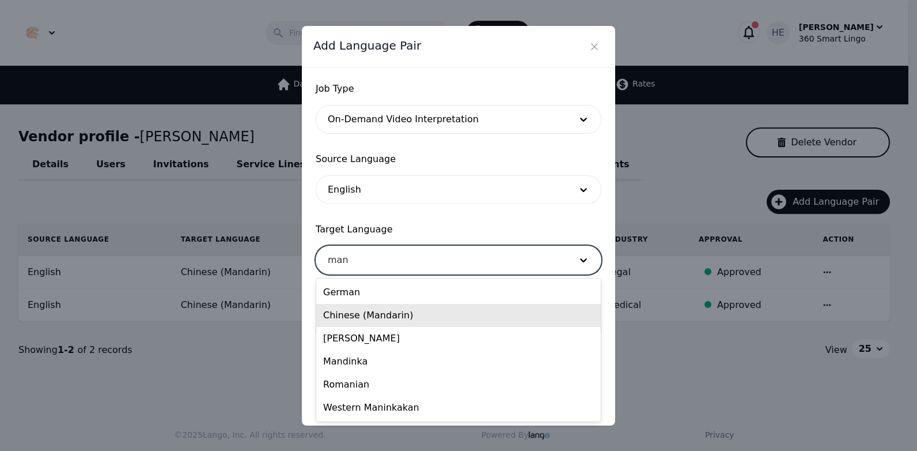
click at [377, 319] on div "Chinese (Mandarin)" at bounding box center [458, 315] width 285 height 23
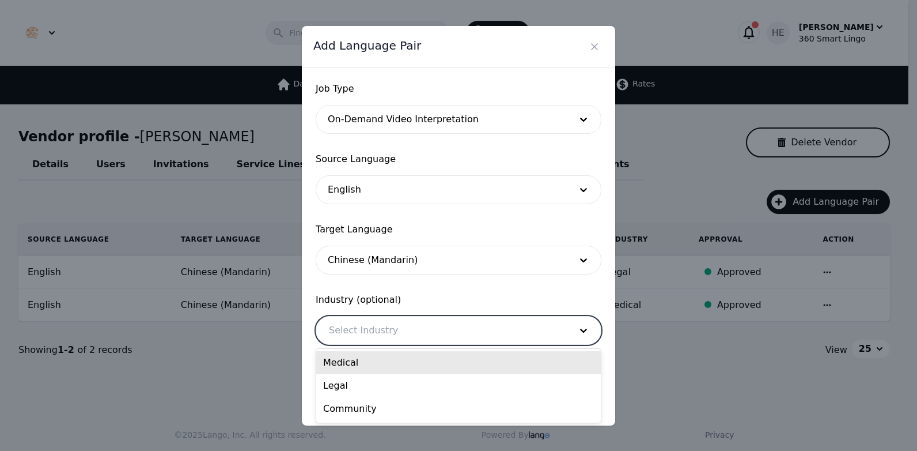
click at [380, 327] on div at bounding box center [441, 330] width 250 height 28
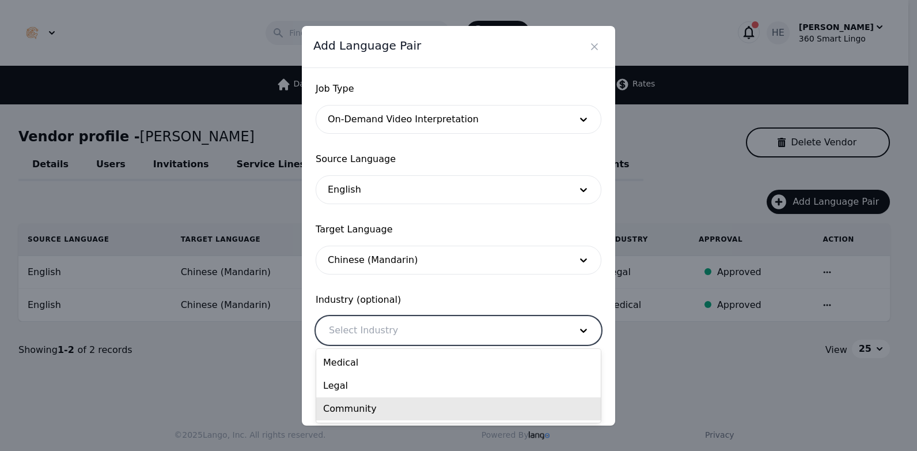
click at [362, 412] on div "Community" at bounding box center [458, 408] width 285 height 23
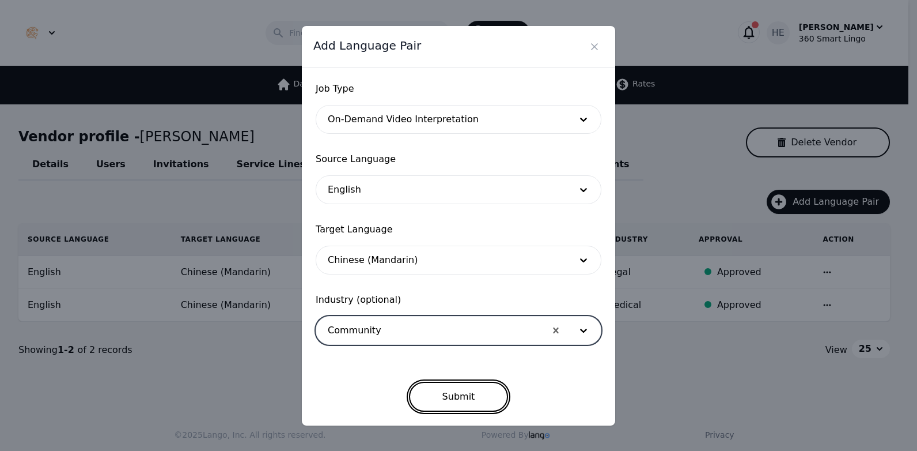
click at [457, 396] on button "Submit" at bounding box center [459, 396] width 100 height 30
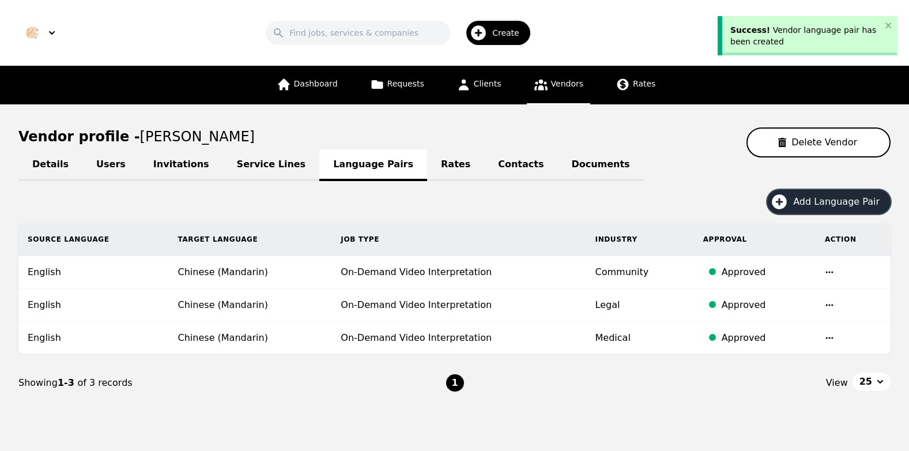
click at [818, 207] on span "Add Language Pair" at bounding box center [840, 202] width 94 height 14
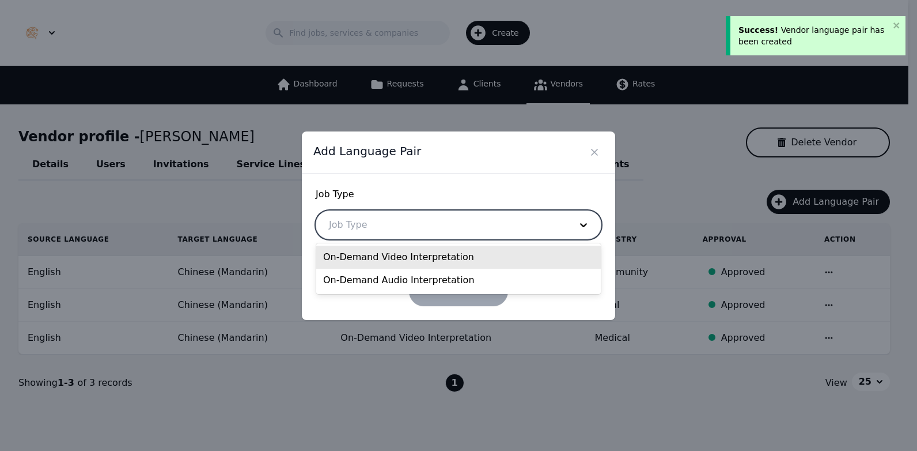
click at [514, 225] on div at bounding box center [441, 225] width 250 height 28
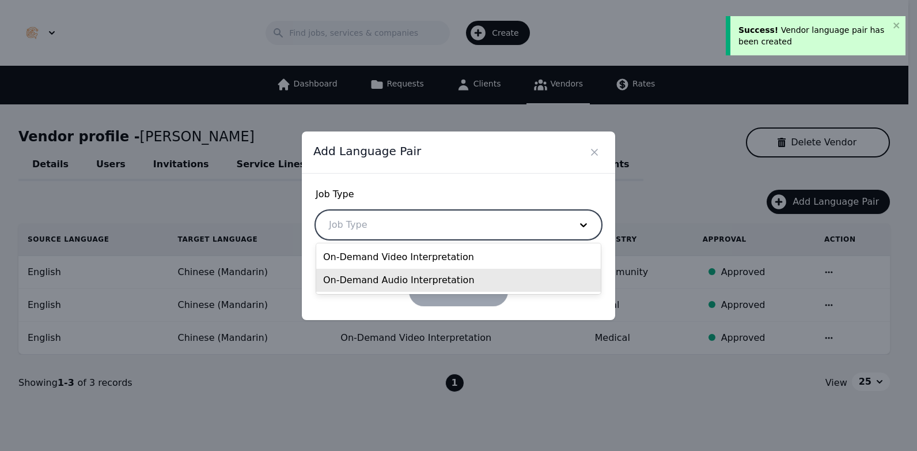
click at [389, 282] on div "On-Demand Audio Interpretation" at bounding box center [458, 279] width 285 height 23
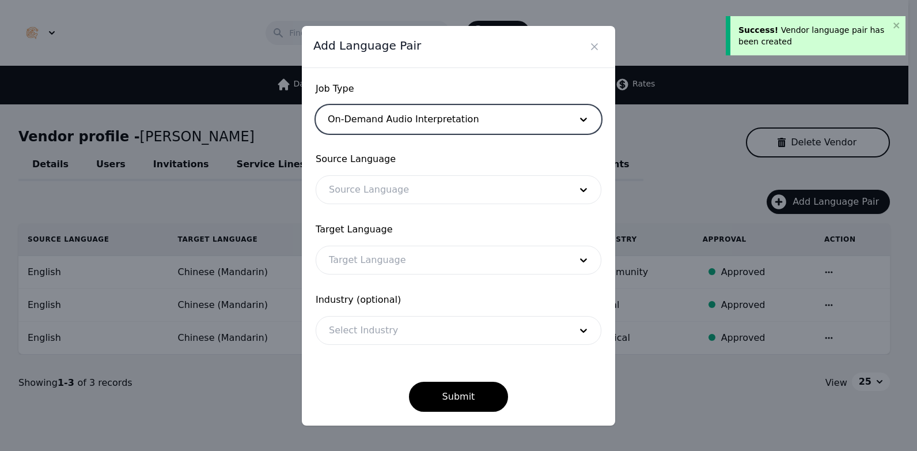
click at [402, 195] on div at bounding box center [441, 190] width 250 height 28
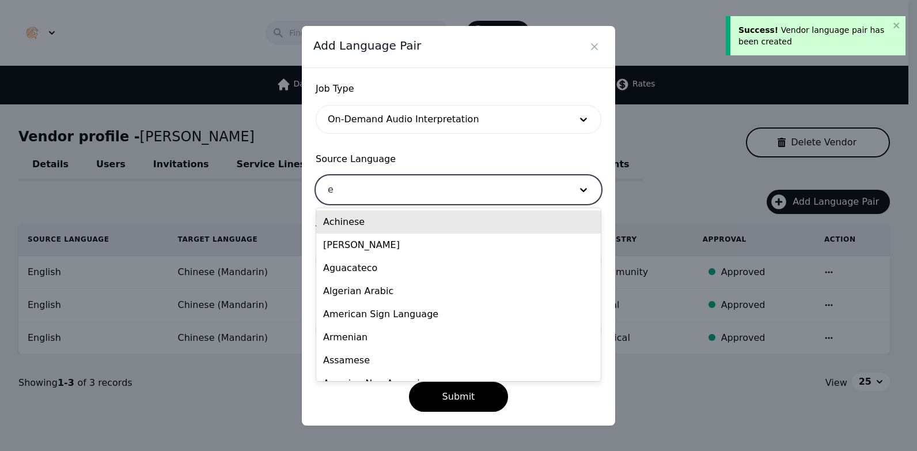
type input "en"
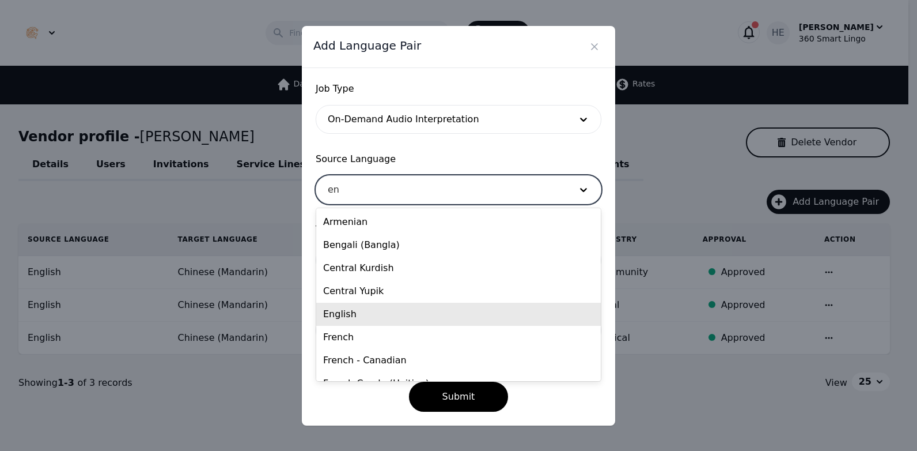
click at [369, 315] on div "English" at bounding box center [458, 313] width 285 height 23
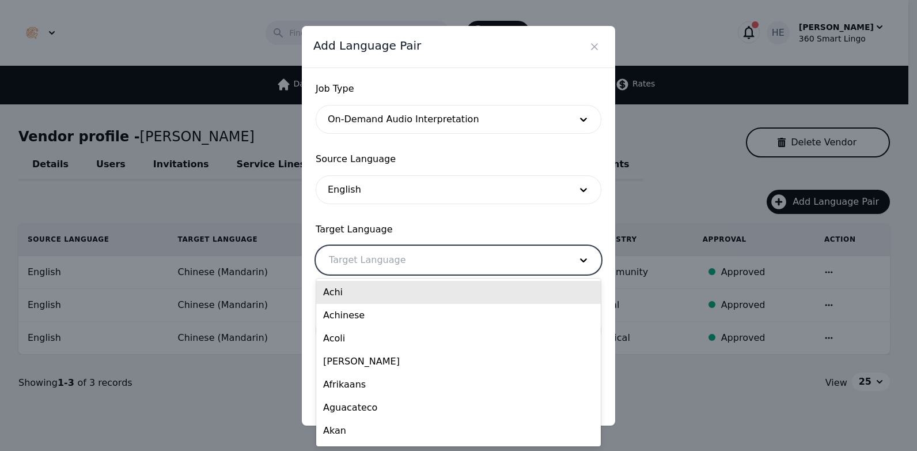
click at [390, 265] on div at bounding box center [441, 260] width 250 height 28
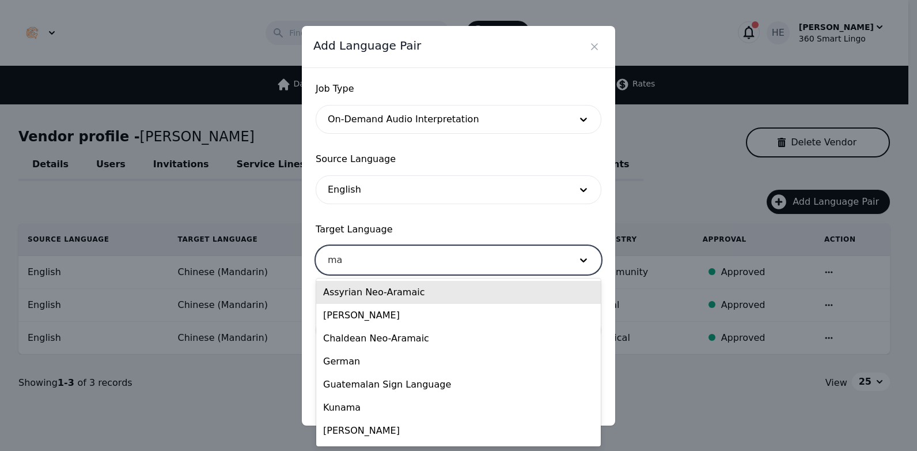
type input "man"
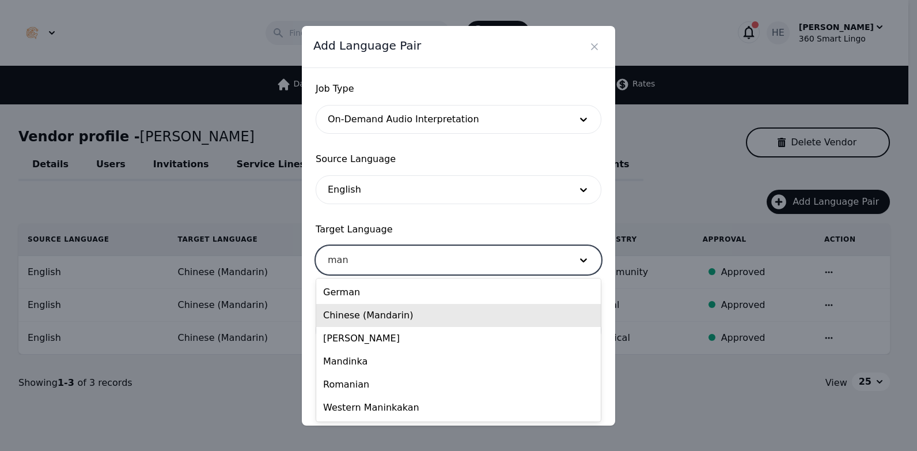
click at [384, 321] on div "Chinese (Mandarin)" at bounding box center [458, 315] width 285 height 23
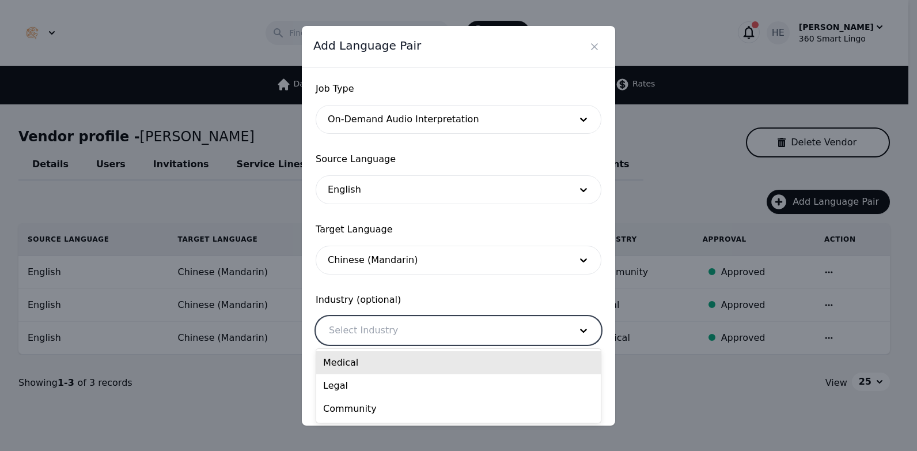
click at [380, 335] on div at bounding box center [441, 330] width 250 height 28
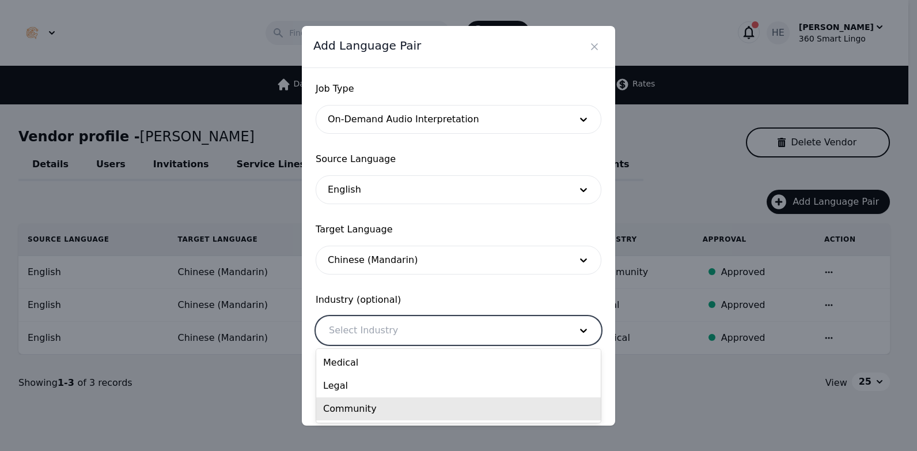
click at [370, 410] on div "Community" at bounding box center [458, 408] width 285 height 23
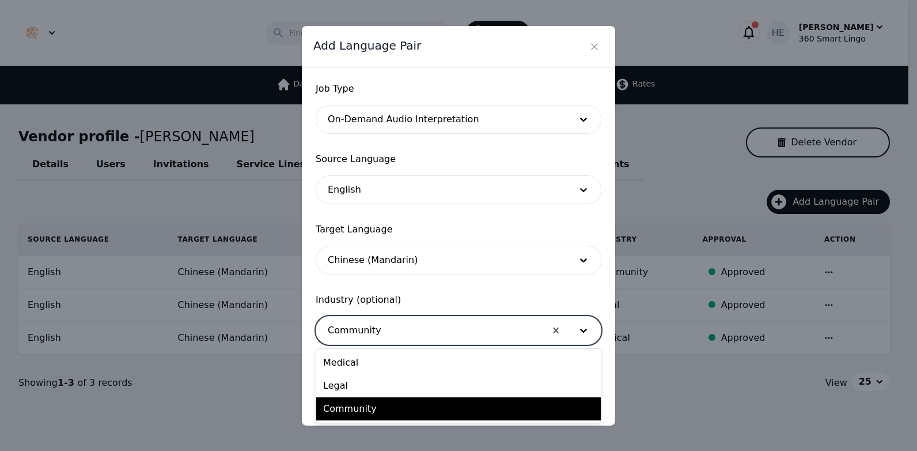
click at [399, 332] on div at bounding box center [430, 330] width 229 height 28
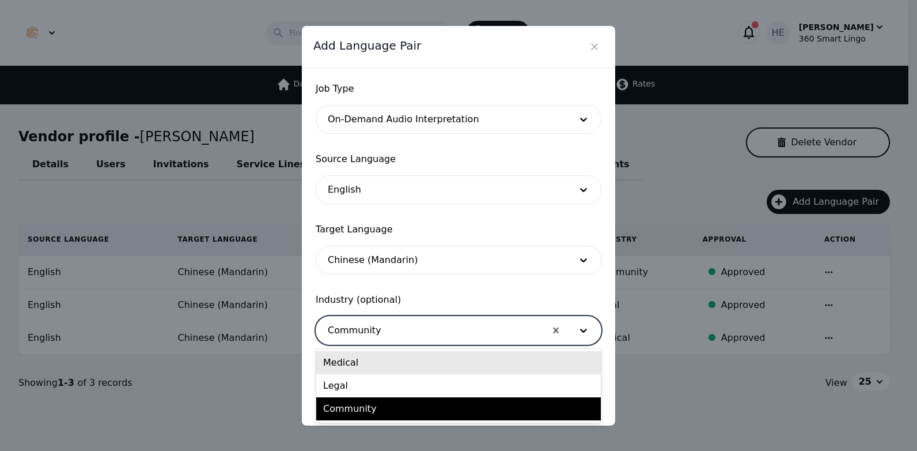
click at [392, 368] on div "Medical" at bounding box center [458, 362] width 285 height 23
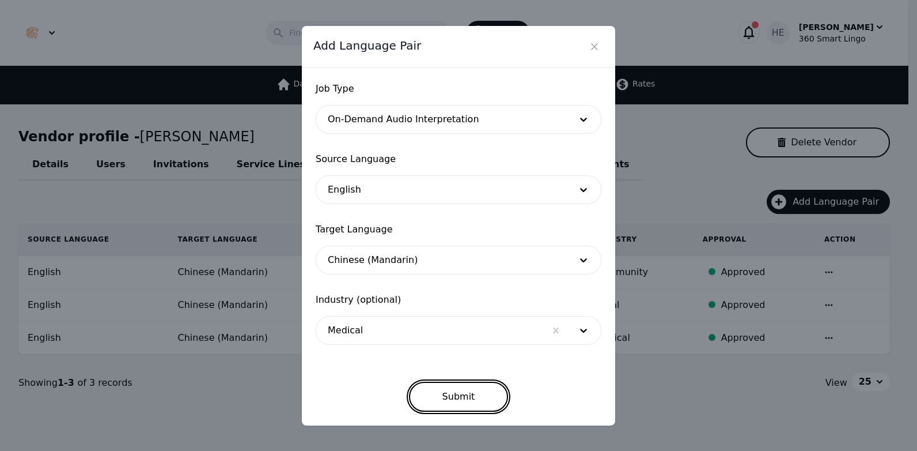
click at [461, 395] on button "Submit" at bounding box center [459, 396] width 100 height 30
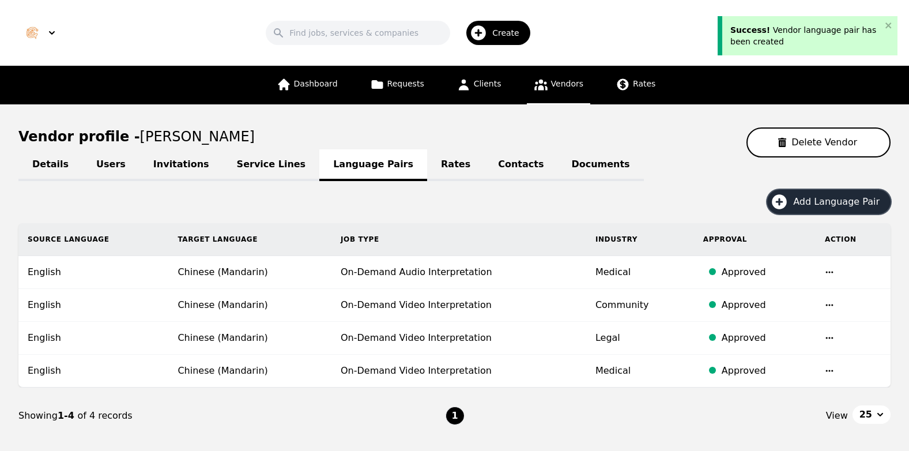
click at [846, 199] on span "Add Language Pair" at bounding box center [840, 202] width 94 height 14
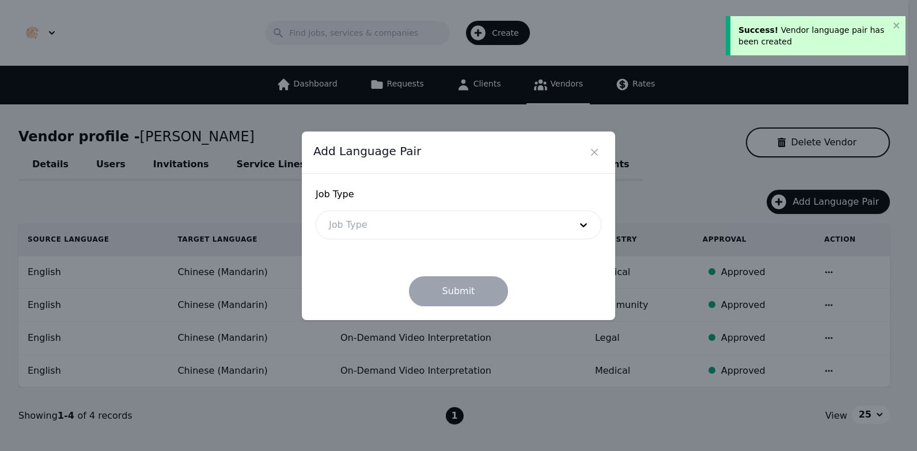
click at [522, 226] on div at bounding box center [441, 225] width 250 height 28
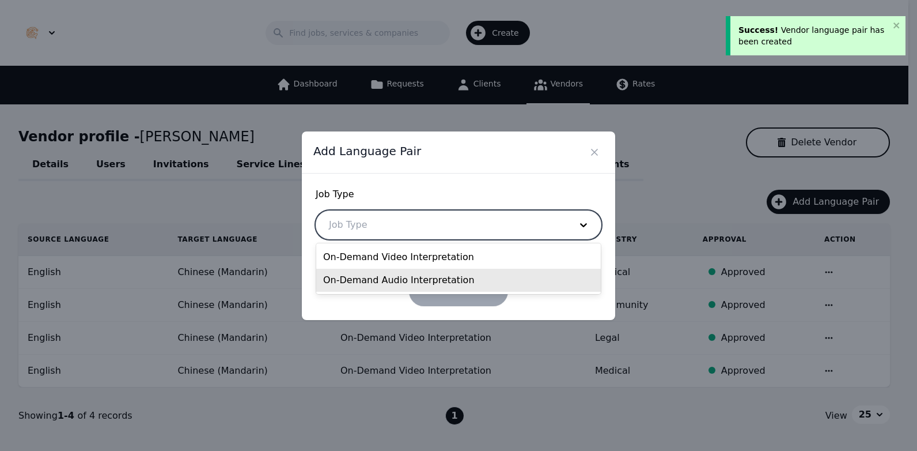
click at [434, 273] on div "On-Demand Audio Interpretation" at bounding box center [458, 279] width 285 height 23
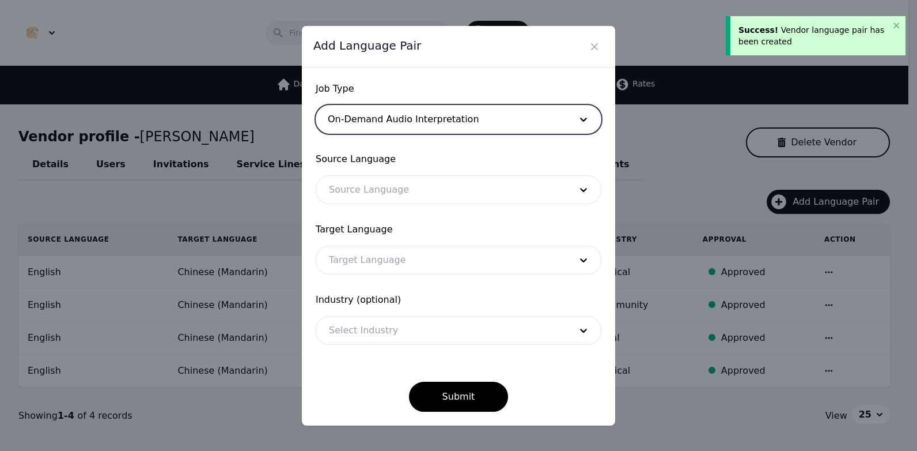
click at [422, 189] on div at bounding box center [441, 190] width 250 height 28
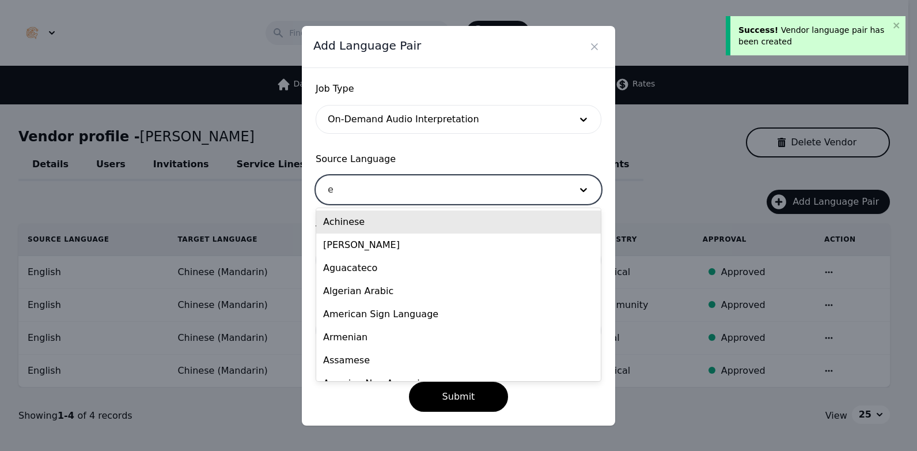
type input "en"
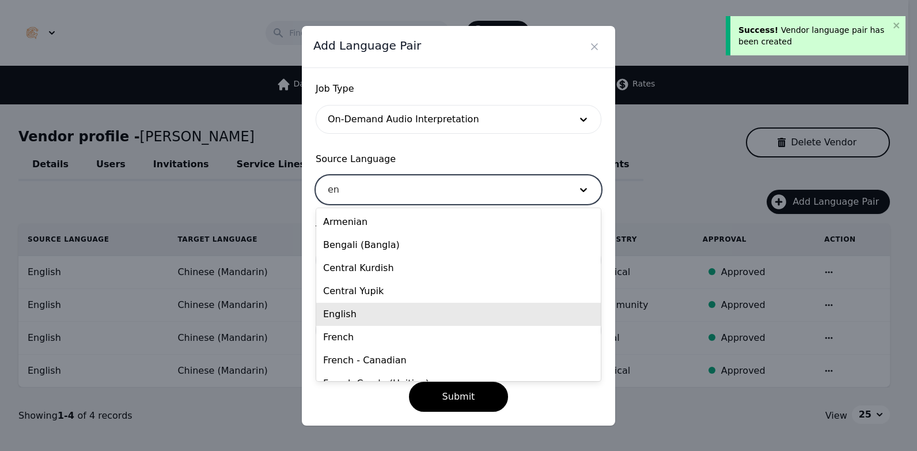
click at [383, 324] on div "English" at bounding box center [458, 313] width 285 height 23
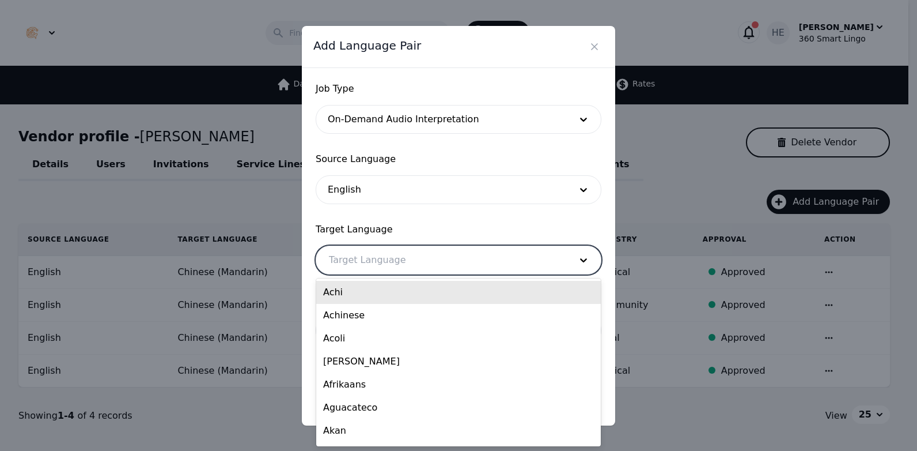
click at [390, 264] on div at bounding box center [441, 260] width 250 height 28
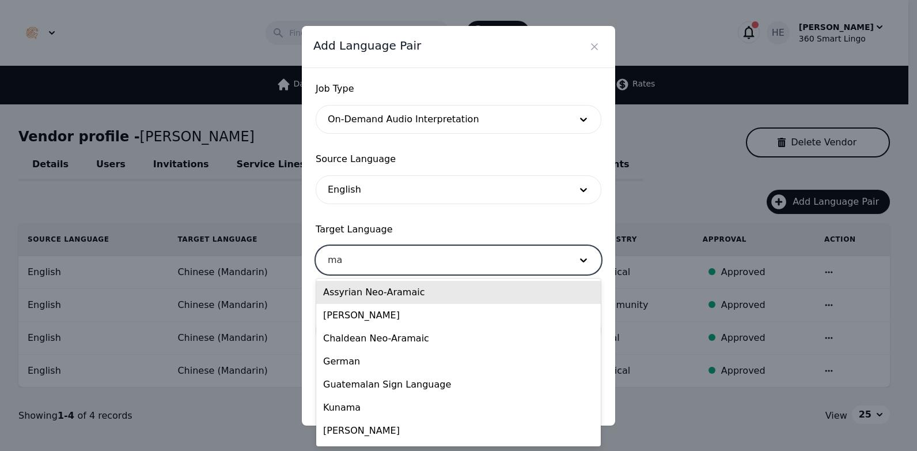
type input "man"
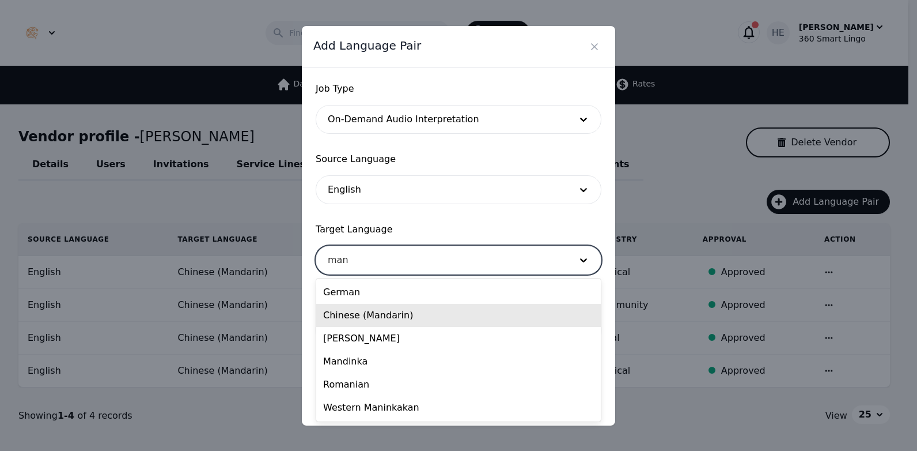
click at [387, 316] on div "Chinese (Mandarin)" at bounding box center [458, 315] width 285 height 23
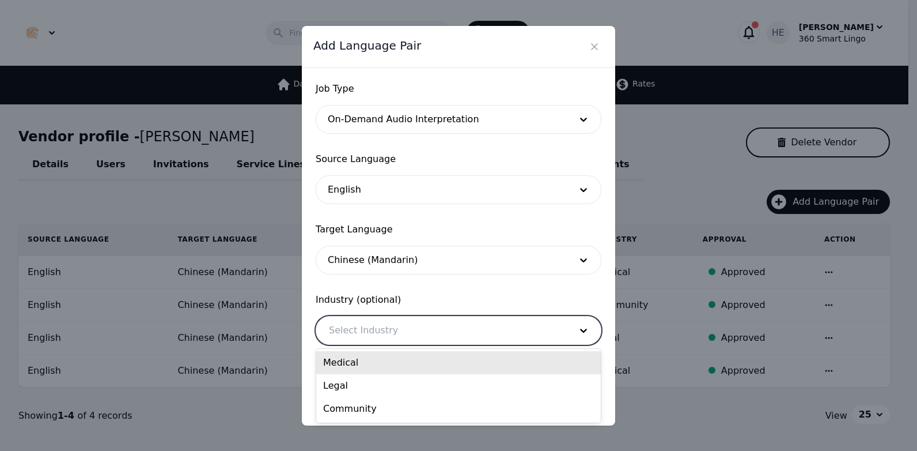
click at [385, 336] on div at bounding box center [441, 330] width 250 height 28
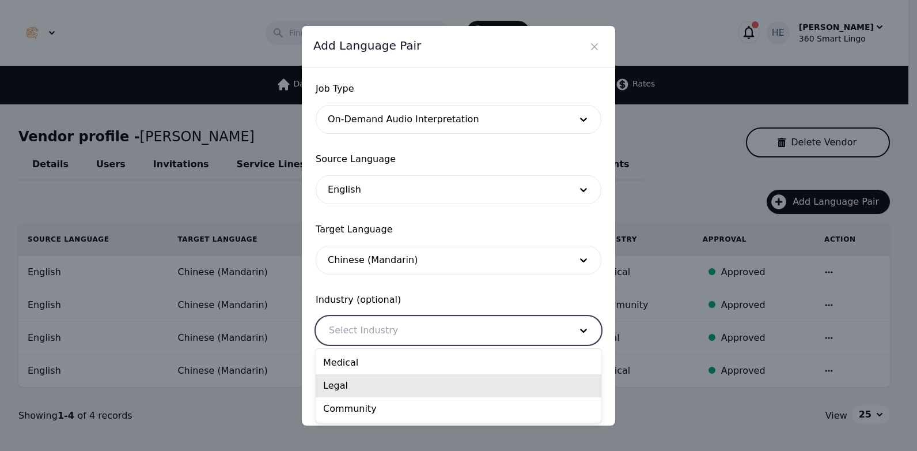
click at [377, 390] on div "Legal" at bounding box center [458, 385] width 285 height 23
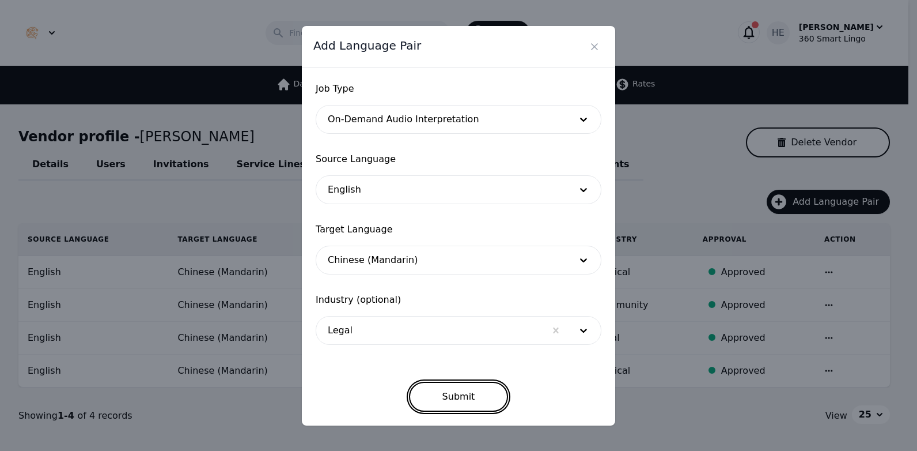
click at [460, 404] on button "Submit" at bounding box center [459, 396] width 100 height 30
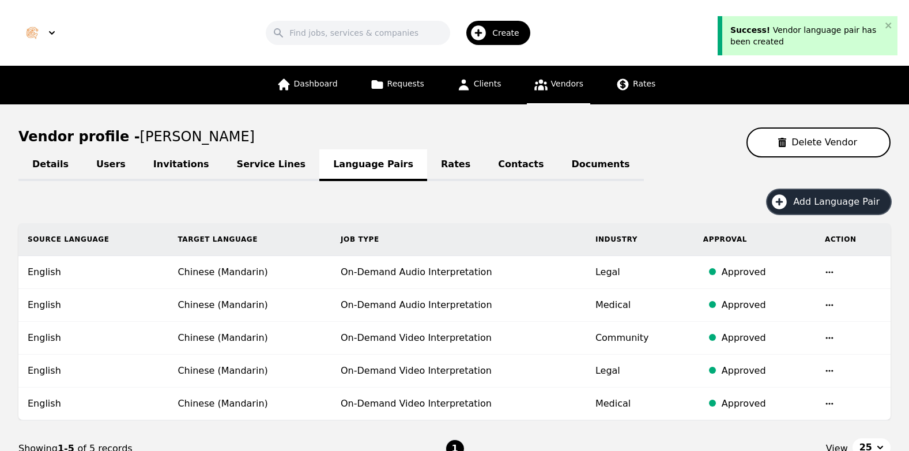
click at [824, 201] on span "Add Language Pair" at bounding box center [840, 202] width 94 height 14
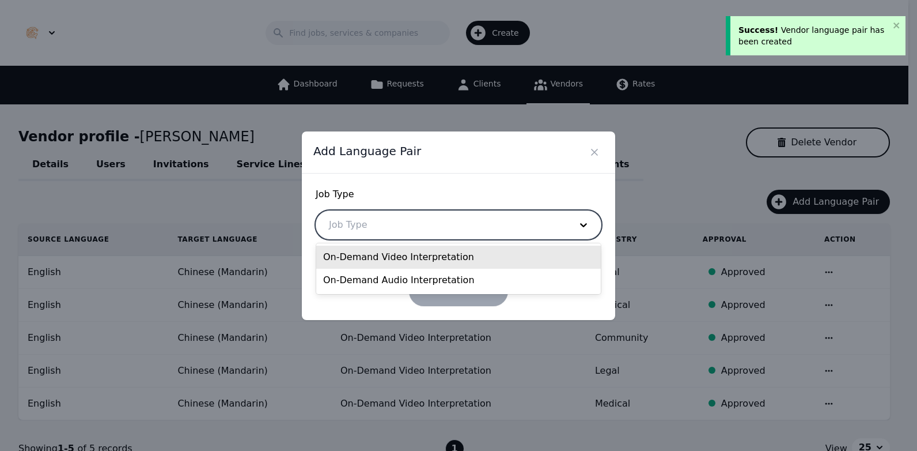
click at [486, 224] on div at bounding box center [441, 225] width 250 height 28
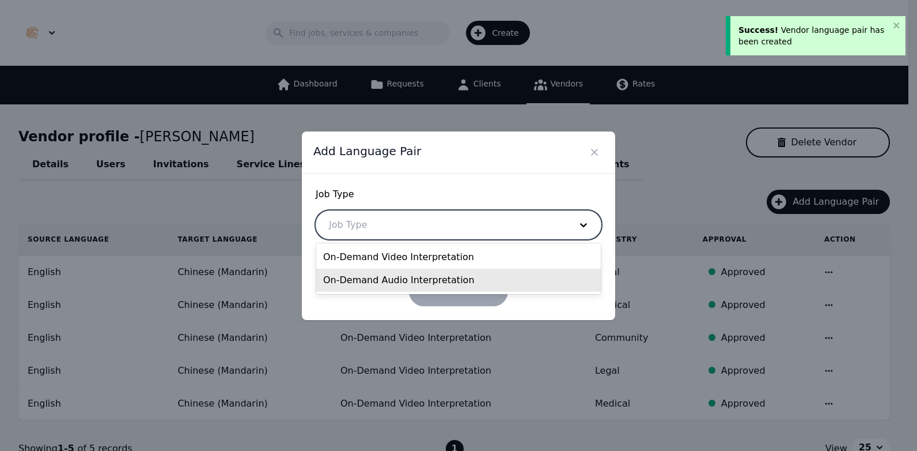
click at [402, 279] on div "On-Demand Audio Interpretation" at bounding box center [458, 279] width 285 height 23
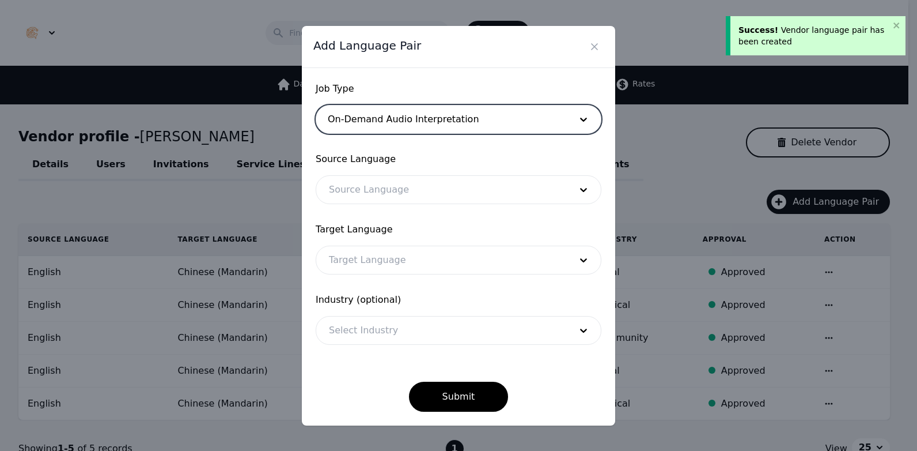
click at [399, 189] on div at bounding box center [441, 190] width 250 height 28
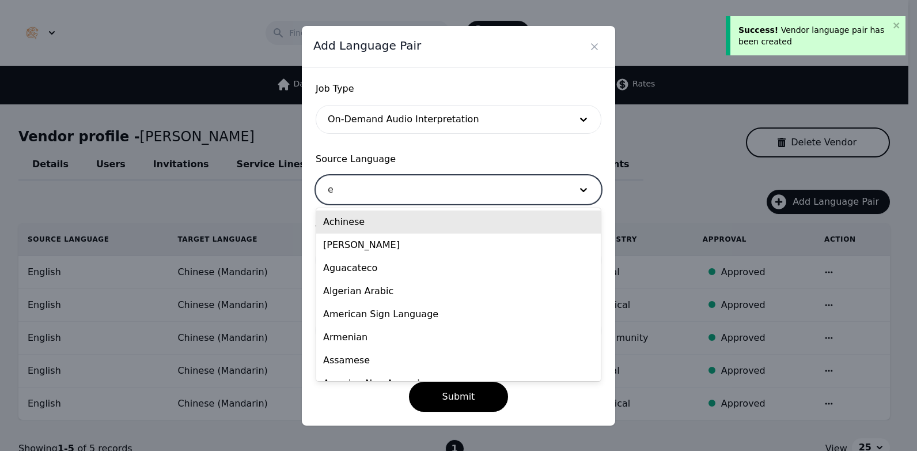
type input "en"
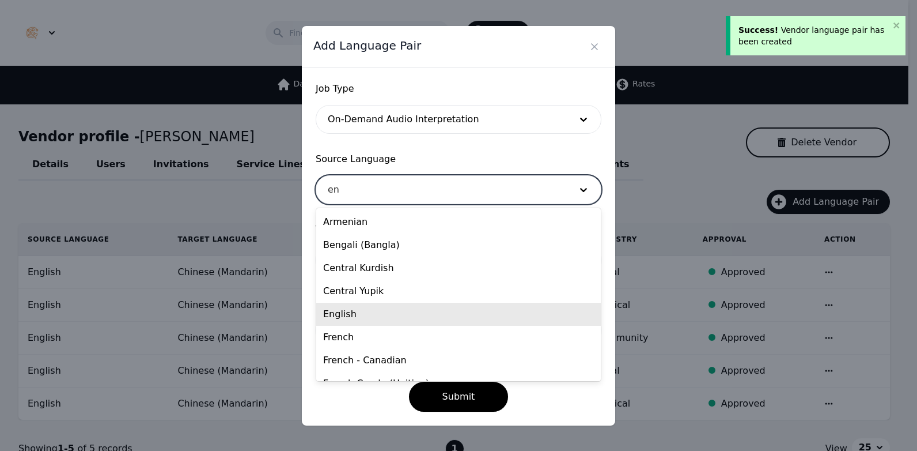
click at [366, 311] on div "English" at bounding box center [458, 313] width 285 height 23
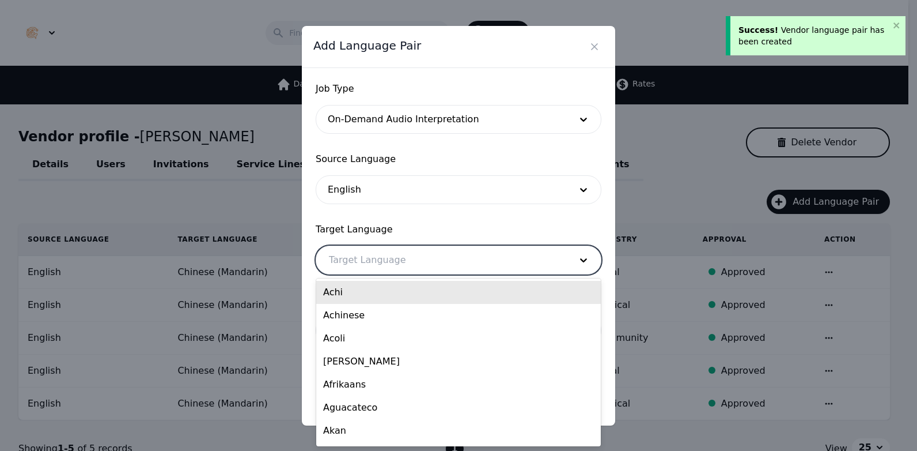
click at [384, 259] on div at bounding box center [441, 260] width 250 height 28
type input "n"
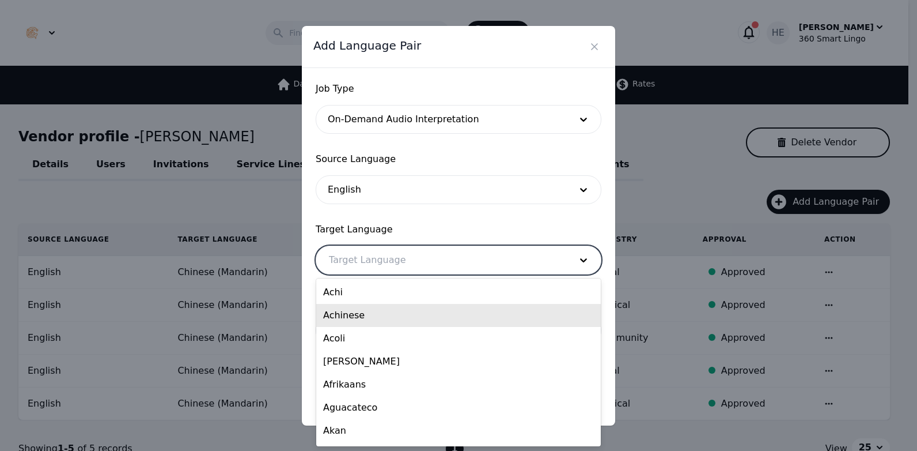
type input ","
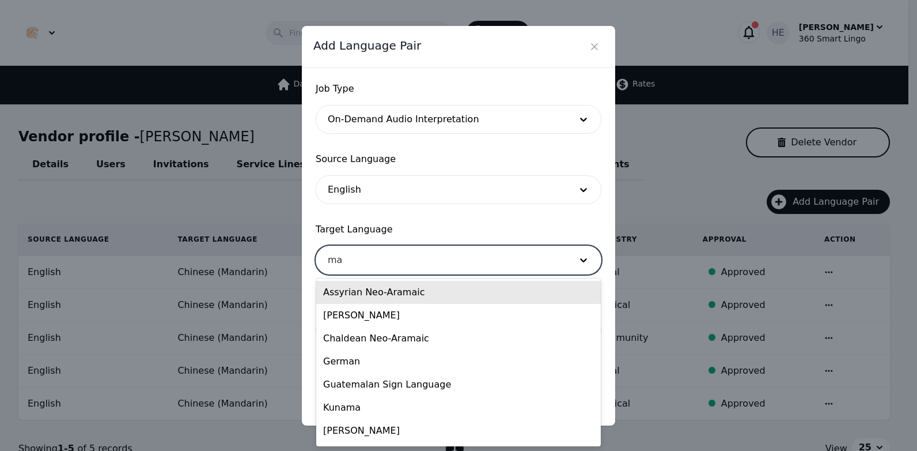
type input "man"
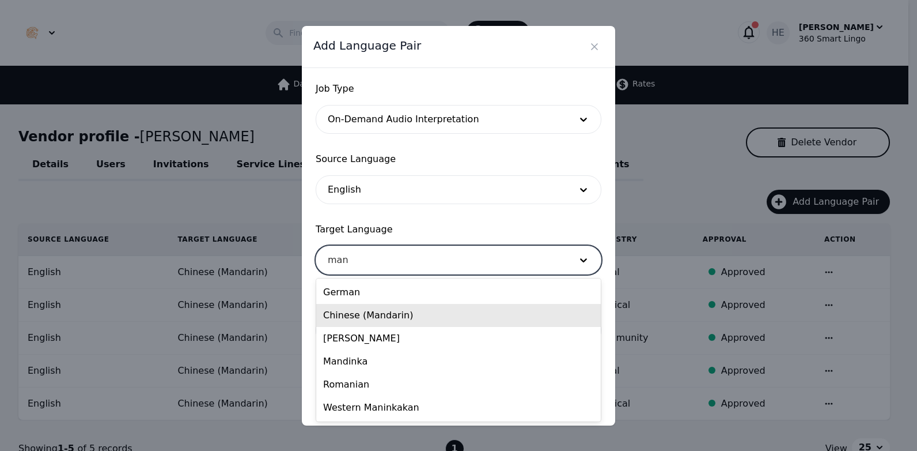
click at [398, 321] on div "Chinese (Mandarin)" at bounding box center [458, 315] width 285 height 23
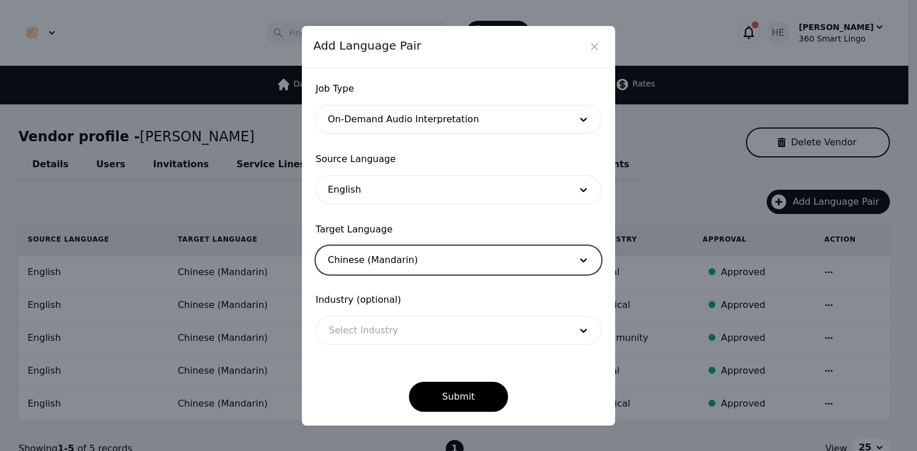
click at [385, 334] on div at bounding box center [441, 330] width 250 height 28
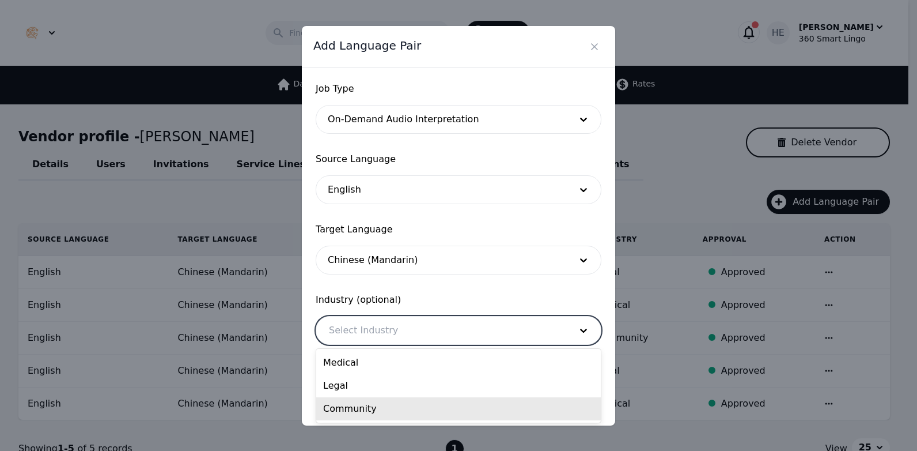
click at [363, 405] on div "Community" at bounding box center [458, 408] width 285 height 23
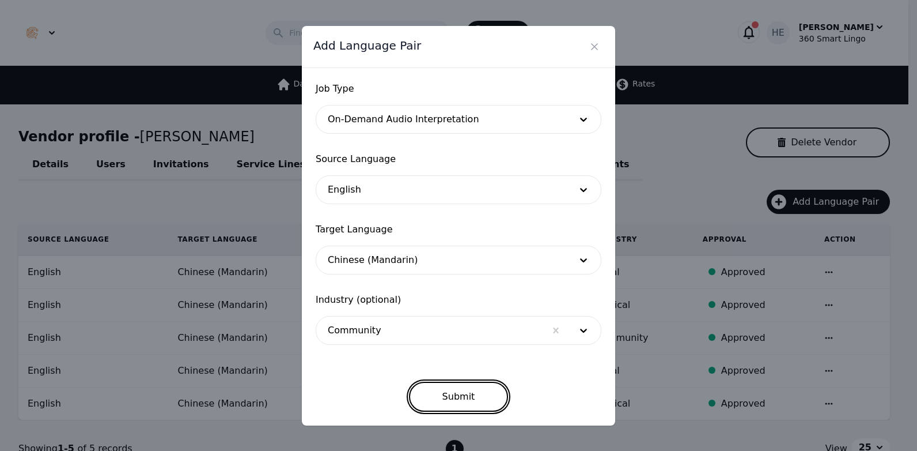
click at [475, 391] on button "Submit" at bounding box center [459, 396] width 100 height 30
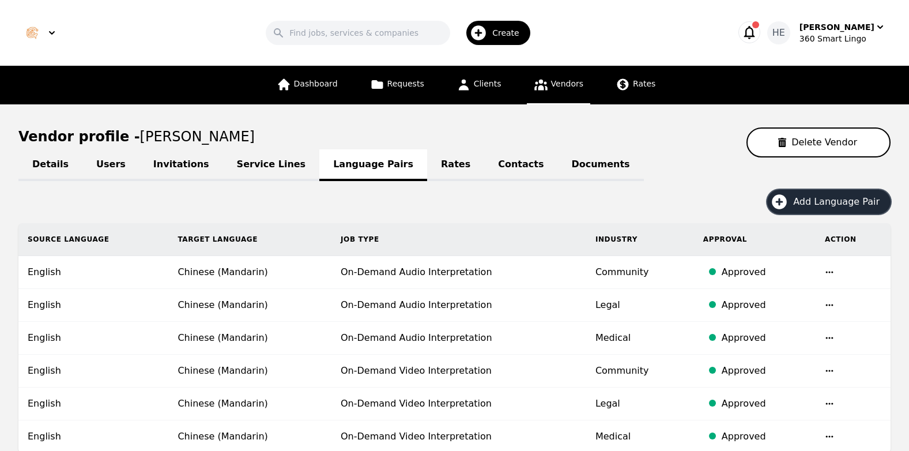
click at [509, 32] on span "Create" at bounding box center [509, 33] width 35 height 12
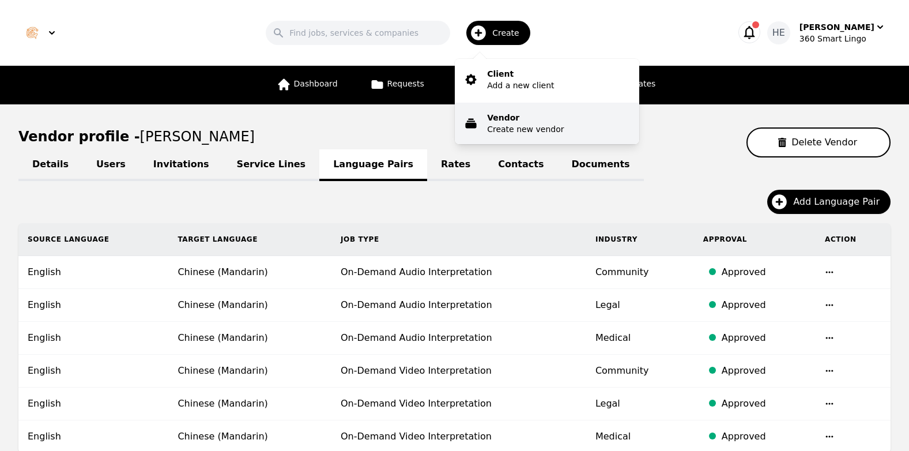
click at [523, 120] on p "Vendor" at bounding box center [525, 118] width 77 height 12
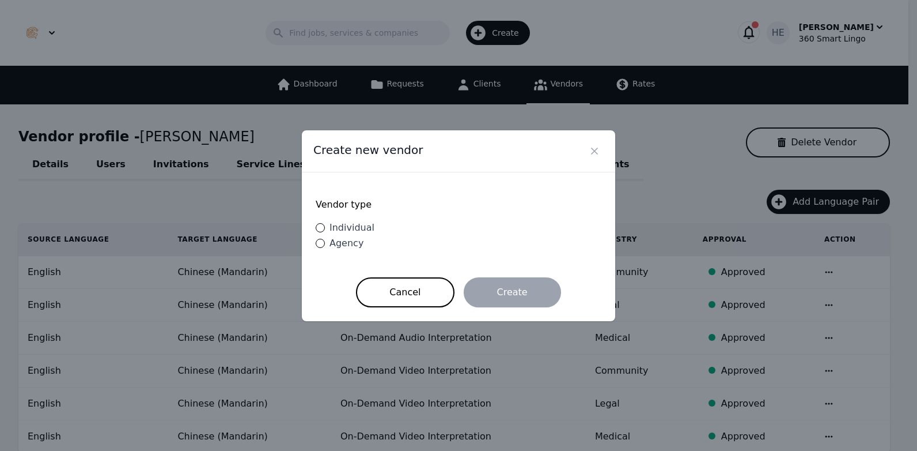
click at [353, 225] on span "Individual" at bounding box center [352, 227] width 45 height 11
click at [325, 225] on input "Individual" at bounding box center [320, 227] width 9 height 9
radio input "true"
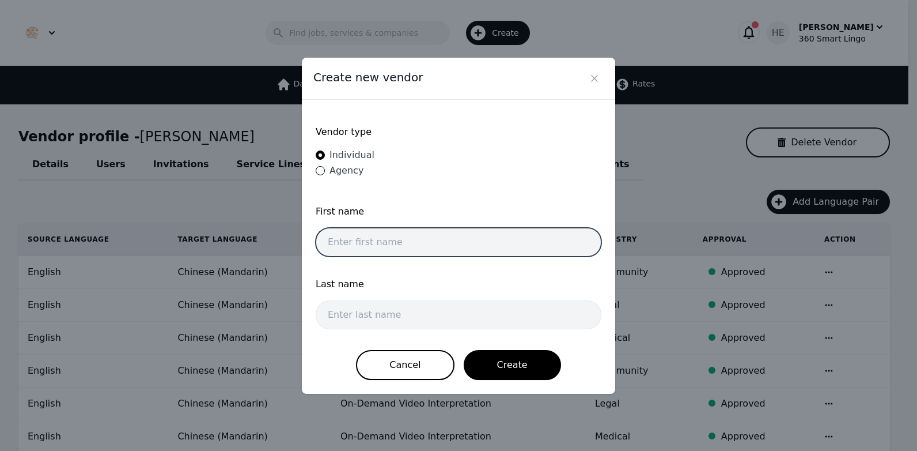
click at [357, 237] on input "text" at bounding box center [459, 242] width 286 height 29
paste input "Reem Elwaheshy"
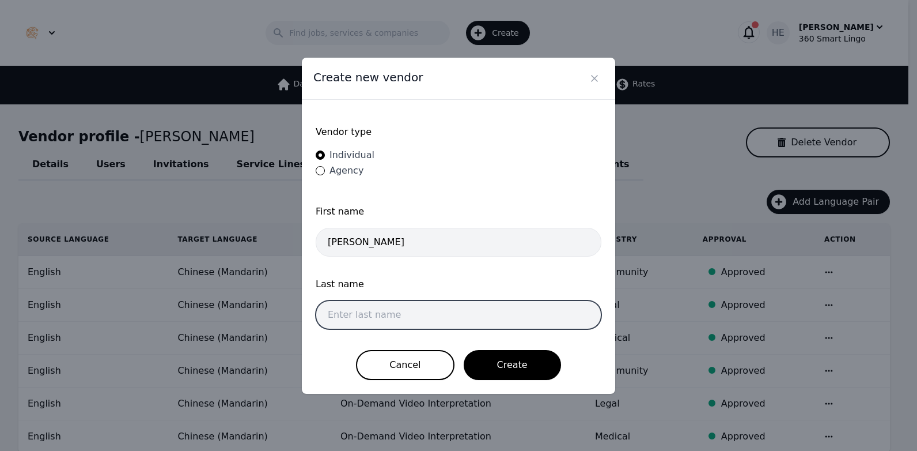
click at [398, 320] on input "text" at bounding box center [459, 314] width 286 height 29
click at [516, 312] on input "text" at bounding box center [459, 314] width 286 height 29
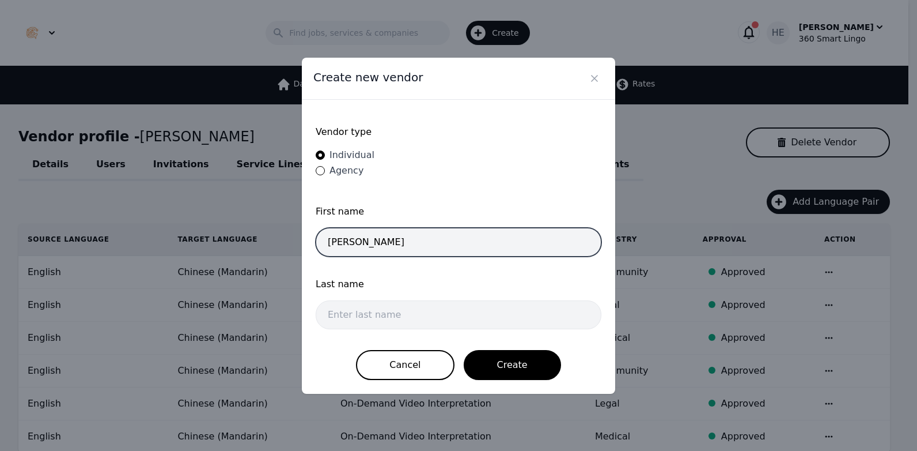
click at [542, 245] on input "Reem Elwaheshy" at bounding box center [459, 242] width 286 height 29
drag, startPoint x: 396, startPoint y: 241, endPoint x: 361, endPoint y: 244, distance: 34.6
click at [352, 239] on input "Reem Elwaheshy" at bounding box center [459, 242] width 286 height 29
type input "Reem"
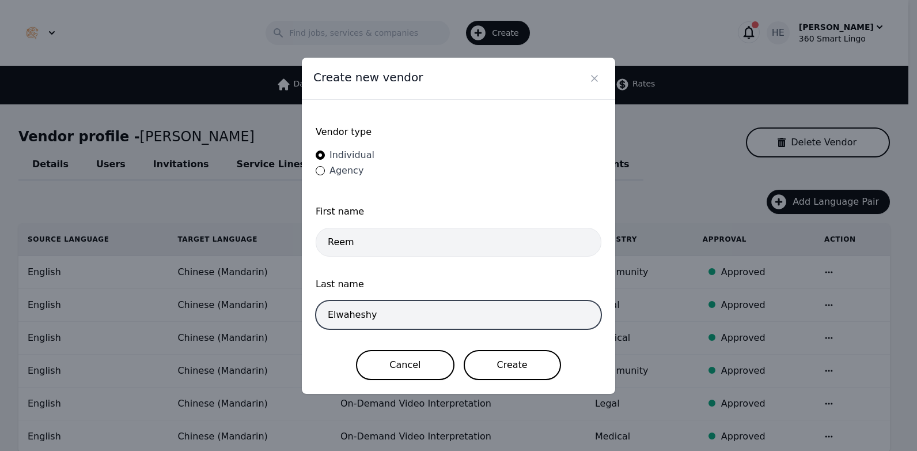
type input "Elwaheshy"
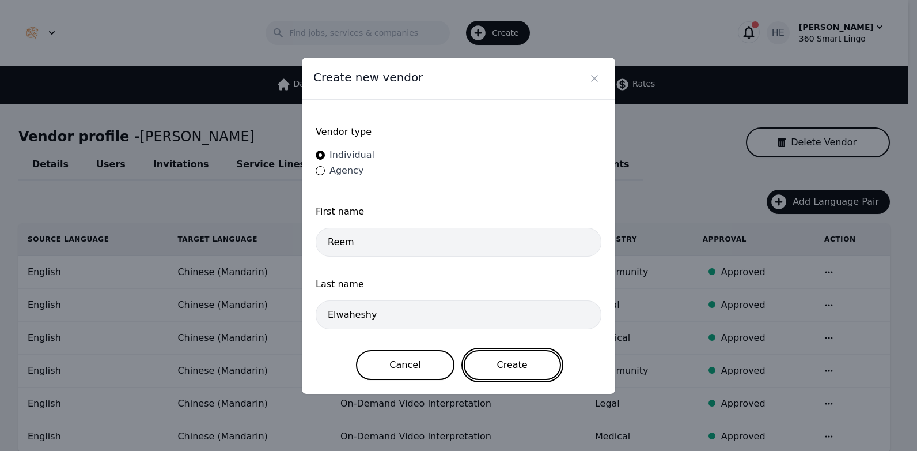
click at [498, 366] on button "Create" at bounding box center [512, 365] width 97 height 30
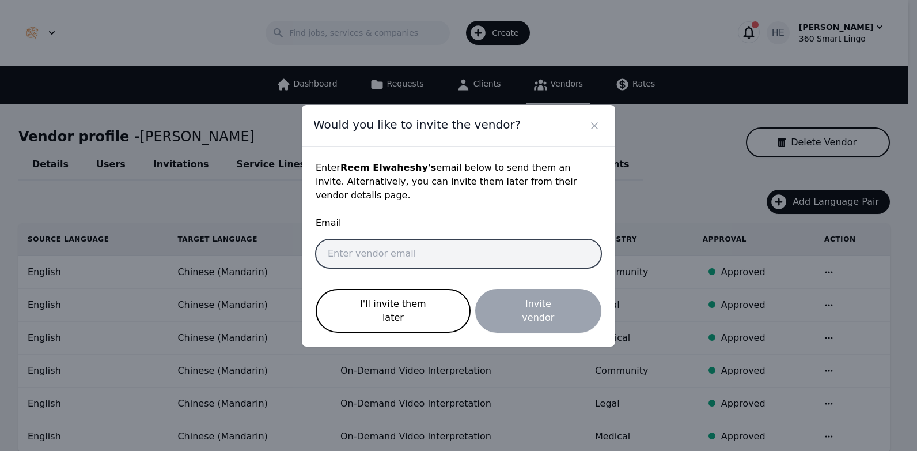
click at [434, 251] on input "email" at bounding box center [459, 253] width 286 height 29
paste input "reemmuhammedd0@gmail.com"
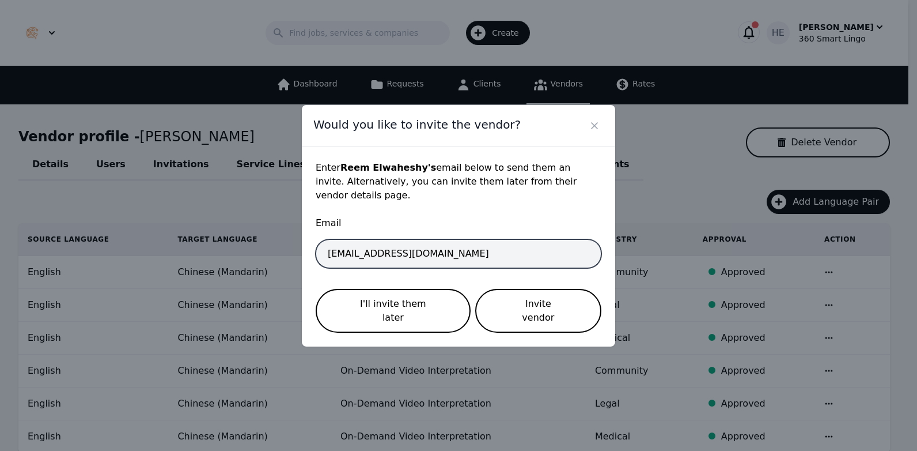
type input "reemmuhammedd0@gmail.com"
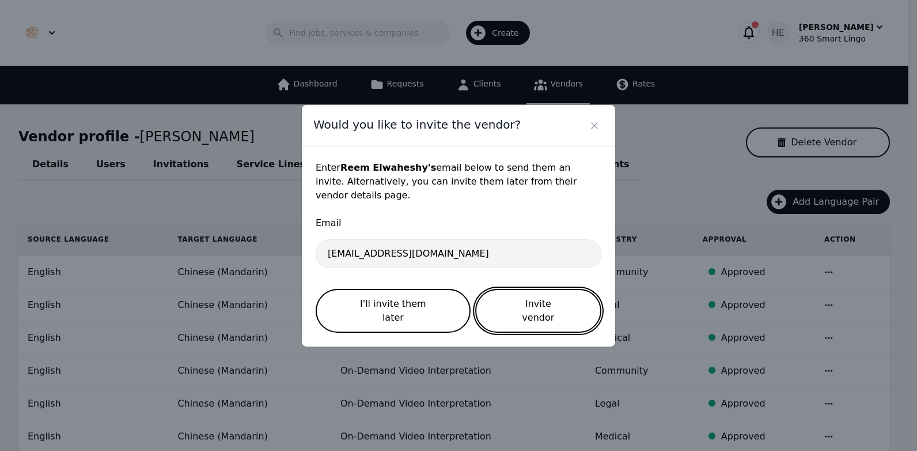
click at [535, 306] on button "Invite vendor" at bounding box center [538, 311] width 126 height 44
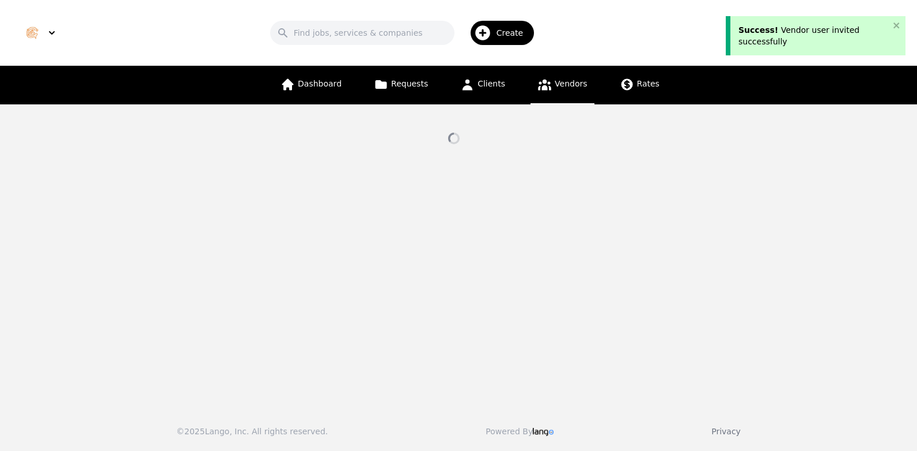
select select "active"
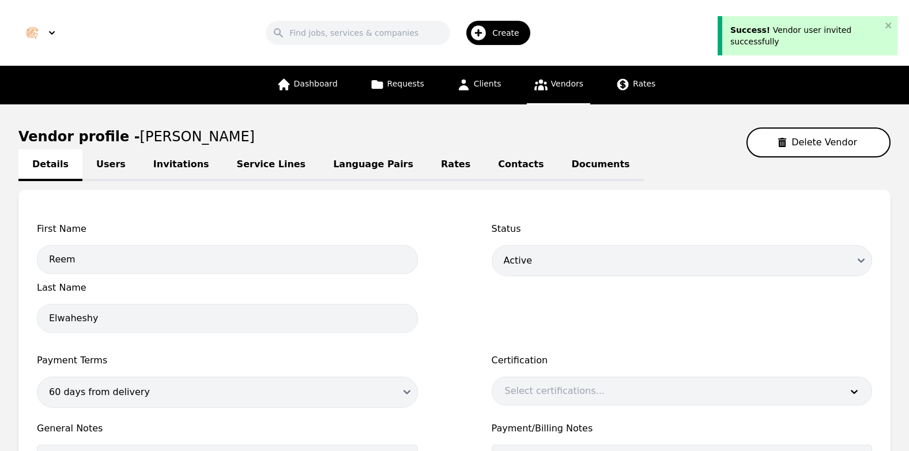
click at [162, 165] on link "Invitations" at bounding box center [181, 165] width 84 height 32
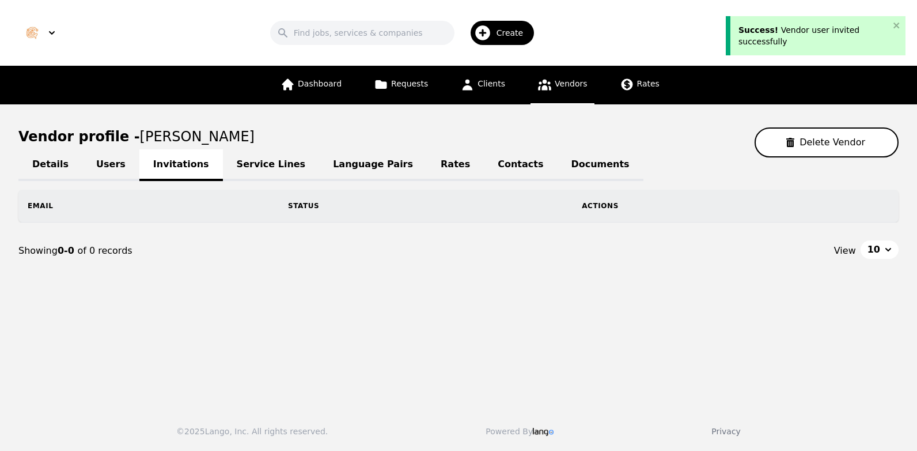
click at [223, 168] on link "Service Lines" at bounding box center [271, 165] width 97 height 32
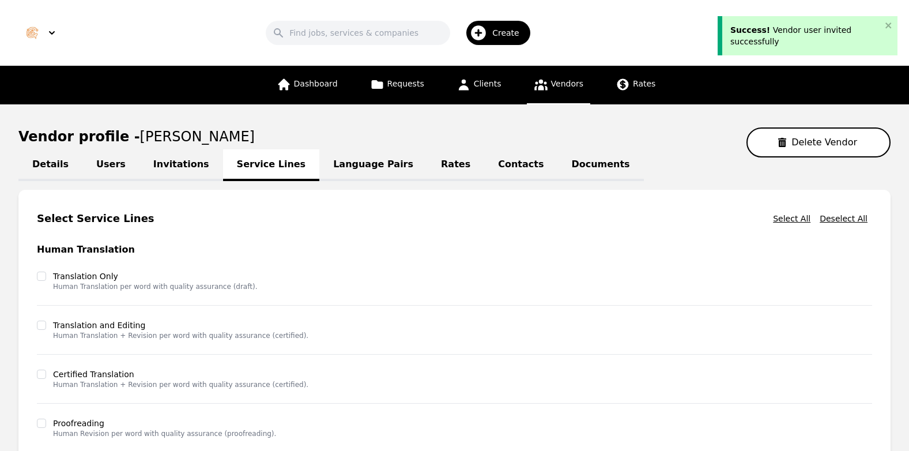
scroll to position [295, 0]
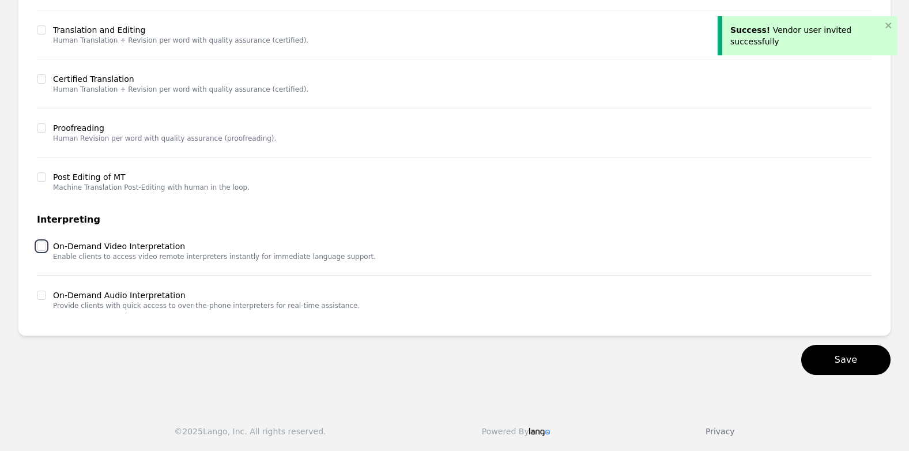
drag, startPoint x: 40, startPoint y: 244, endPoint x: 41, endPoint y: 253, distance: 8.7
click at [41, 244] on input "checkbox" at bounding box center [41, 245] width 9 height 9
checkbox input "true"
click at [41, 292] on input "checkbox" at bounding box center [41, 294] width 9 height 9
checkbox input "true"
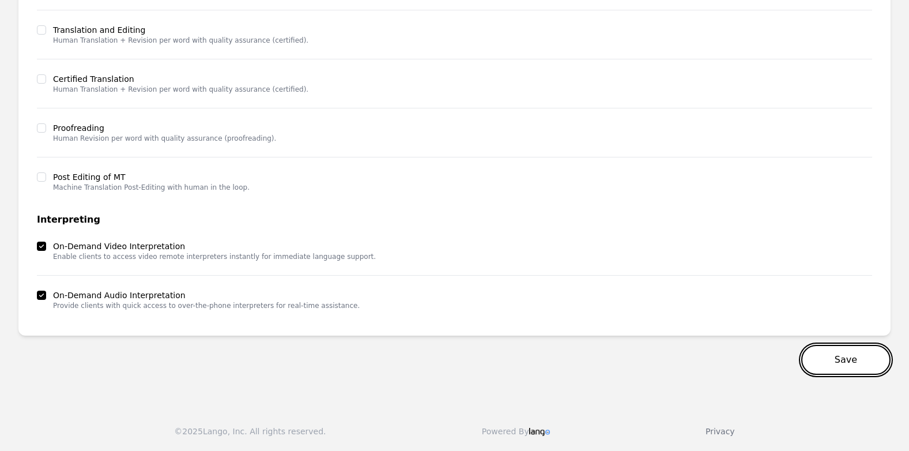
click at [835, 359] on button "Save" at bounding box center [845, 360] width 89 height 30
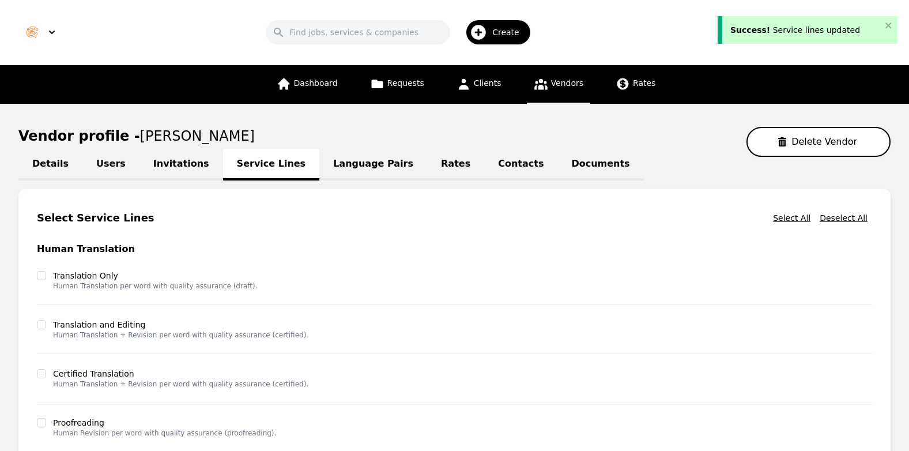
scroll to position [0, 0]
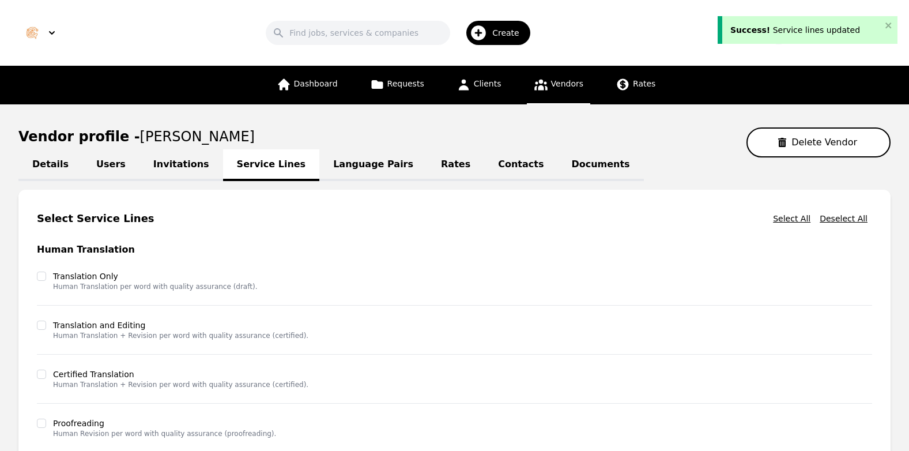
click at [484, 160] on link "Contacts" at bounding box center [520, 165] width 73 height 32
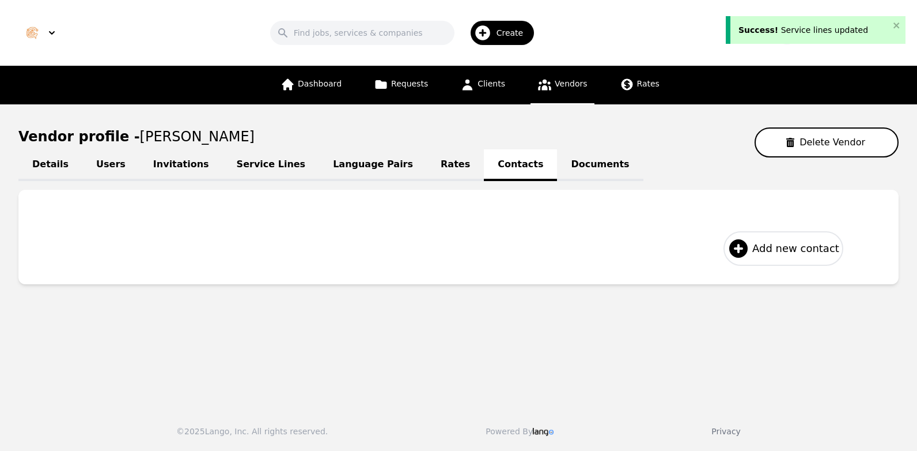
click at [807, 248] on span "Add new contact" at bounding box center [795, 248] width 87 height 16
select select "US"
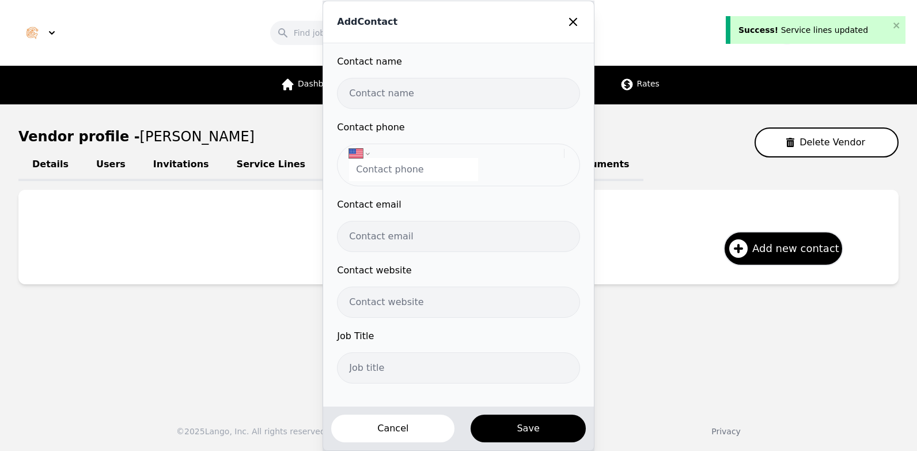
click at [412, 89] on input "text" at bounding box center [458, 93] width 243 height 31
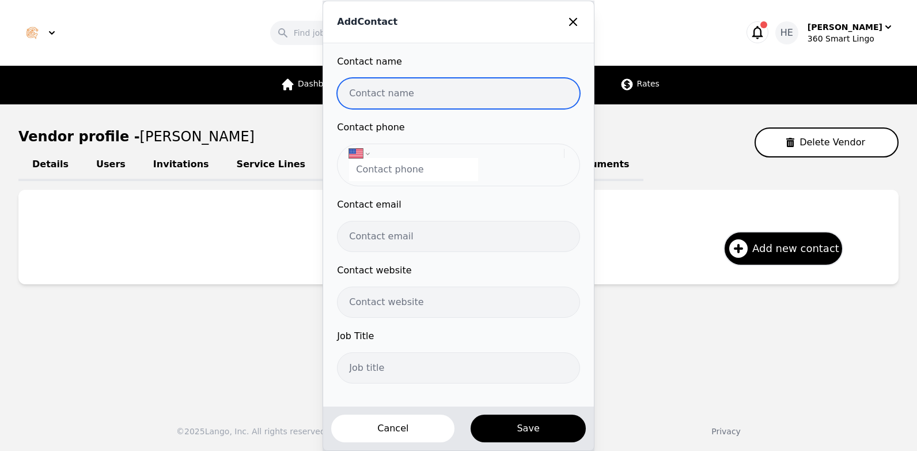
click at [380, 97] on input "text" at bounding box center [458, 93] width 243 height 31
paste input "Reem Elwaheshy"
type input "Reem Elwaheshy"
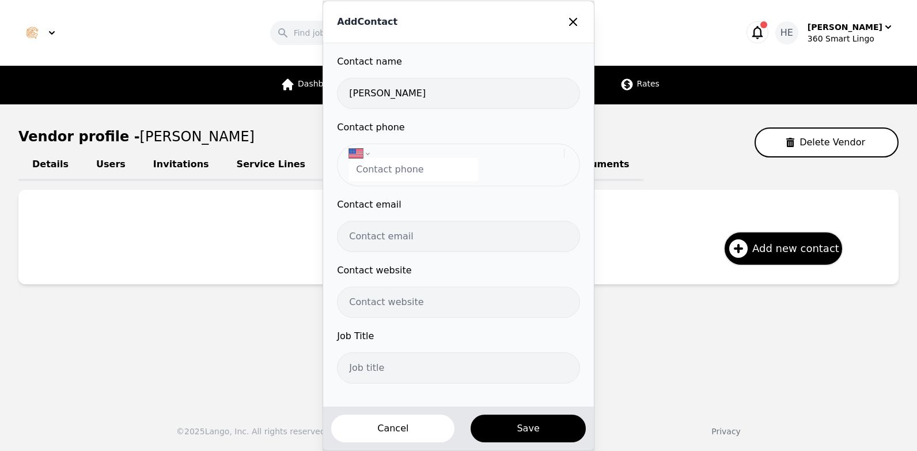
click at [399, 176] on input "tel" at bounding box center [413, 169] width 129 height 23
paste input "+20 12 03426671"
type input "+20 12 03426671"
select select "EG"
type input "+20 12 03426671"
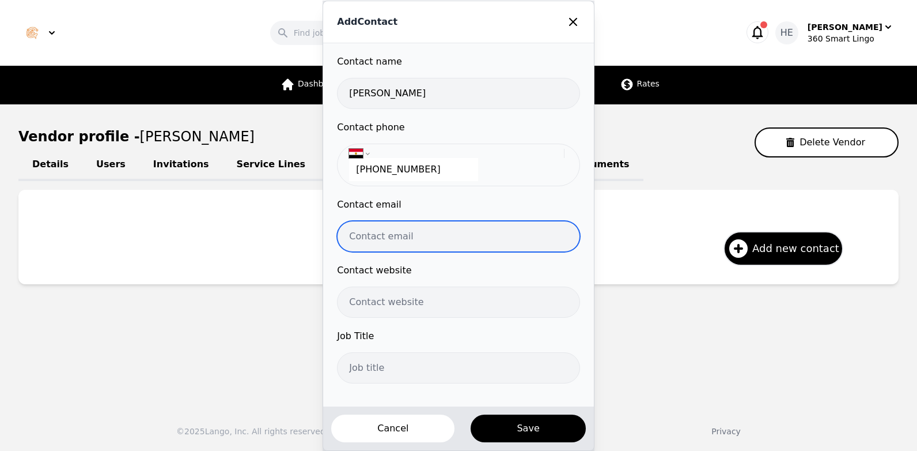
click at [385, 238] on input "email" at bounding box center [458, 236] width 243 height 31
paste input "reemmuhammedd0@gmail.com"
type input "reemmuhammedd0@gmail.com"
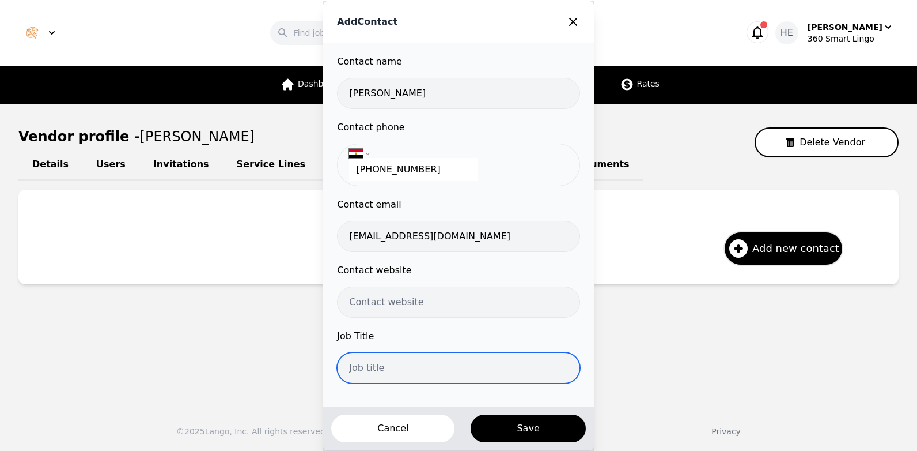
click at [381, 369] on input "text" at bounding box center [458, 367] width 243 height 31
paste input "Interpreter"
type input "Interpreter"
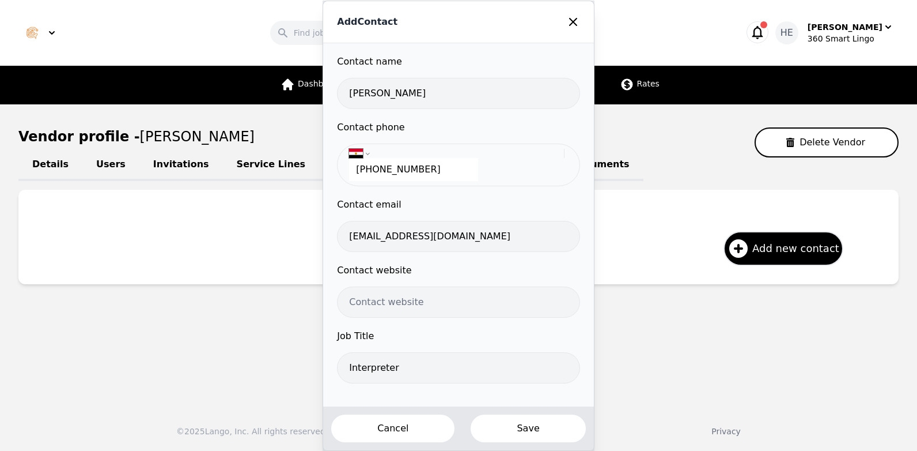
click at [505, 427] on button "Save" at bounding box center [528, 428] width 117 height 30
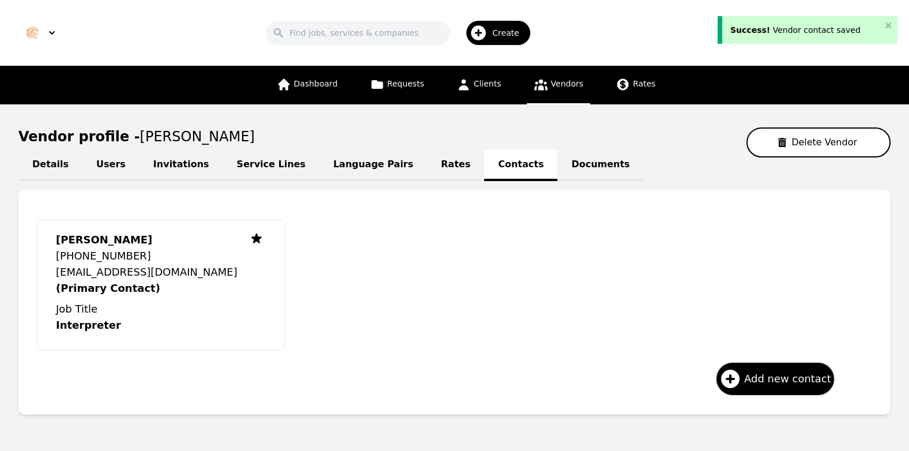
click at [240, 165] on link "Service Lines" at bounding box center [271, 165] width 97 height 32
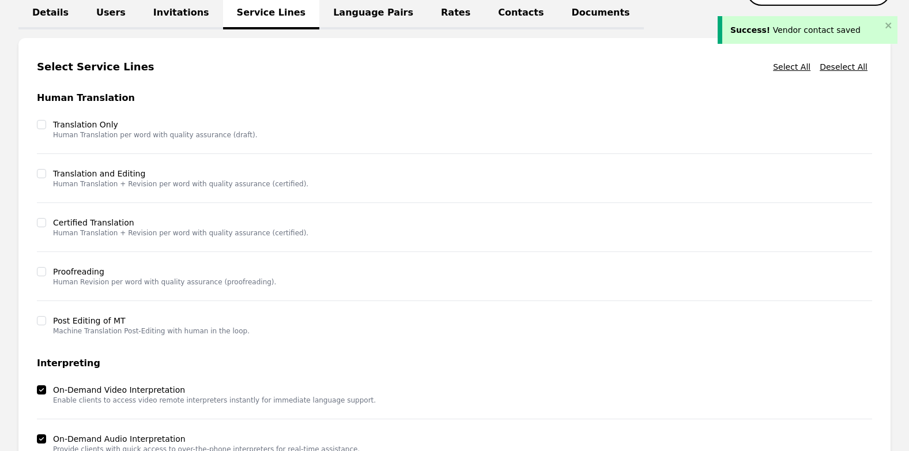
scroll to position [295, 0]
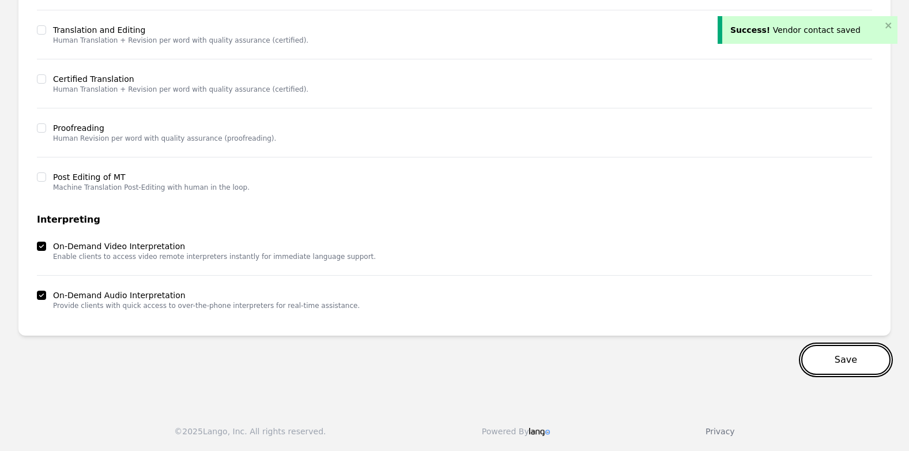
click at [854, 360] on button "Save" at bounding box center [845, 360] width 89 height 30
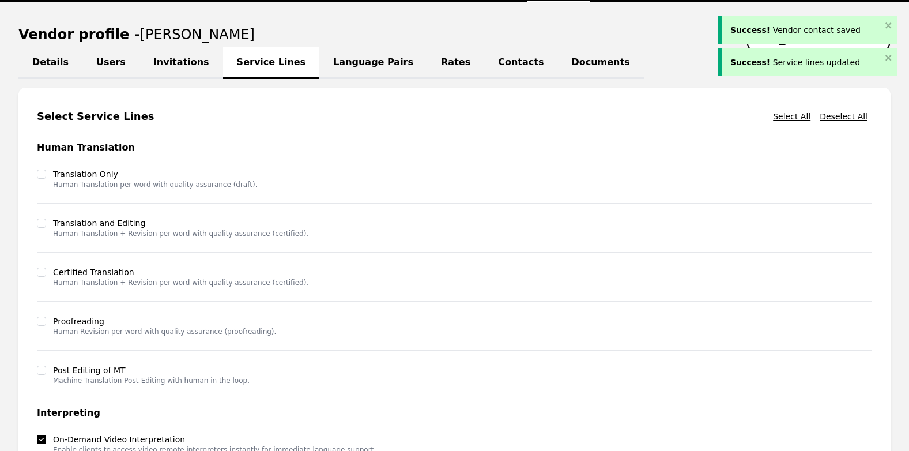
scroll to position [0, 0]
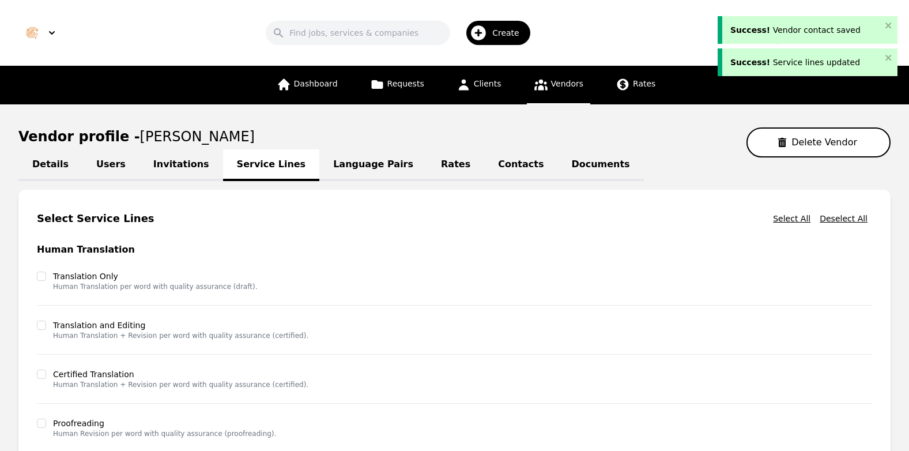
click at [344, 156] on link "Language Pairs" at bounding box center [373, 165] width 108 height 32
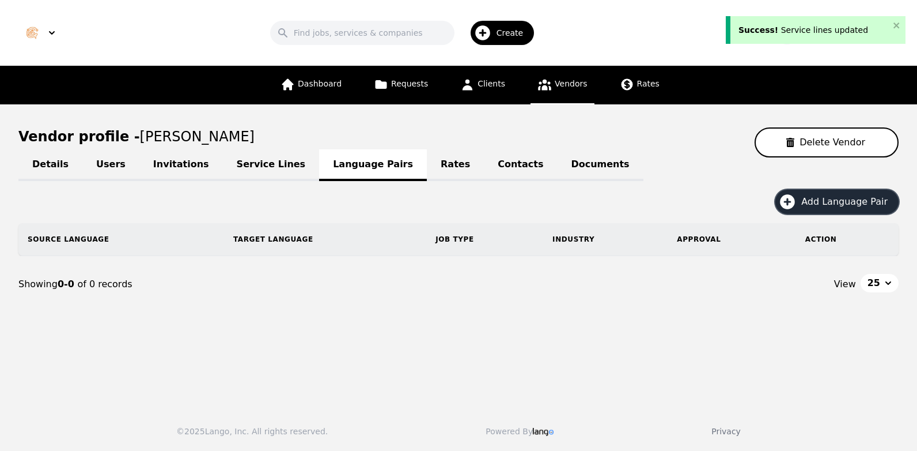
click at [858, 201] on span "Add Language Pair" at bounding box center [848, 202] width 94 height 14
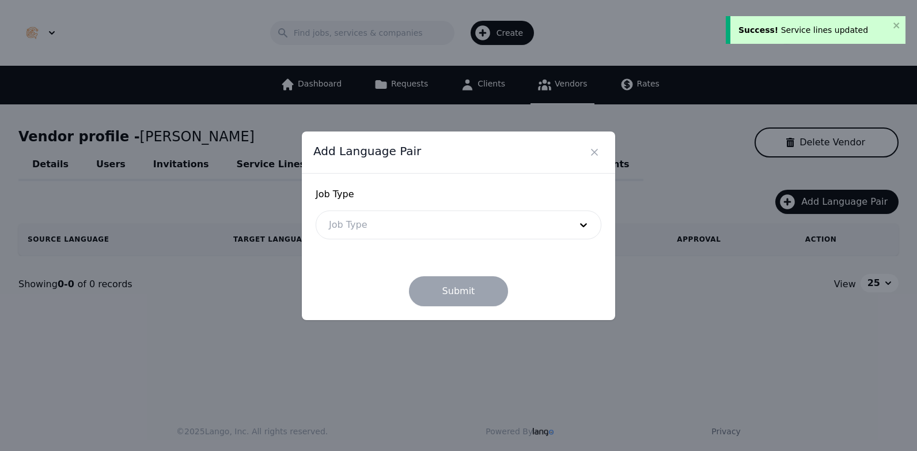
click at [405, 215] on div at bounding box center [441, 225] width 250 height 28
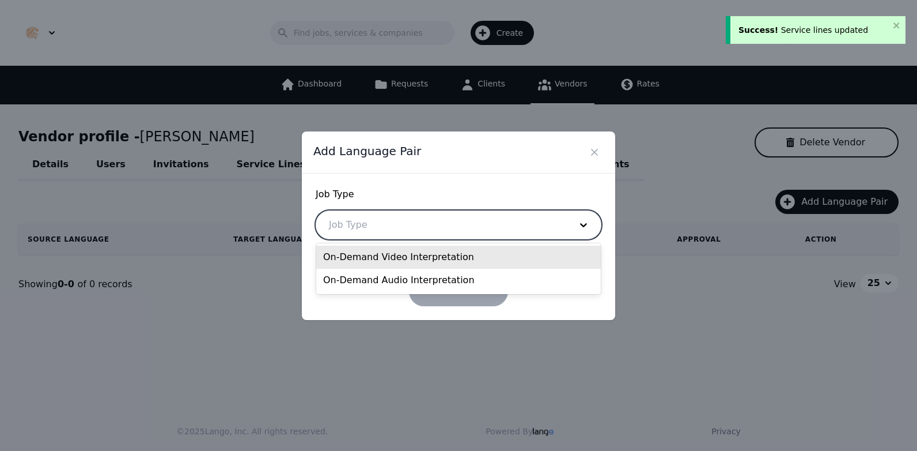
click at [387, 252] on div "On-Demand Video Interpretation" at bounding box center [458, 256] width 285 height 23
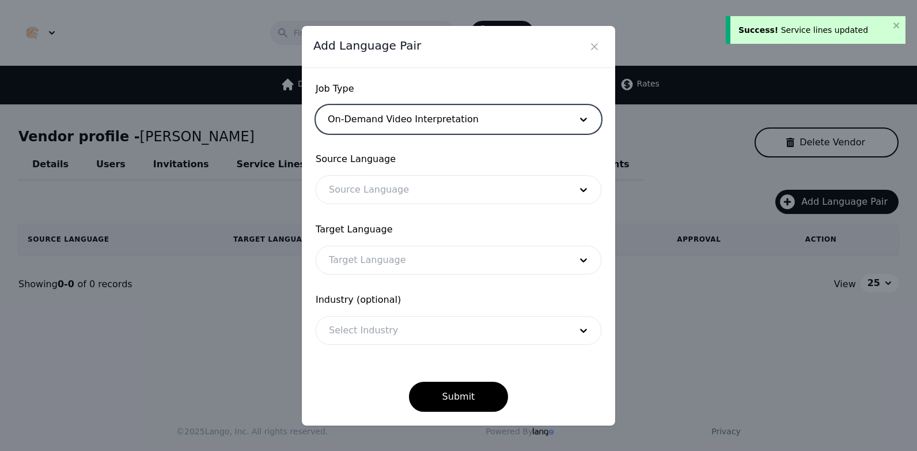
click at [372, 189] on div at bounding box center [441, 190] width 250 height 28
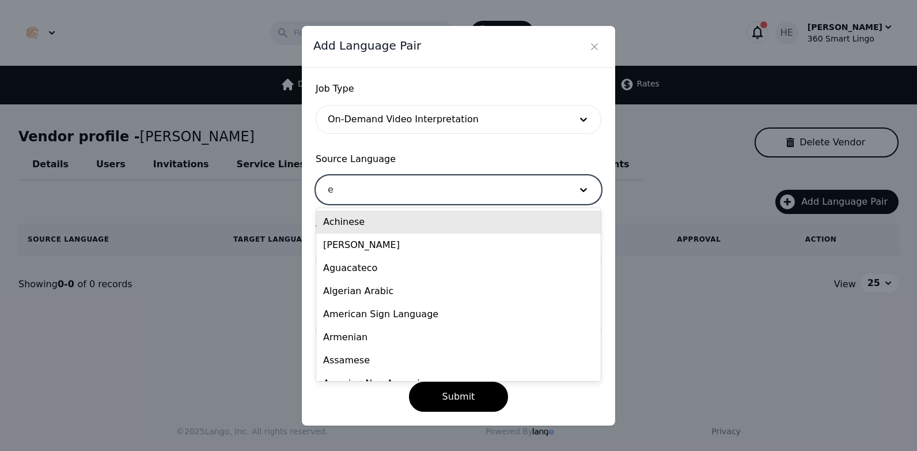
type input "en"
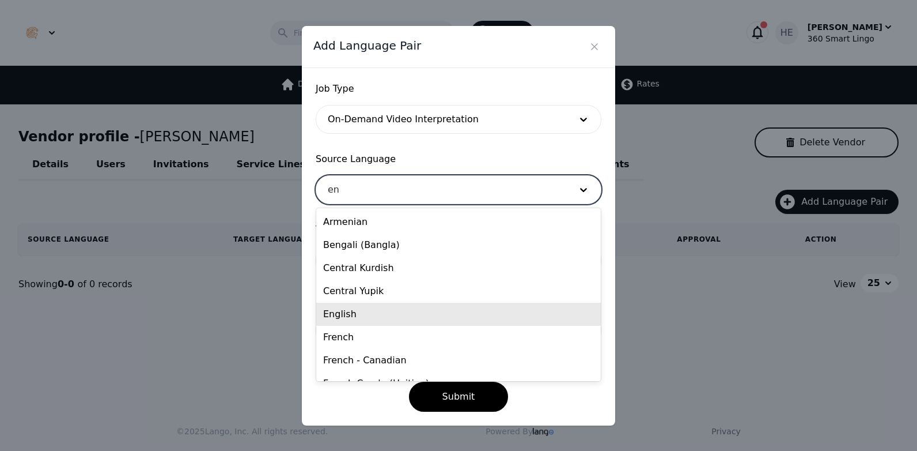
click at [365, 314] on div "English" at bounding box center [458, 313] width 285 height 23
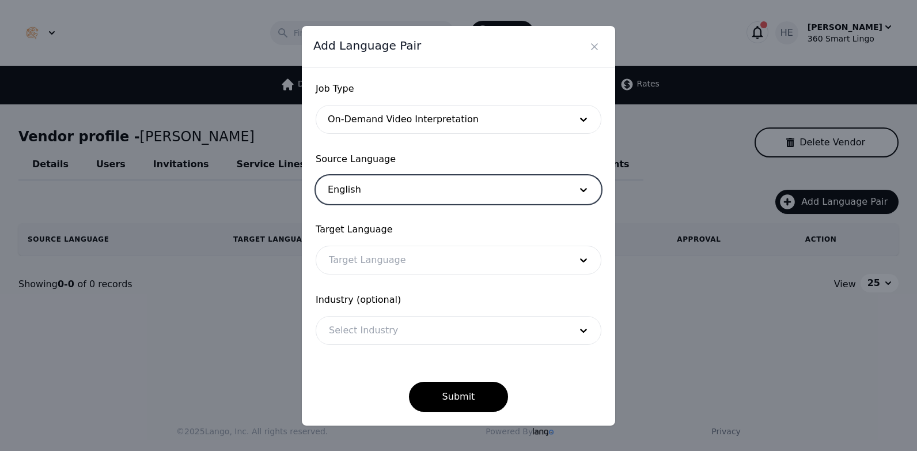
click at [370, 262] on div at bounding box center [441, 260] width 250 height 28
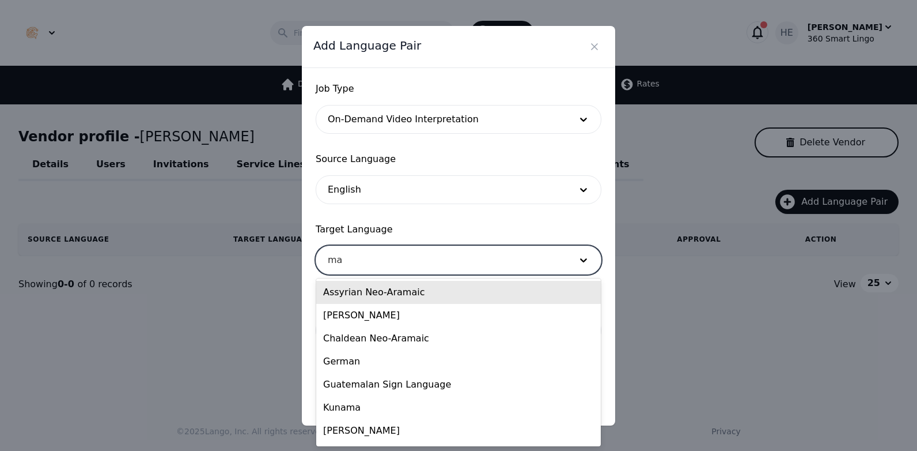
type input "man"
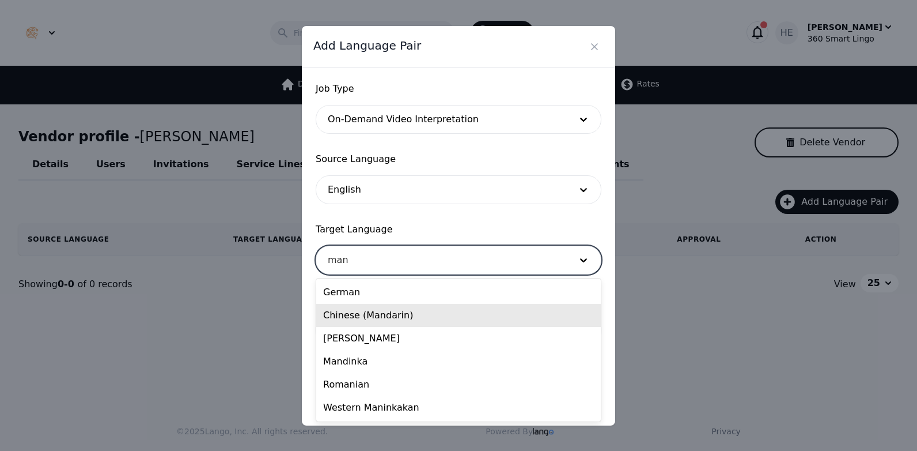
click at [379, 313] on div "Chinese (Mandarin)" at bounding box center [458, 315] width 285 height 23
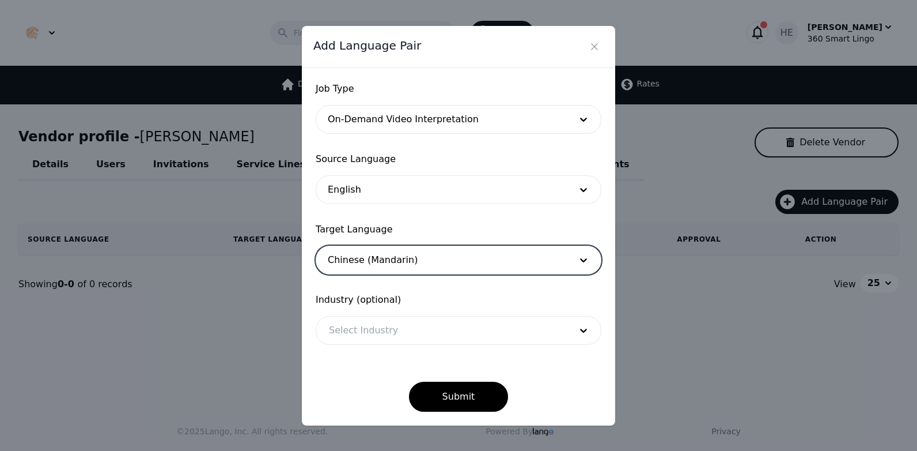
click at [373, 328] on div at bounding box center [441, 330] width 250 height 28
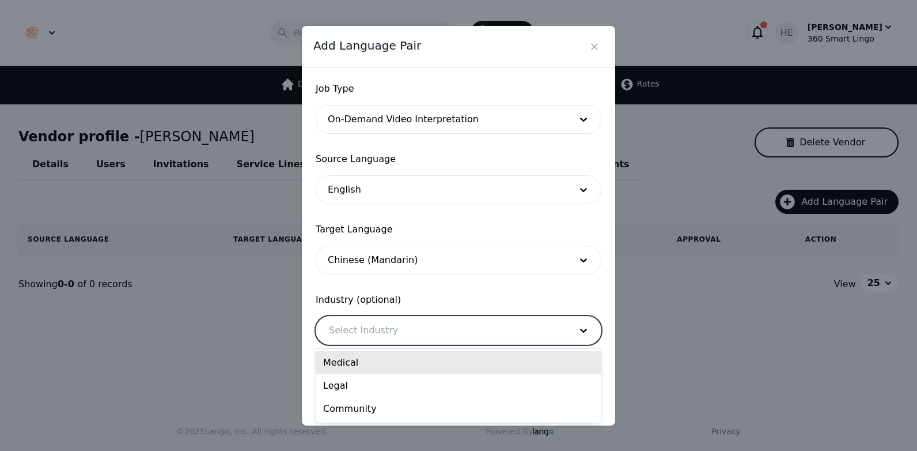
click at [371, 360] on div "Medical" at bounding box center [458, 362] width 285 height 23
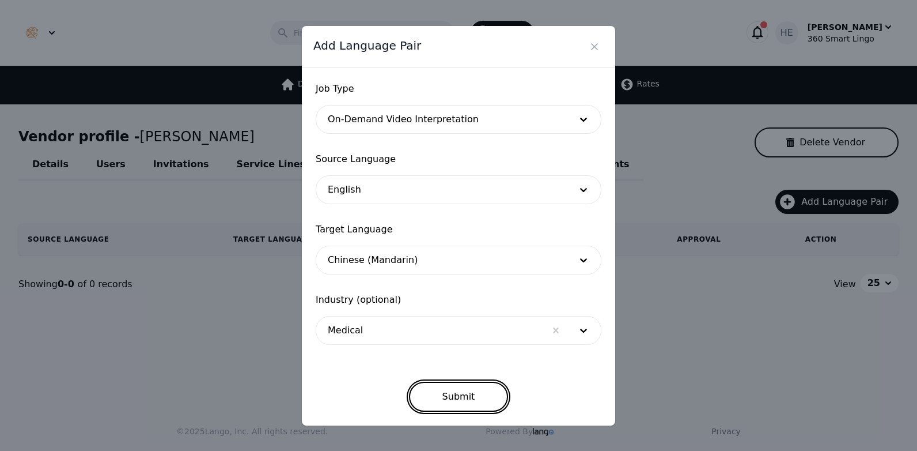
click at [465, 393] on button "Submit" at bounding box center [459, 396] width 100 height 30
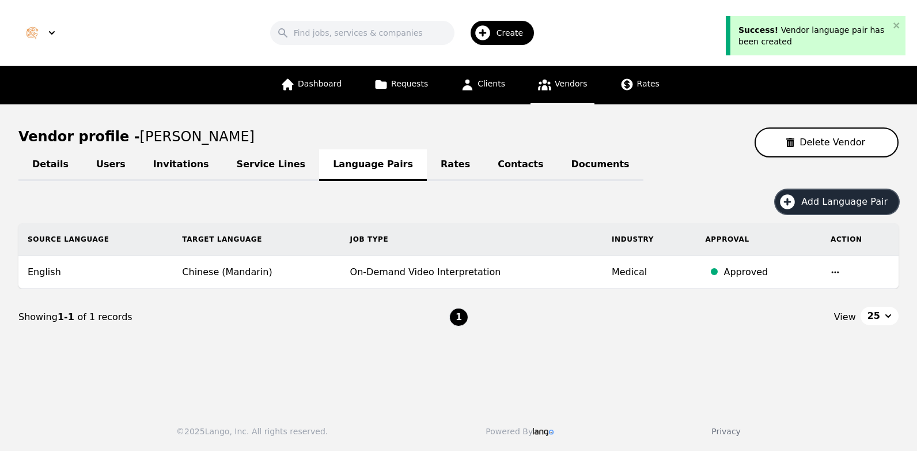
click at [834, 201] on span "Add Language Pair" at bounding box center [848, 202] width 94 height 14
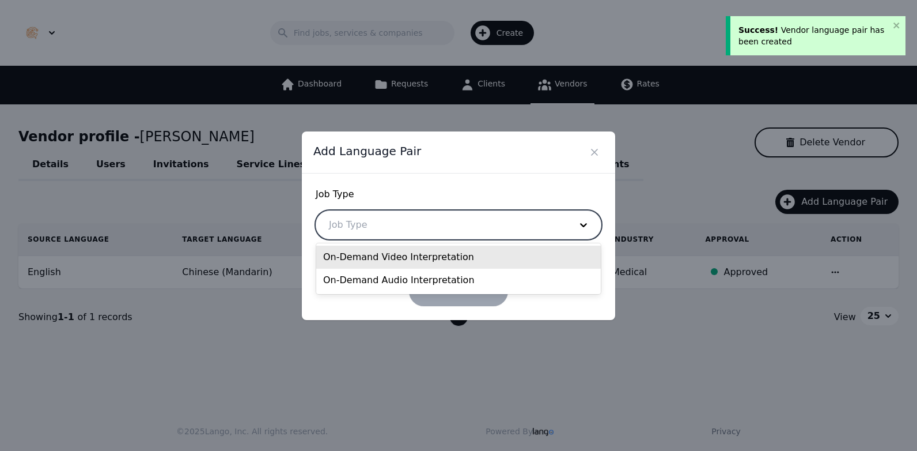
click at [547, 223] on div at bounding box center [441, 225] width 250 height 28
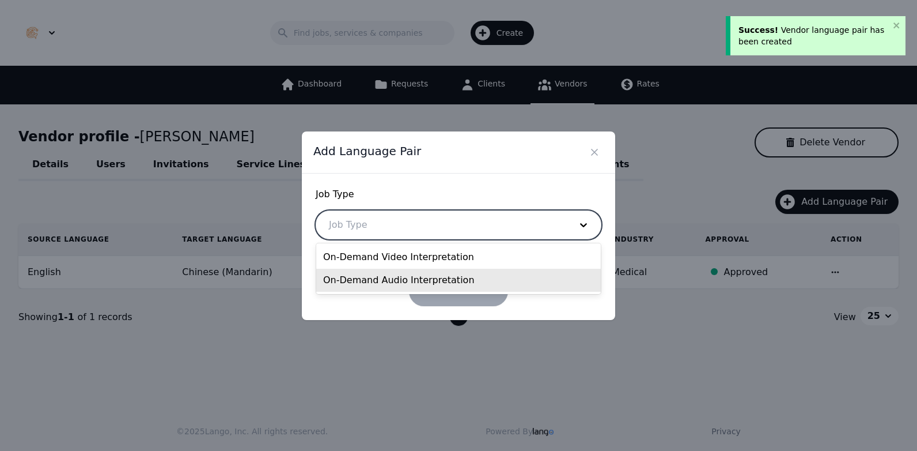
click at [412, 251] on div "On-Demand Video Interpretation" at bounding box center [458, 256] width 285 height 23
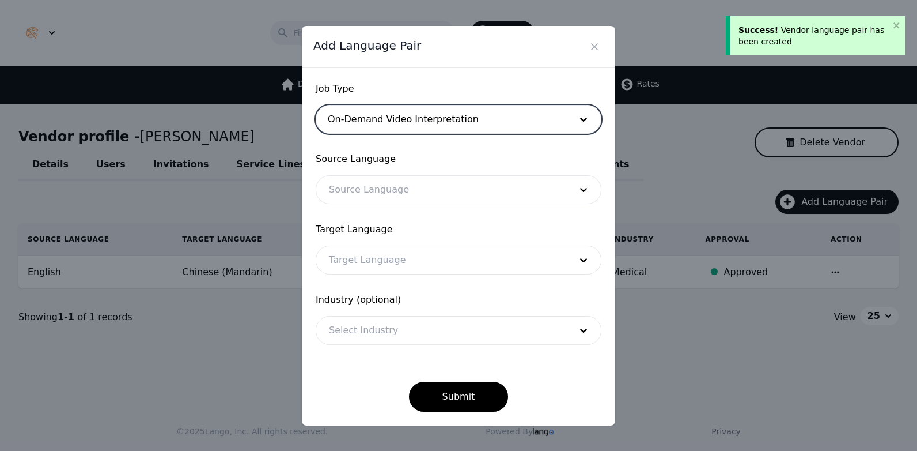
click at [414, 192] on div at bounding box center [441, 190] width 250 height 28
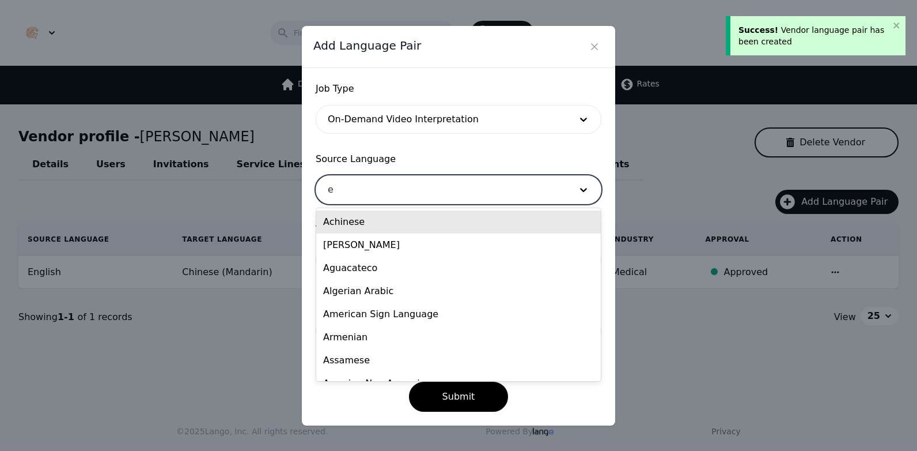
type input "en"
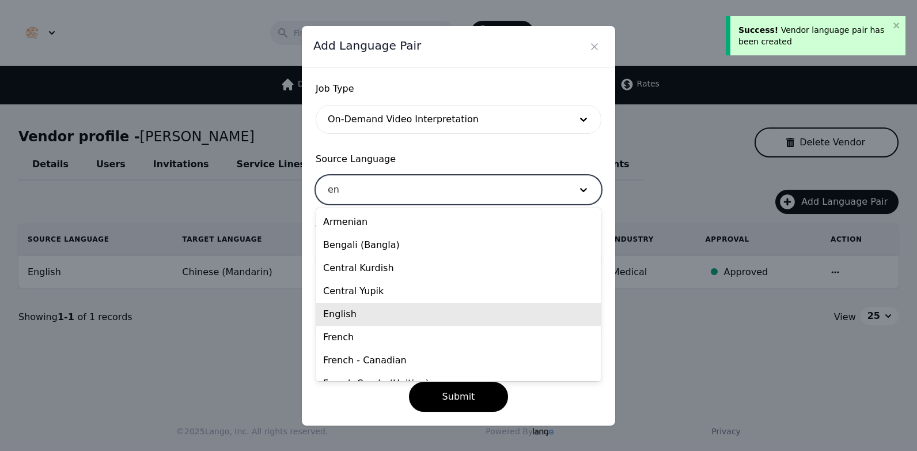
click at [392, 312] on div "English" at bounding box center [458, 313] width 285 height 23
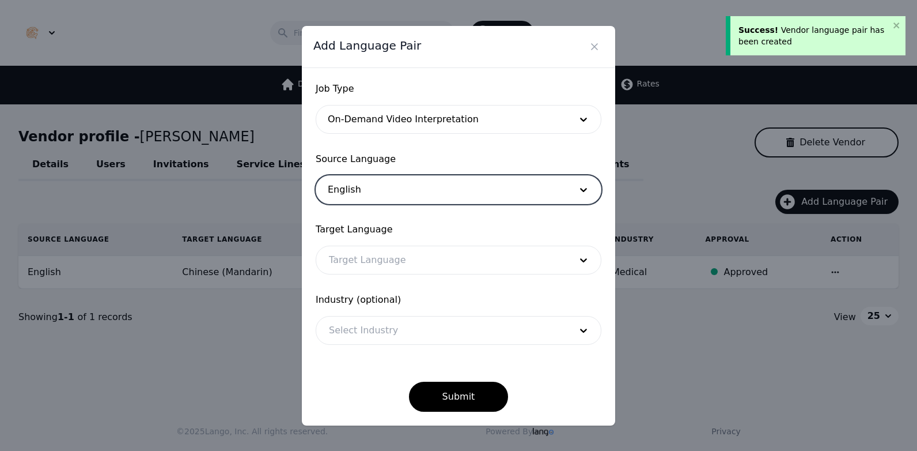
click at [392, 265] on div at bounding box center [441, 260] width 250 height 28
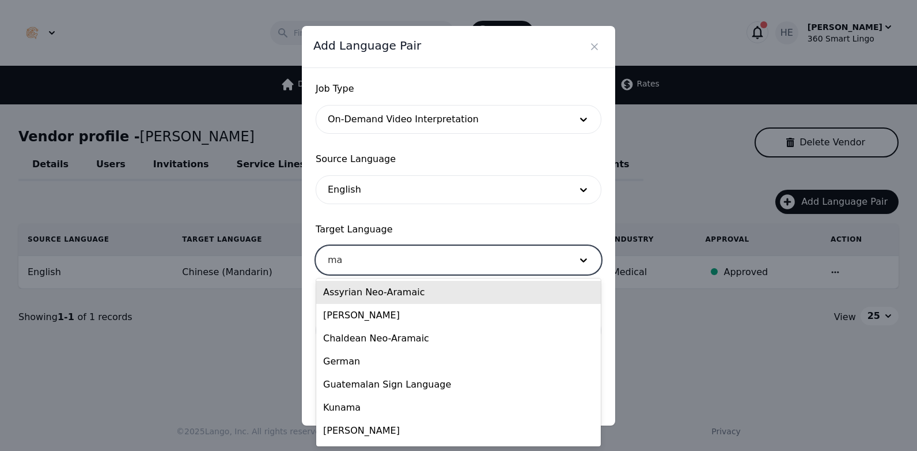
type input "man"
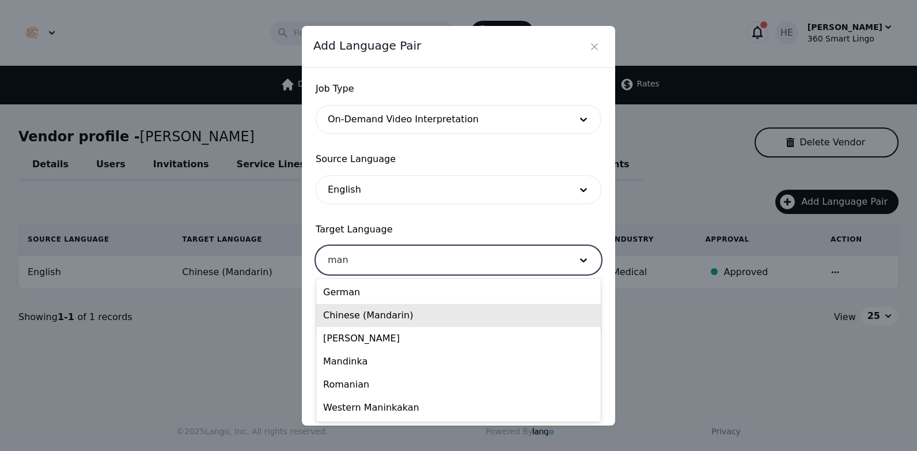
click at [391, 315] on div "Chinese (Mandarin)" at bounding box center [458, 315] width 285 height 23
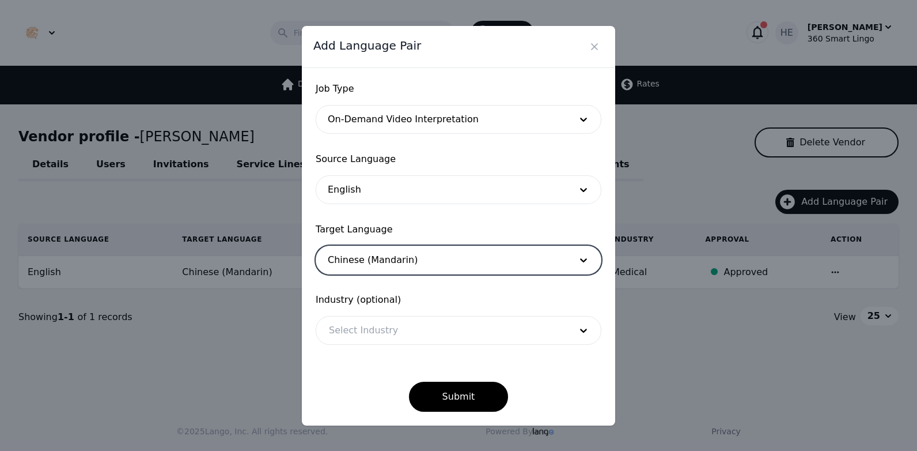
click at [395, 327] on div at bounding box center [441, 330] width 250 height 28
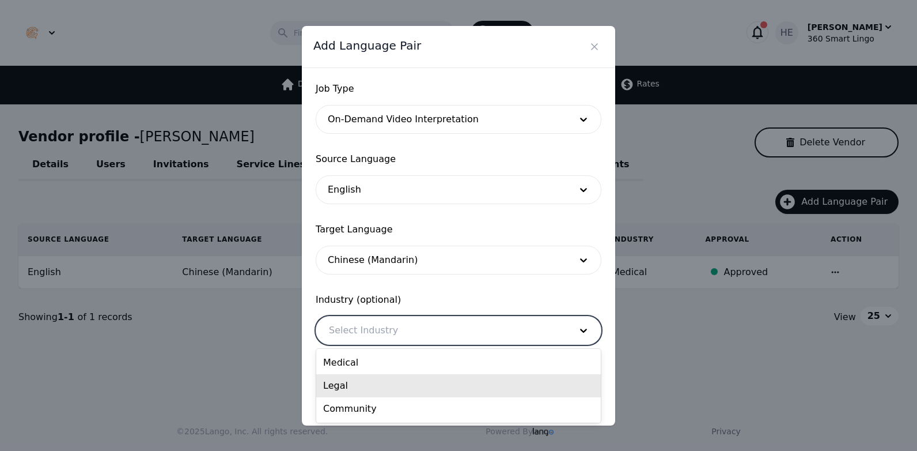
click at [385, 383] on div "Legal" at bounding box center [458, 385] width 285 height 23
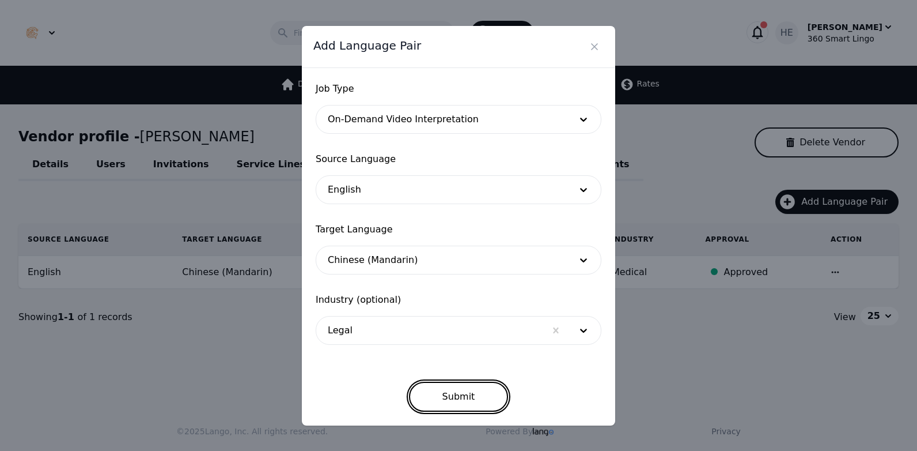
click at [435, 391] on button "Submit" at bounding box center [459, 396] width 100 height 30
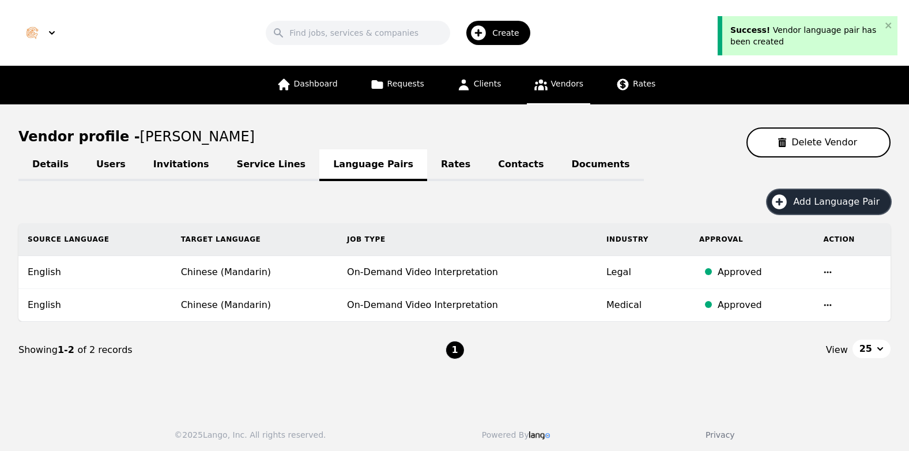
click at [850, 204] on span "Add Language Pair" at bounding box center [840, 202] width 94 height 14
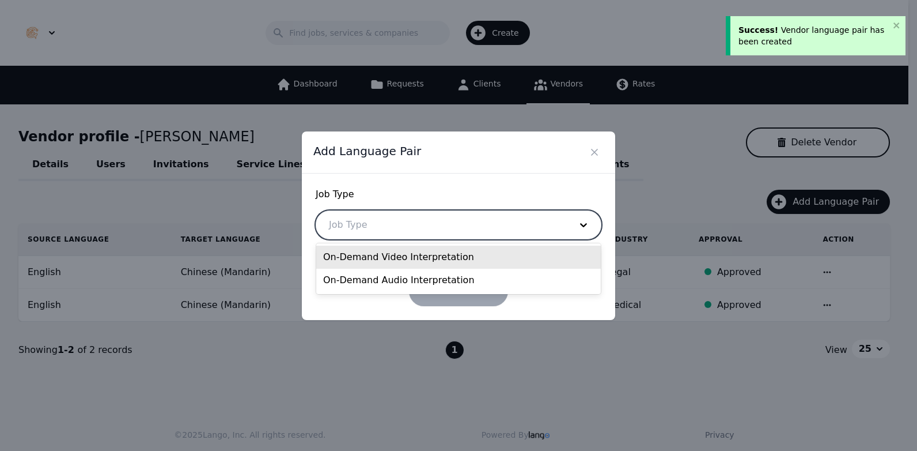
click at [483, 218] on div at bounding box center [441, 225] width 250 height 28
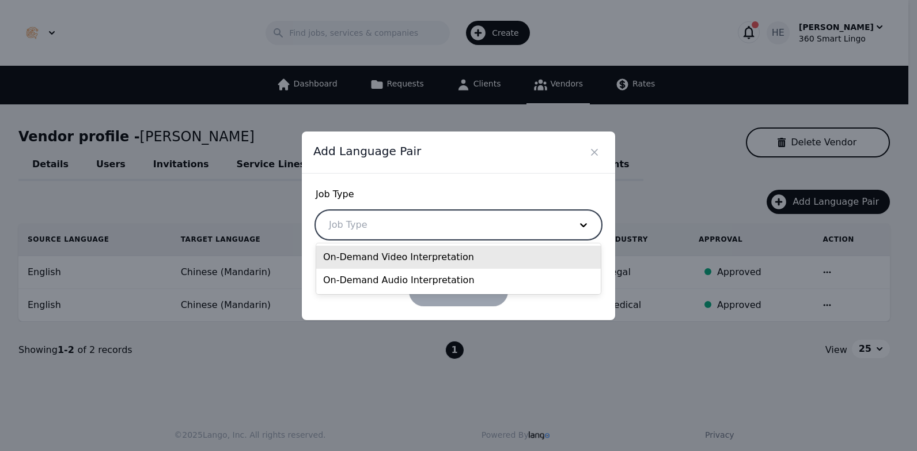
click at [426, 255] on div "On-Demand Video Interpretation" at bounding box center [458, 256] width 285 height 23
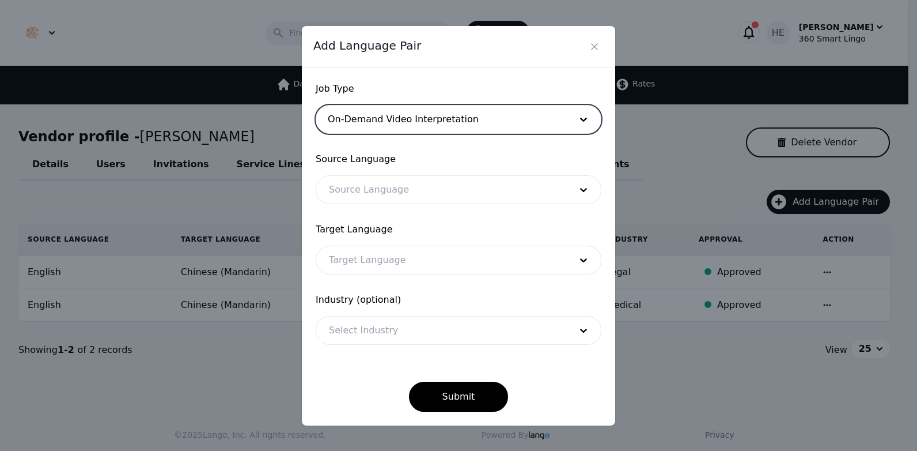
click at [434, 194] on div at bounding box center [441, 190] width 250 height 28
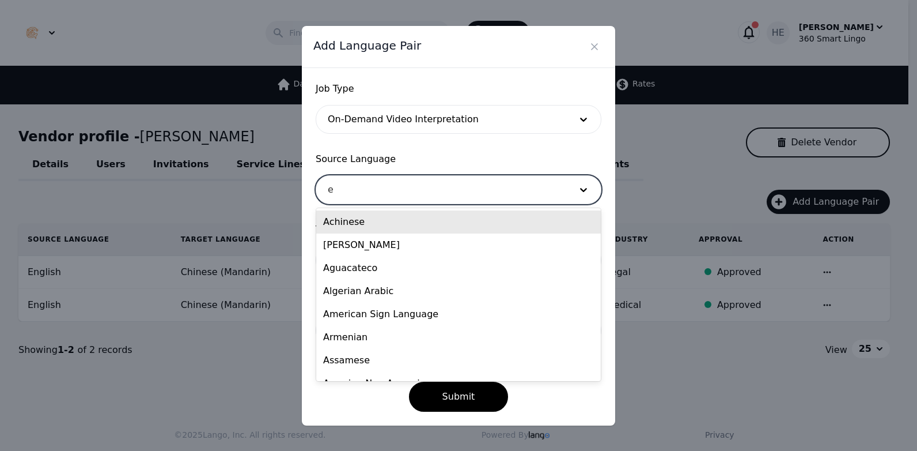
type input "en"
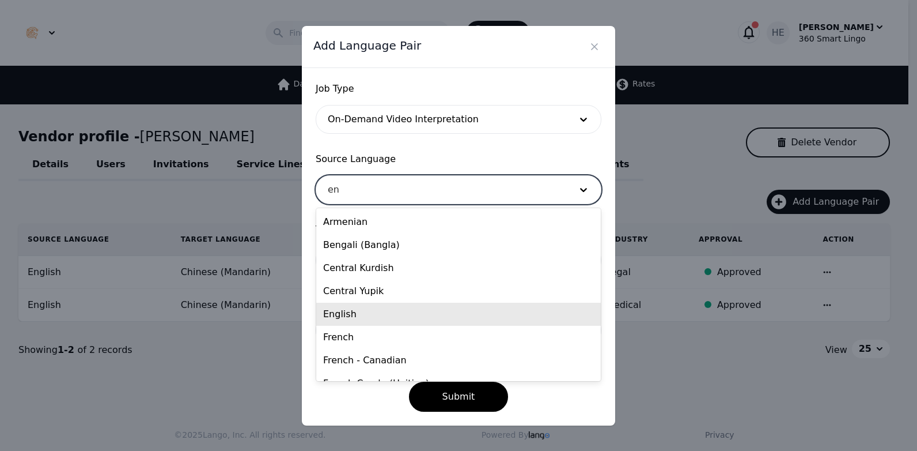
click at [410, 312] on div "English" at bounding box center [458, 313] width 285 height 23
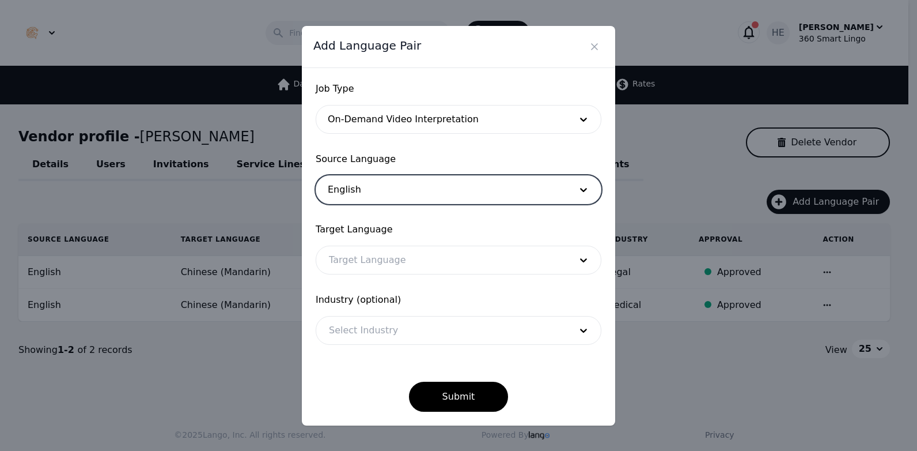
click at [419, 255] on div at bounding box center [441, 260] width 250 height 28
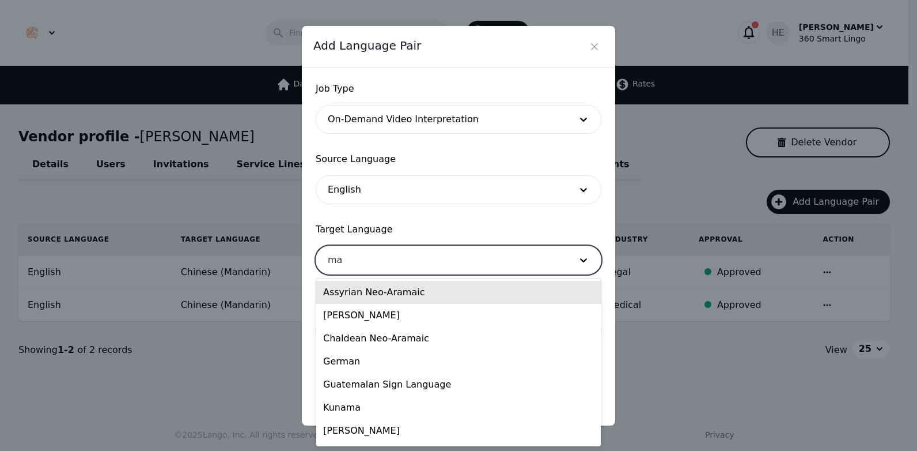
type input "man"
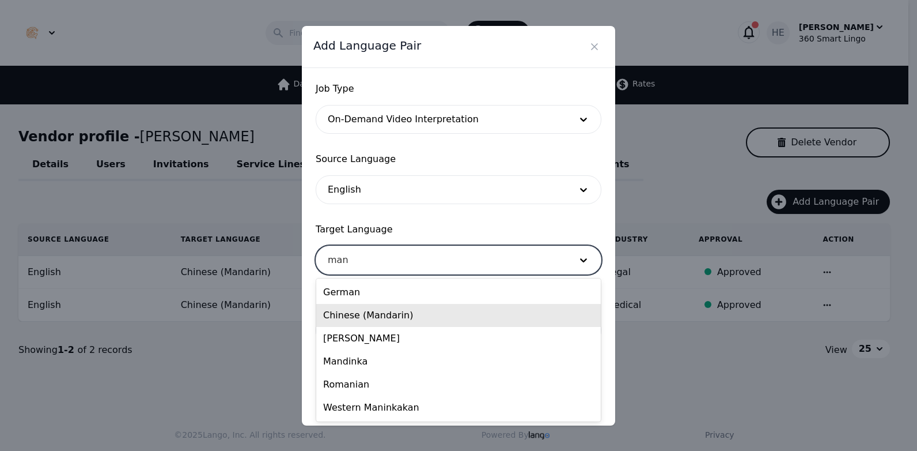
click at [395, 313] on div "Chinese (Mandarin)" at bounding box center [458, 315] width 285 height 23
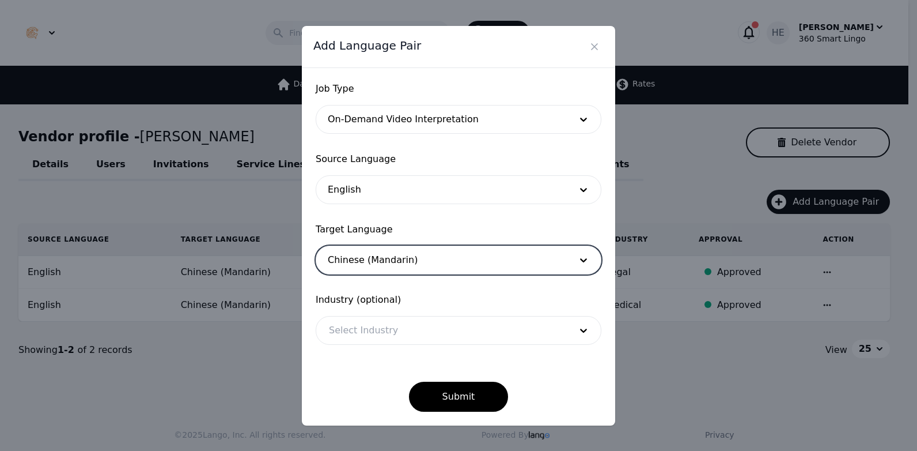
click at [398, 340] on div at bounding box center [441, 330] width 250 height 28
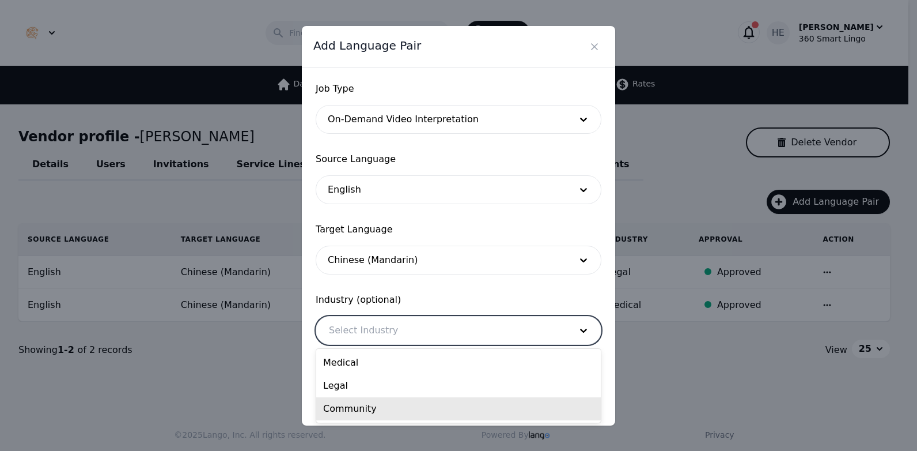
click at [391, 408] on div "Community" at bounding box center [458, 408] width 285 height 23
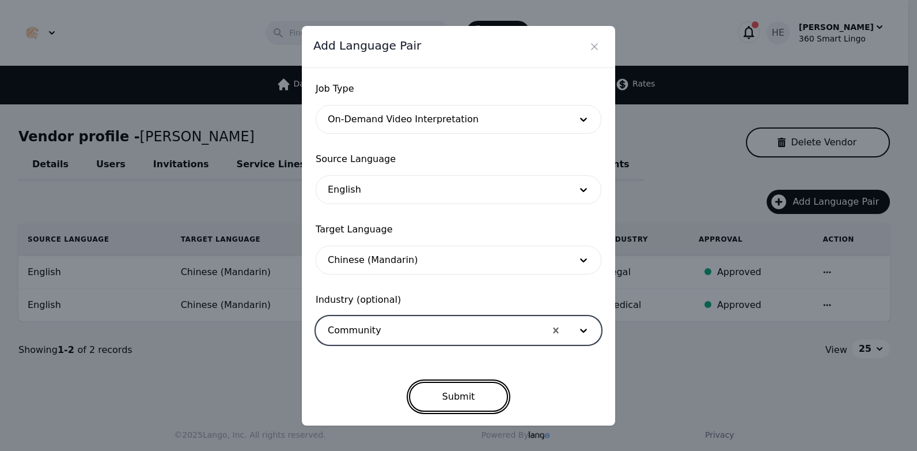
click at [461, 400] on button "Submit" at bounding box center [459, 396] width 100 height 30
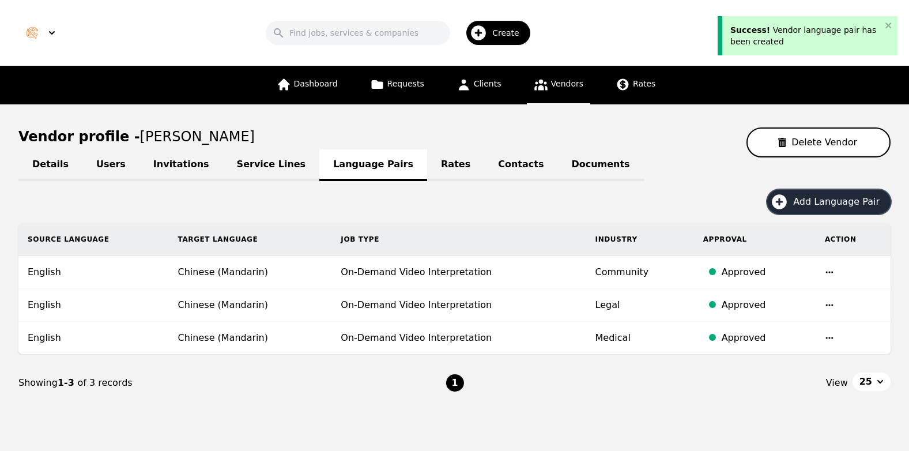
click at [824, 202] on span "Add Language Pair" at bounding box center [840, 202] width 94 height 14
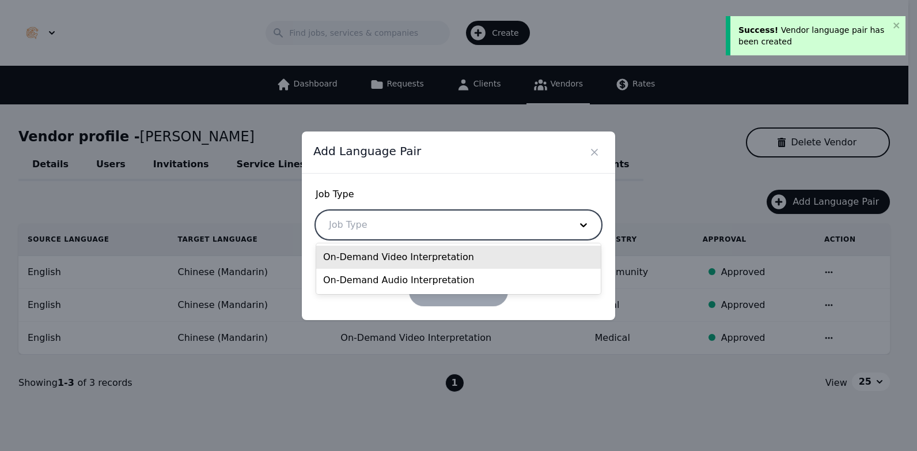
click at [455, 211] on div at bounding box center [441, 225] width 250 height 28
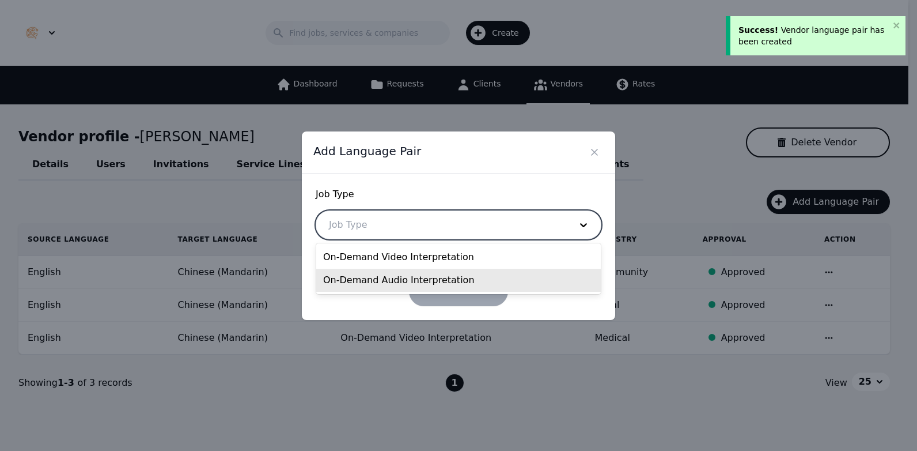
click at [407, 281] on div "On-Demand Audio Interpretation" at bounding box center [458, 279] width 285 height 23
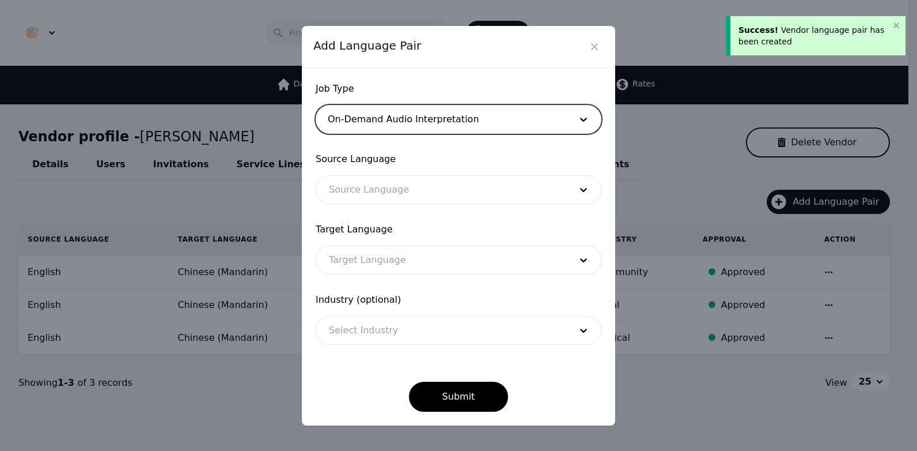
click at [421, 186] on div at bounding box center [441, 190] width 250 height 28
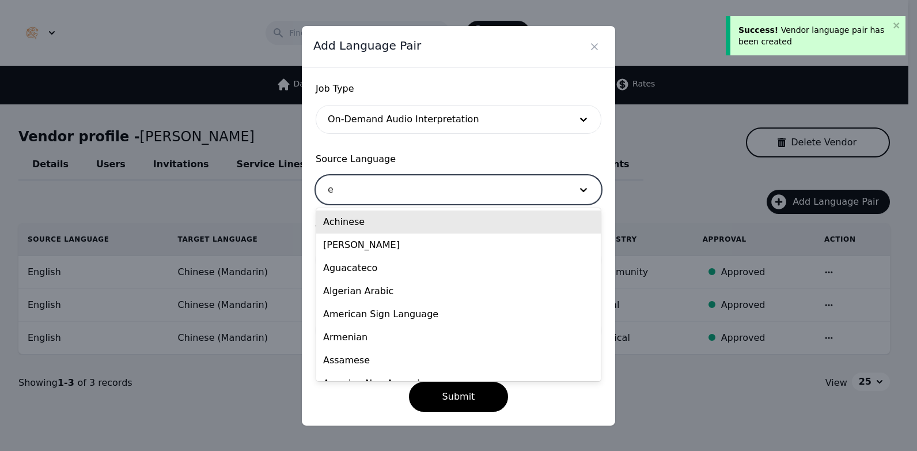
type input "en"
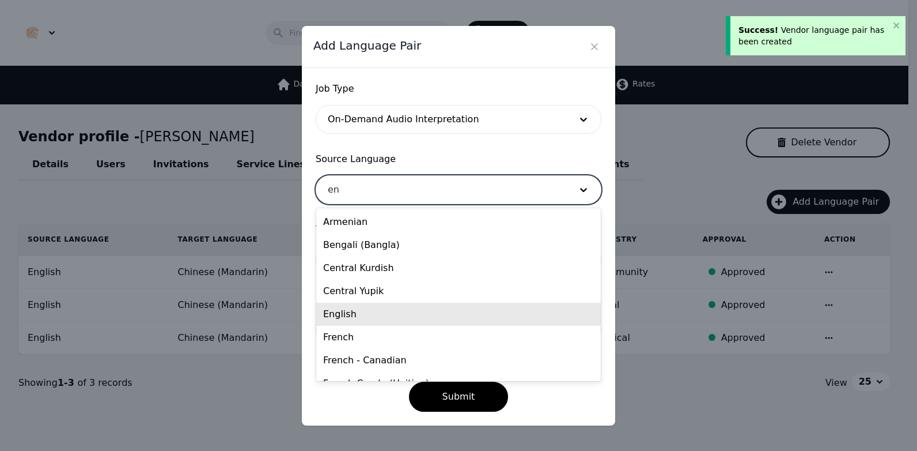
click at [386, 312] on div "English" at bounding box center [458, 313] width 285 height 23
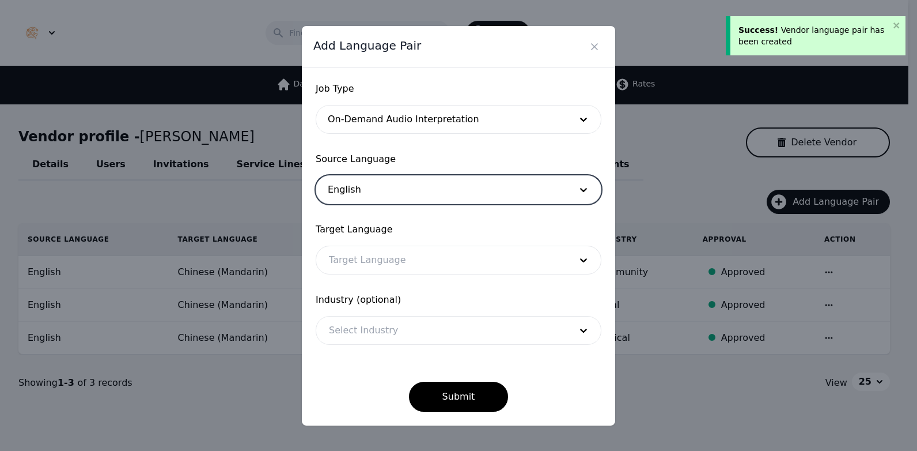
click at [409, 248] on div at bounding box center [441, 260] width 250 height 28
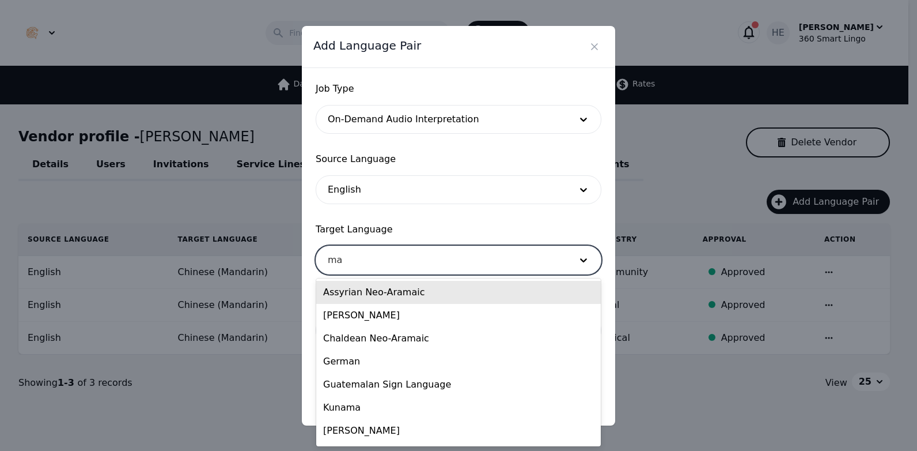
type input "man"
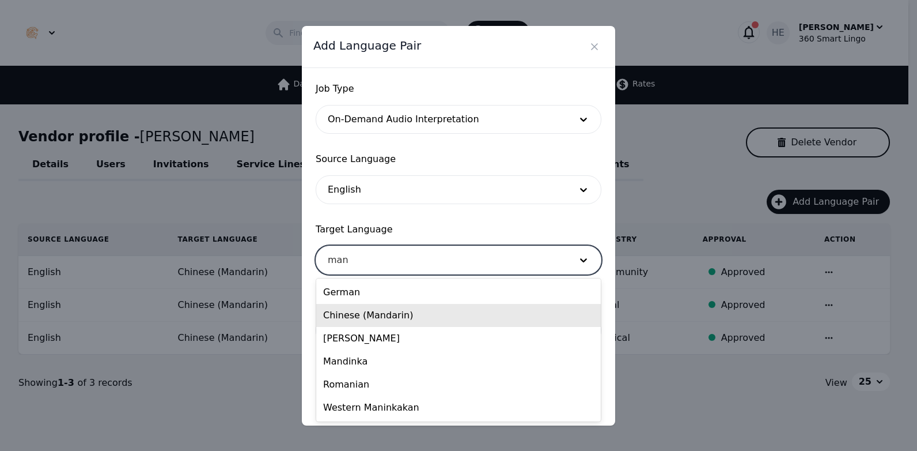
click at [387, 320] on div "Chinese (Mandarin)" at bounding box center [458, 315] width 285 height 23
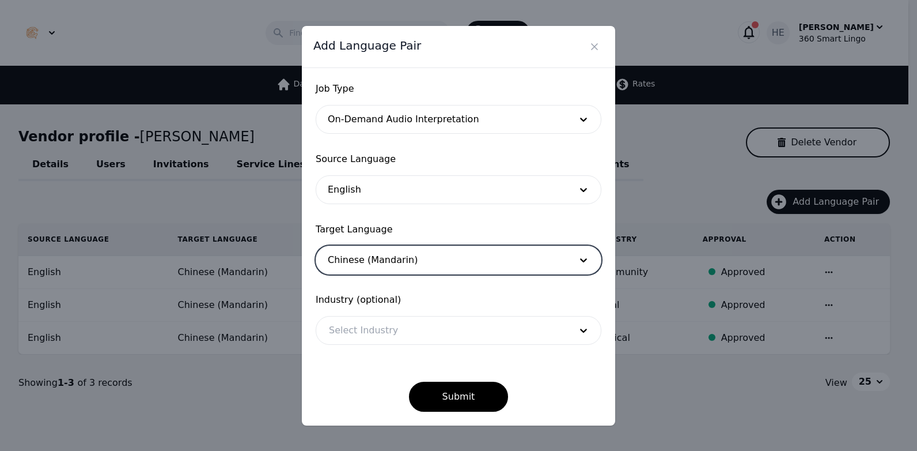
click at [415, 327] on div at bounding box center [441, 330] width 250 height 28
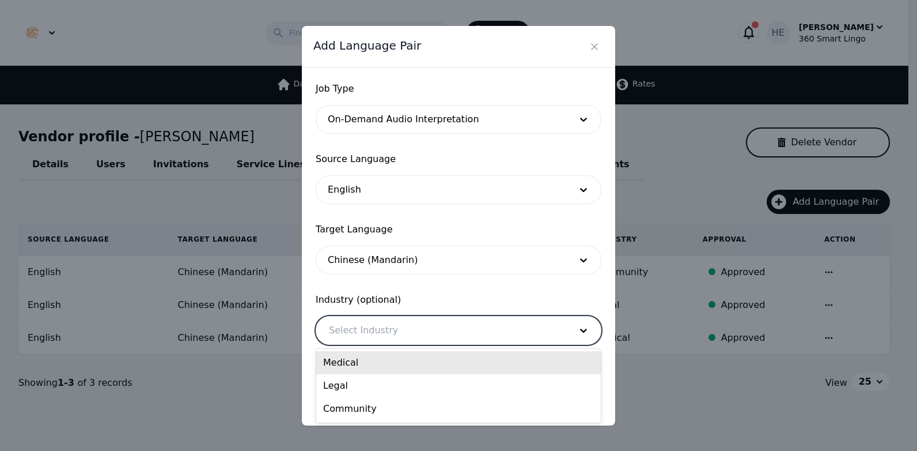
click at [400, 363] on div "Medical" at bounding box center [458, 362] width 285 height 23
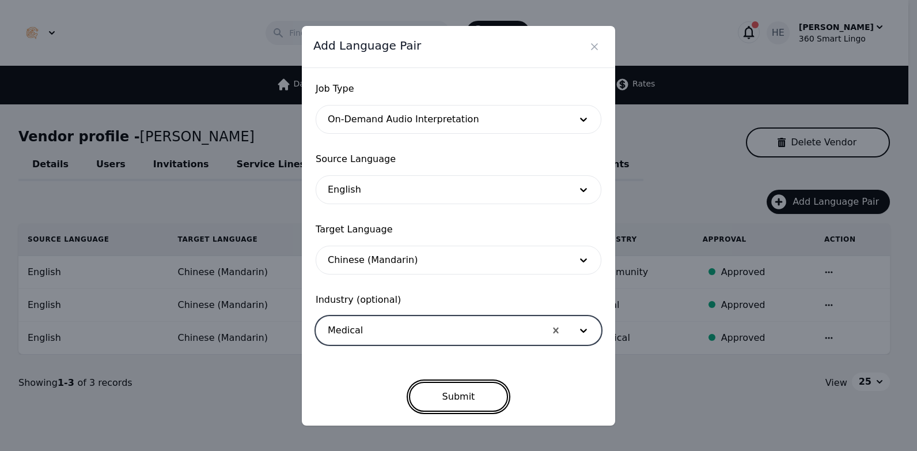
click at [460, 404] on button "Submit" at bounding box center [459, 396] width 100 height 30
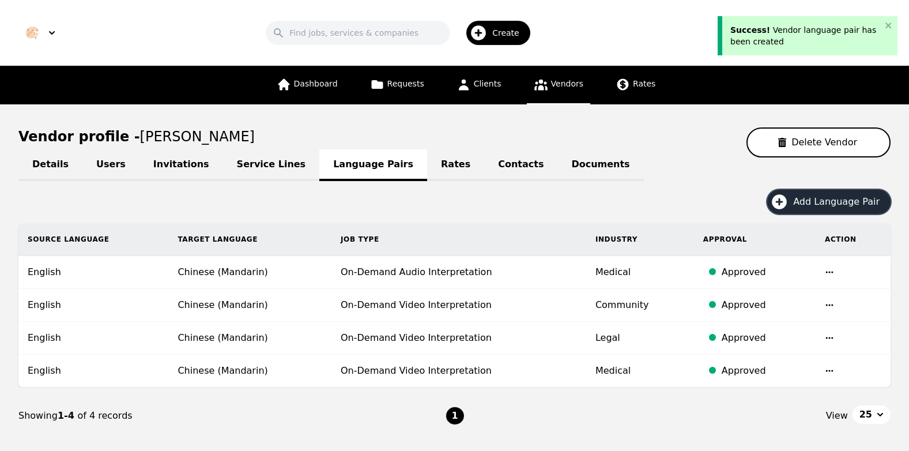
click at [815, 199] on span "Add Language Pair" at bounding box center [840, 202] width 94 height 14
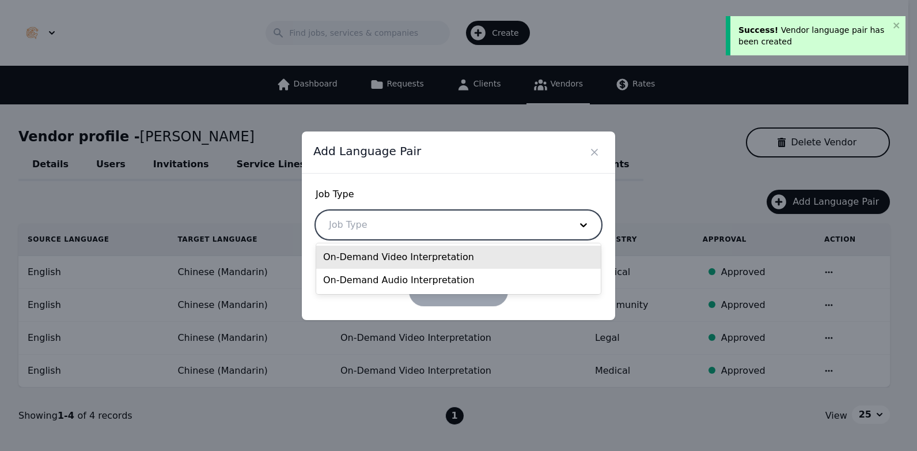
click at [417, 218] on div at bounding box center [441, 225] width 250 height 28
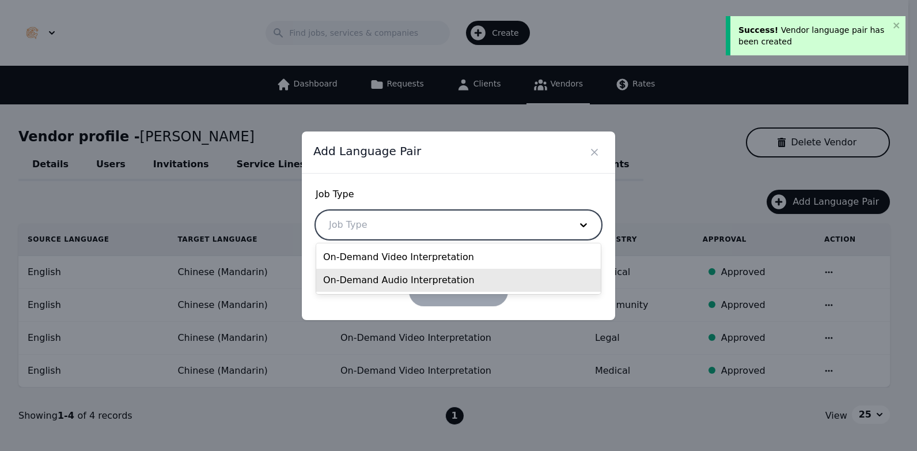
click at [392, 285] on div "On-Demand Audio Interpretation" at bounding box center [458, 279] width 285 height 23
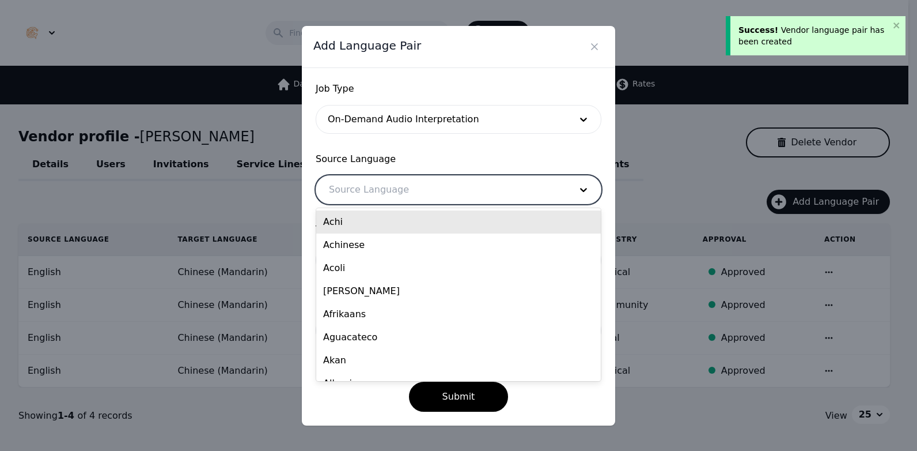
click at [423, 179] on div at bounding box center [441, 190] width 250 height 28
type input "en"
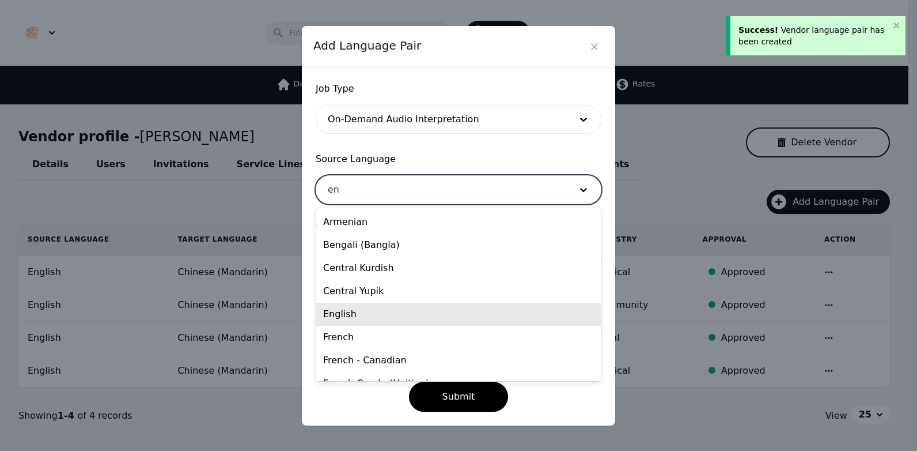
click at [396, 321] on div "English" at bounding box center [458, 313] width 285 height 23
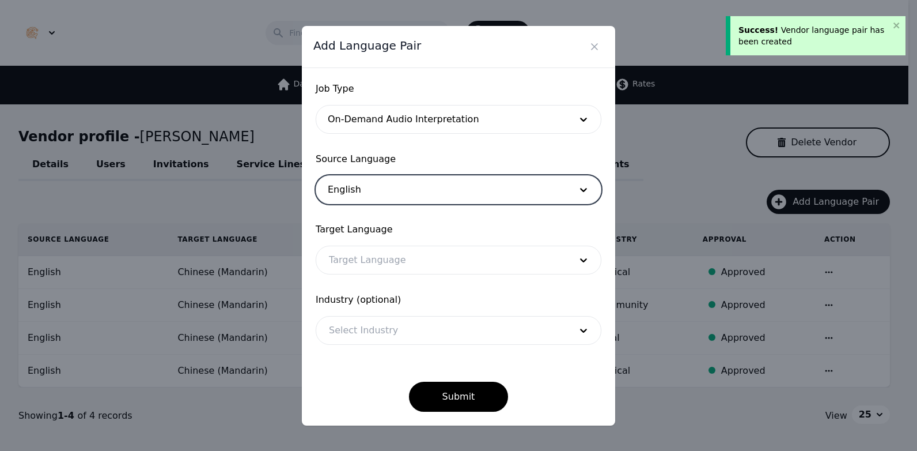
click at [402, 268] on div at bounding box center [441, 260] width 250 height 28
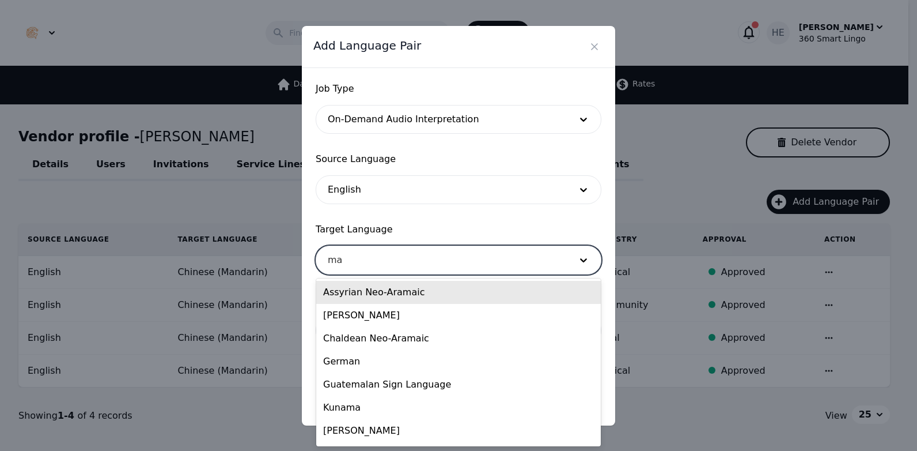
type input "man"
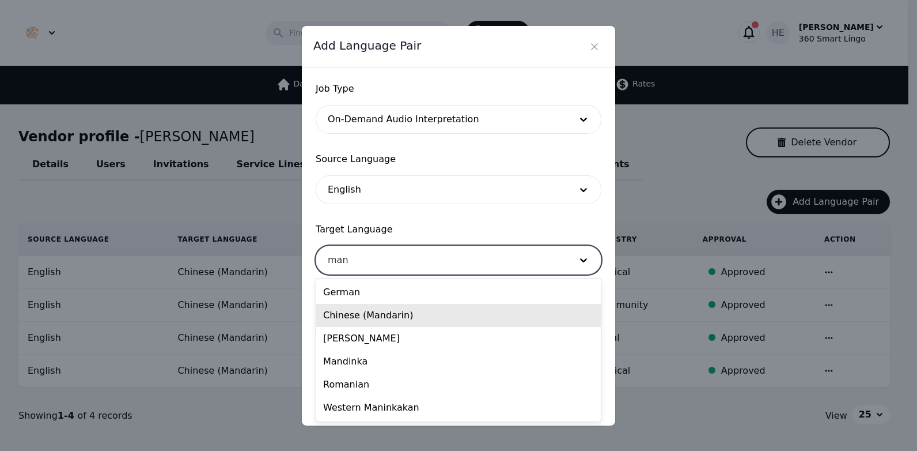
click at [389, 315] on div "Chinese (Mandarin)" at bounding box center [458, 315] width 285 height 23
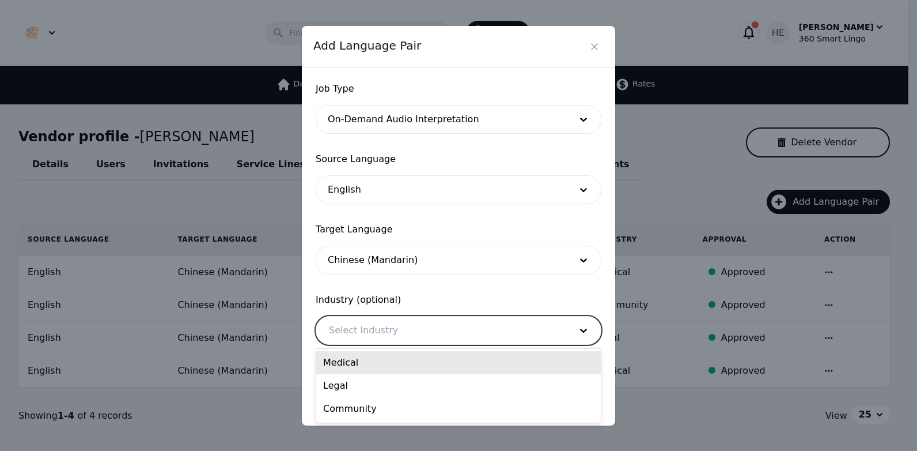
click at [399, 327] on div at bounding box center [441, 330] width 250 height 28
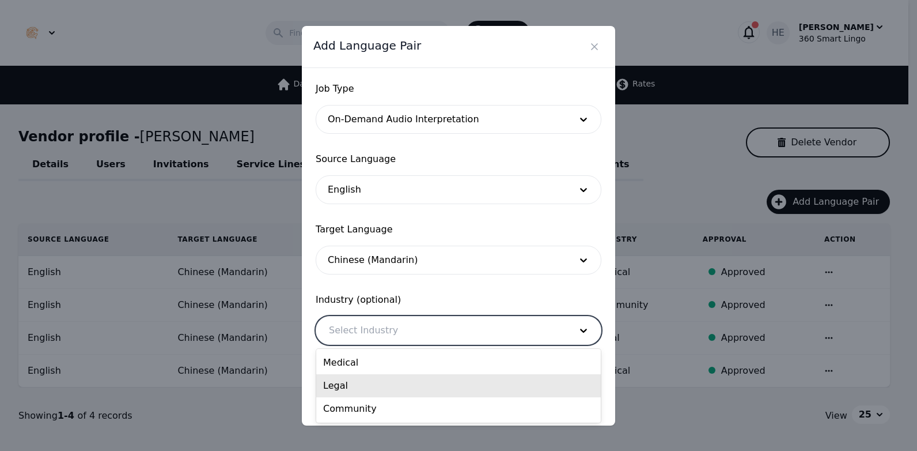
click at [392, 385] on div "Legal" at bounding box center [458, 385] width 285 height 23
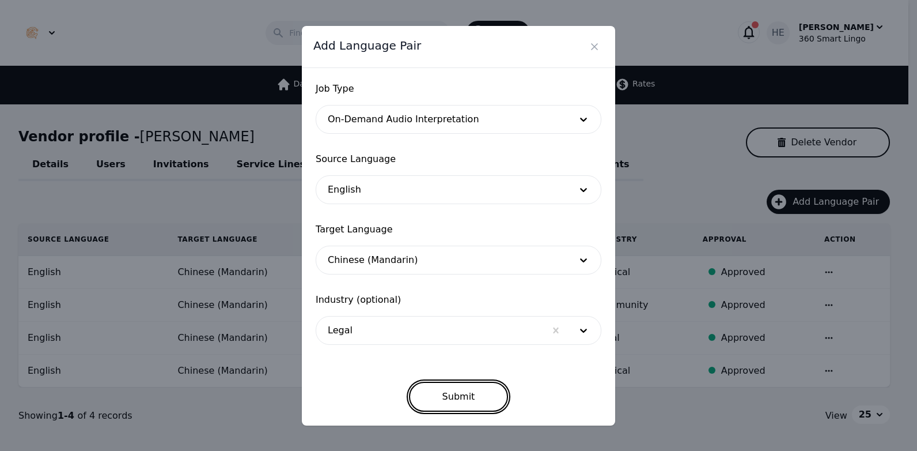
click at [444, 401] on button "Submit" at bounding box center [459, 396] width 100 height 30
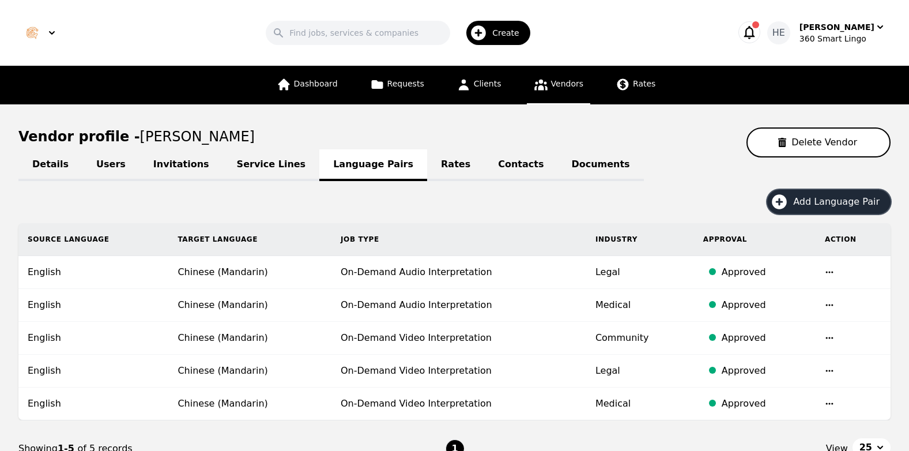
click at [827, 199] on span "Add Language Pair" at bounding box center [840, 202] width 94 height 14
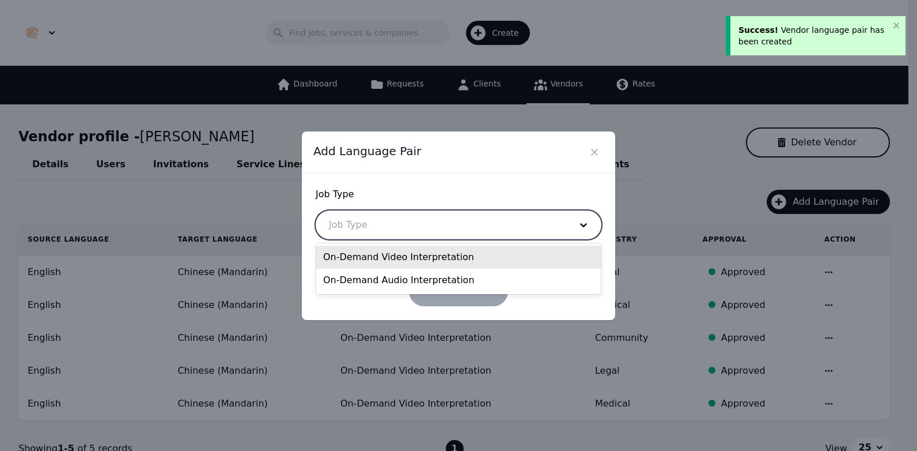
click at [506, 221] on div at bounding box center [441, 225] width 250 height 28
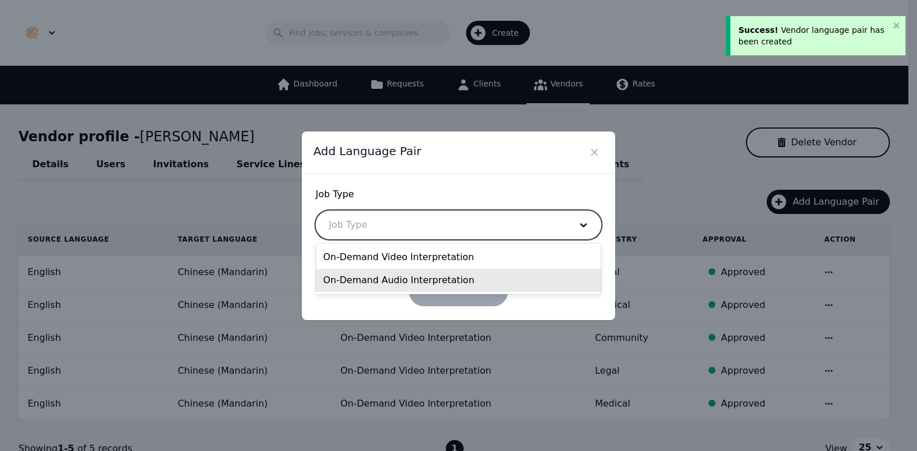
click at [443, 286] on div "On-Demand Audio Interpretation" at bounding box center [458, 279] width 285 height 23
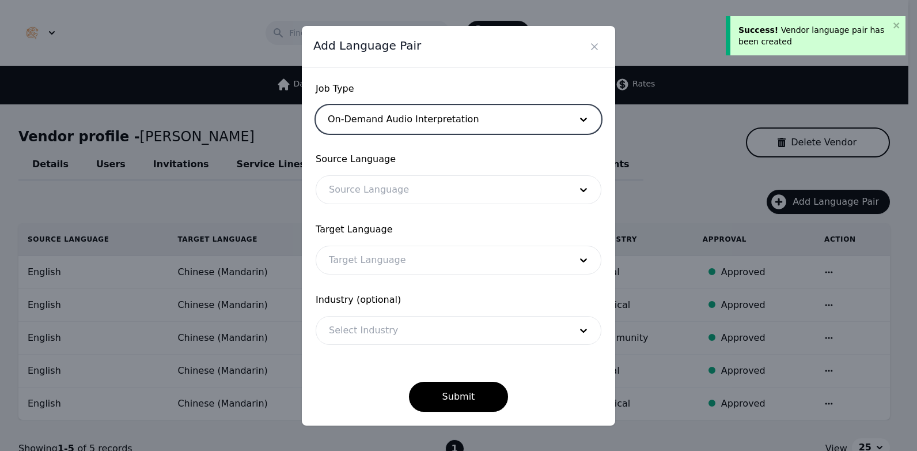
click at [401, 187] on div at bounding box center [441, 190] width 250 height 28
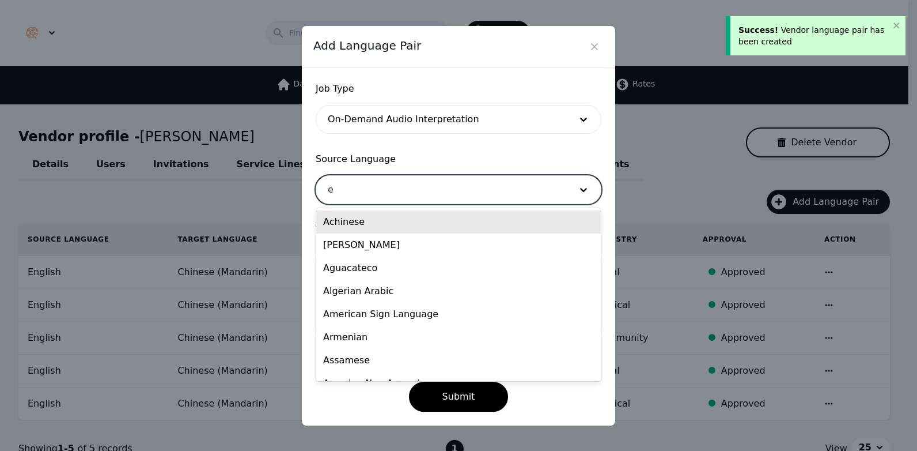
type input "en"
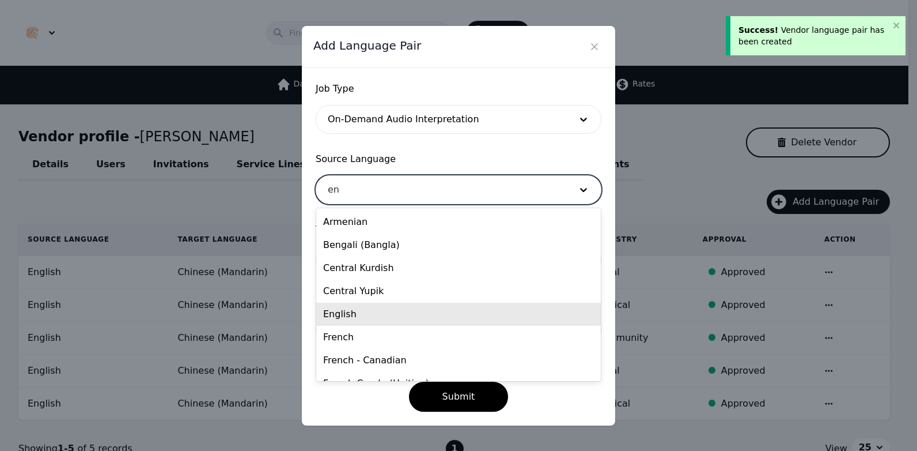
click at [389, 313] on div "English" at bounding box center [458, 313] width 285 height 23
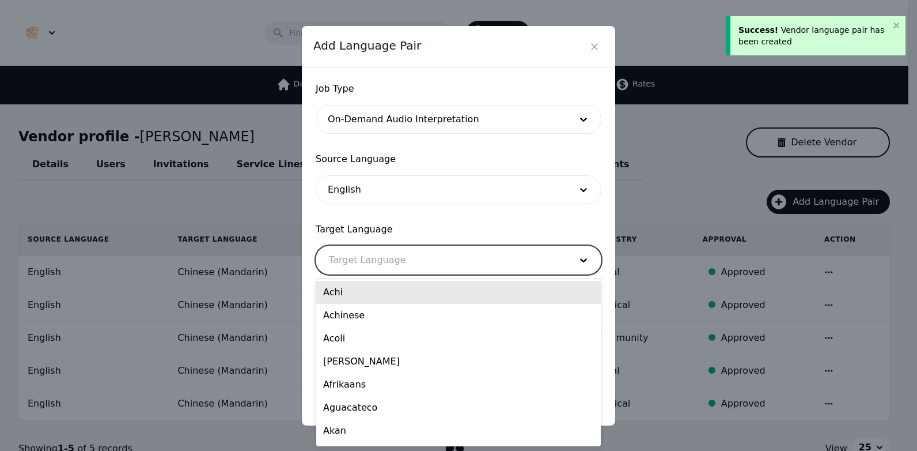
click at [400, 256] on div at bounding box center [441, 260] width 250 height 28
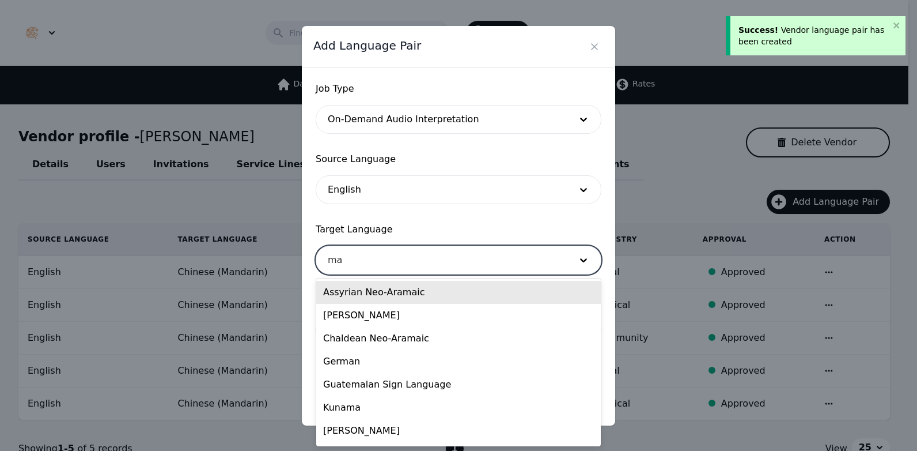
type input "man"
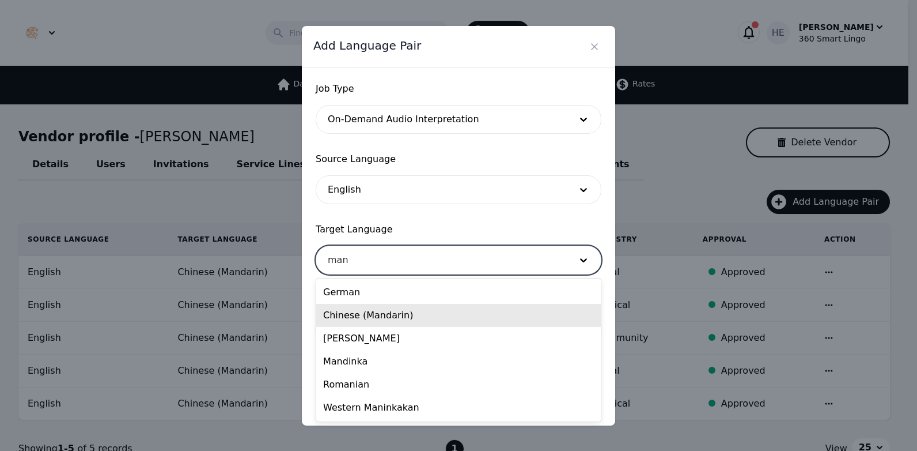
click at [389, 319] on div "Chinese (Mandarin)" at bounding box center [458, 315] width 285 height 23
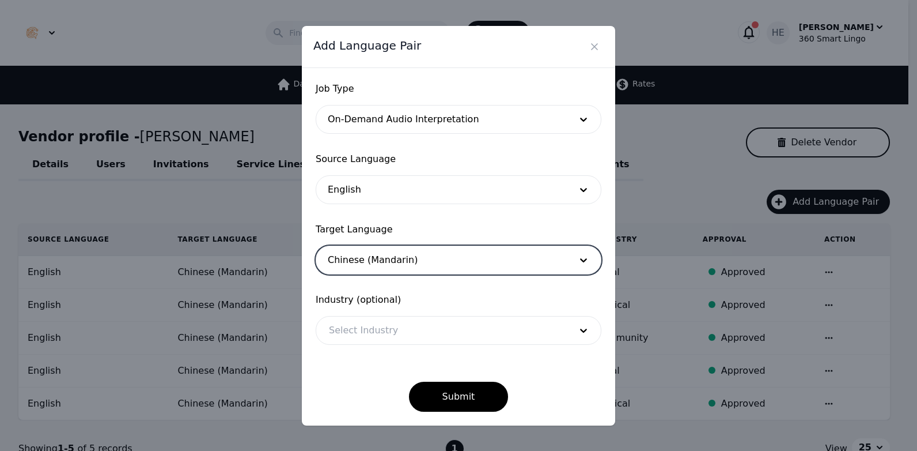
click at [395, 327] on div at bounding box center [441, 330] width 250 height 28
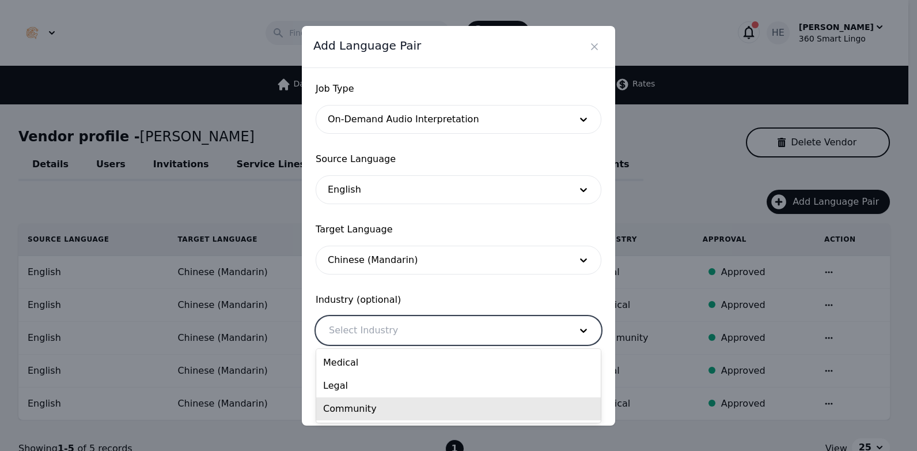
drag, startPoint x: 387, startPoint y: 414, endPoint x: 395, endPoint y: 411, distance: 8.4
click at [386, 415] on div "Community" at bounding box center [458, 408] width 285 height 23
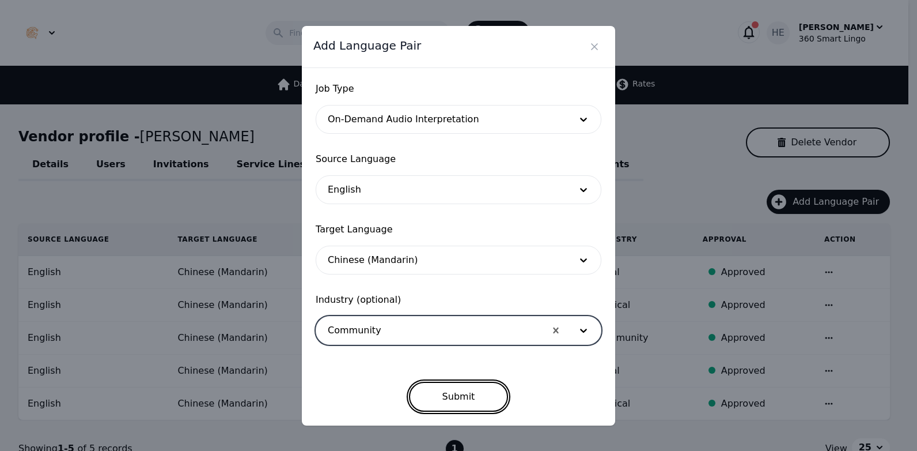
click at [451, 402] on button "Submit" at bounding box center [459, 396] width 100 height 30
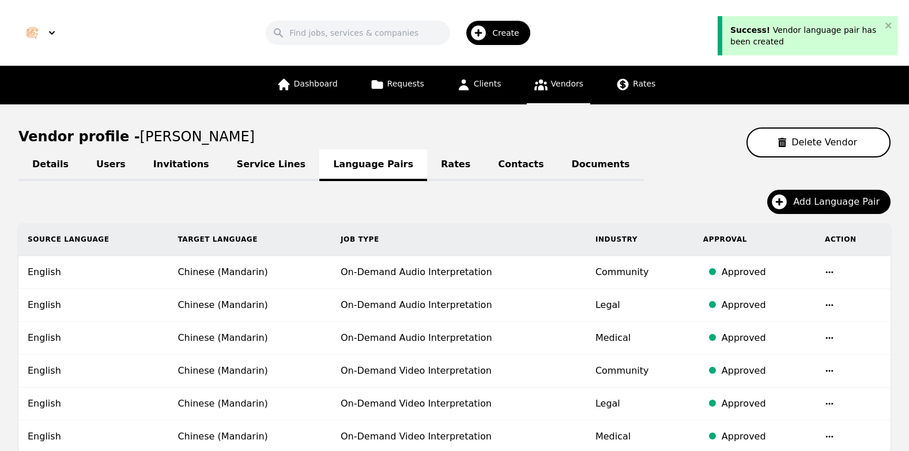
click at [509, 362] on td "On-Demand Video Interpretation" at bounding box center [458, 370] width 255 height 33
click at [484, 168] on link "Contacts" at bounding box center [520, 165] width 73 height 32
